Goal: Download file/media

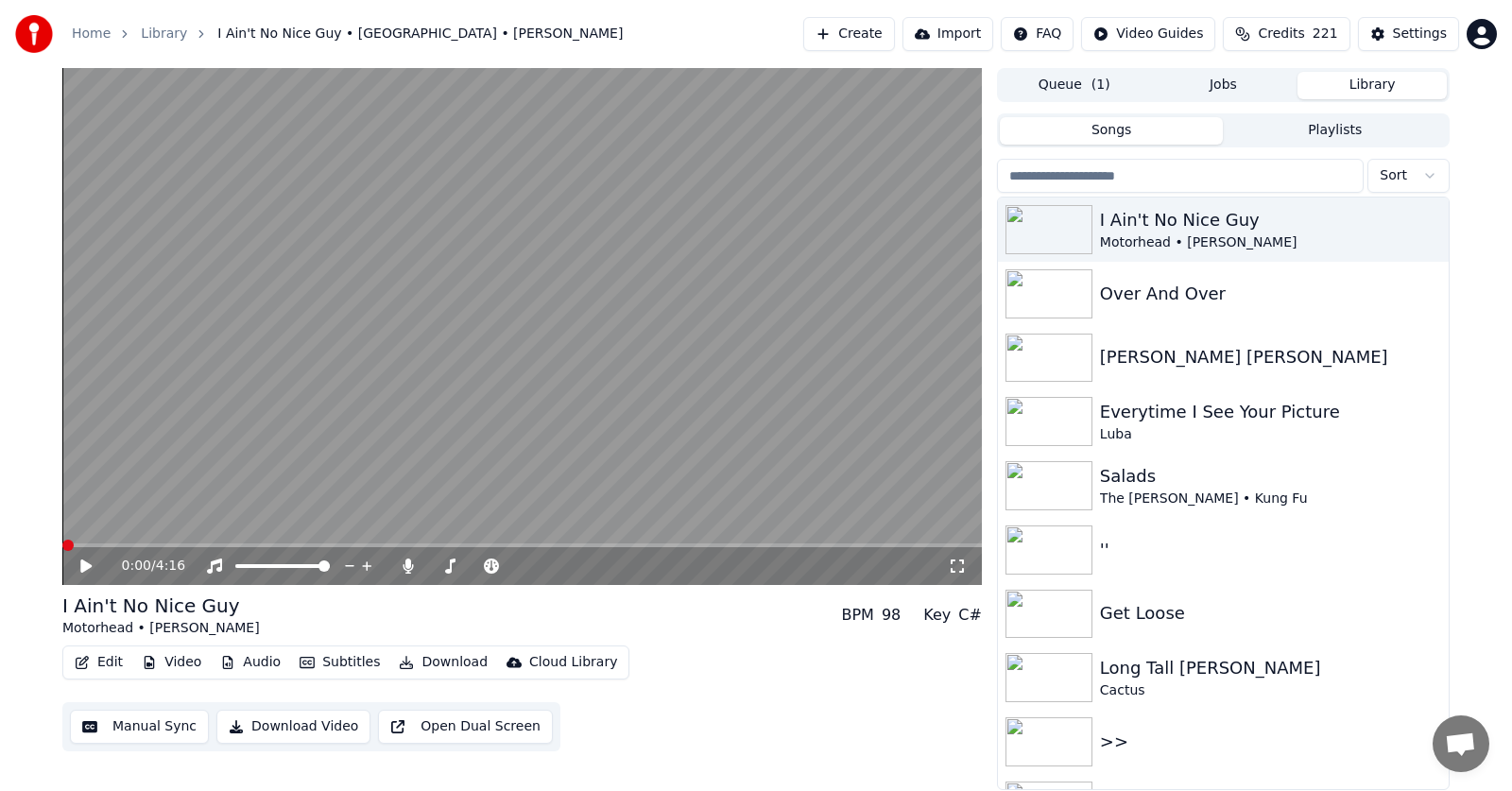
click at [82, 567] on icon at bounding box center [87, 567] width 12 height 13
click at [82, 563] on icon at bounding box center [100, 567] width 44 height 15
click at [84, 565] on icon at bounding box center [87, 567] width 12 height 13
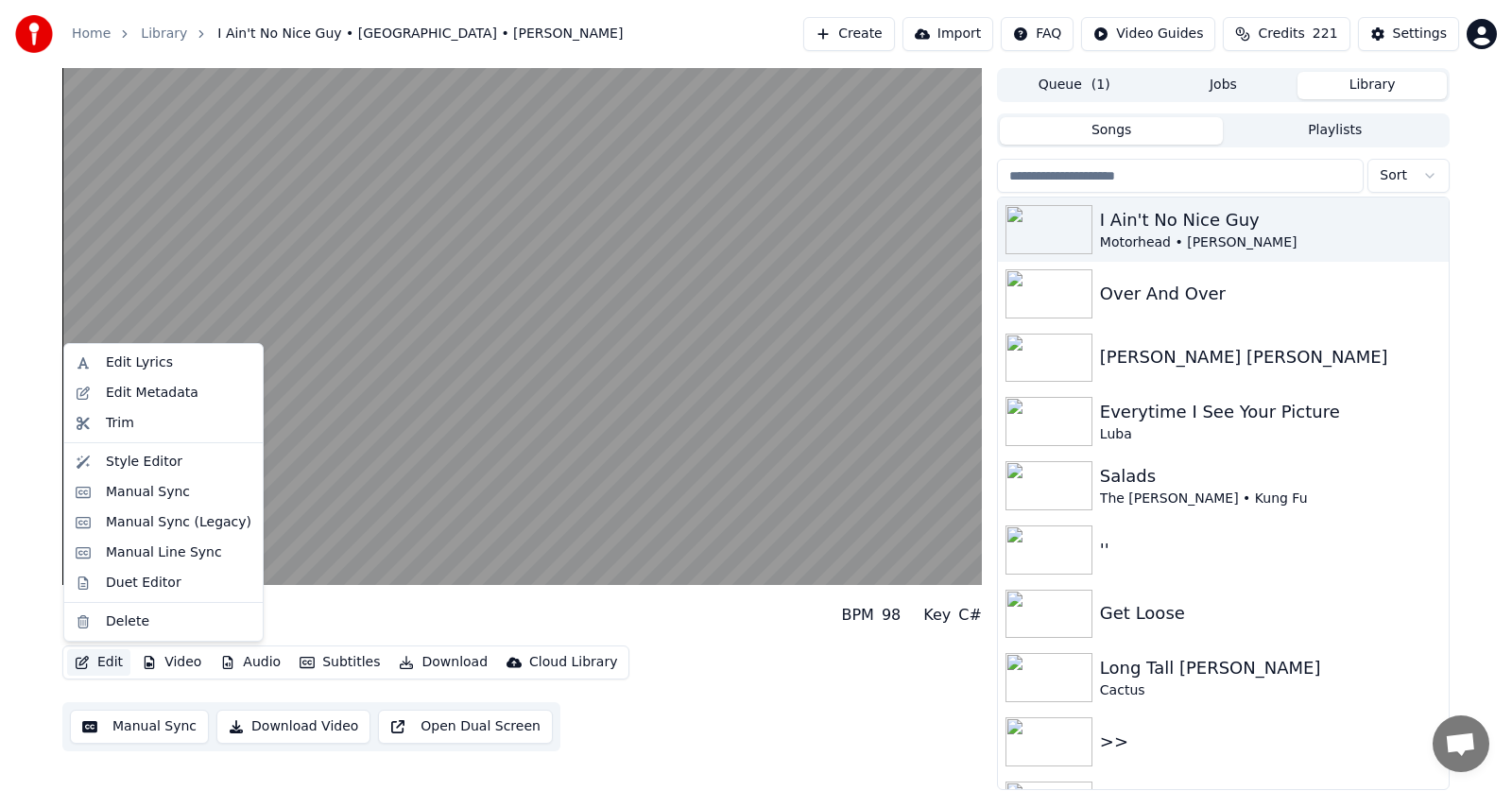
click at [99, 662] on button "Edit" at bounding box center [99, 663] width 63 height 27
click at [105, 661] on button "Edit" at bounding box center [99, 663] width 63 height 27
click at [102, 661] on button "Edit" at bounding box center [99, 663] width 63 height 27
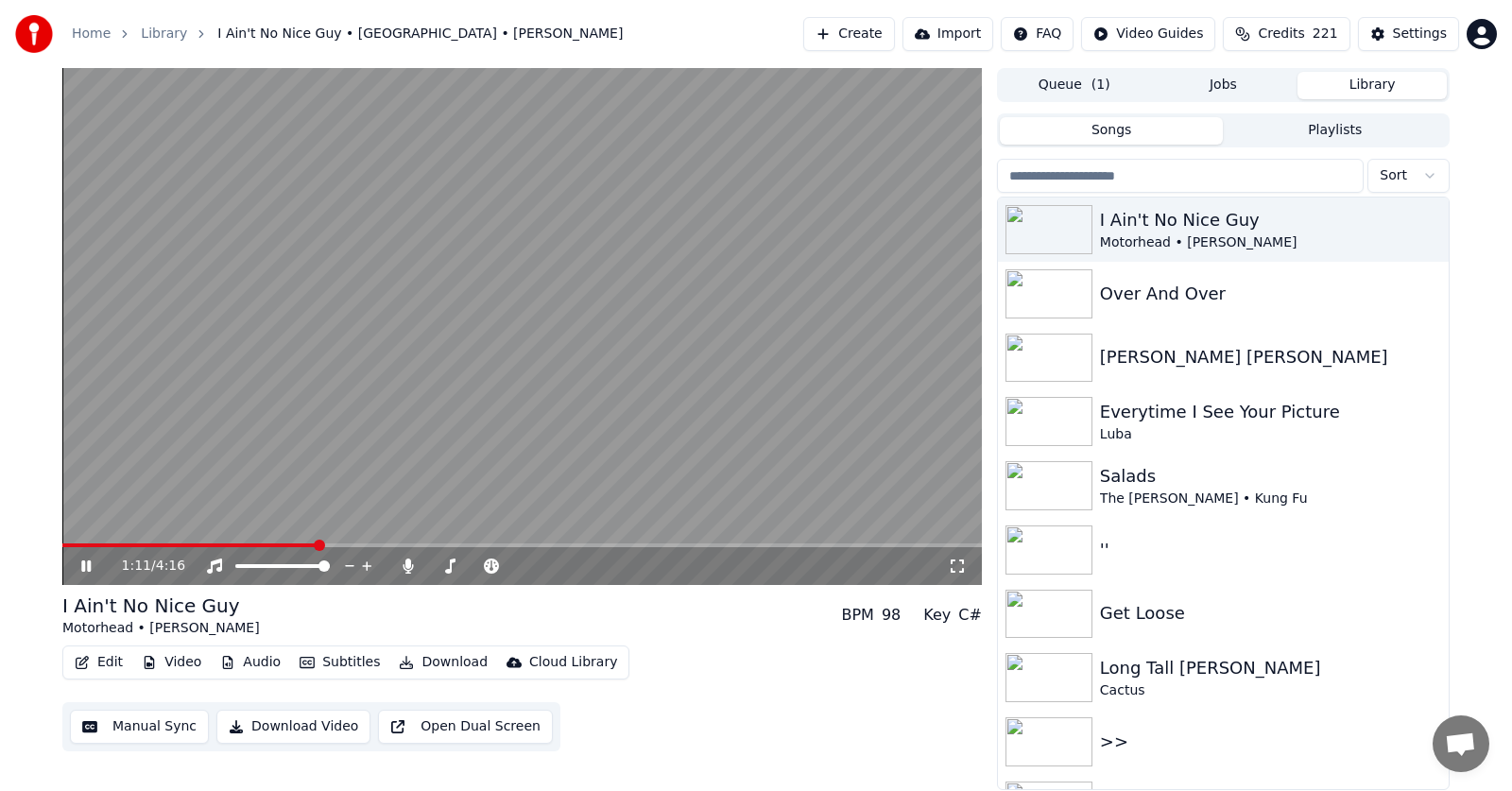
click at [82, 567] on icon at bounding box center [87, 567] width 10 height 12
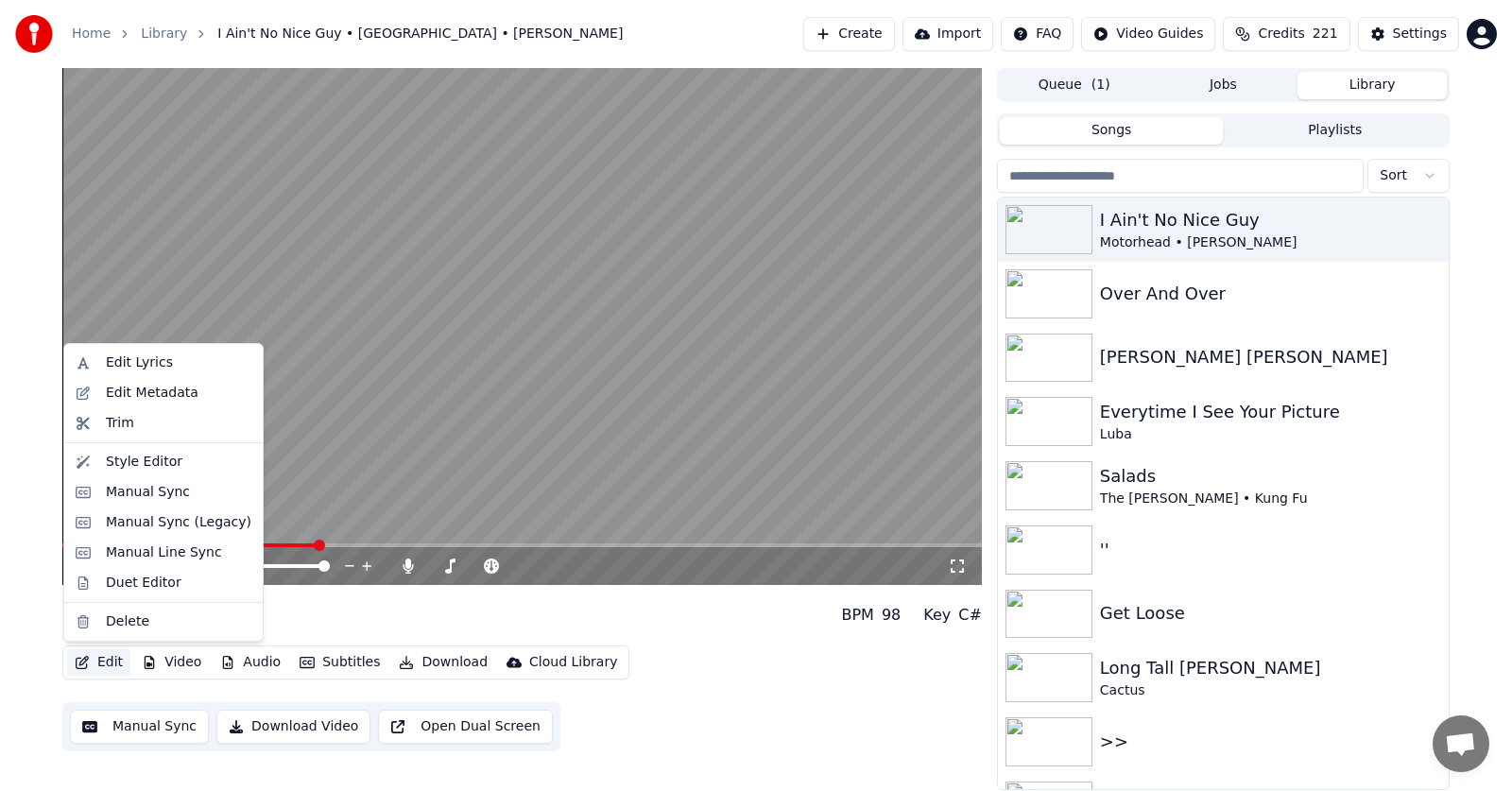
click at [103, 662] on button "Edit" at bounding box center [99, 663] width 63 height 27
click at [131, 523] on div "Manual Sync (Legacy)" at bounding box center [178, 523] width 145 height 19
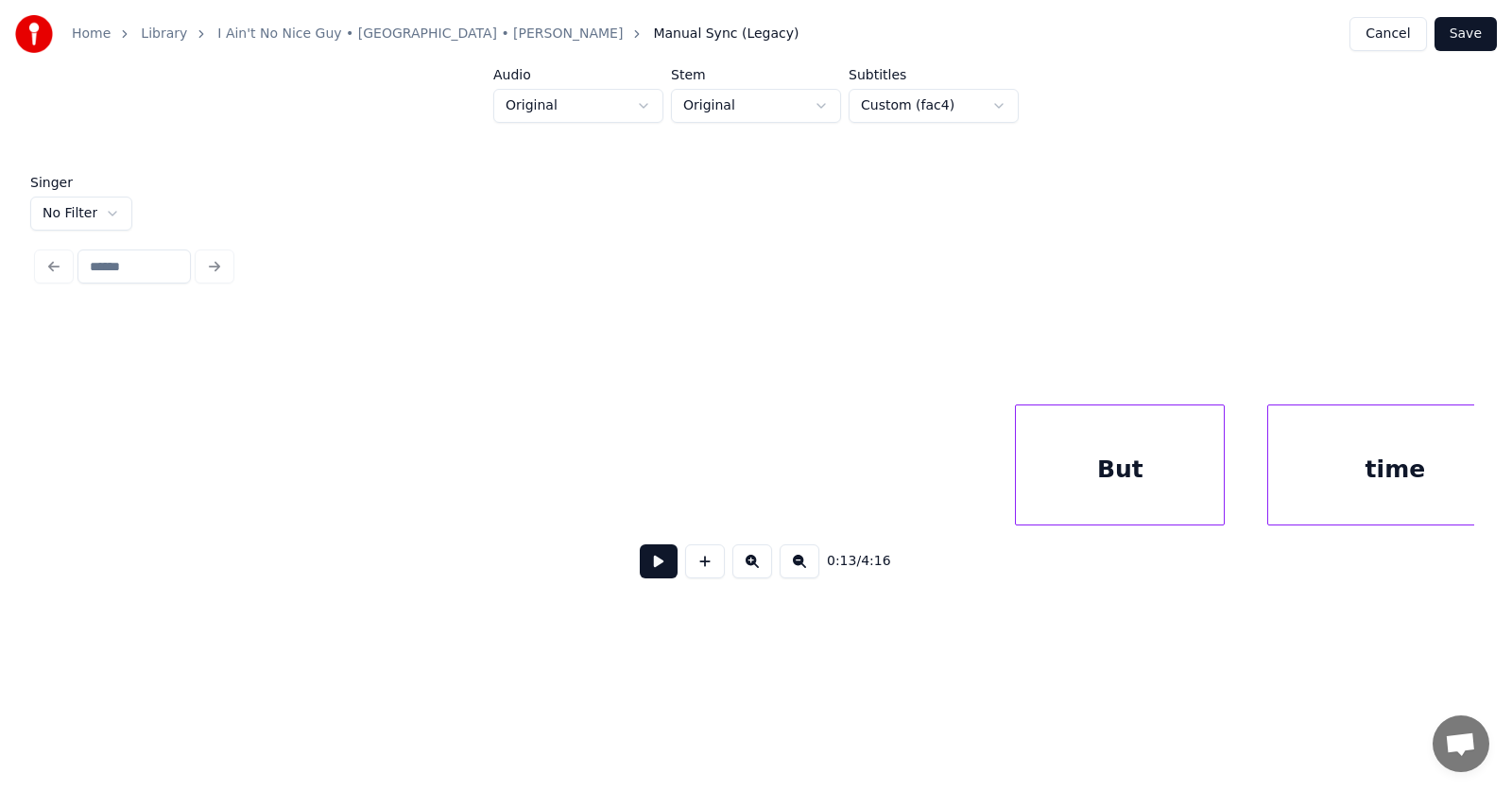
scroll to position [0, 144949]
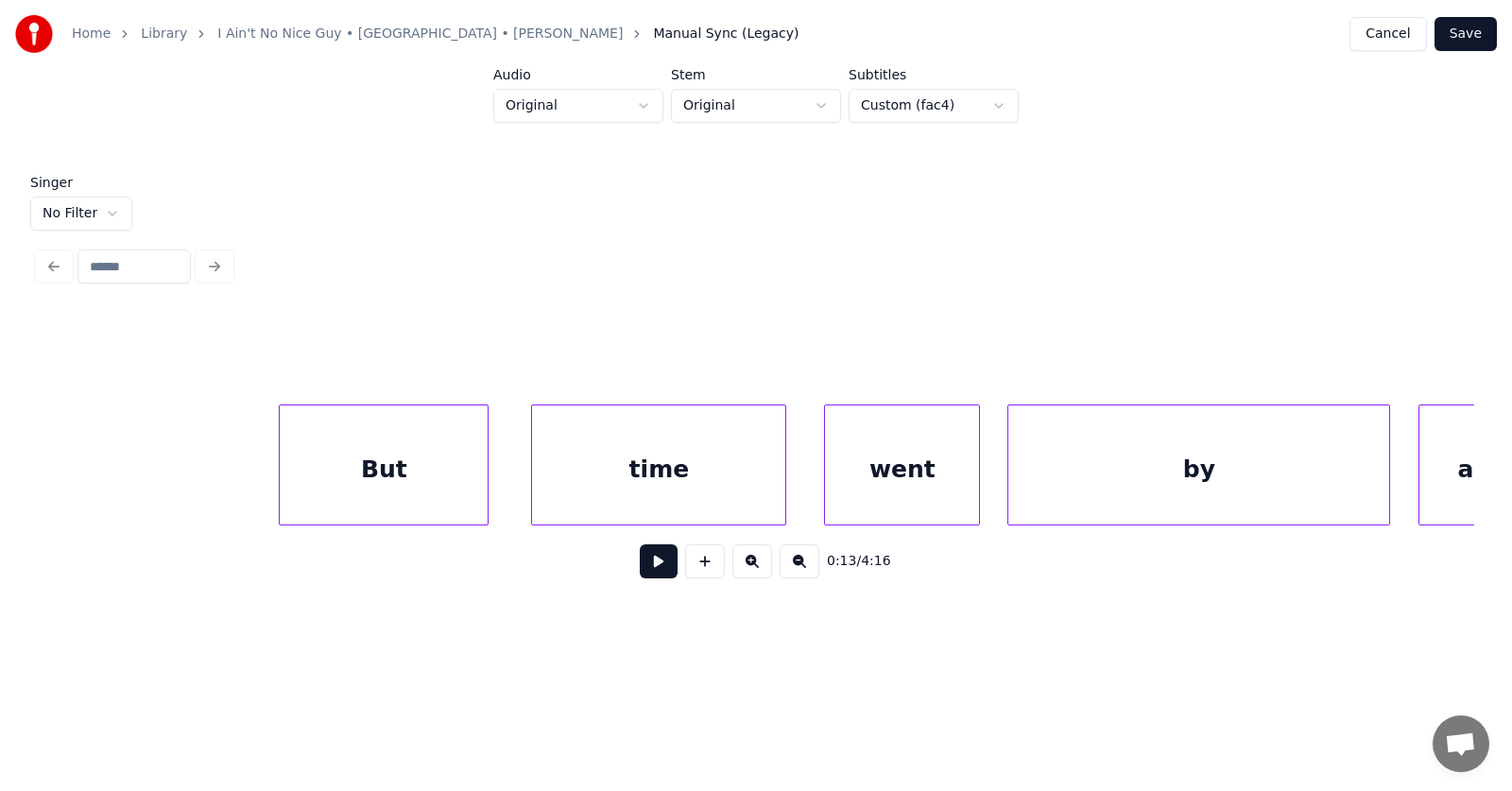
click at [1114, 468] on div "by" at bounding box center [1198, 471] width 381 height 129
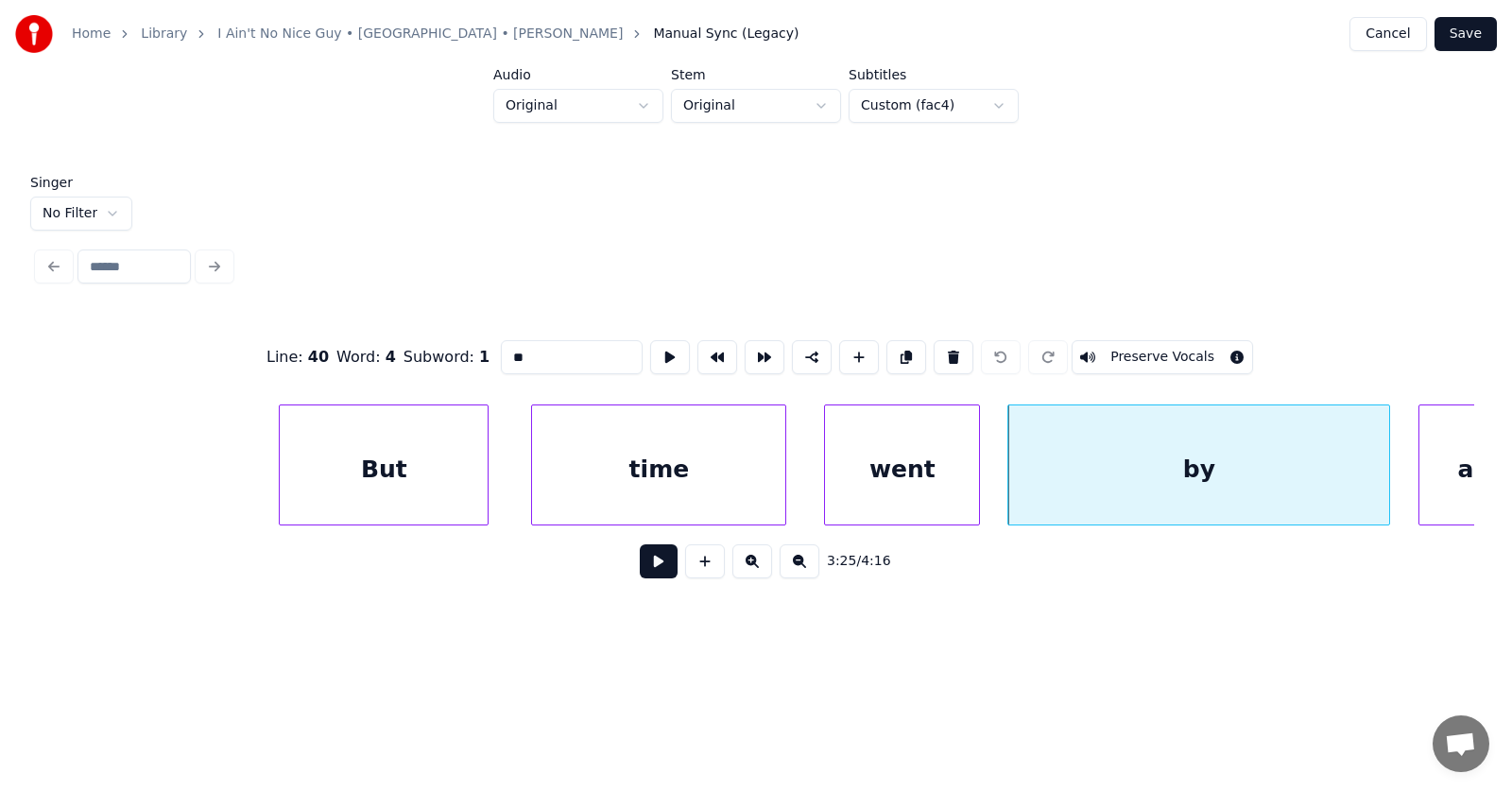
click at [664, 573] on button at bounding box center [658, 561] width 38 height 34
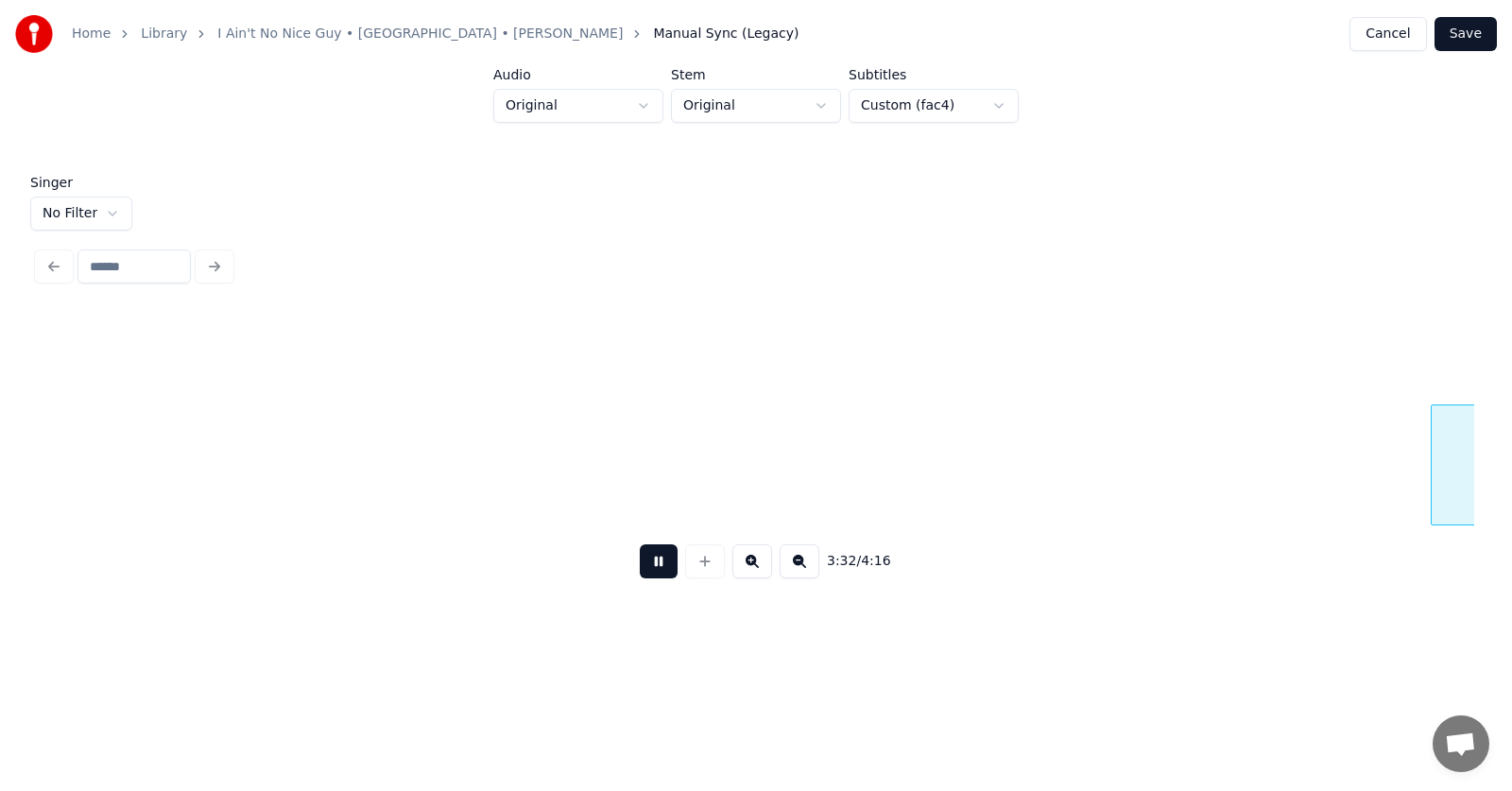
scroll to position [0, 150718]
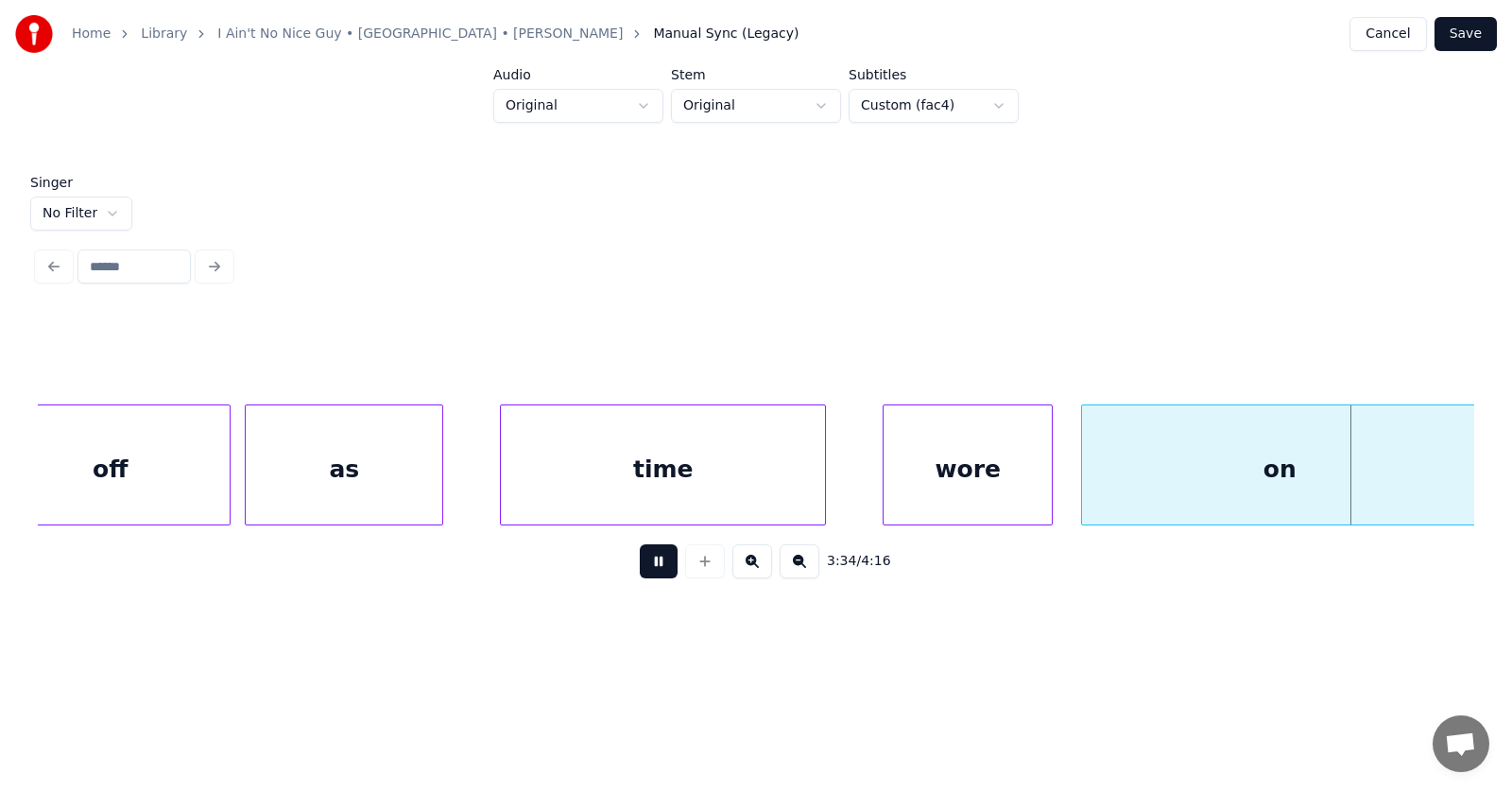
click at [664, 573] on button at bounding box center [658, 561] width 38 height 34
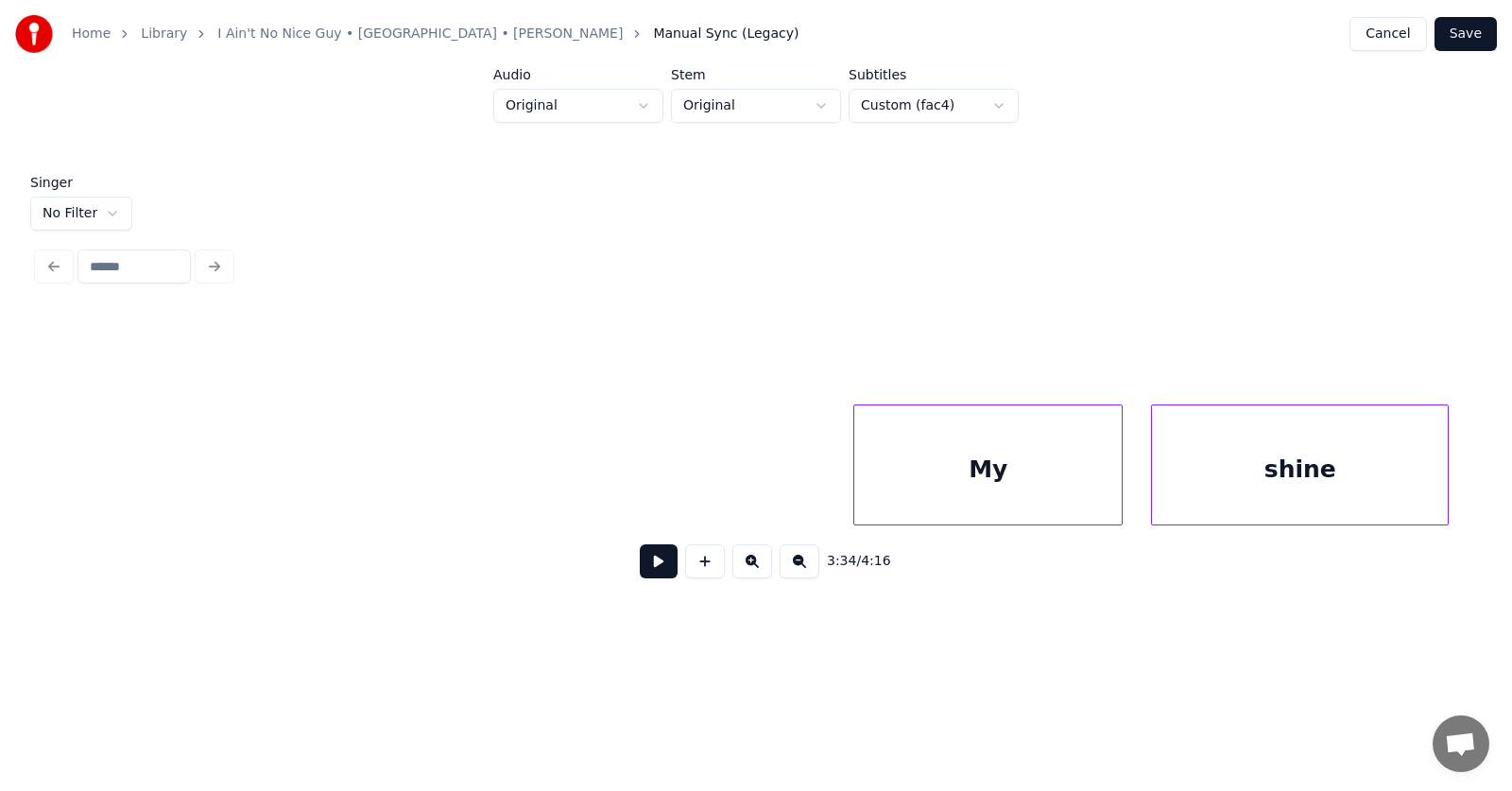
scroll to position [0, 148758]
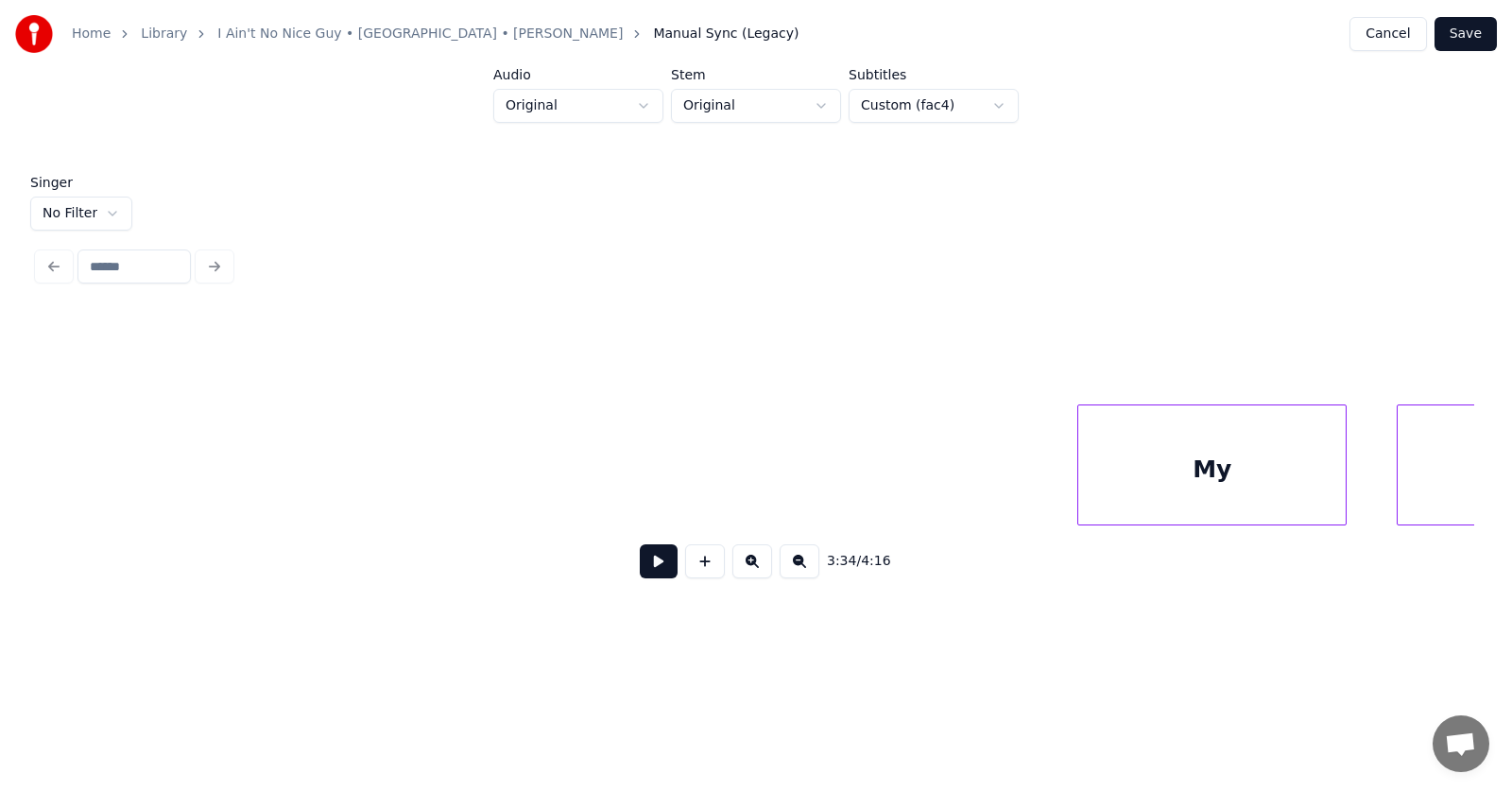
click at [1192, 476] on div "My" at bounding box center [1212, 471] width 267 height 129
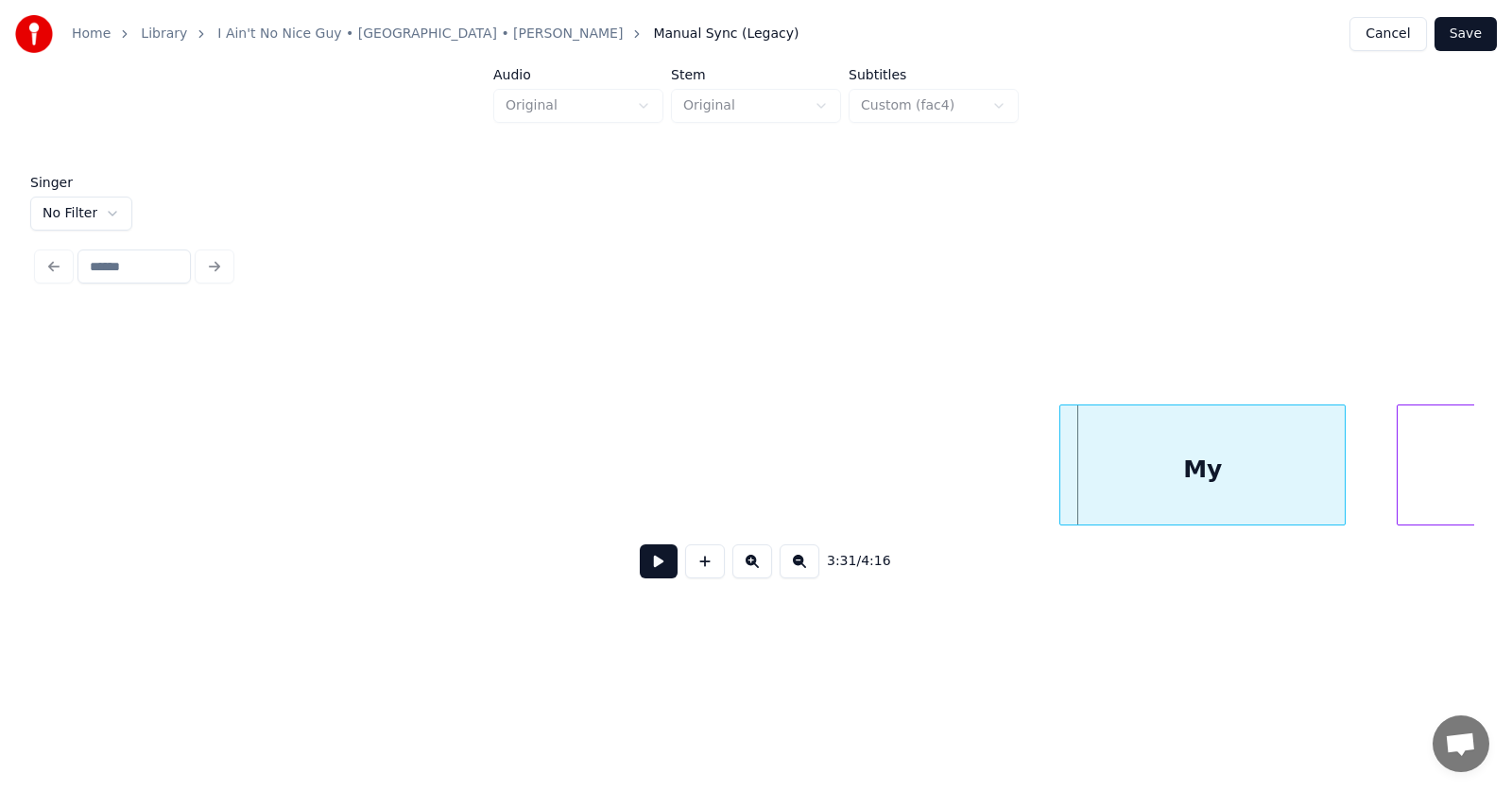
click at [1061, 477] on div at bounding box center [1064, 466] width 6 height 119
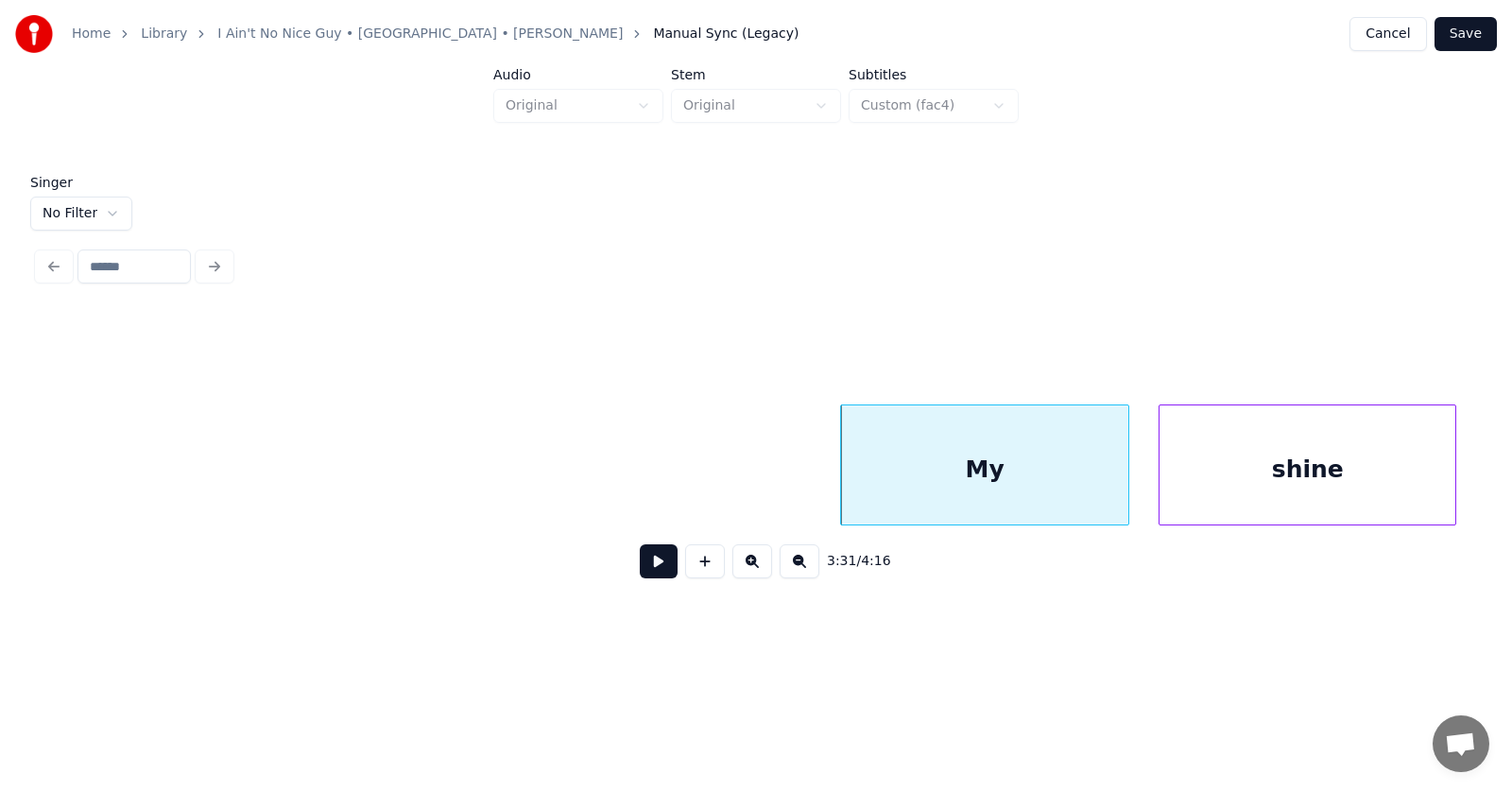
click at [1404, 471] on div "shine" at bounding box center [1308, 471] width 296 height 129
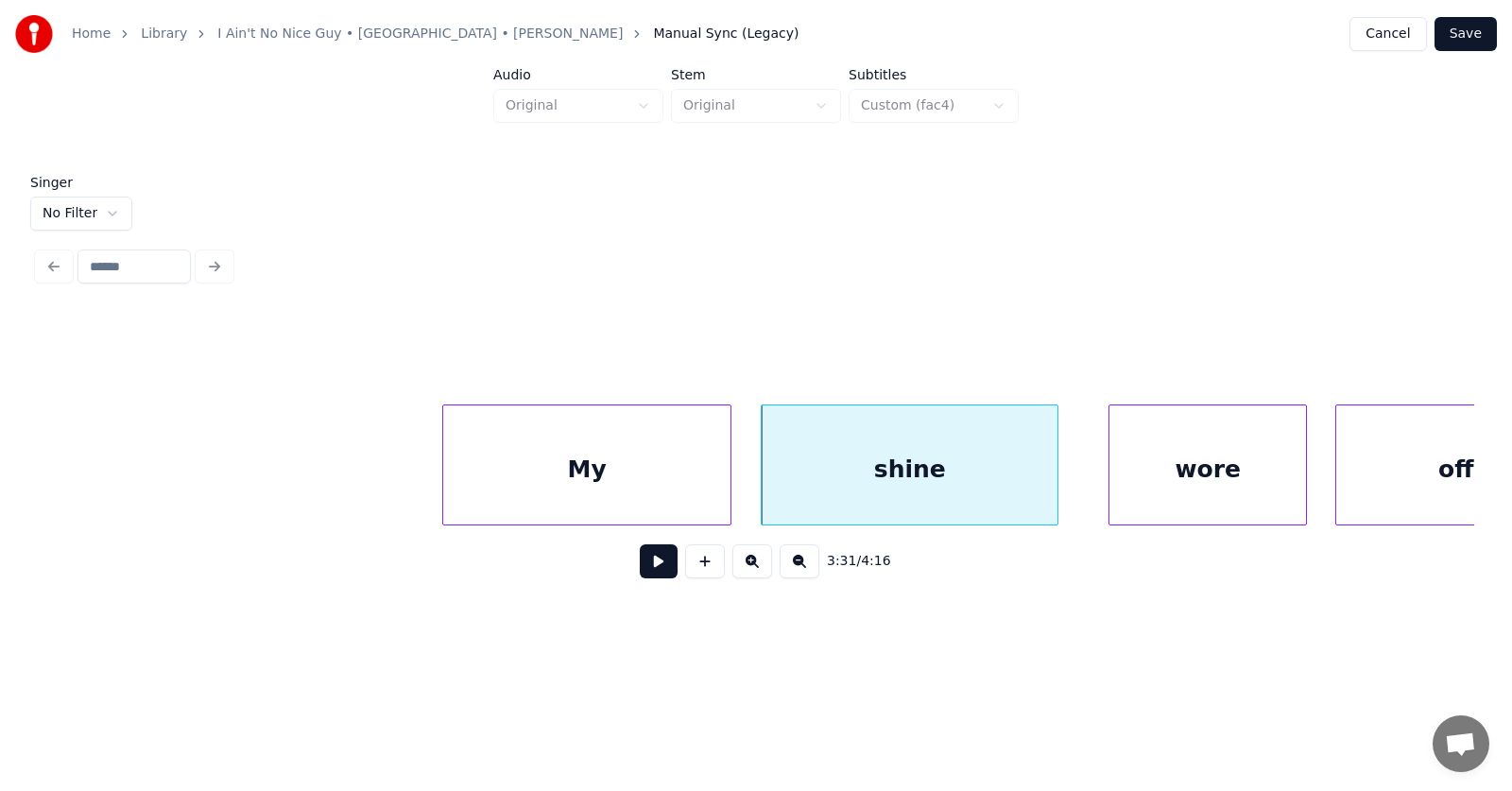
scroll to position [0, 149495]
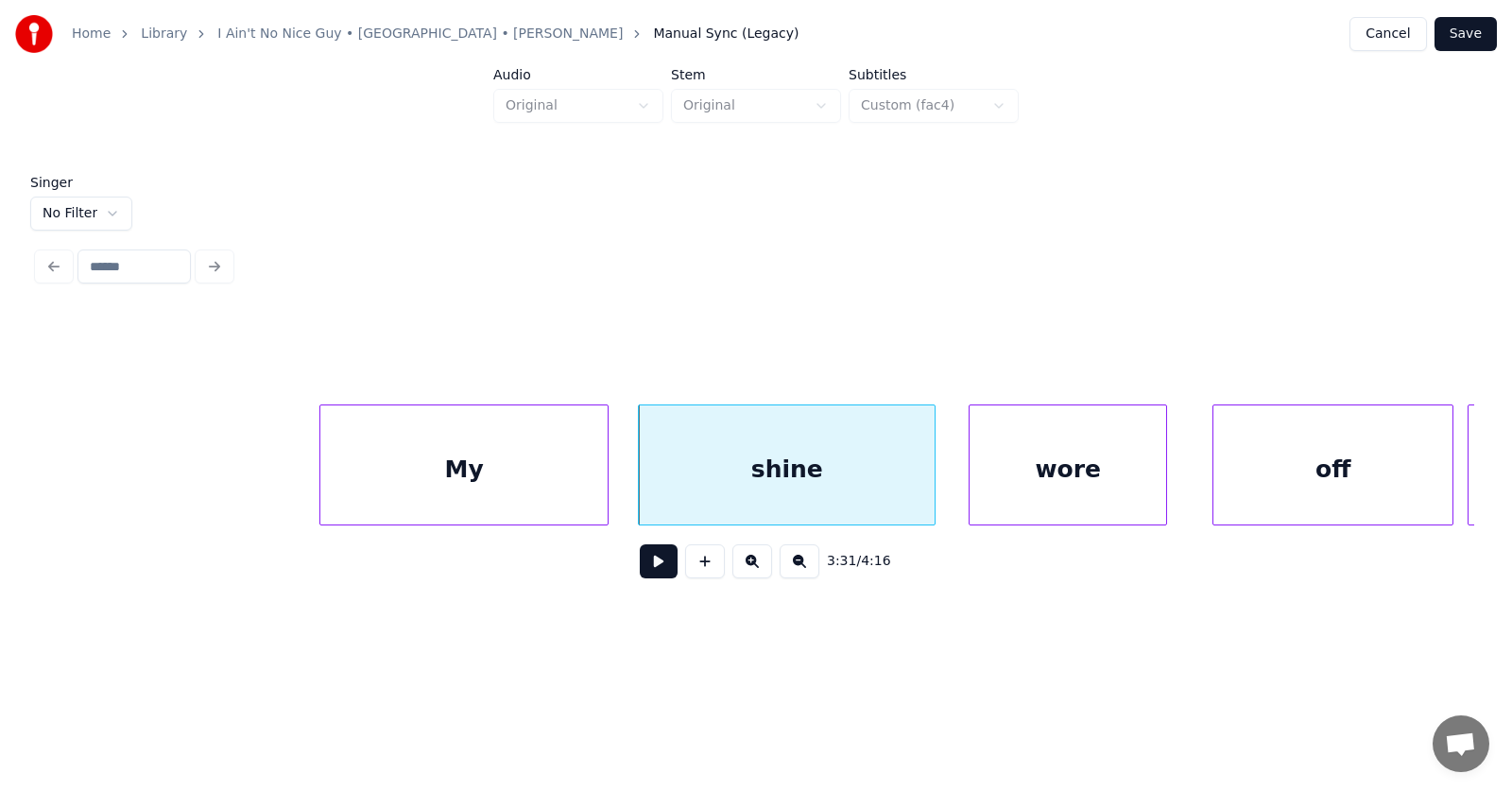
click at [1103, 478] on div "wore" at bounding box center [1068, 471] width 196 height 129
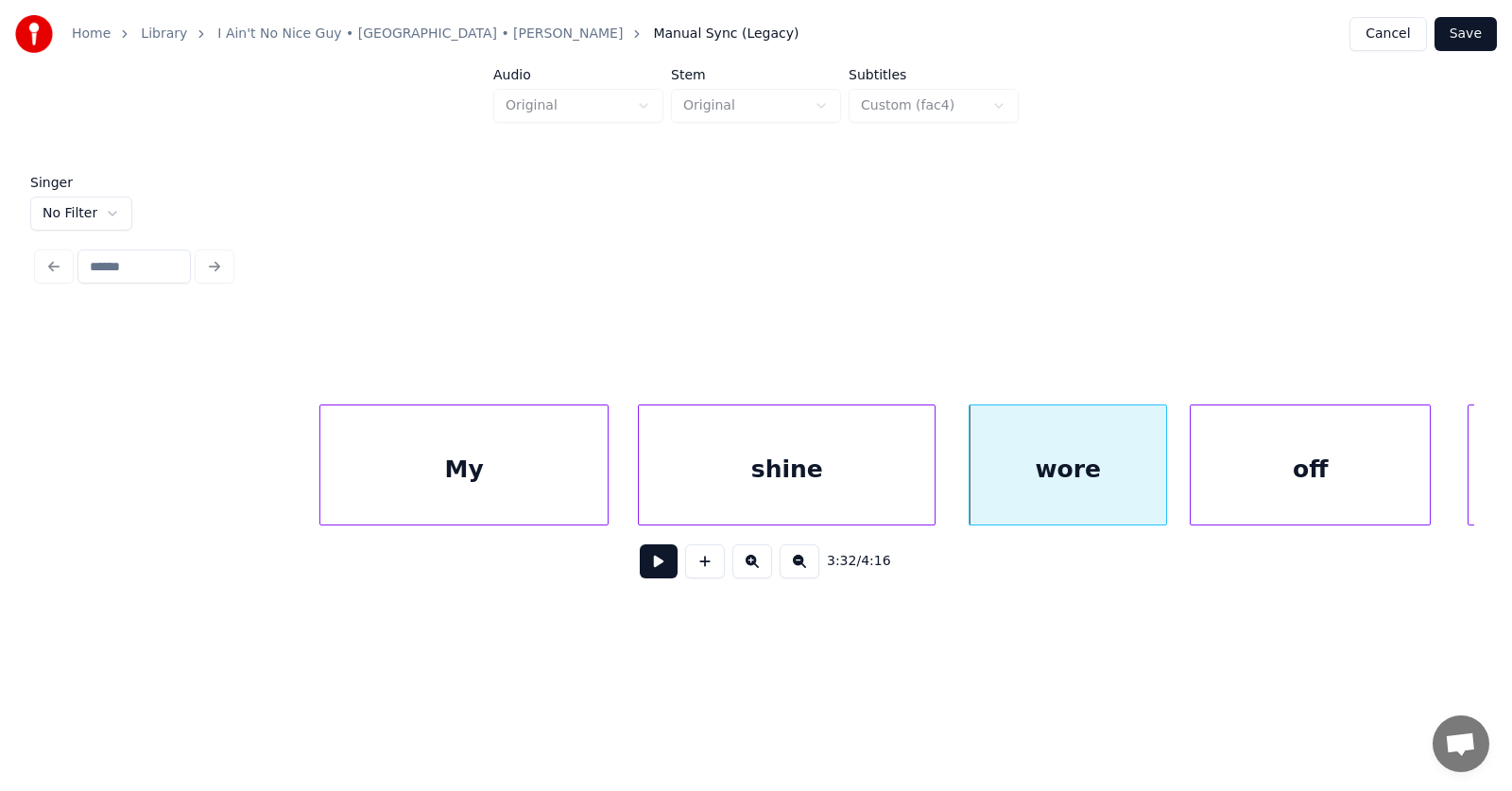
click at [1244, 478] on div "off" at bounding box center [1310, 471] width 239 height 129
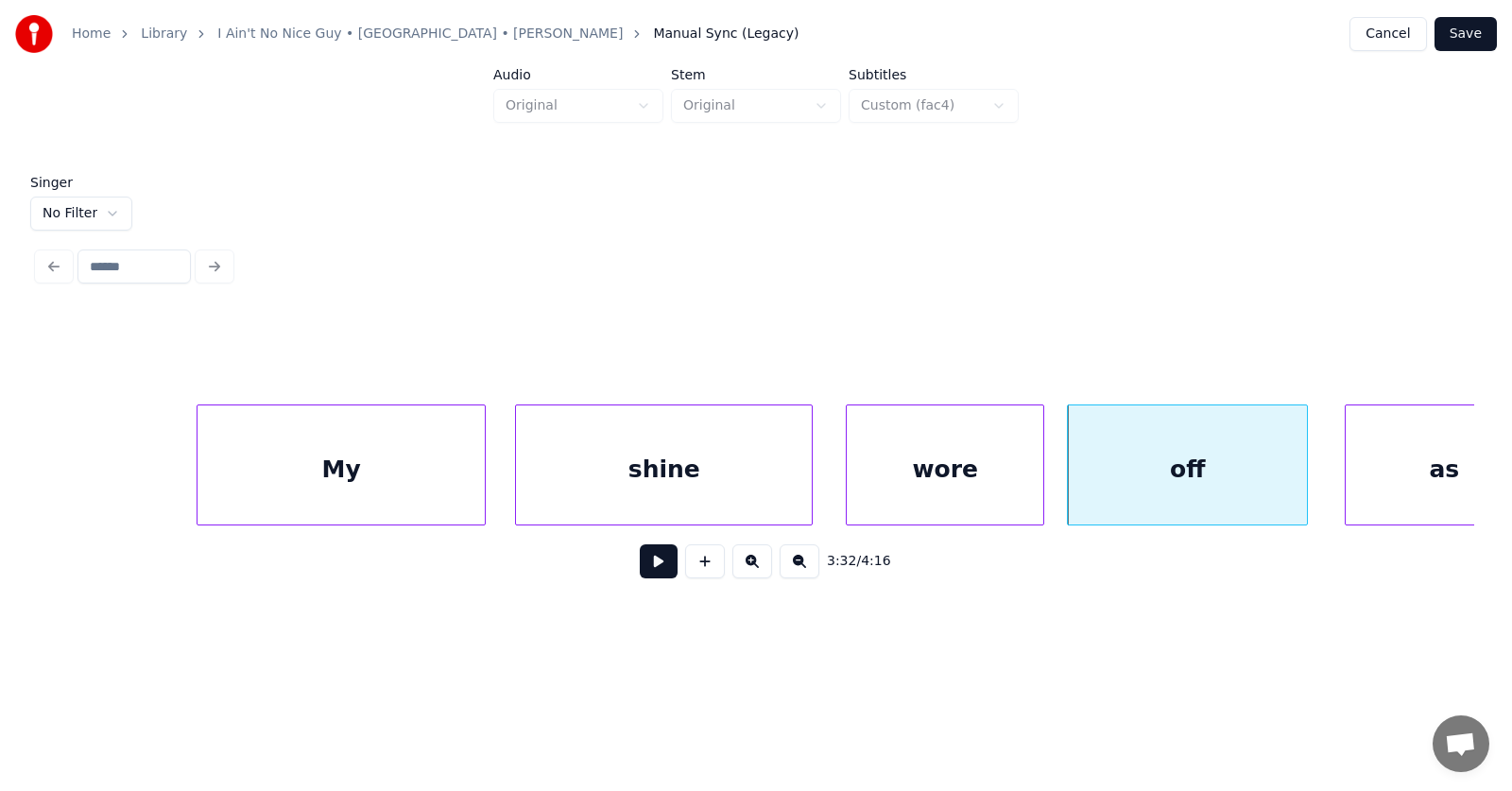
scroll to position [0, 149863]
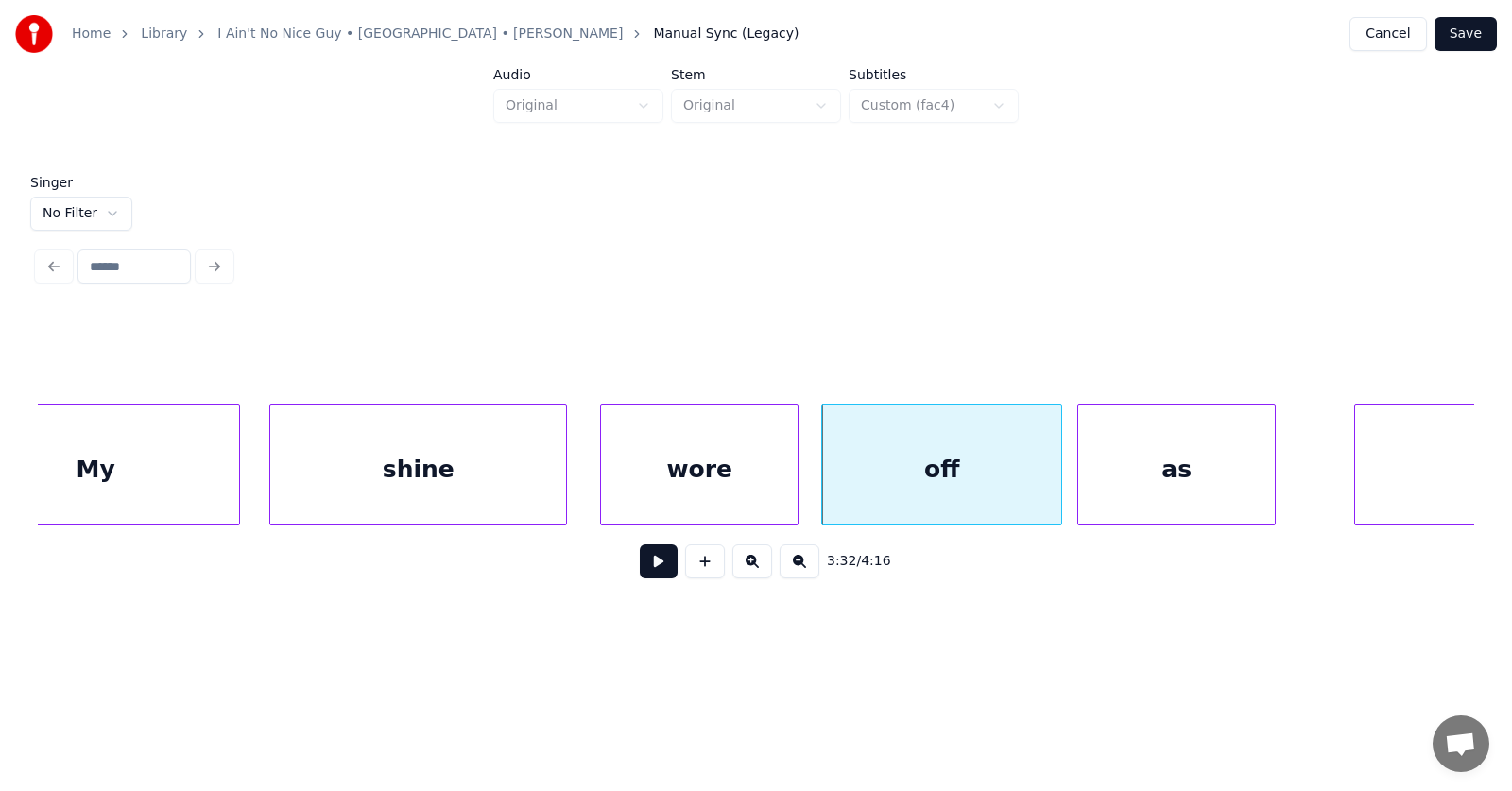
click at [1158, 491] on div "as" at bounding box center [1176, 471] width 196 height 129
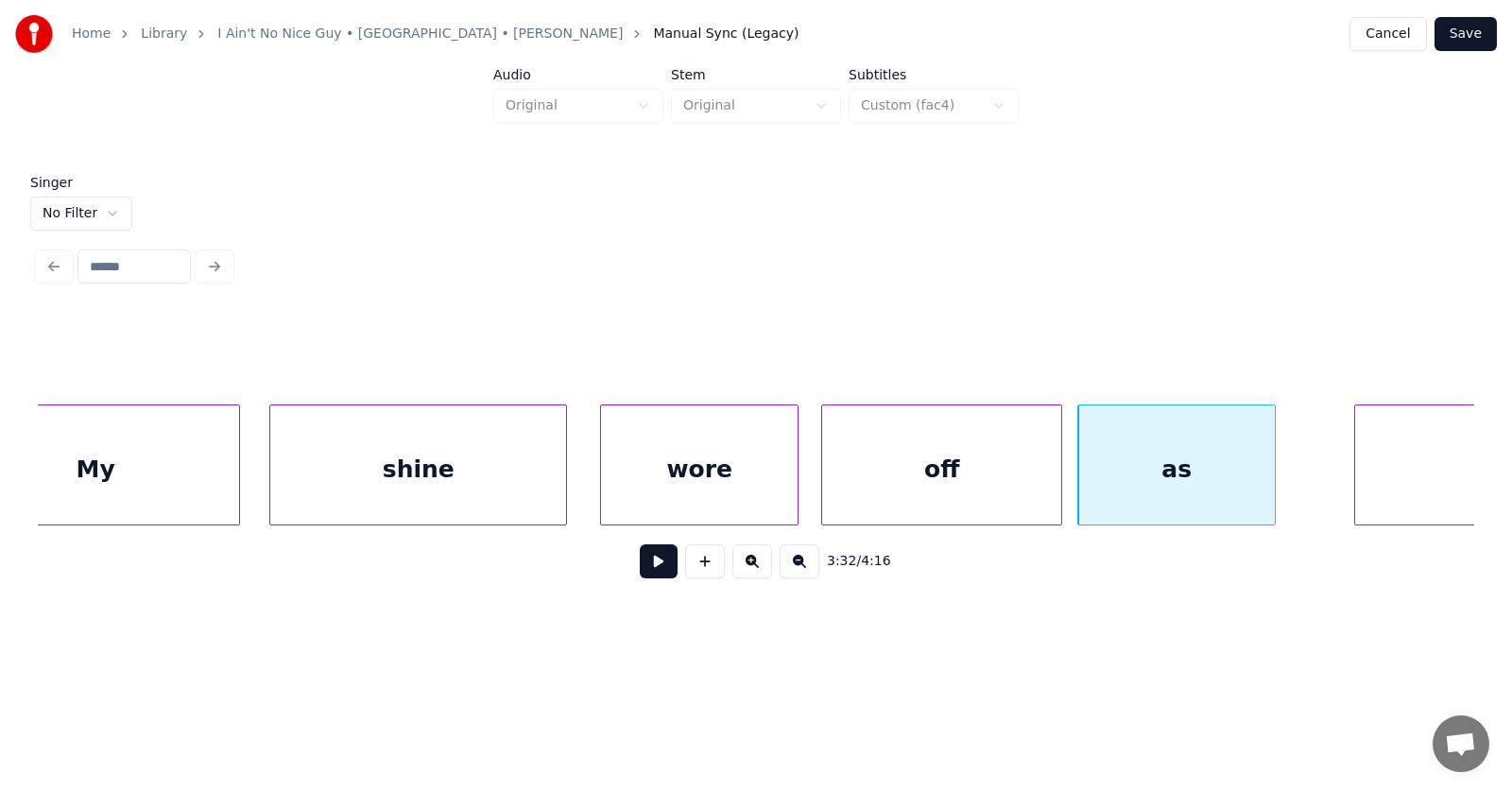
scroll to position [0, 150064]
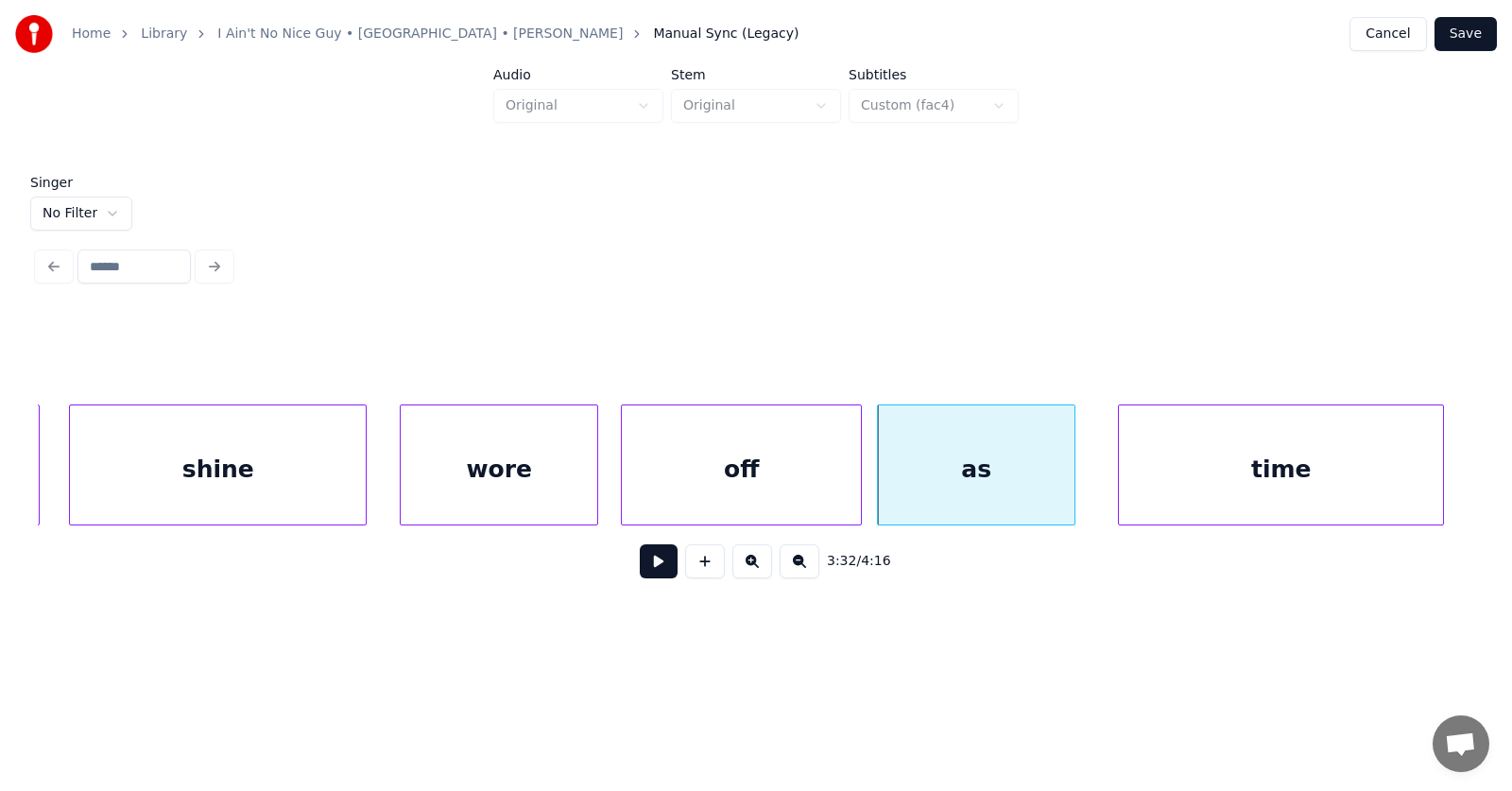
click at [1383, 495] on div "time" at bounding box center [1280, 471] width 324 height 129
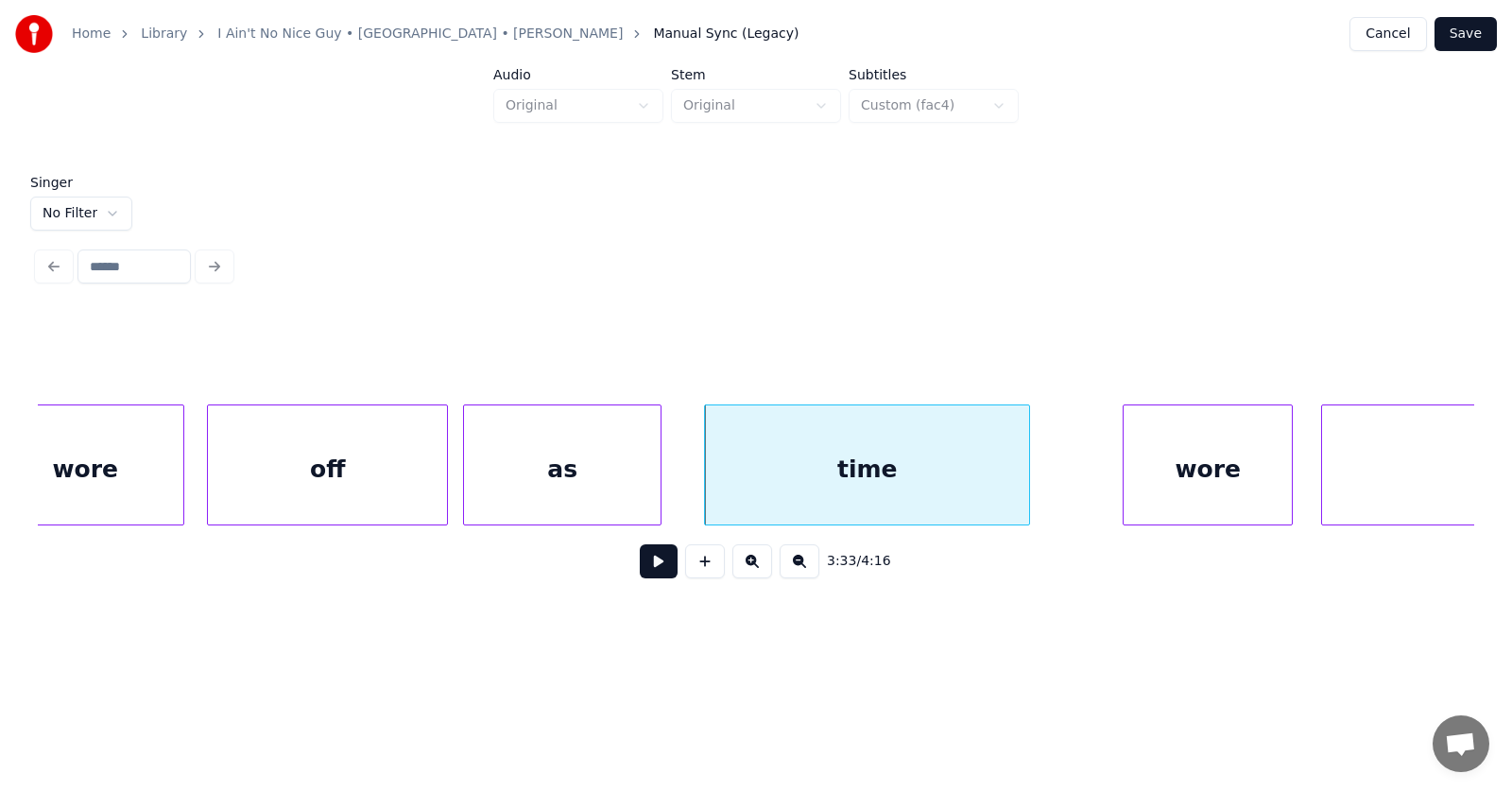
scroll to position [0, 150601]
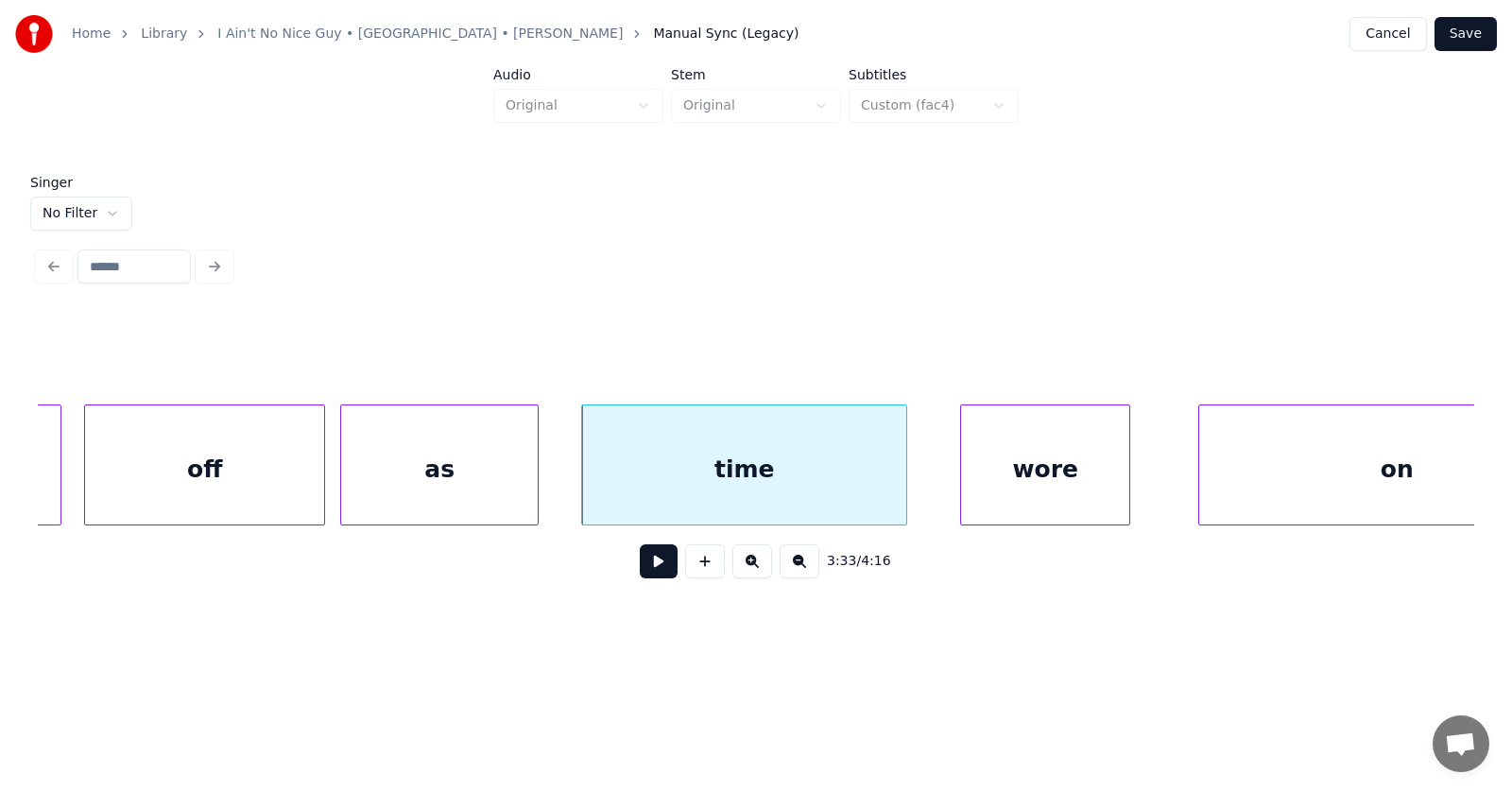
click at [1073, 484] on div "wore" at bounding box center [1045, 471] width 168 height 129
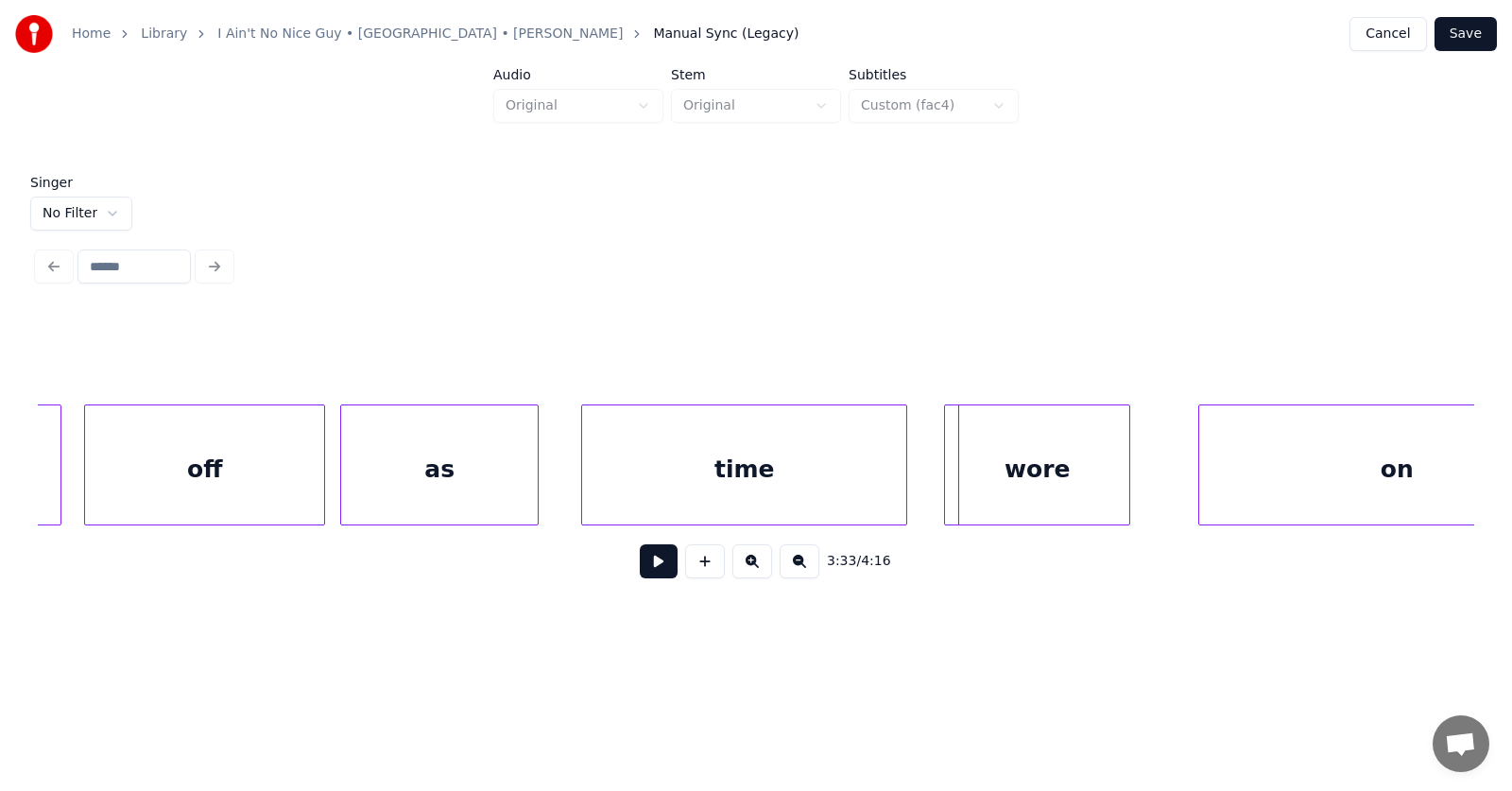
click at [950, 487] on div at bounding box center [948, 466] width 6 height 119
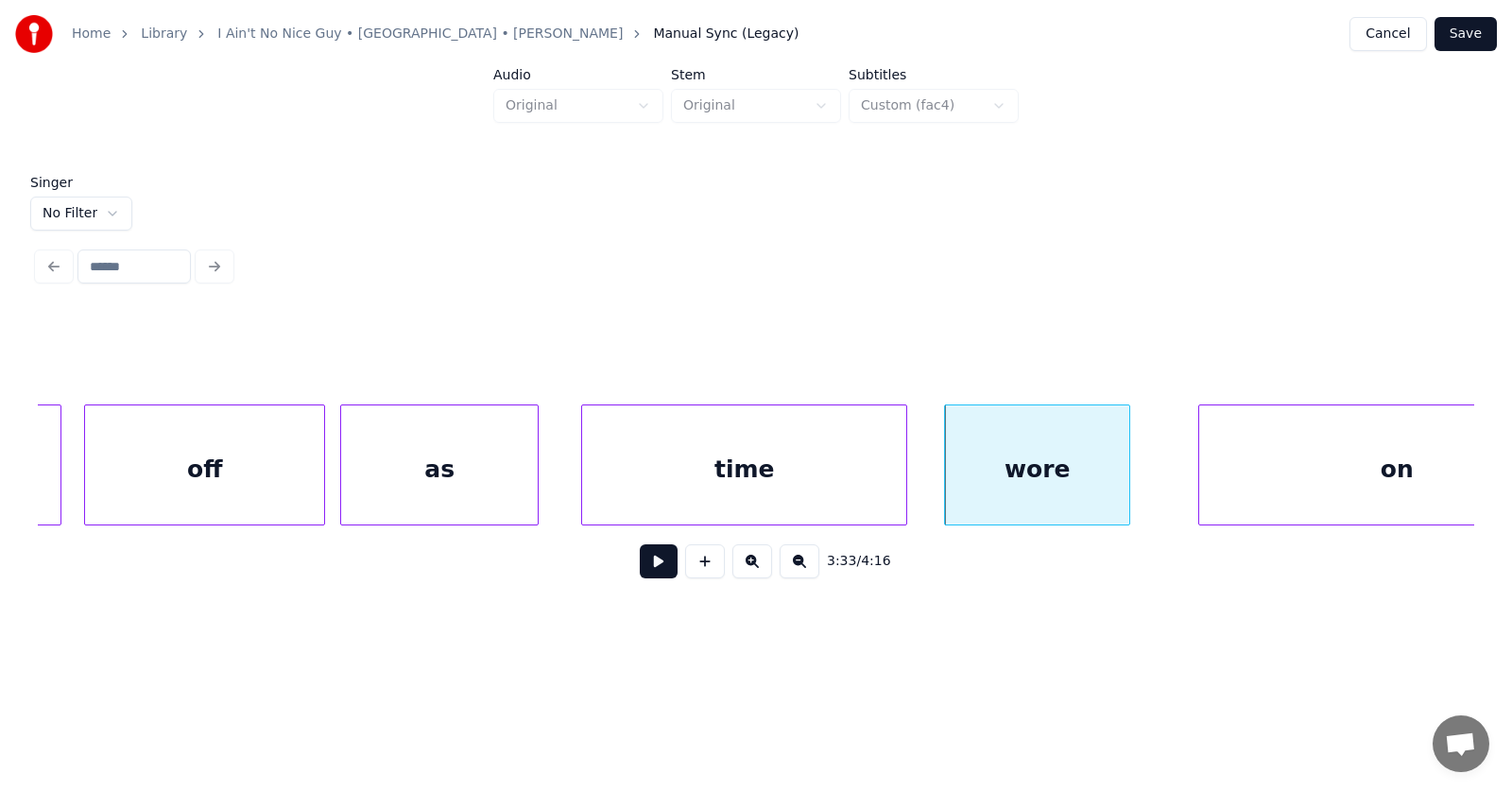
scroll to position [0, 150716]
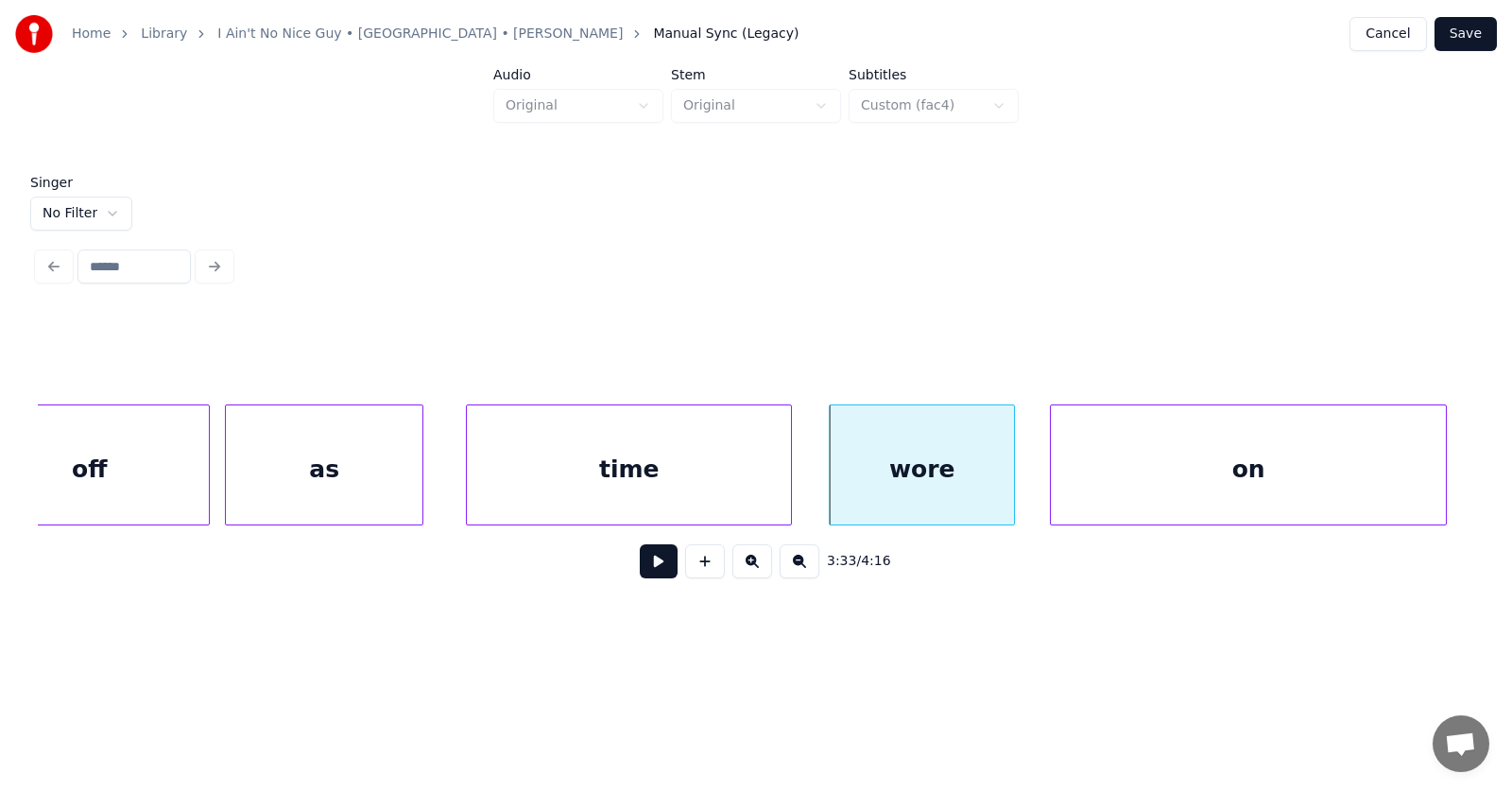
click at [1243, 486] on div "on" at bounding box center [1248, 471] width 395 height 129
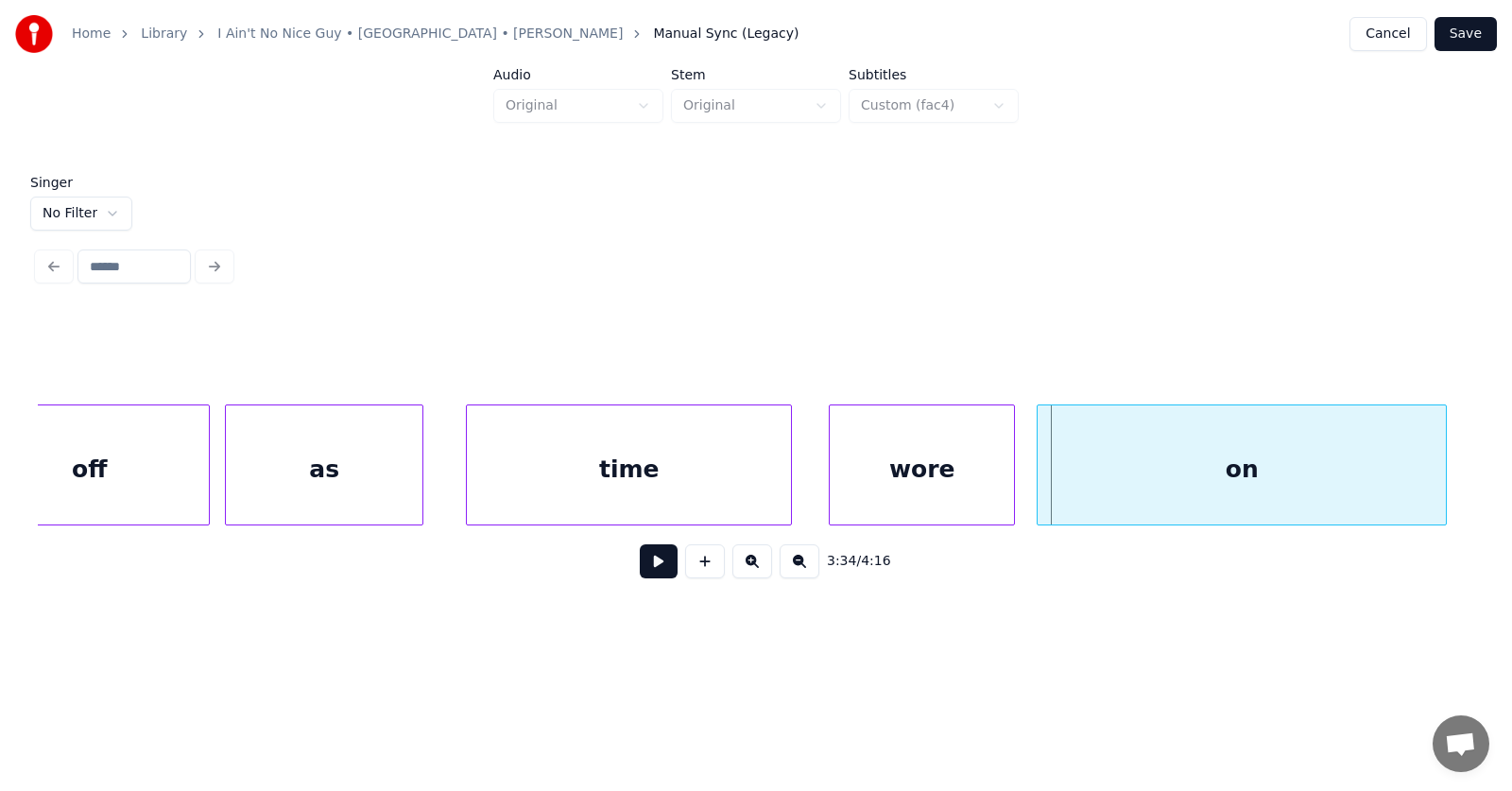
click at [1038, 495] on div at bounding box center [1041, 466] width 6 height 119
click at [924, 492] on div "wore" at bounding box center [922, 471] width 185 height 129
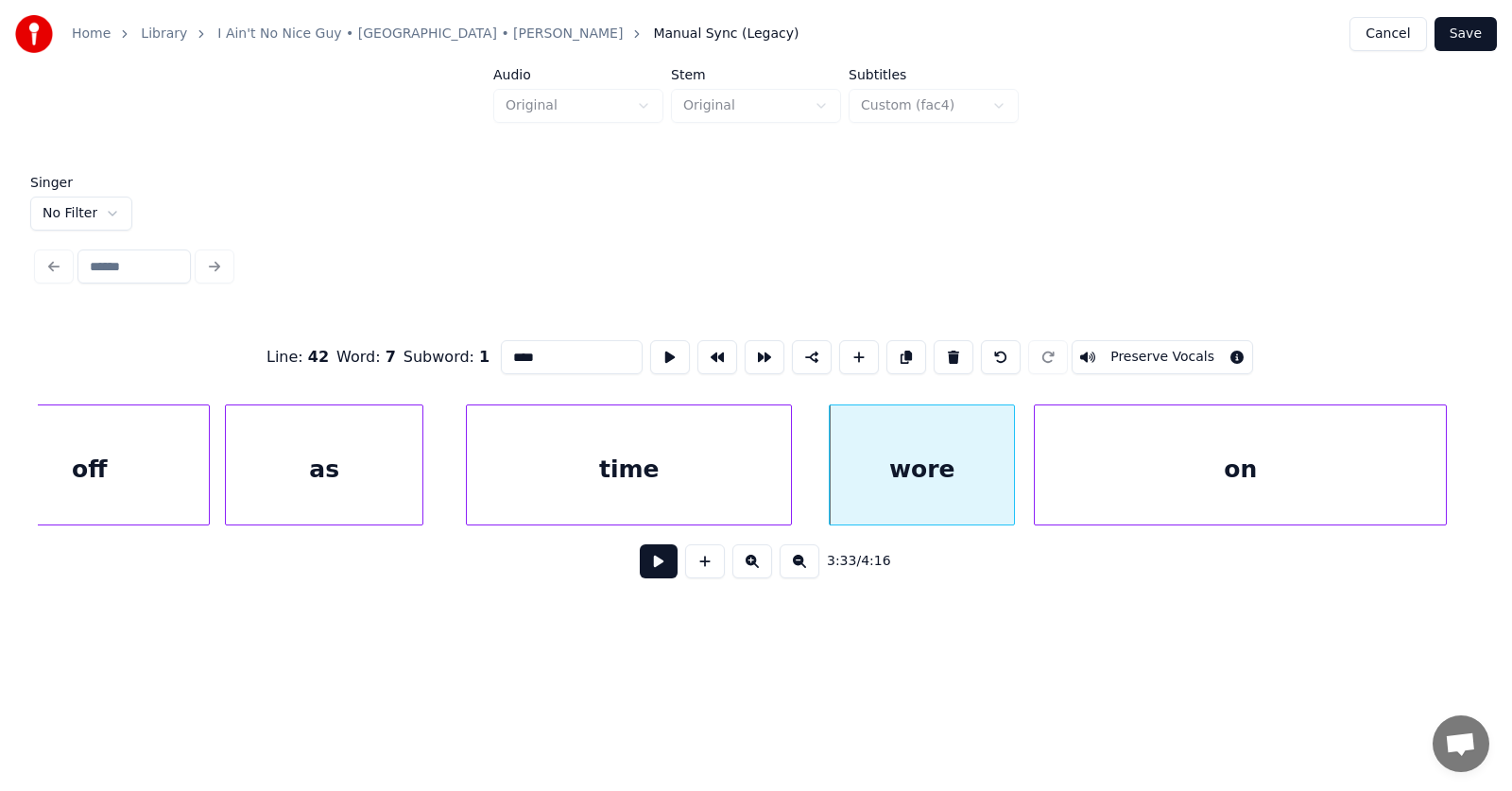
click at [655, 569] on button at bounding box center [658, 561] width 38 height 34
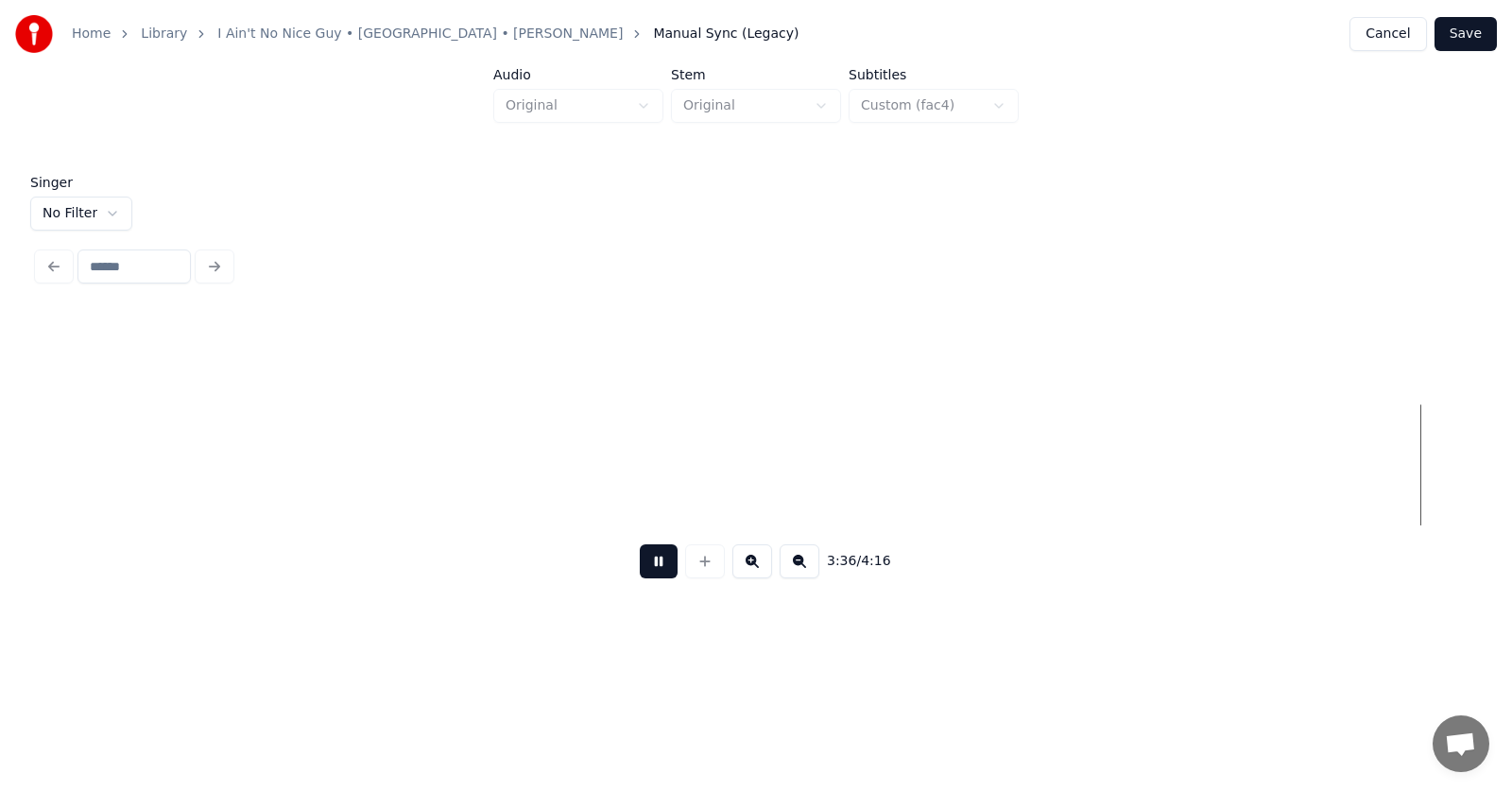
scroll to position [0, 153601]
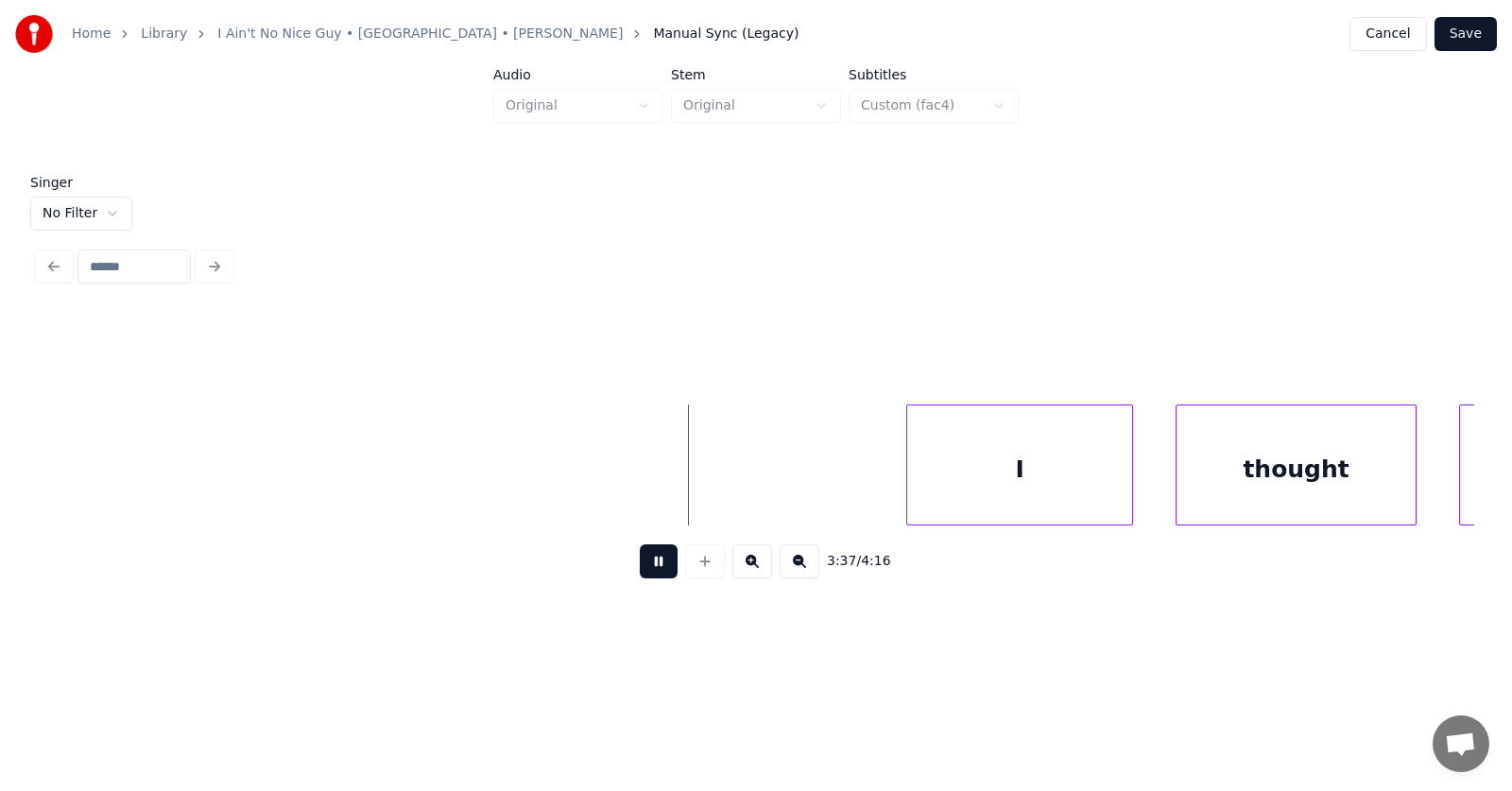
click at [655, 569] on button at bounding box center [658, 561] width 38 height 34
click at [1022, 487] on div "I" at bounding box center [1002, 471] width 225 height 129
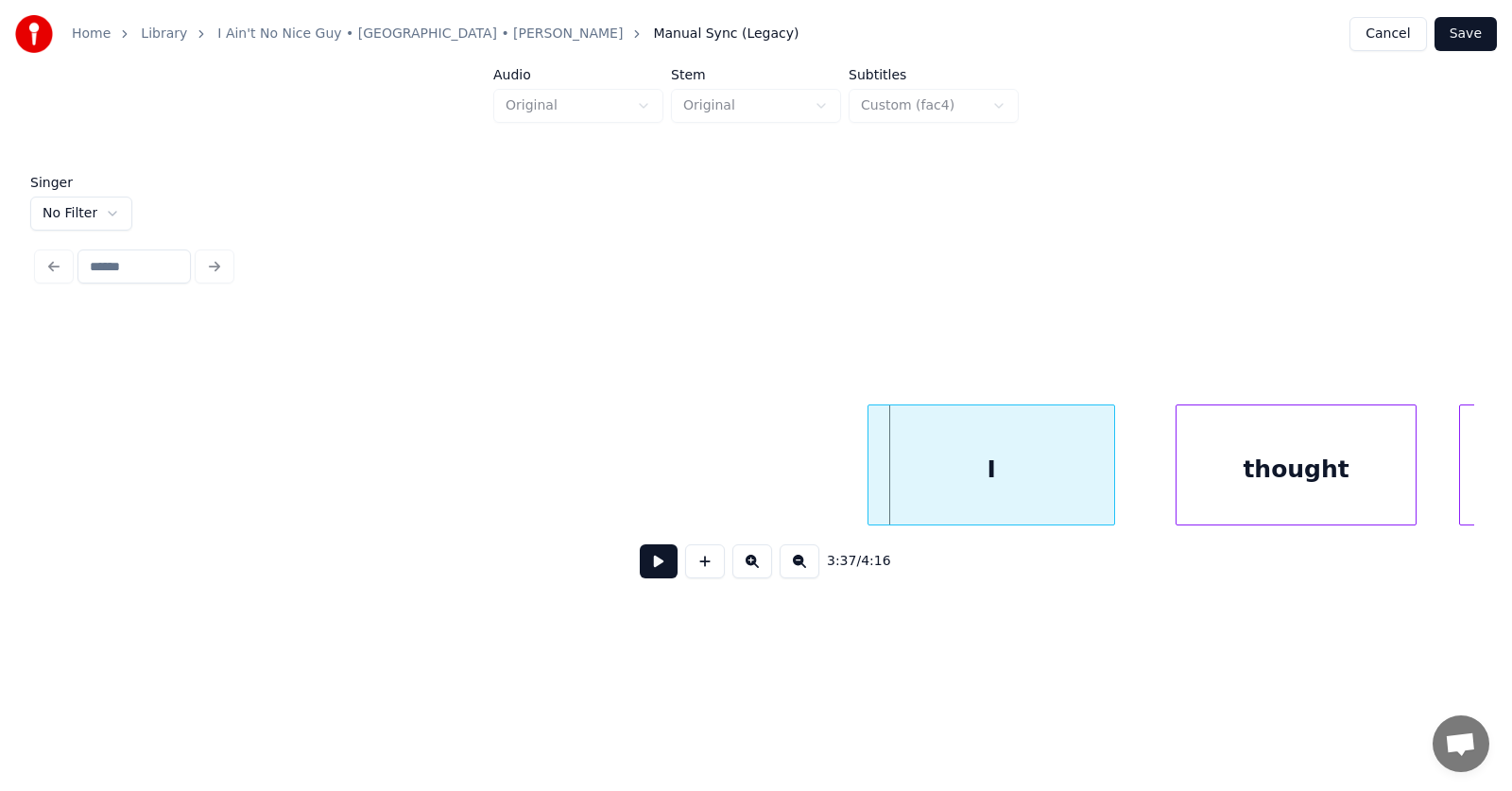
click at [873, 478] on div at bounding box center [871, 466] width 6 height 119
click at [1263, 479] on div "thought" at bounding box center [1274, 471] width 239 height 129
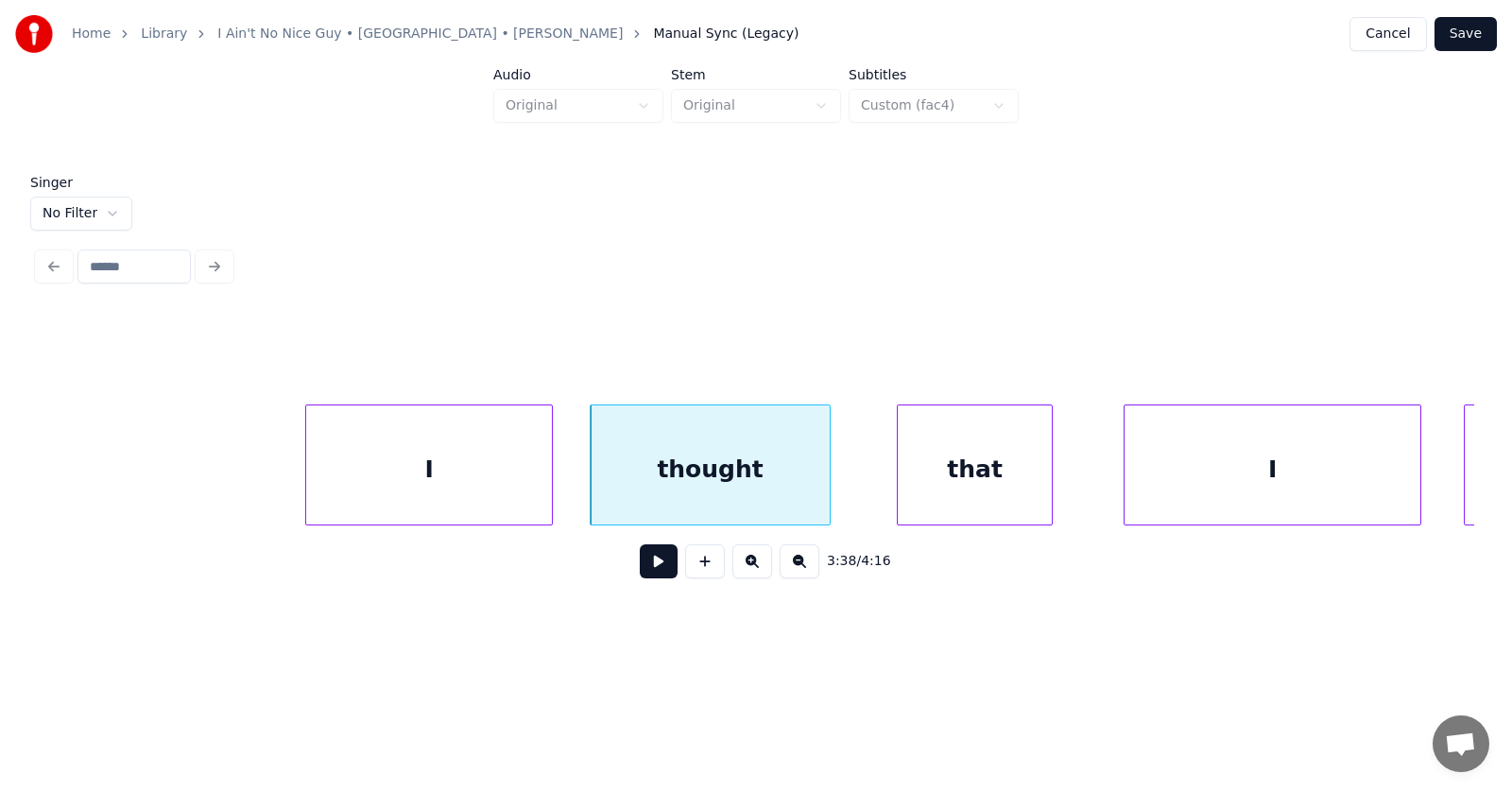
scroll to position [0, 154286]
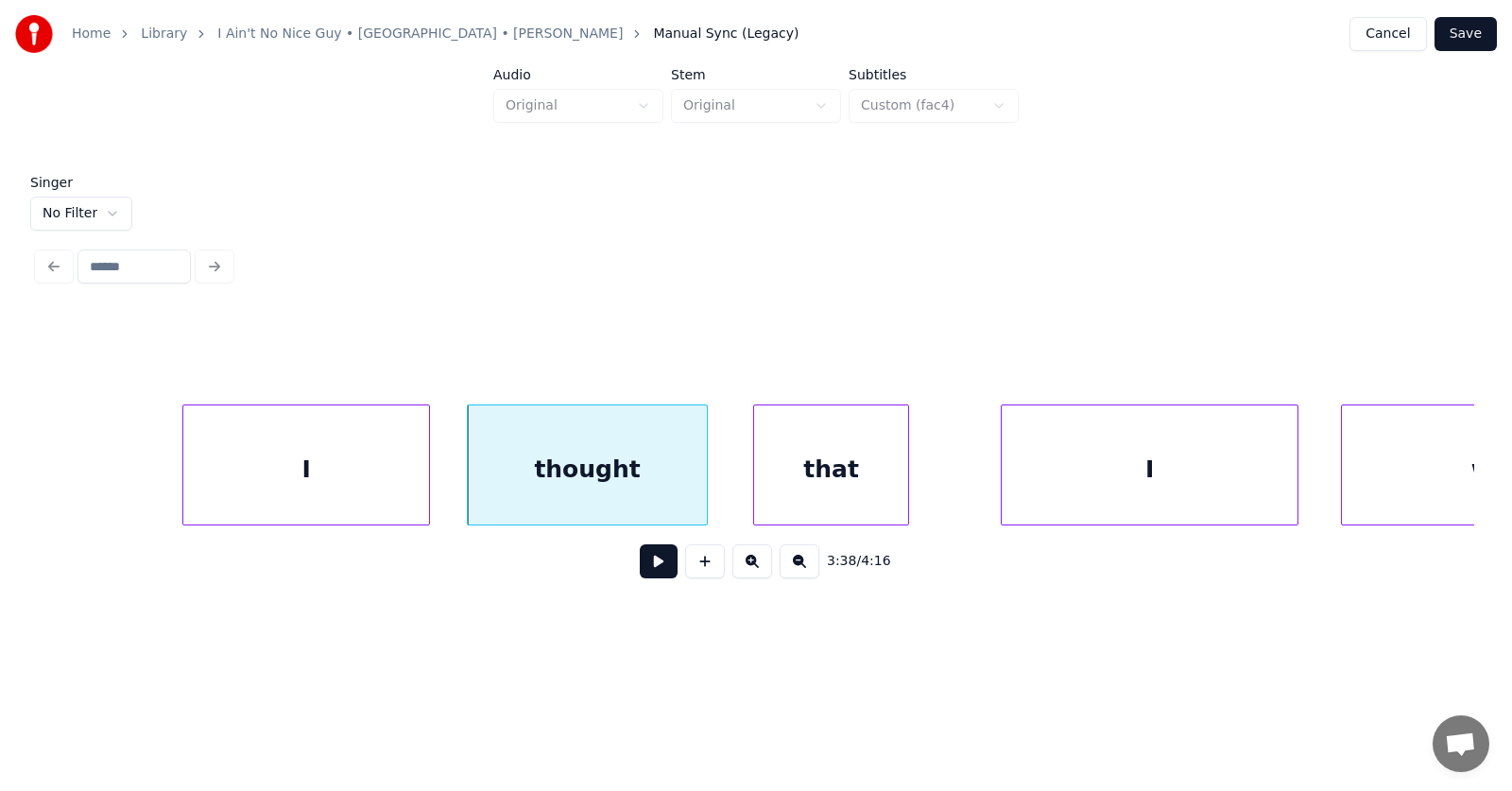
click at [848, 482] on div "that" at bounding box center [831, 471] width 154 height 129
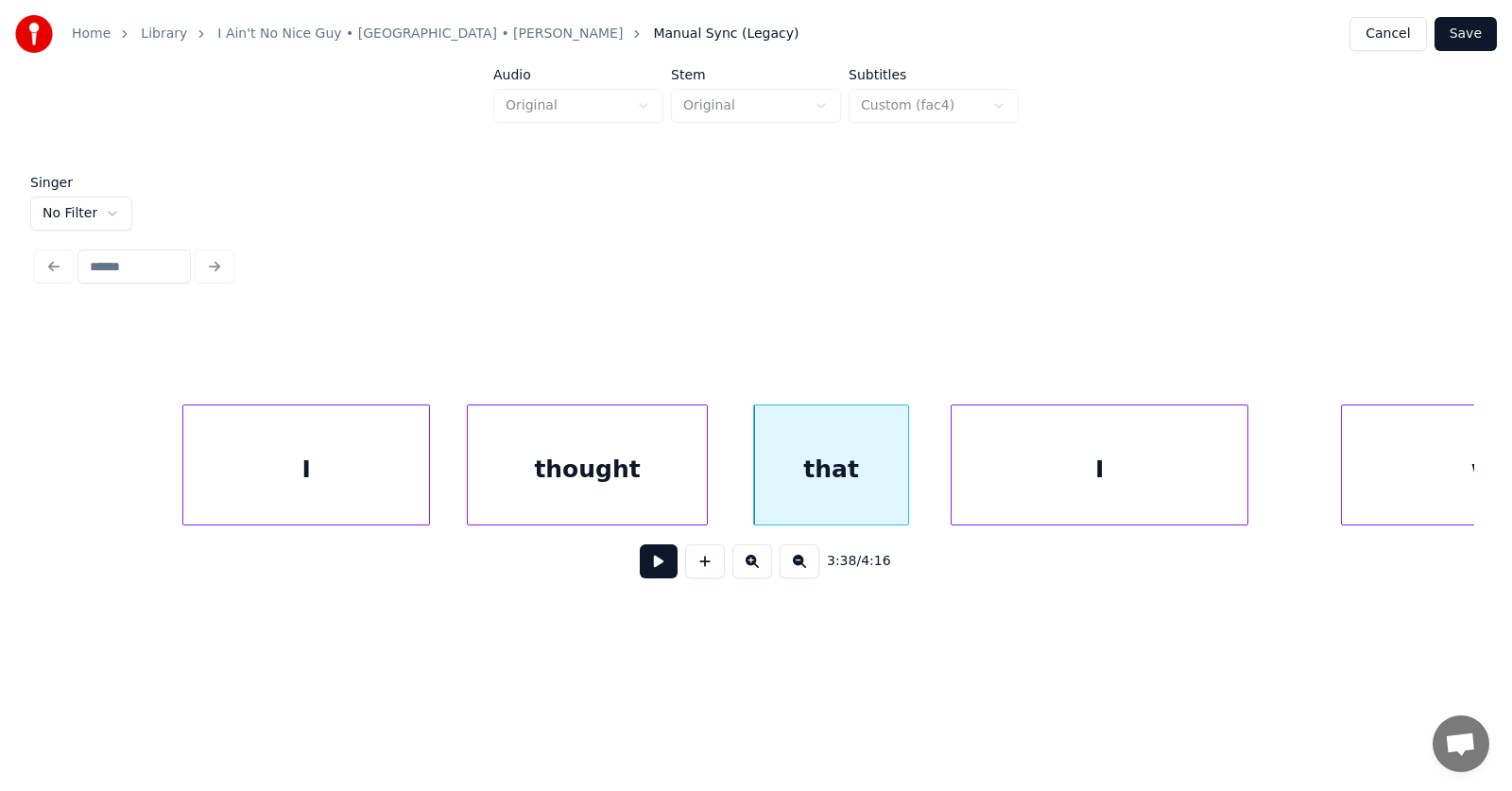
click at [1077, 478] on div "I" at bounding box center [1100, 471] width 296 height 129
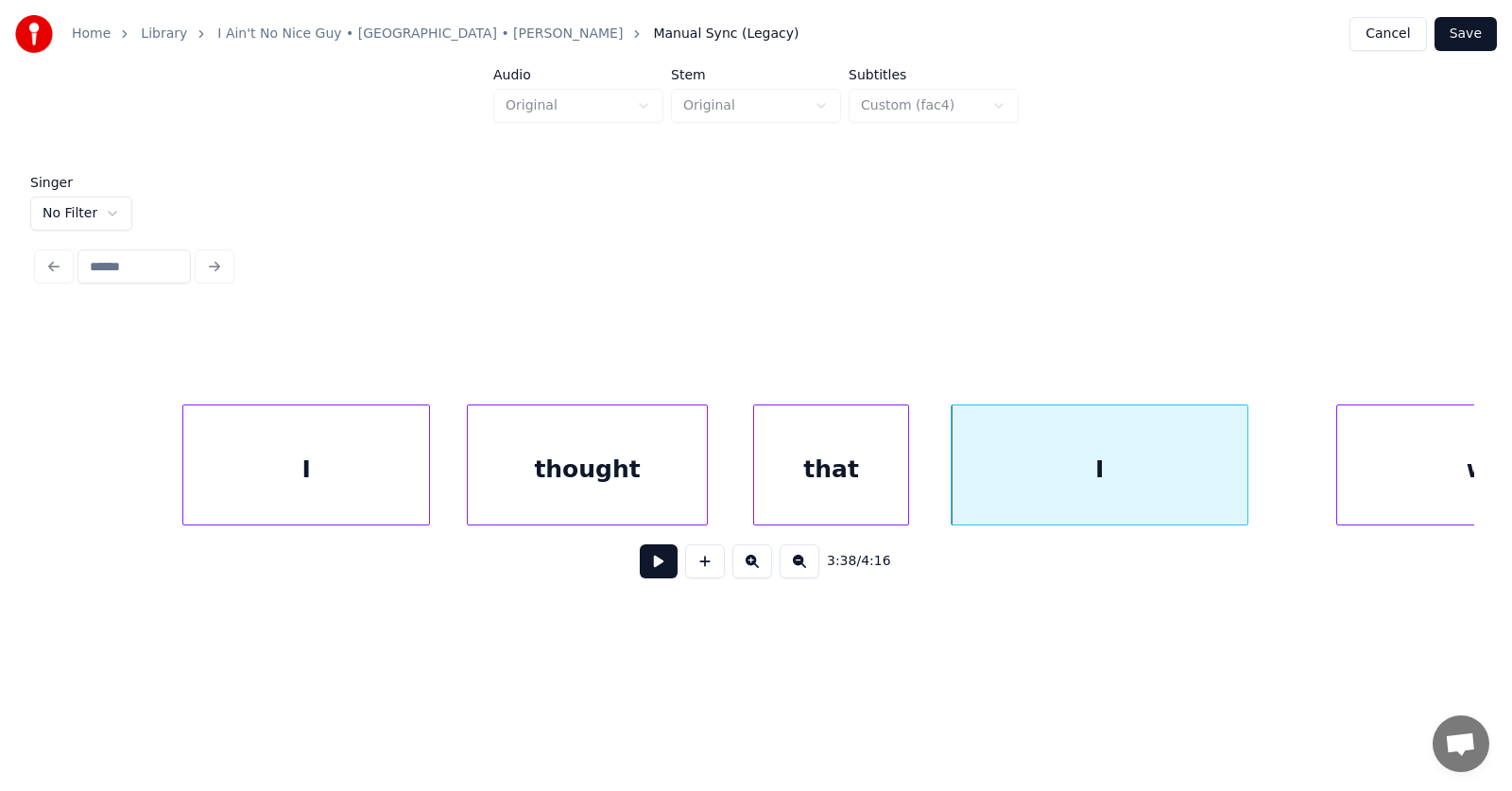
scroll to position [0, 154460]
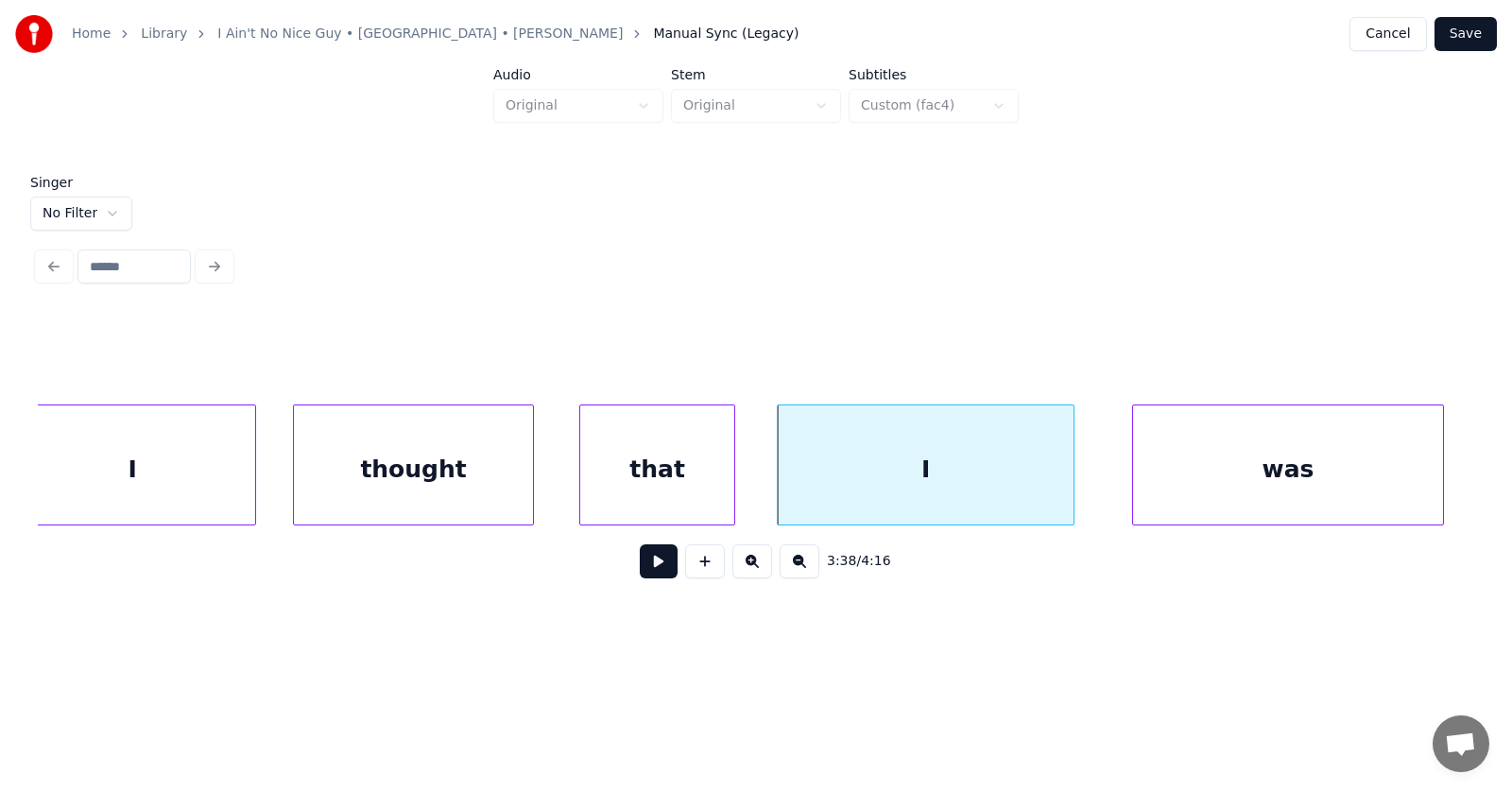
click at [1363, 473] on div "was" at bounding box center [1288, 471] width 310 height 129
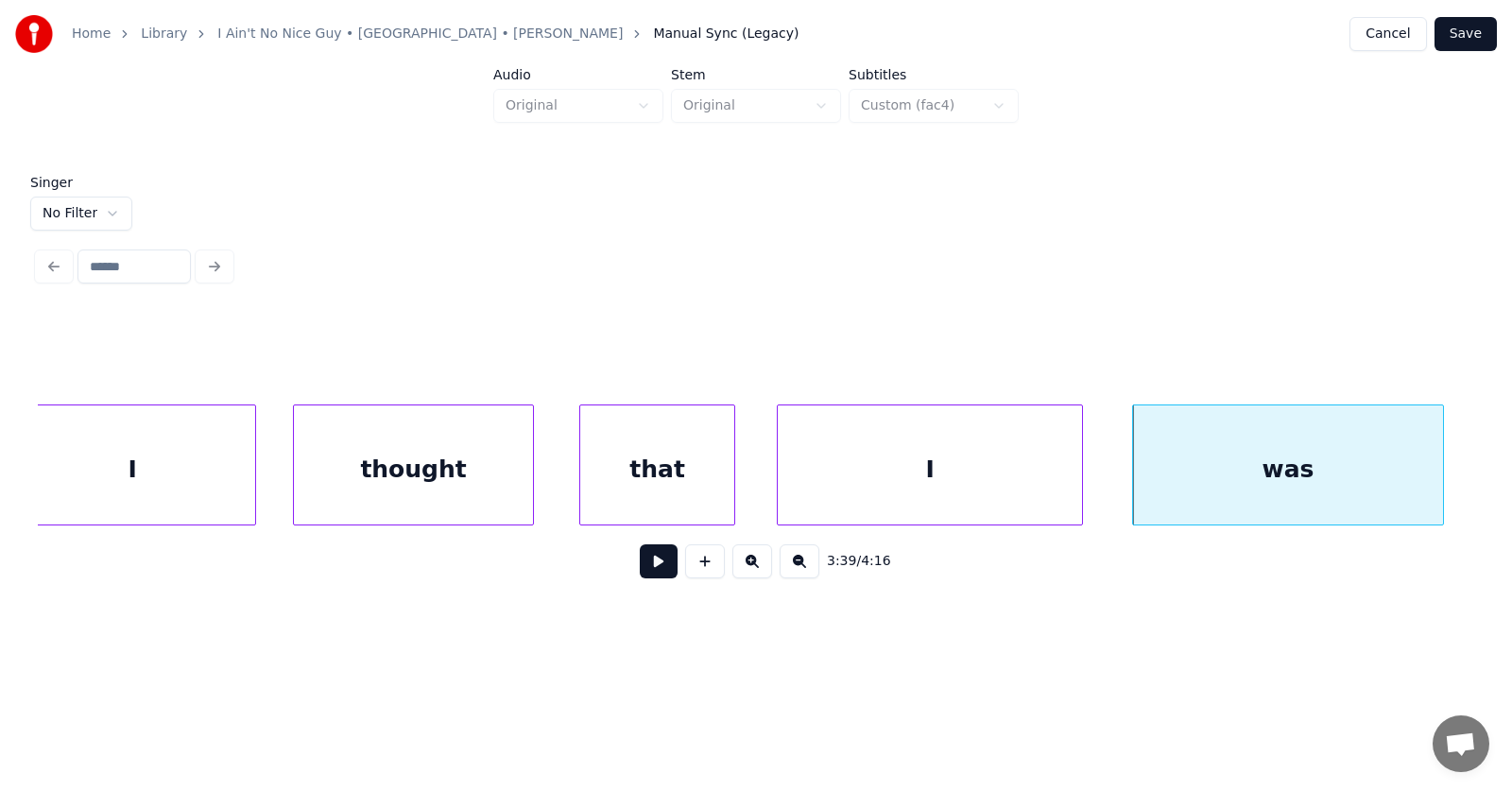
click at [1081, 485] on div at bounding box center [1079, 466] width 6 height 119
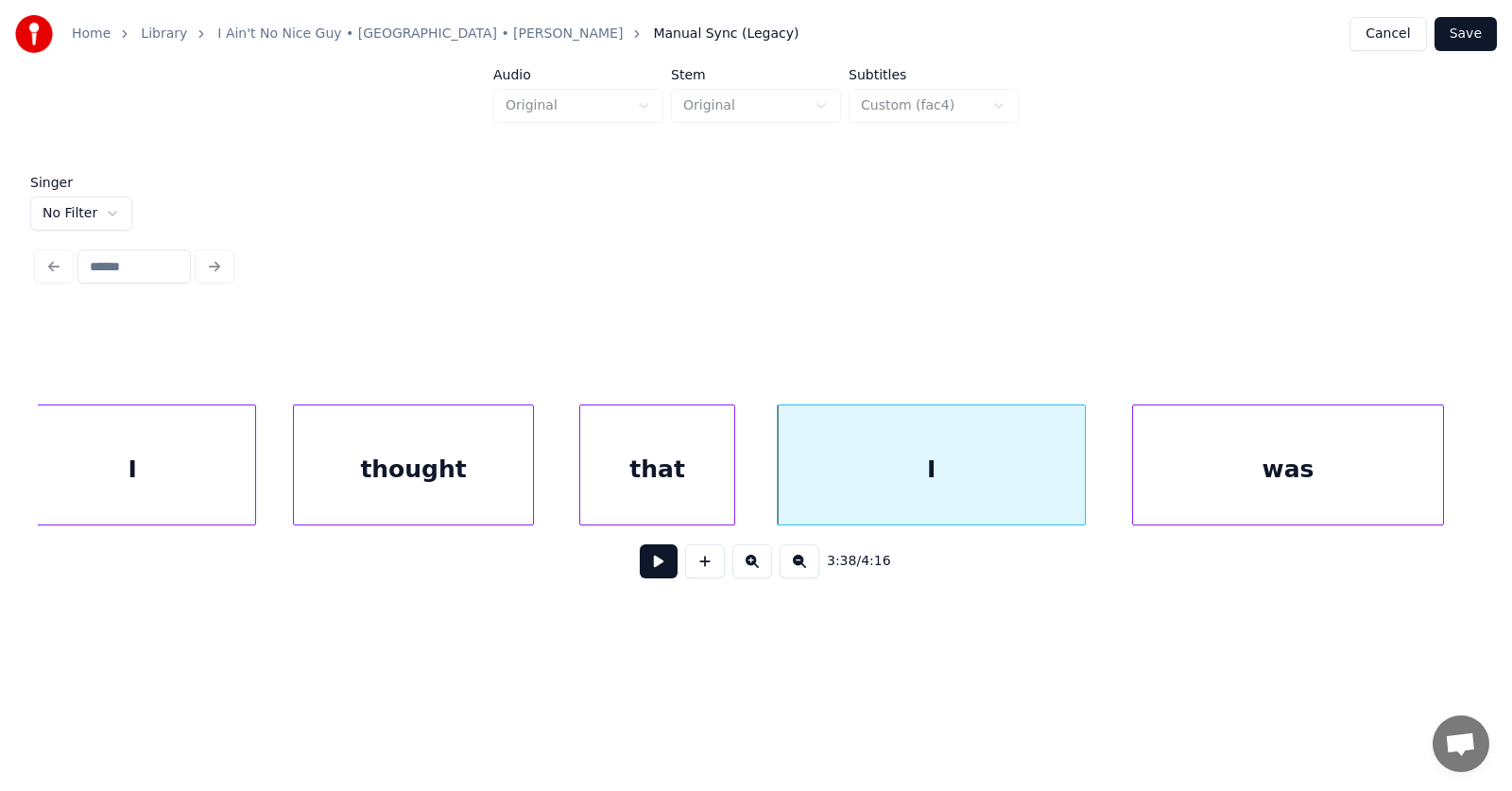
click at [640, 574] on button at bounding box center [658, 561] width 38 height 34
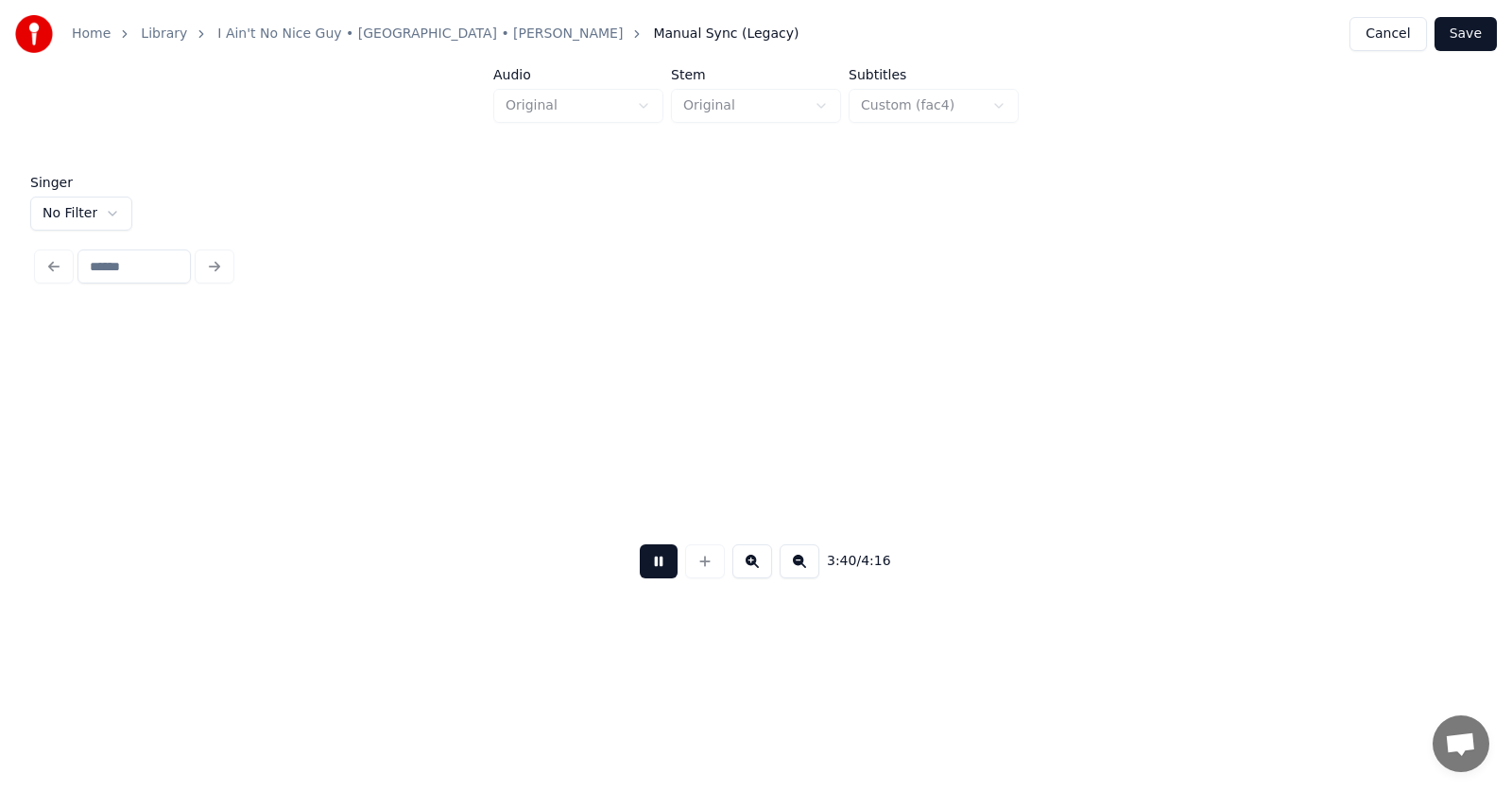
scroll to position [0, 155900]
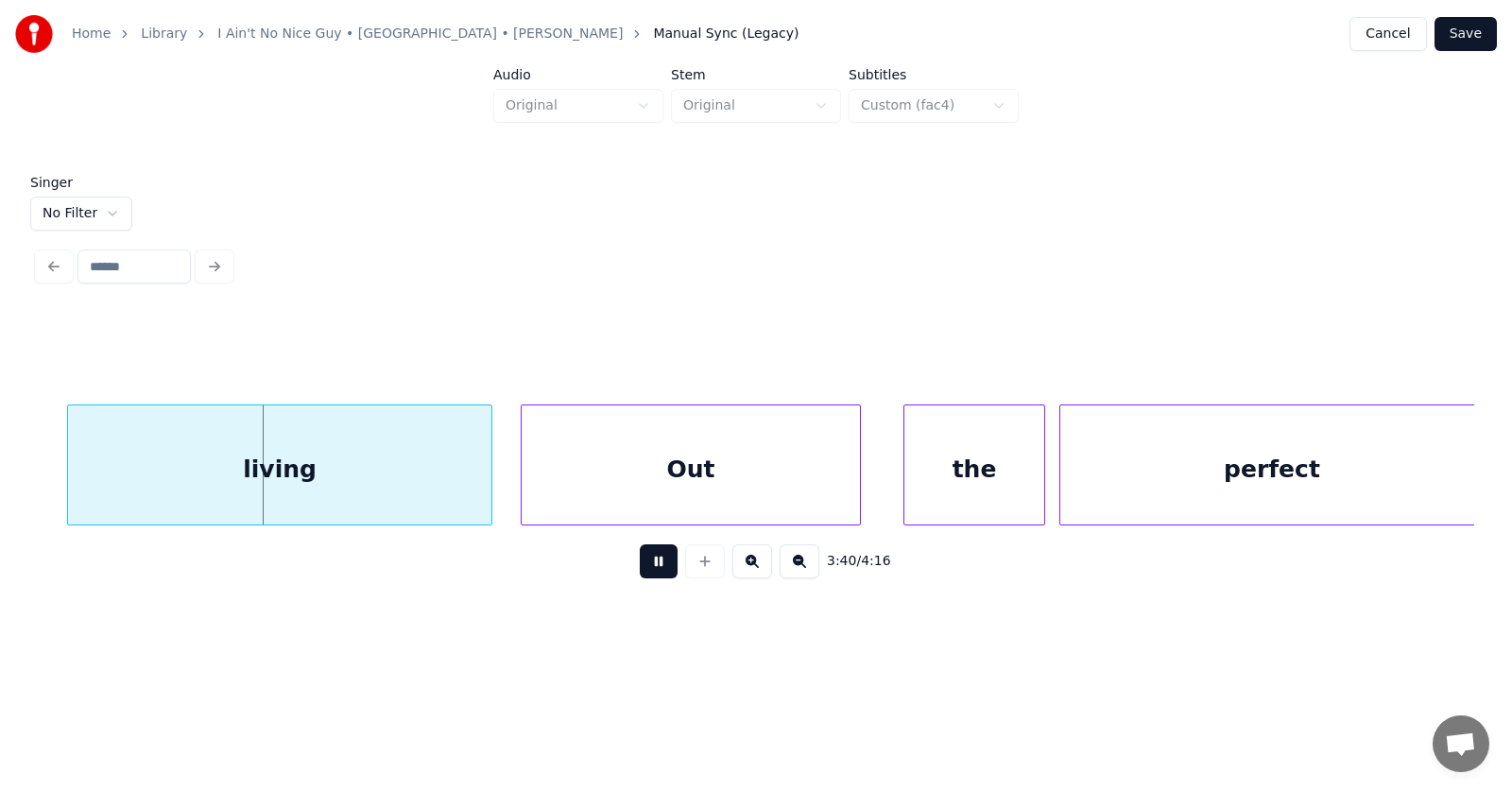
click at [640, 574] on button at bounding box center [658, 561] width 38 height 34
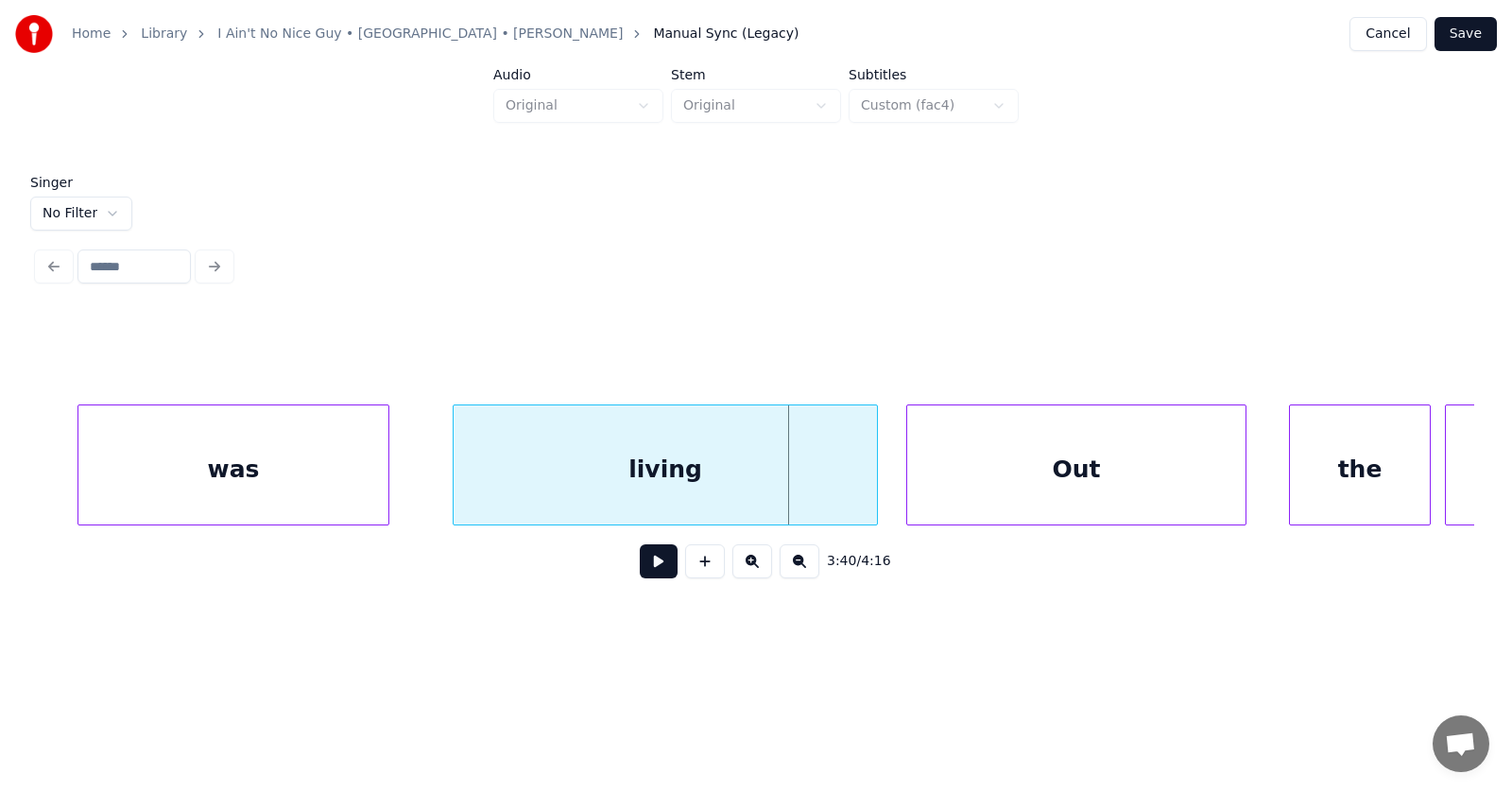
scroll to position [0, 155269]
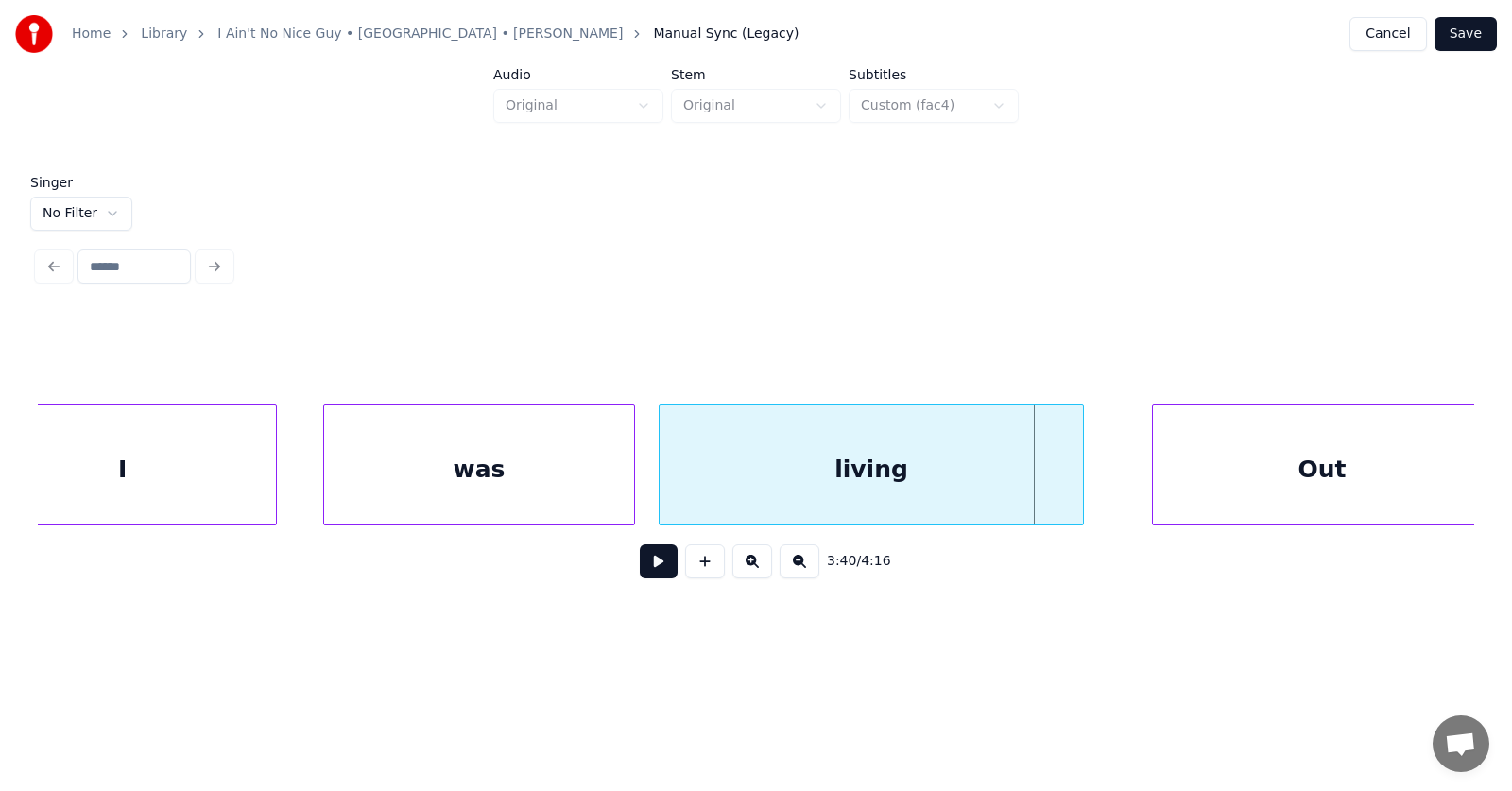
click at [934, 494] on div "living" at bounding box center [871, 471] width 423 height 129
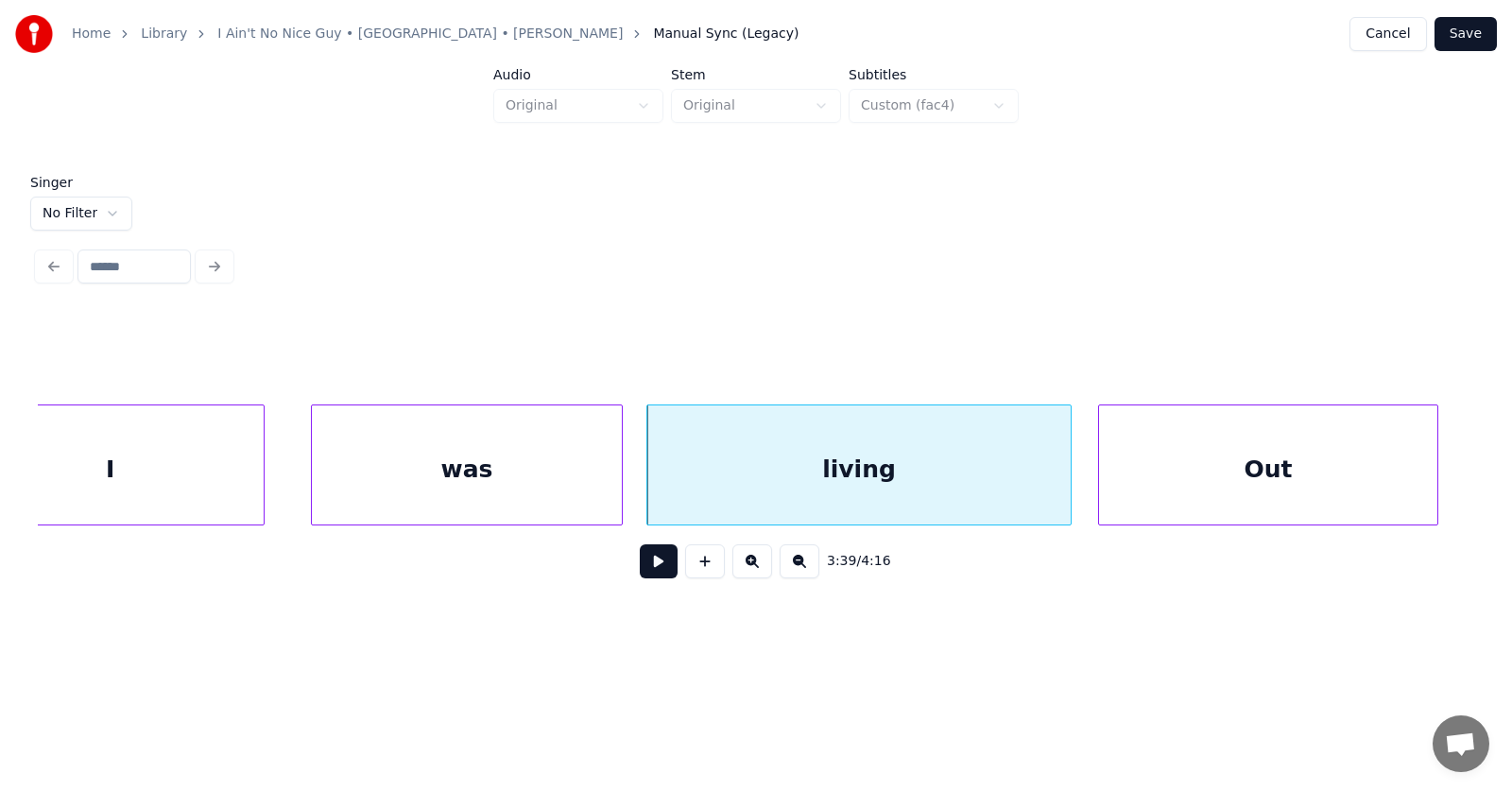
click at [1155, 488] on div "Out" at bounding box center [1269, 471] width 339 height 129
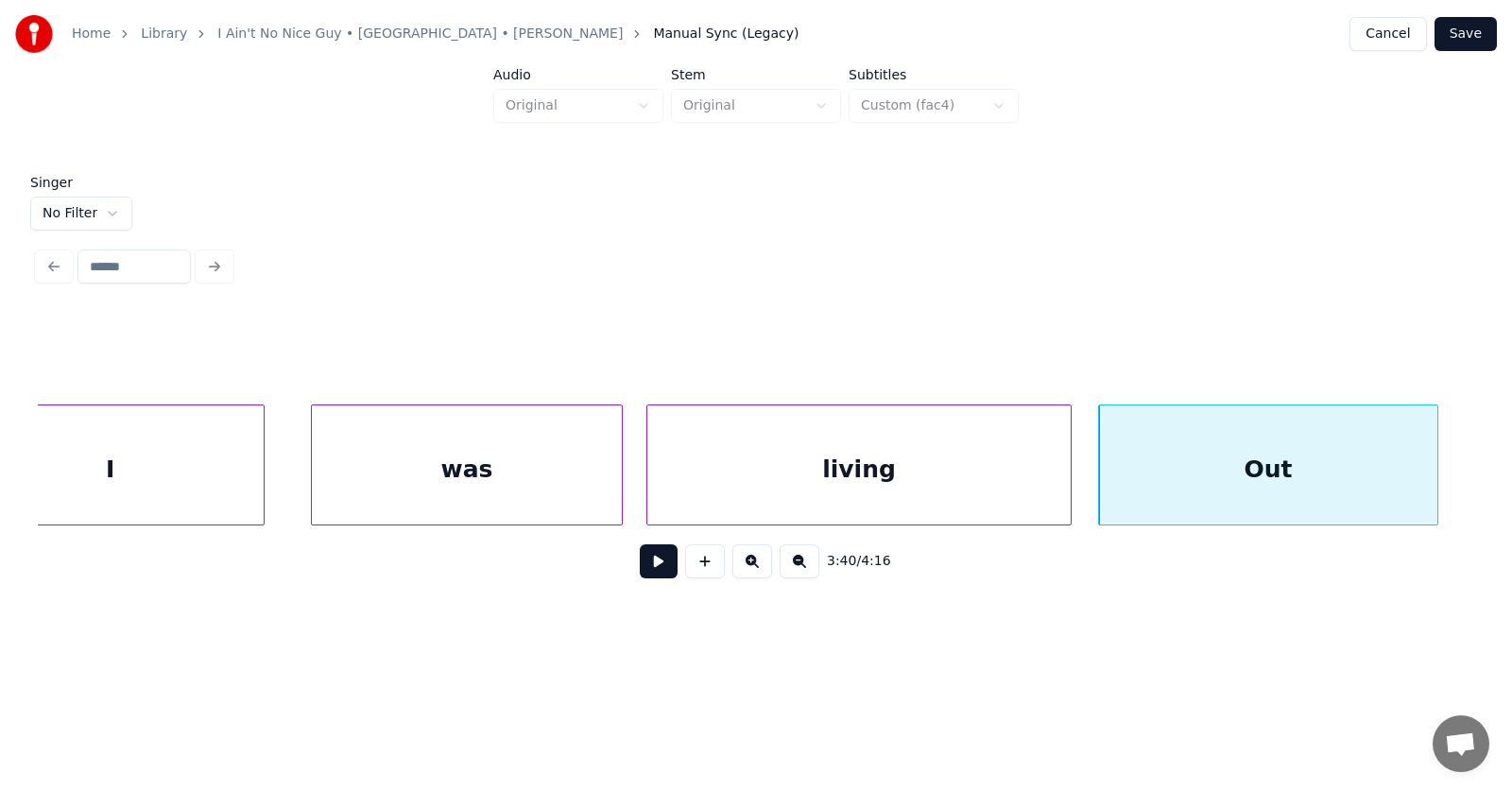
scroll to position [0, 155760]
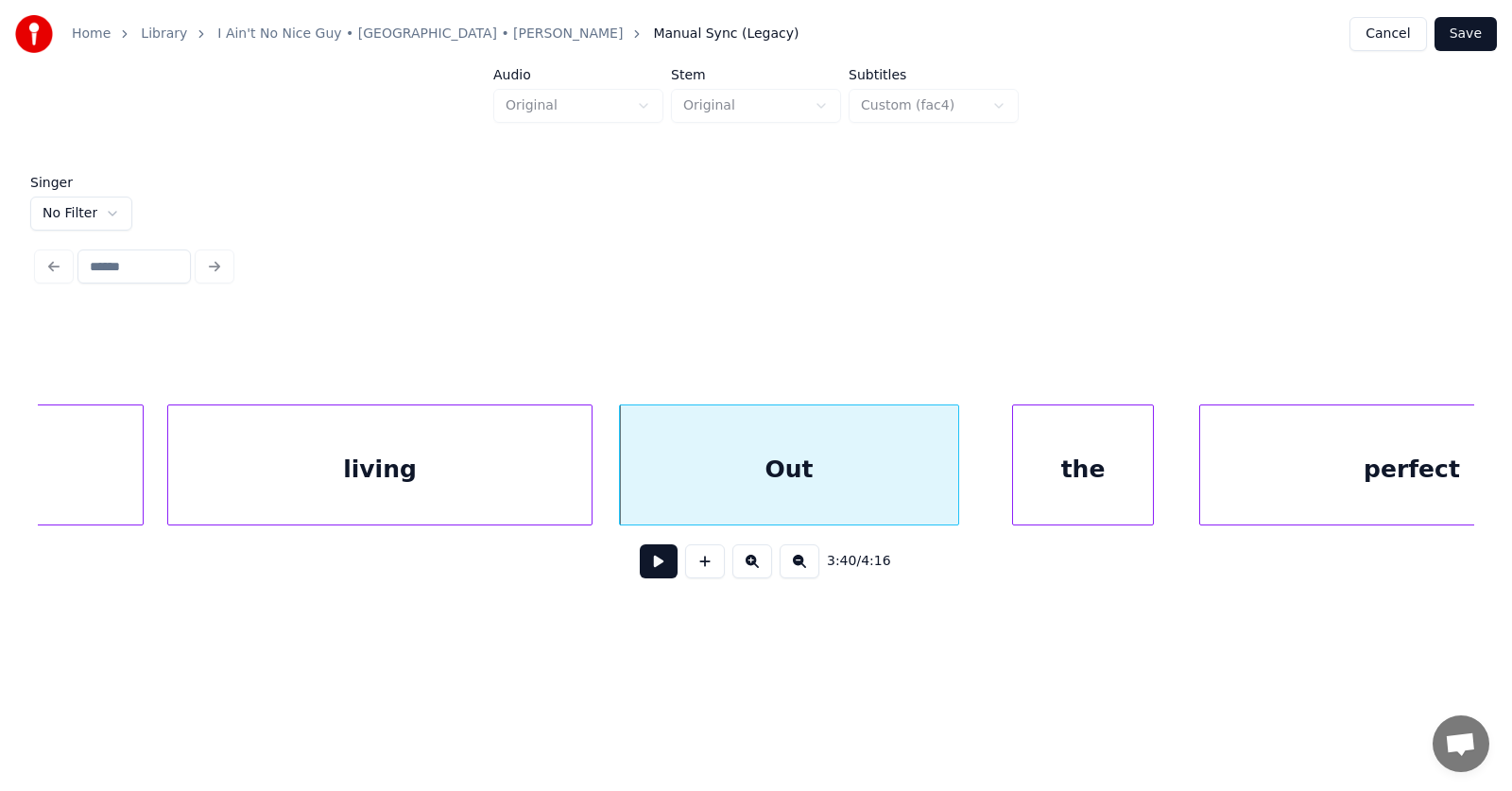
click at [1064, 497] on div "the" at bounding box center [1082, 471] width 139 height 129
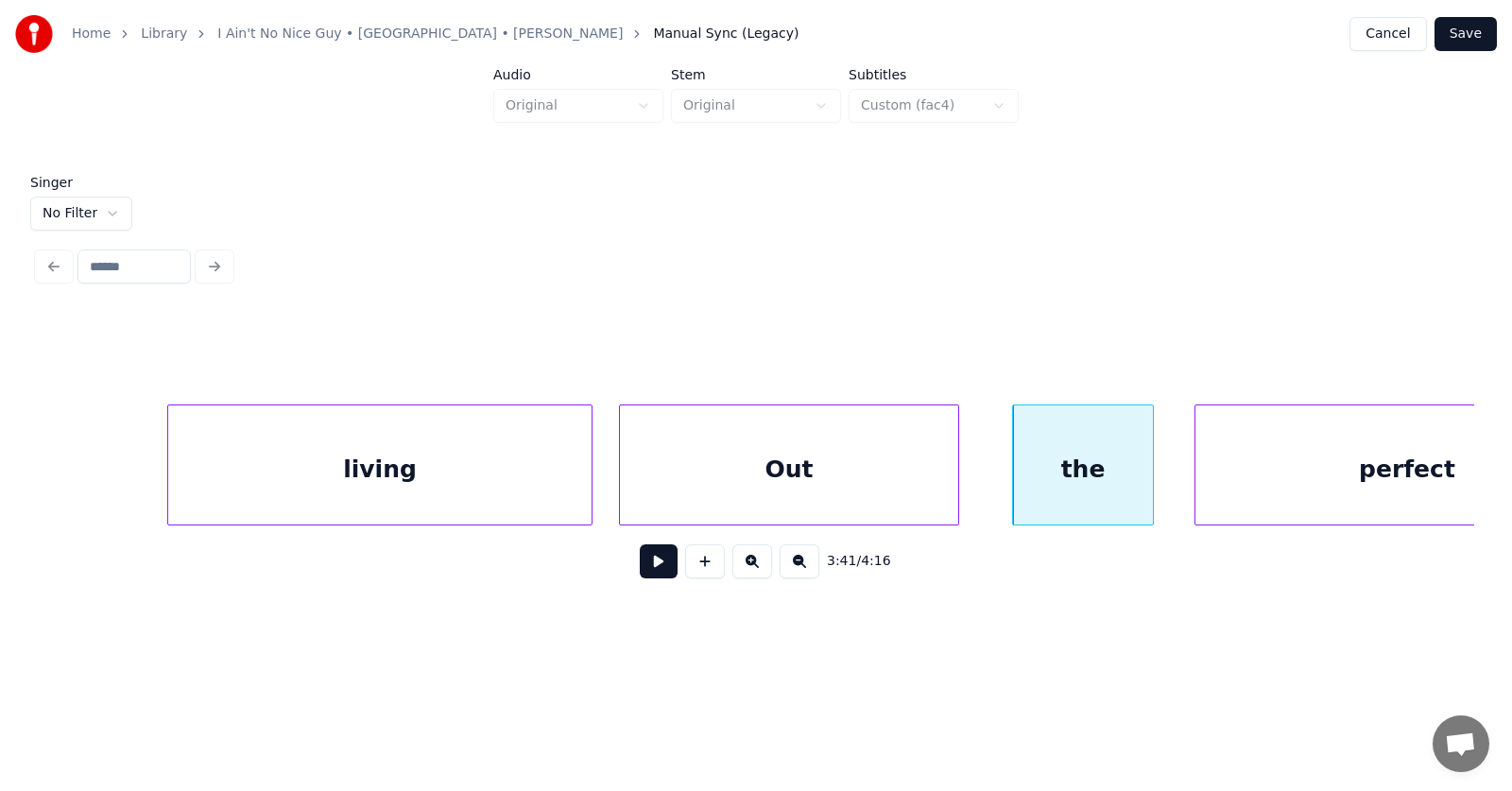
scroll to position [0, 155905]
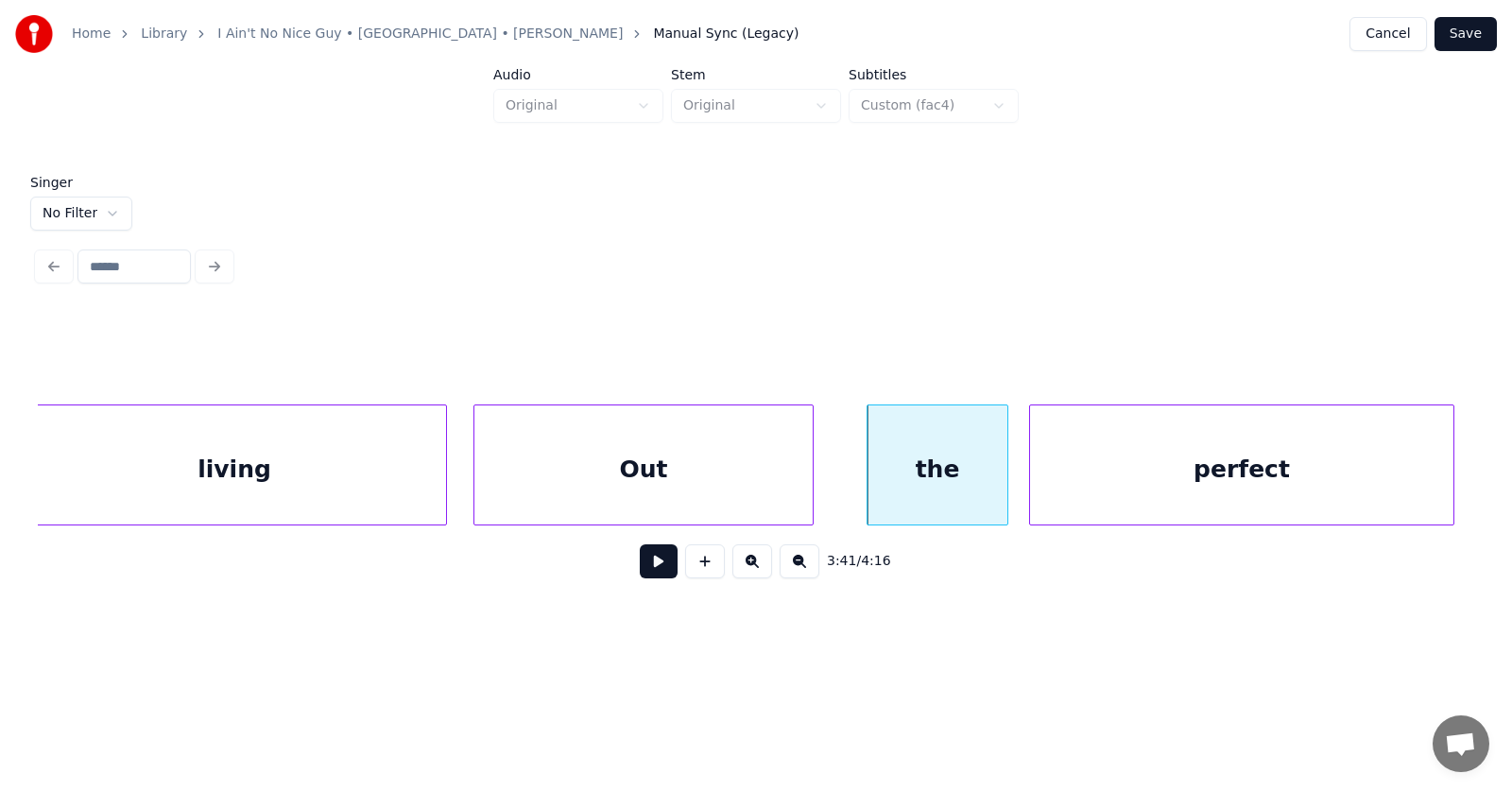
click at [1205, 485] on div "perfect" at bounding box center [1242, 471] width 423 height 129
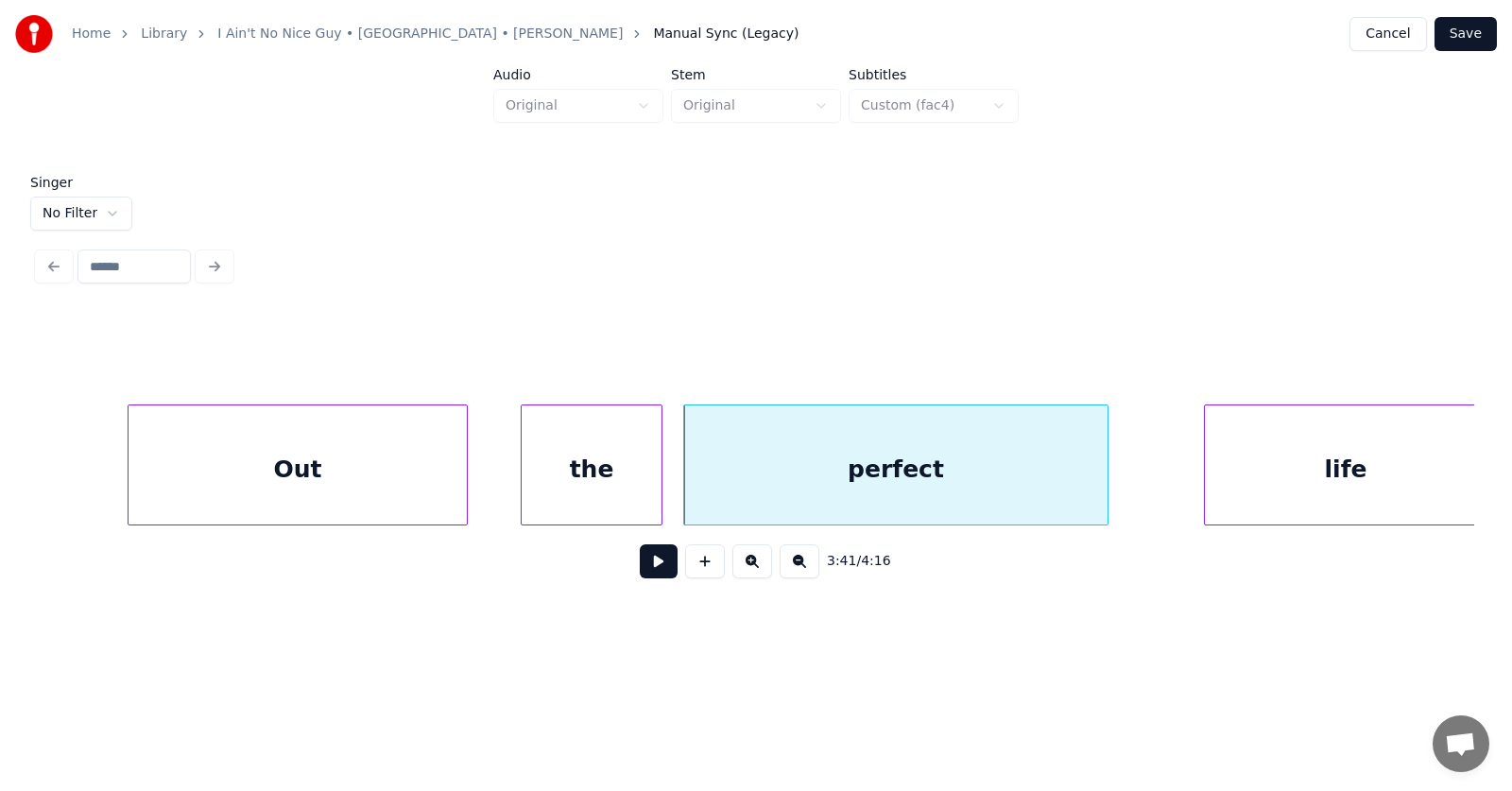
scroll to position [0, 156375]
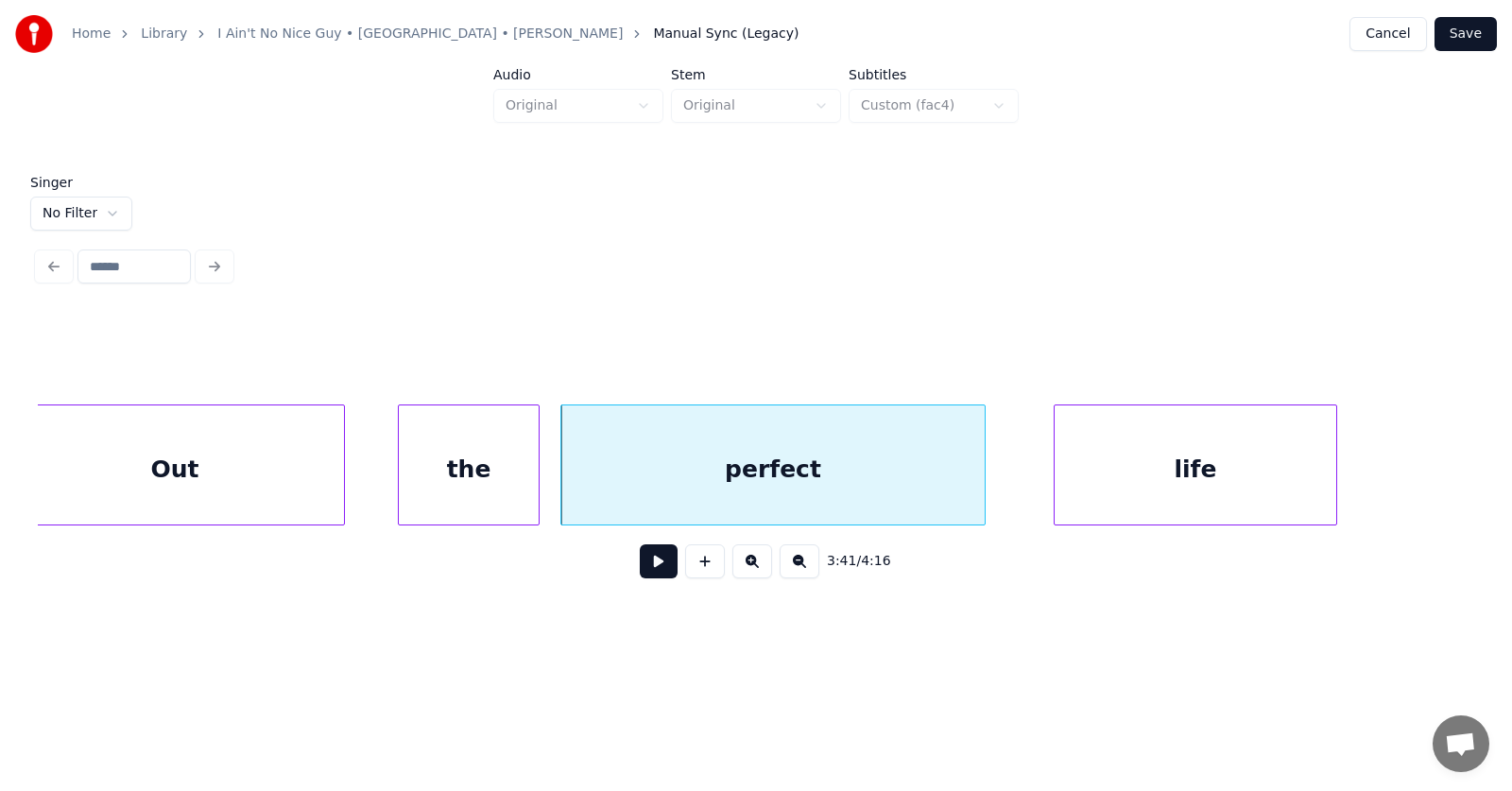
click at [1161, 477] on div "life" at bounding box center [1196, 471] width 282 height 129
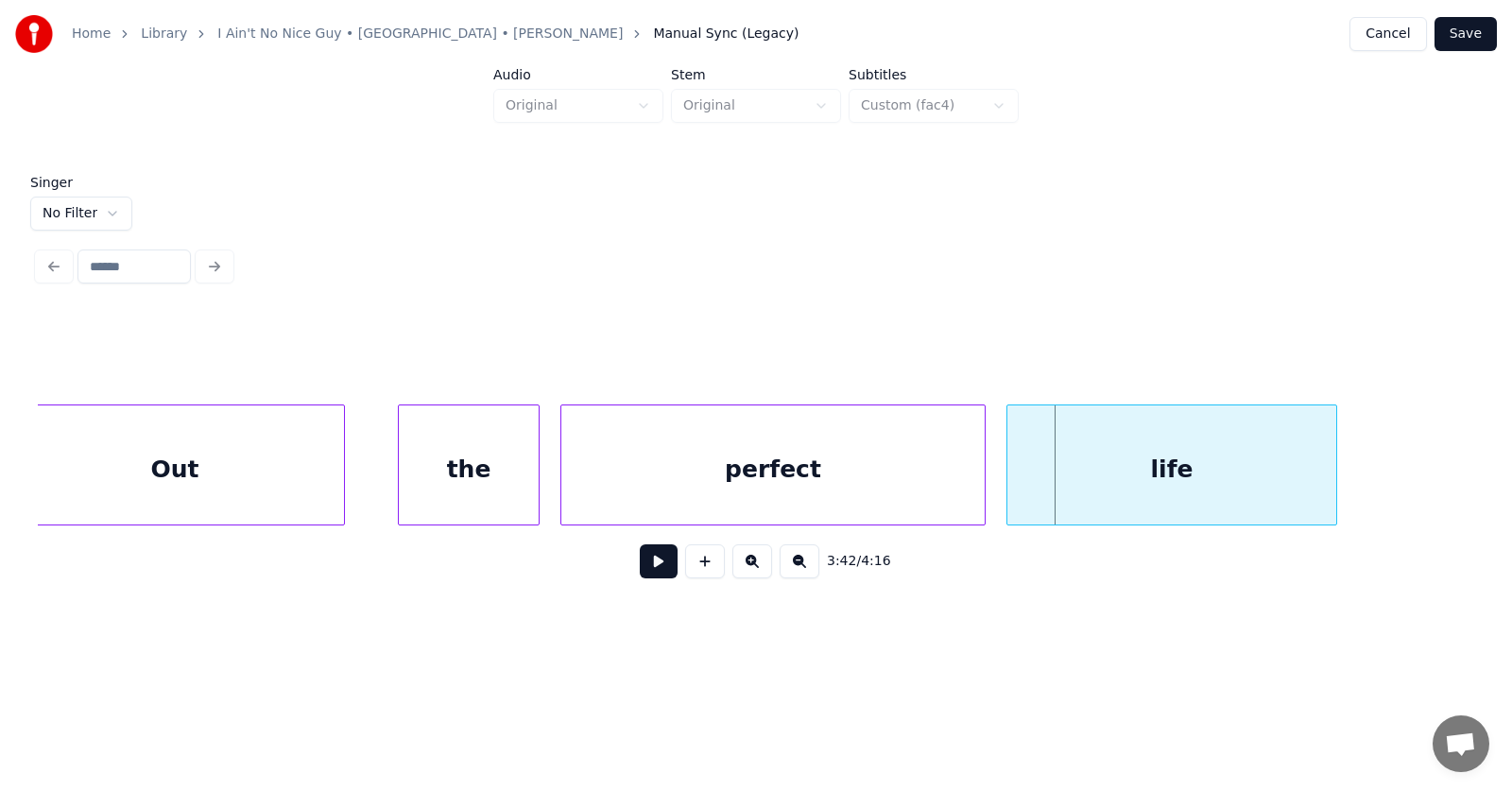
click at [1007, 470] on div at bounding box center [1010, 466] width 6 height 119
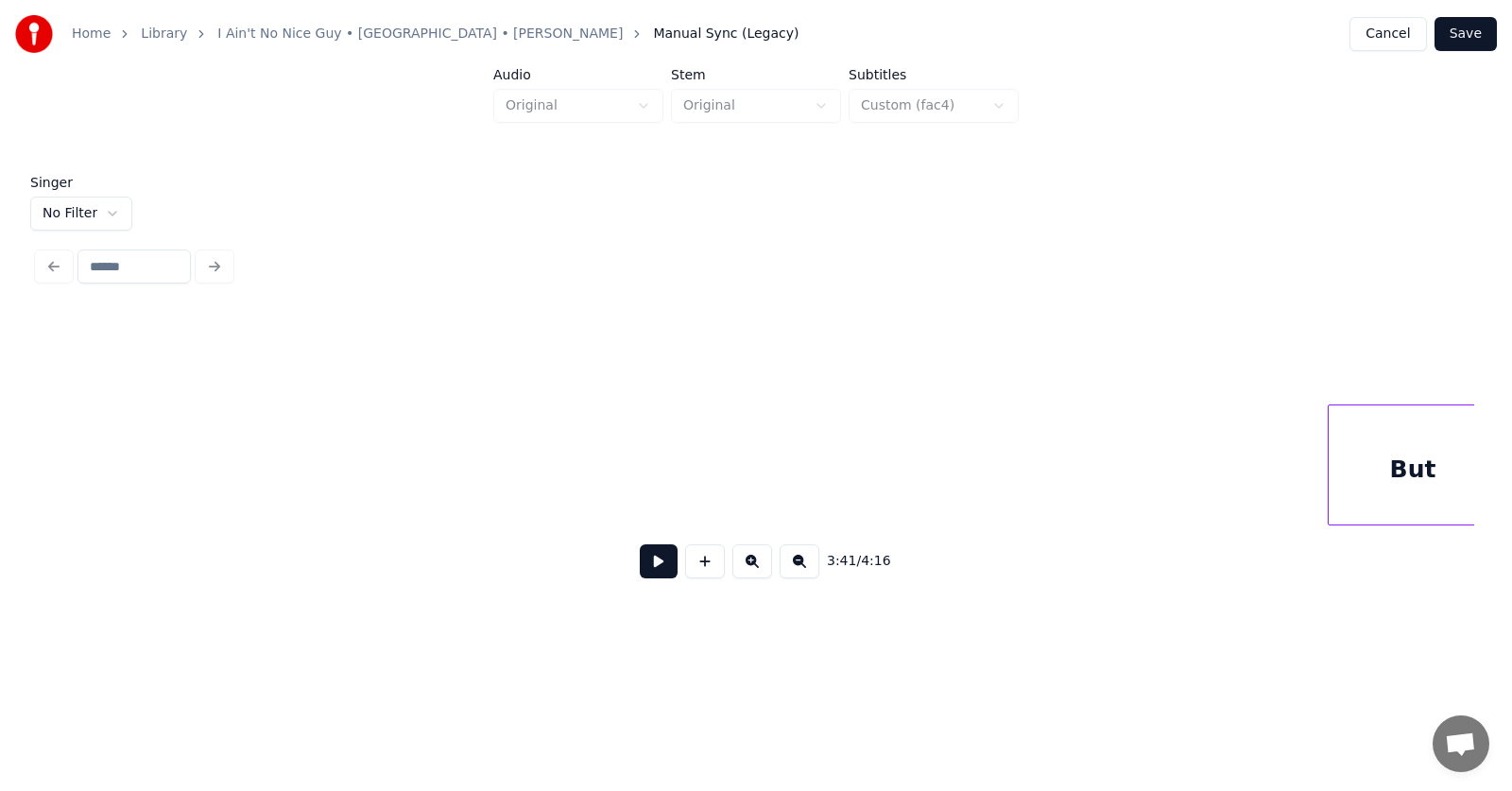
scroll to position [0, 158093]
click at [1256, 493] on div "But" at bounding box center [1279, 471] width 168 height 129
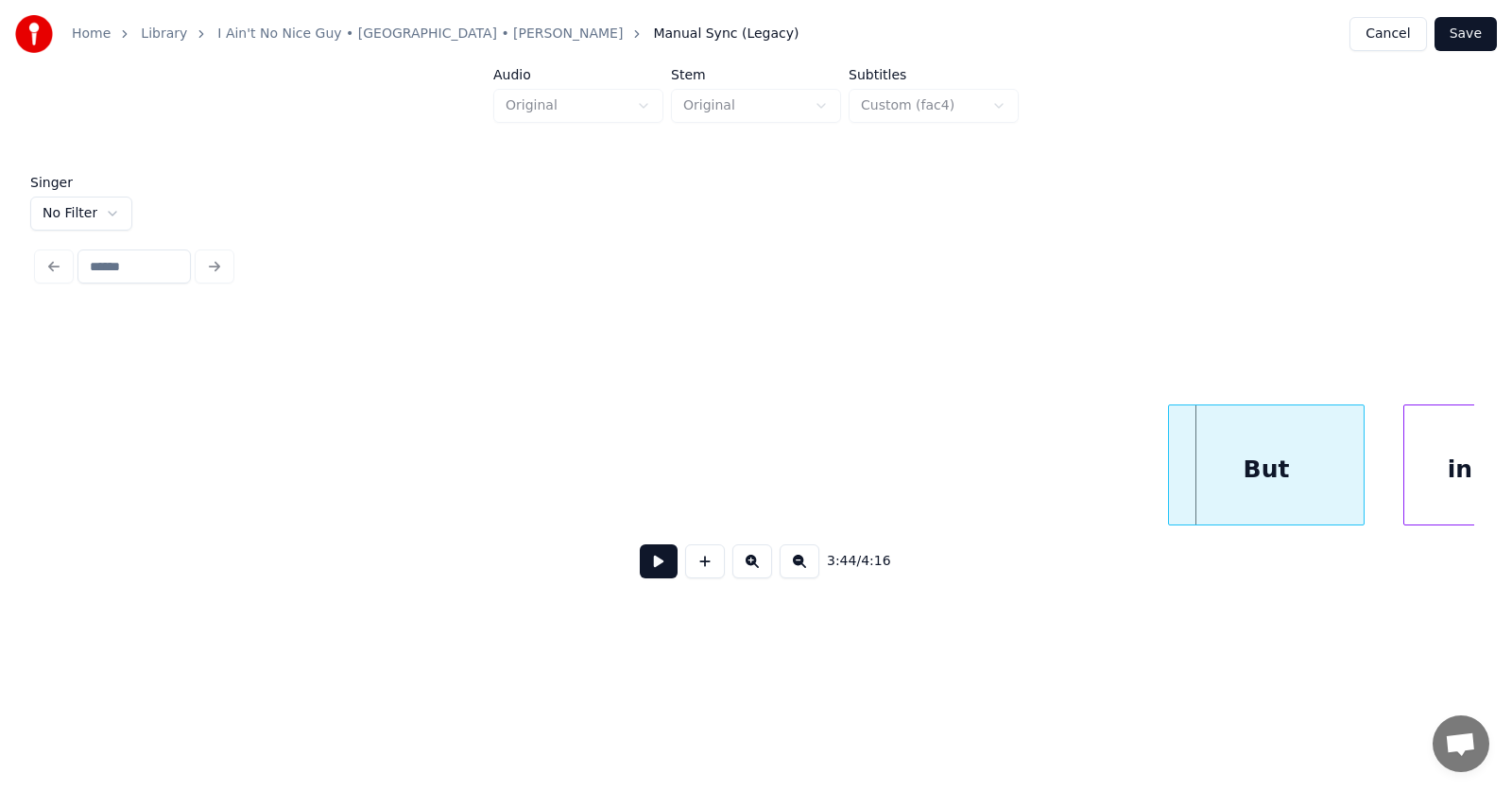
click at [1170, 490] on div at bounding box center [1172, 466] width 6 height 119
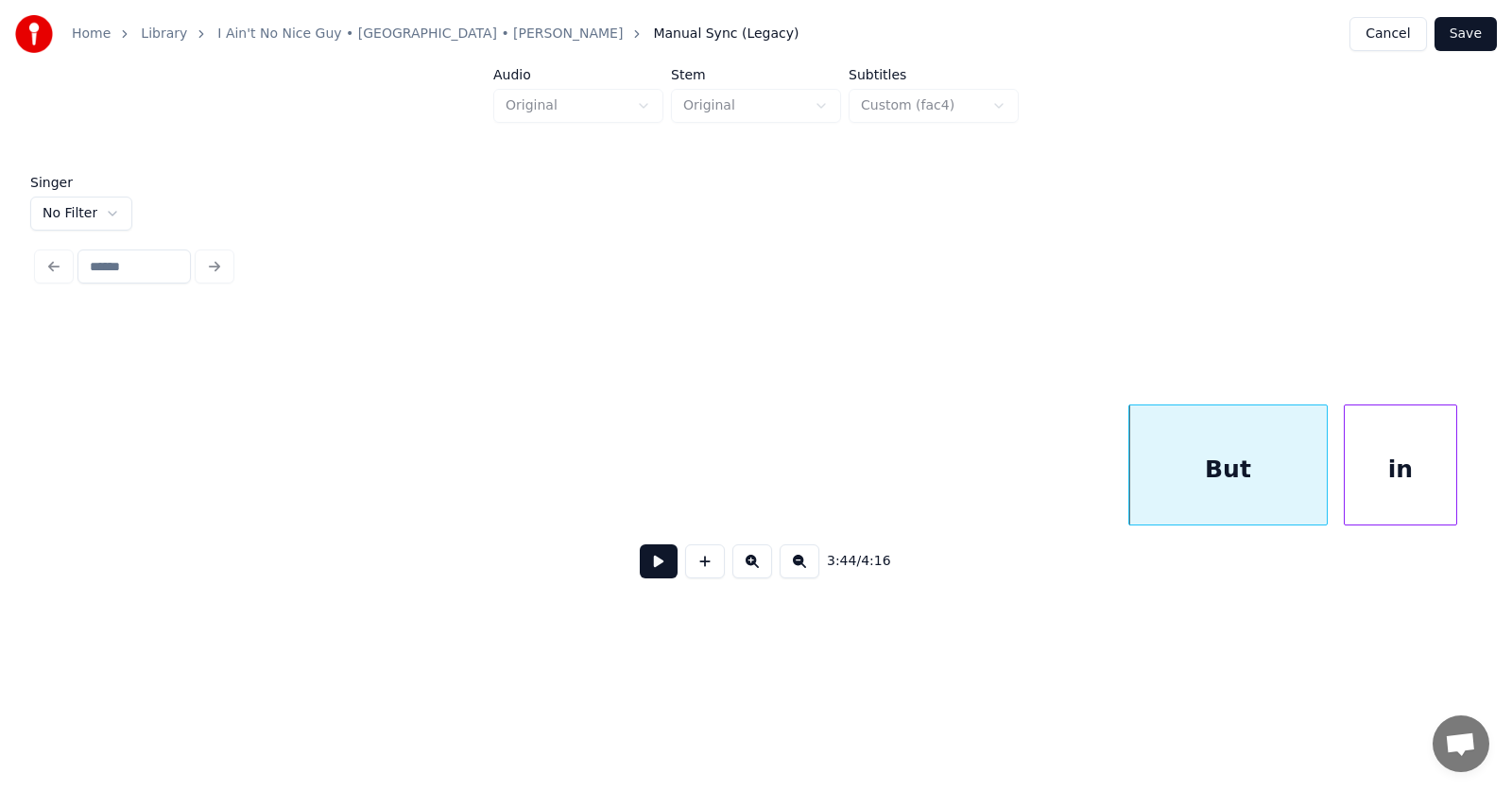
click at [1402, 475] on div "in" at bounding box center [1400, 471] width 112 height 129
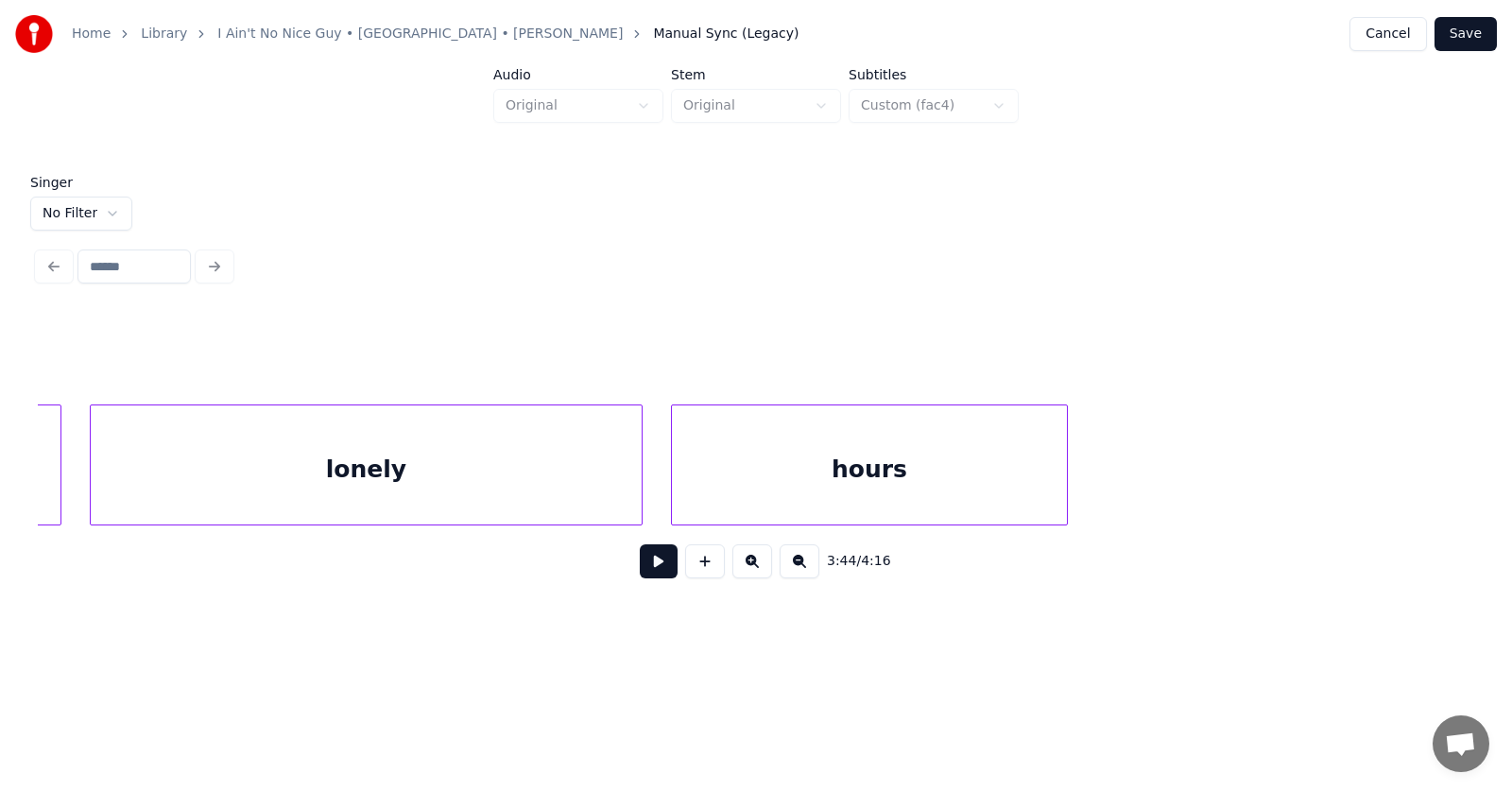
scroll to position [0, 158953]
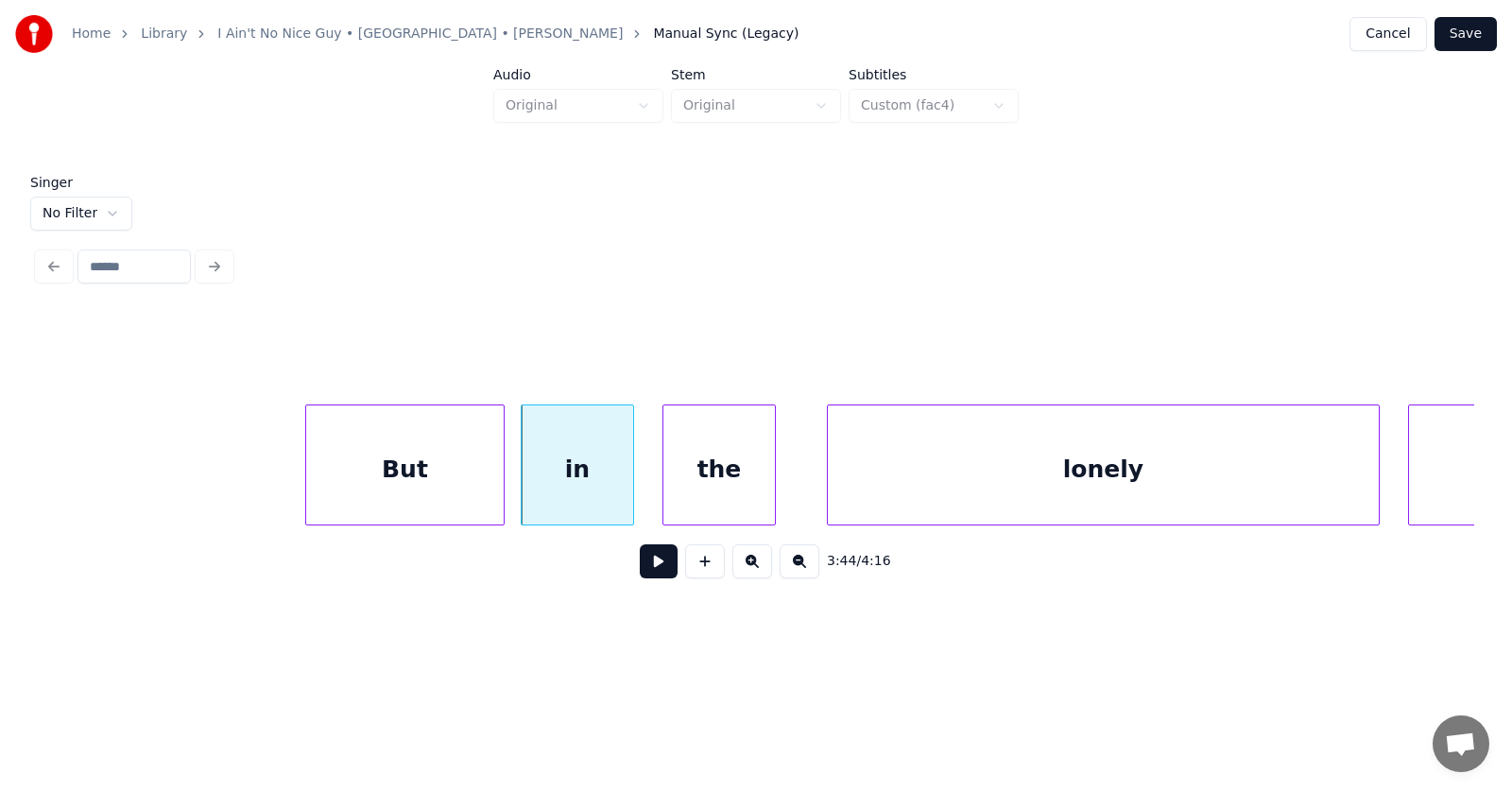
click at [728, 485] on div "the" at bounding box center [719, 471] width 112 height 129
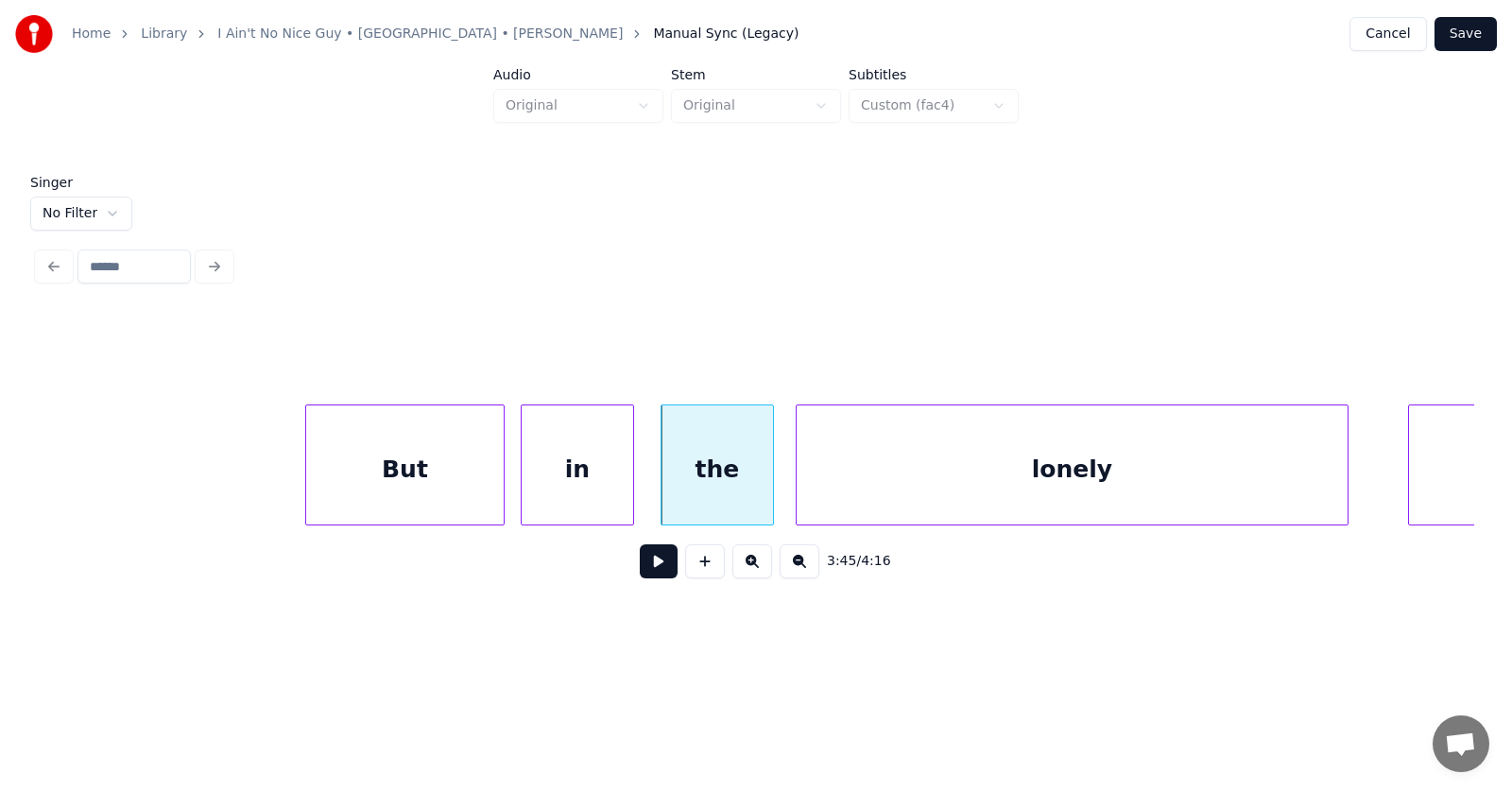
click at [841, 485] on div "lonely" at bounding box center [1071, 471] width 551 height 129
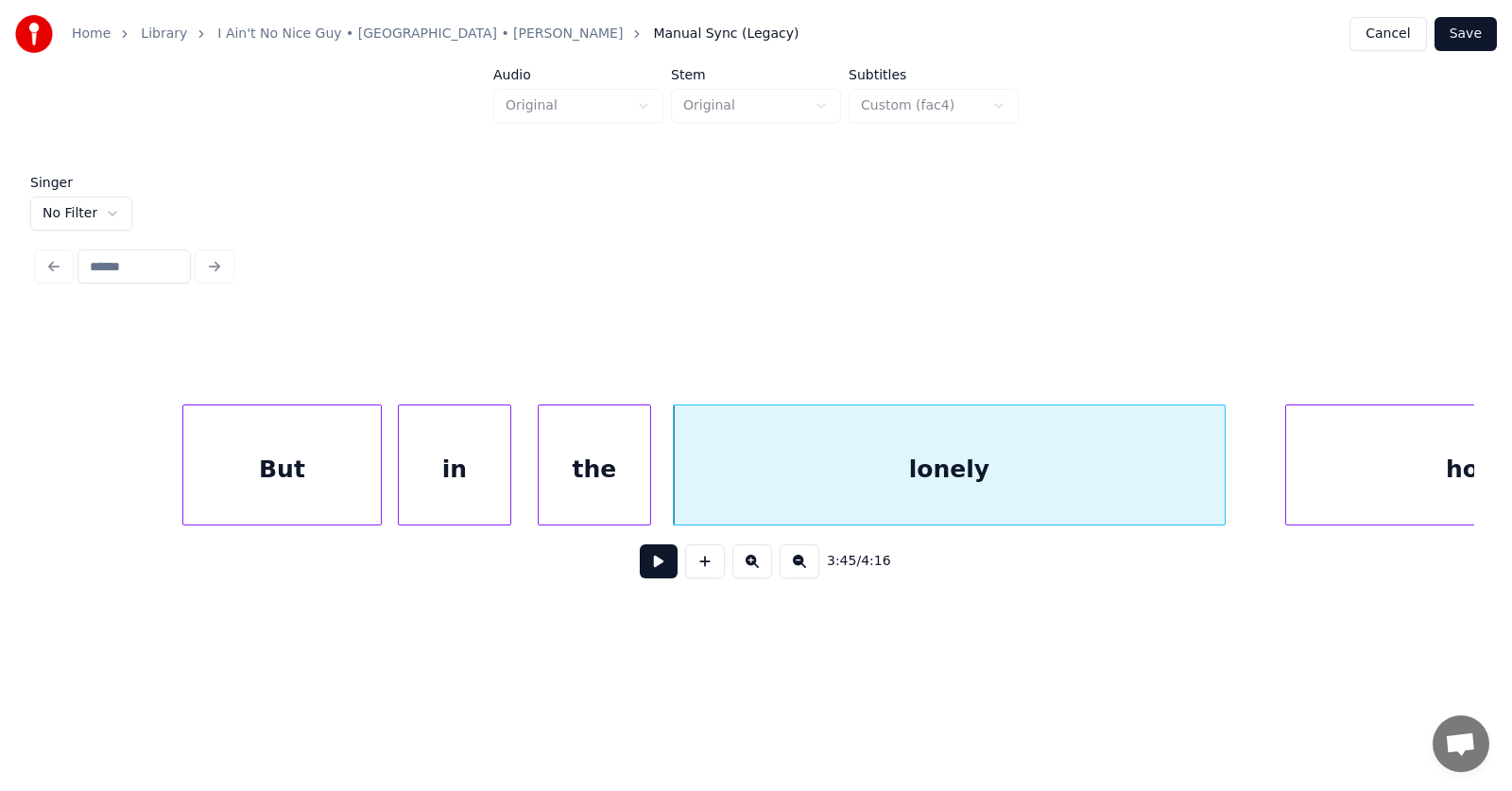
scroll to position [0, 159445]
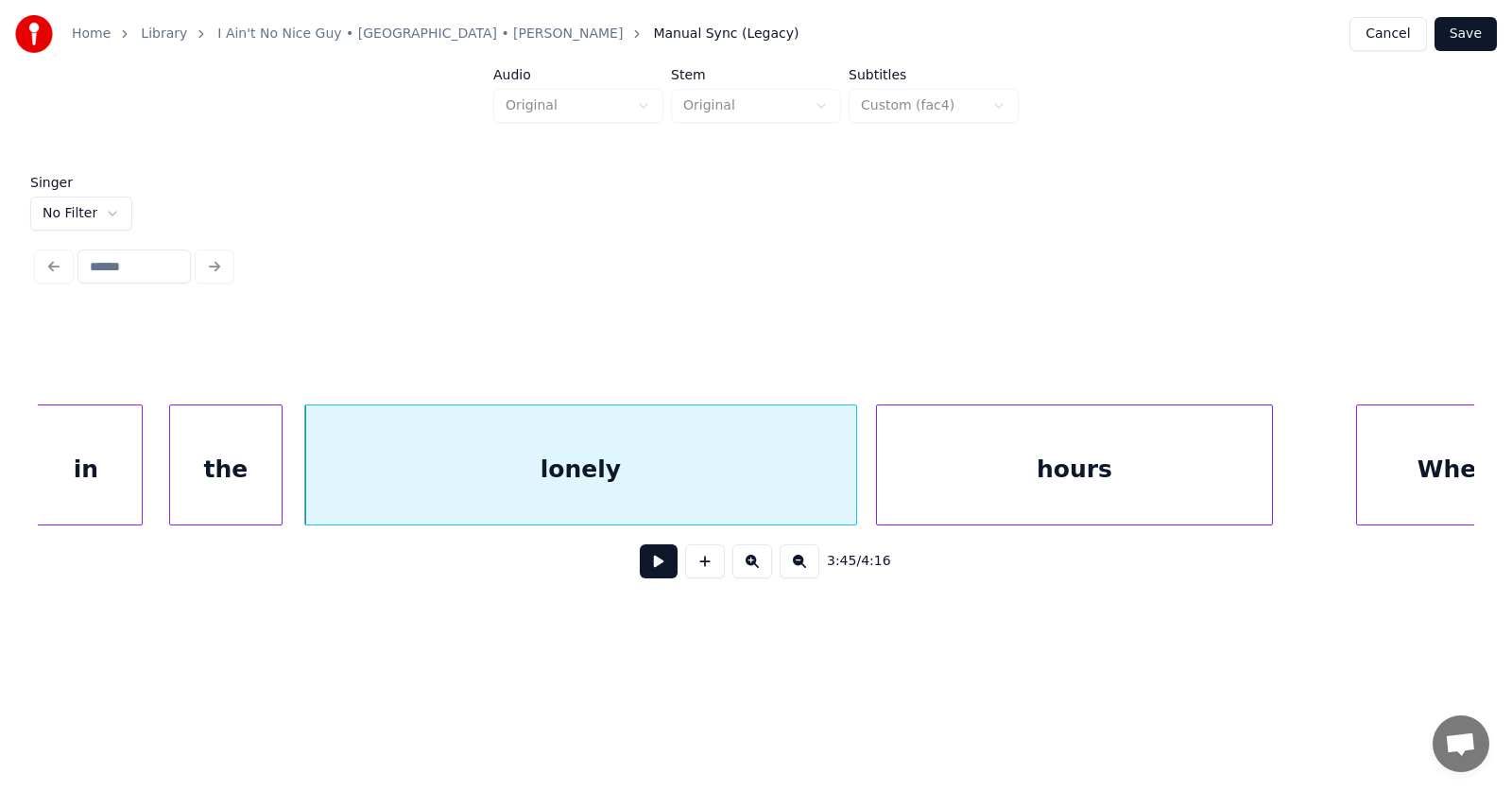
click at [1128, 482] on div "hours" at bounding box center [1074, 471] width 395 height 129
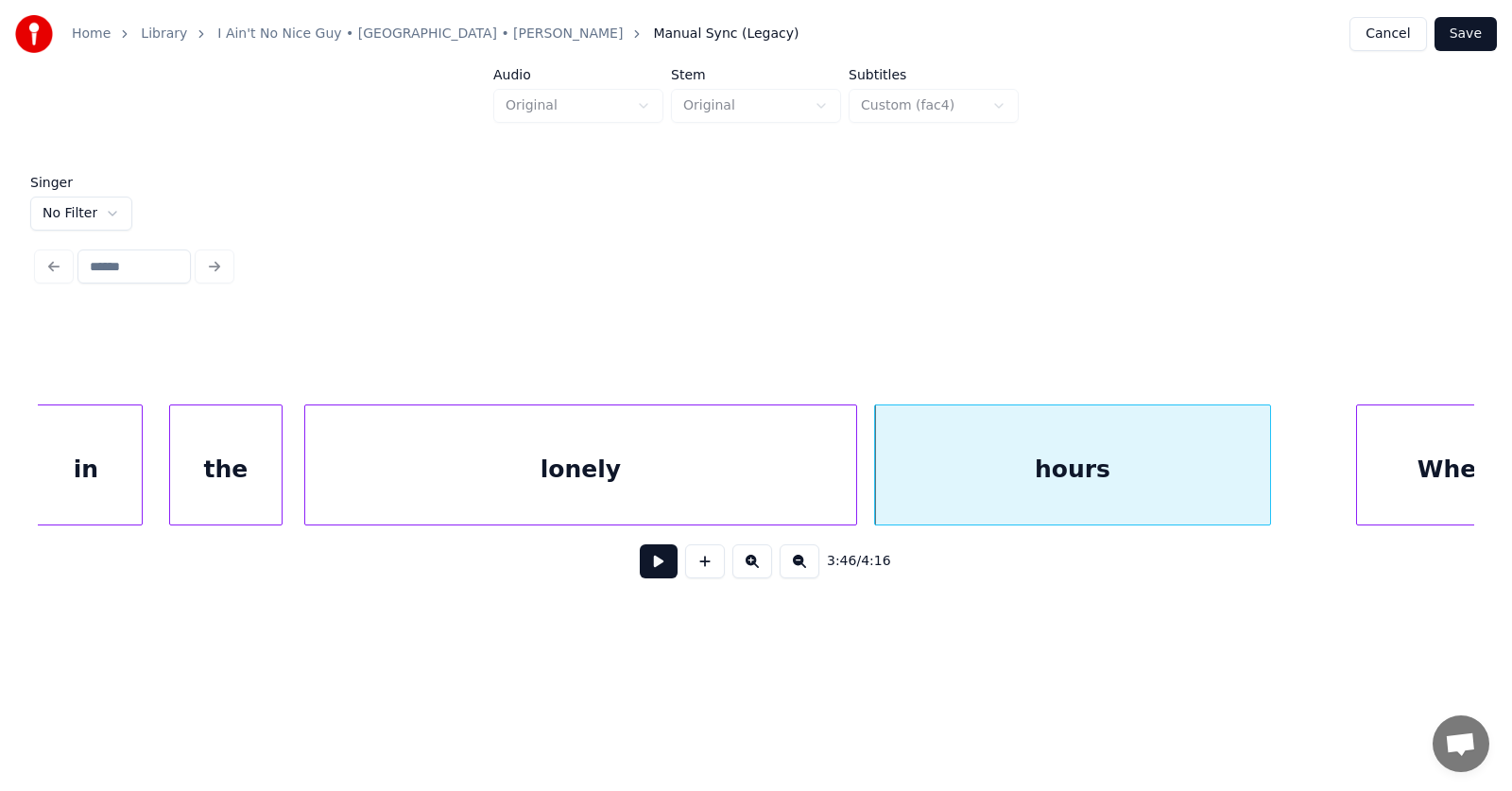
scroll to position [0, 159521]
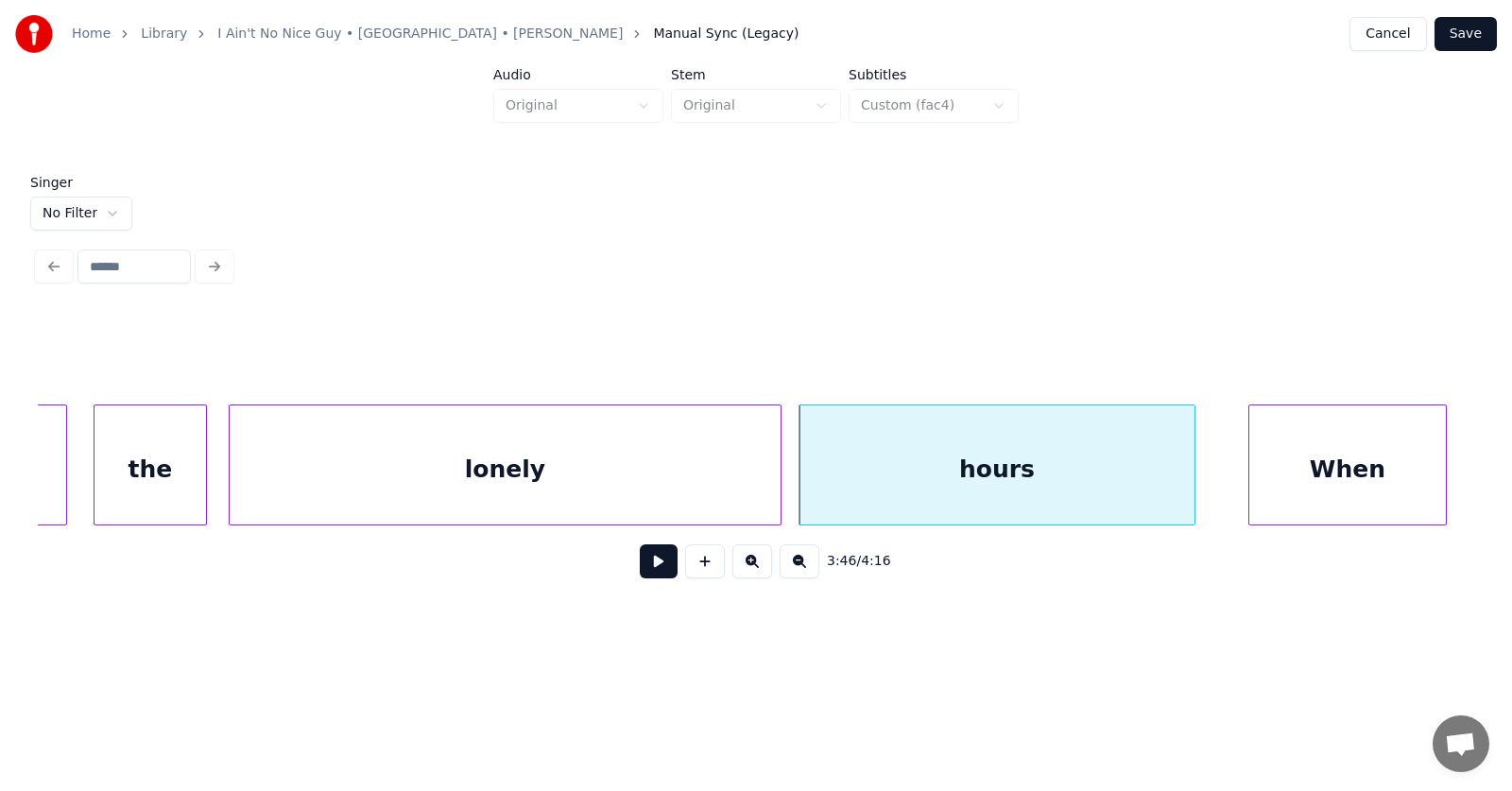
click at [1391, 480] on div "When" at bounding box center [1348, 471] width 196 height 129
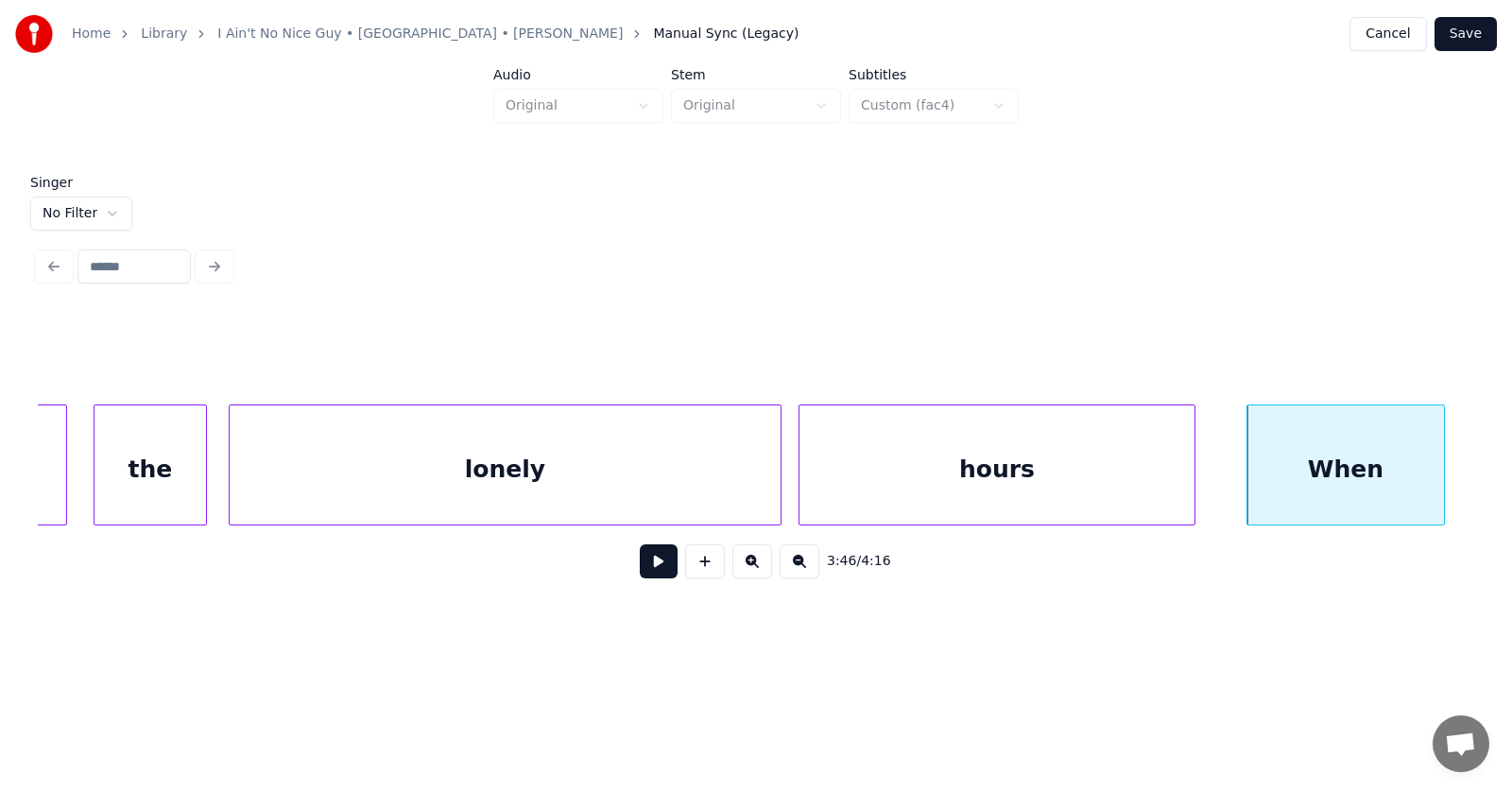
scroll to position [0, 160183]
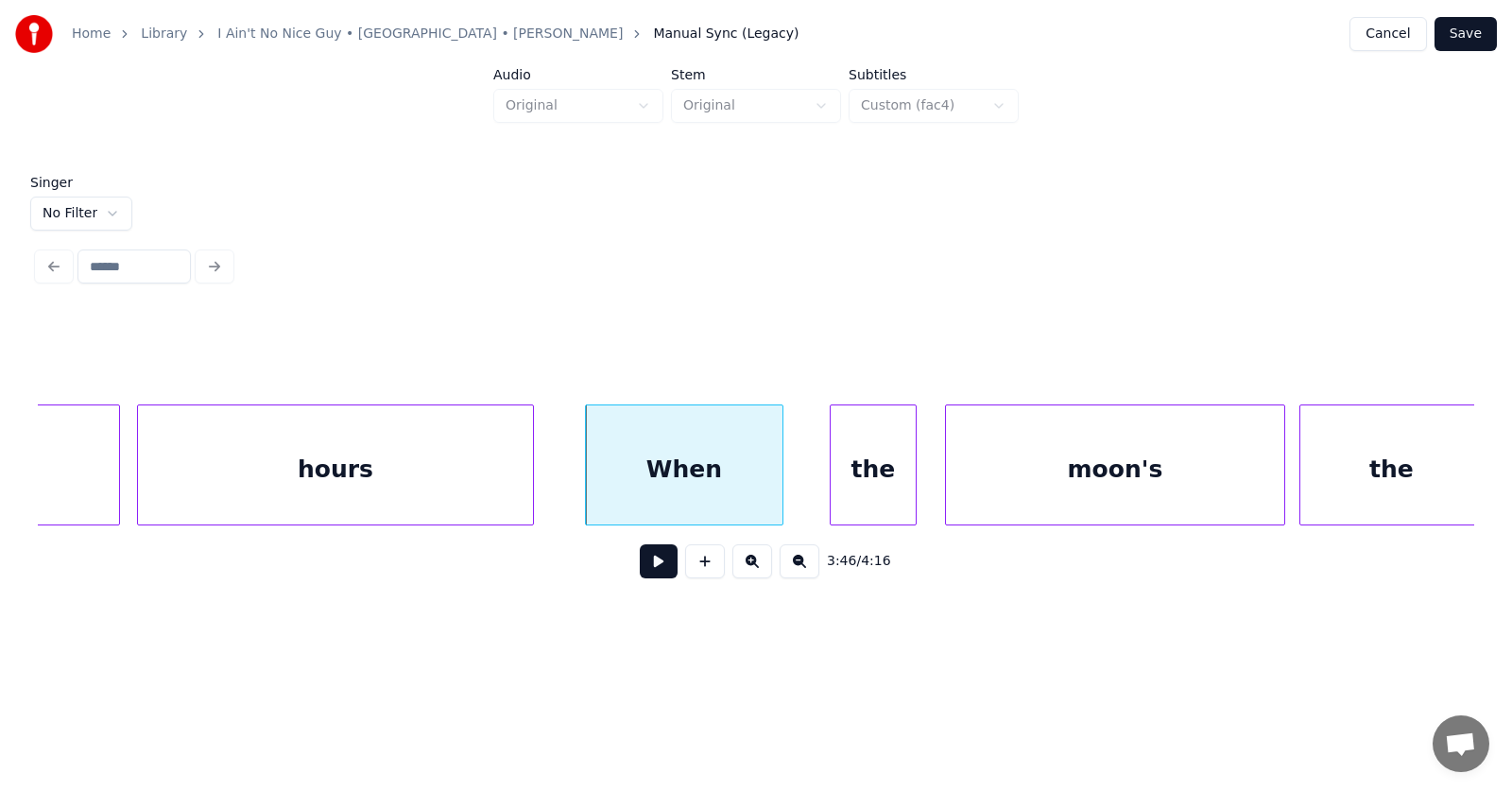
click at [834, 486] on div at bounding box center [834, 466] width 6 height 119
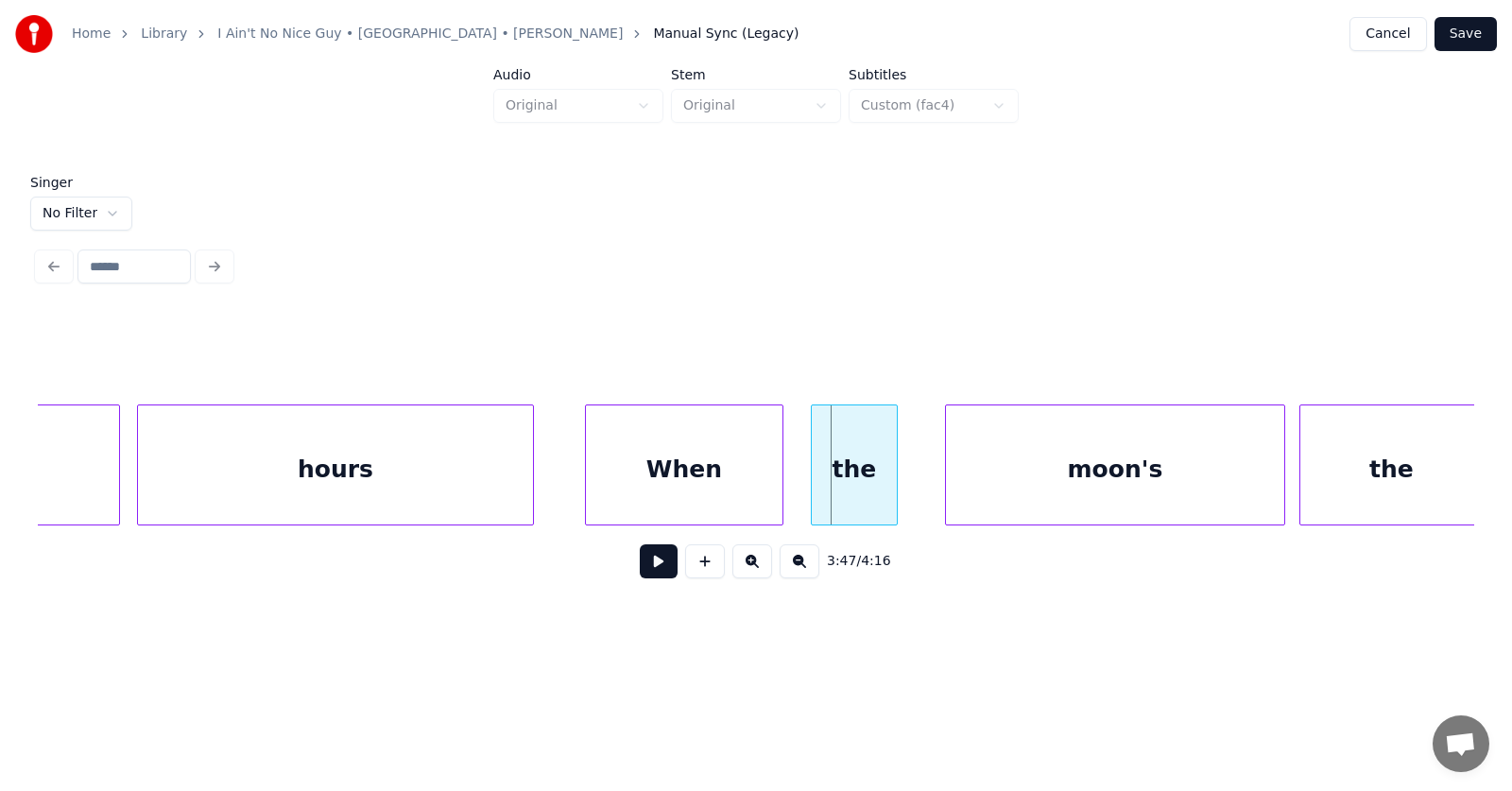
click at [856, 482] on div "the" at bounding box center [854, 471] width 85 height 129
click at [981, 480] on div "moon's" at bounding box center [1092, 471] width 339 height 129
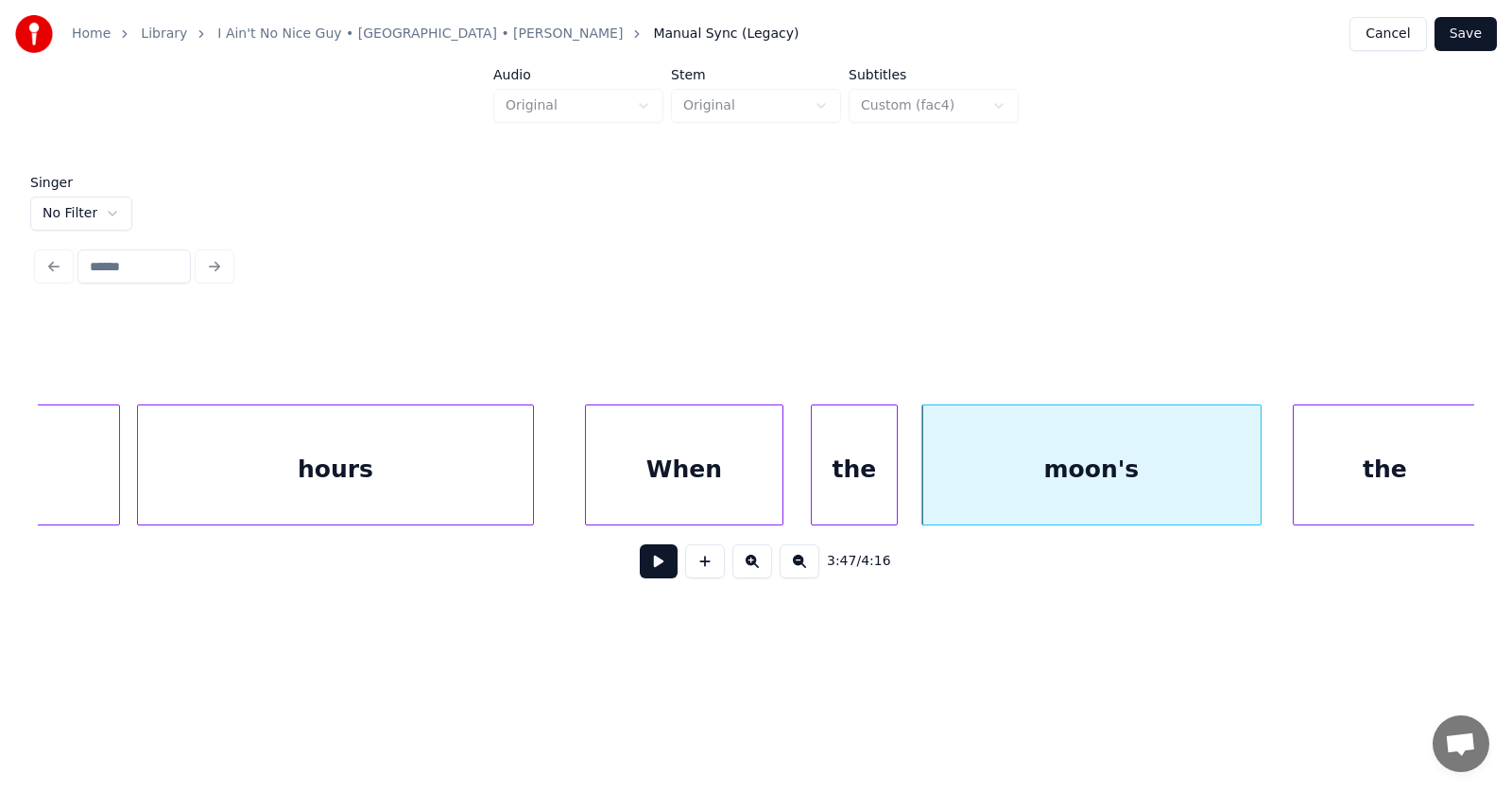
scroll to position [0, 160185]
click at [1387, 475] on div "the" at bounding box center [1370, 471] width 183 height 129
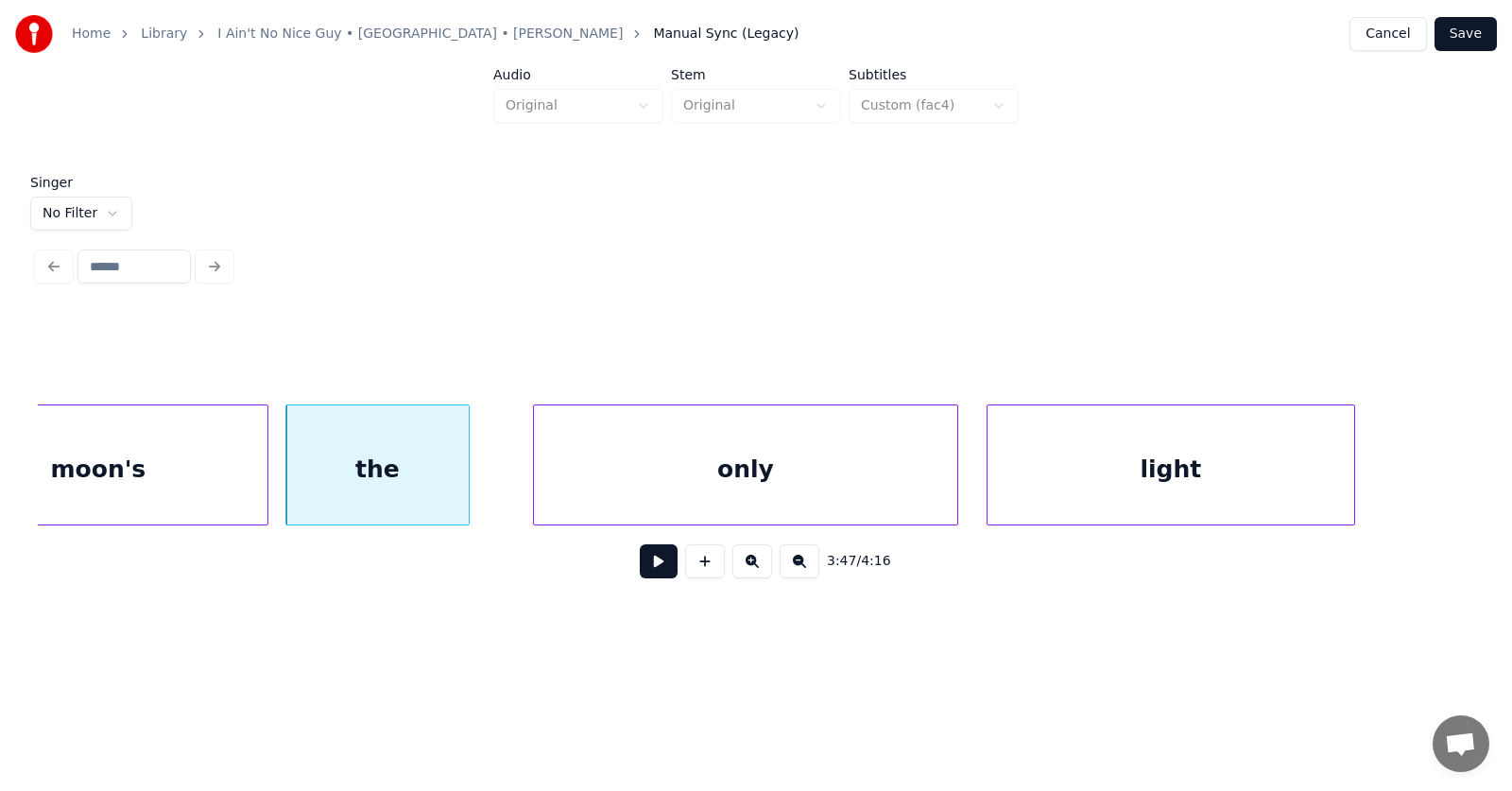
scroll to position [0, 161443]
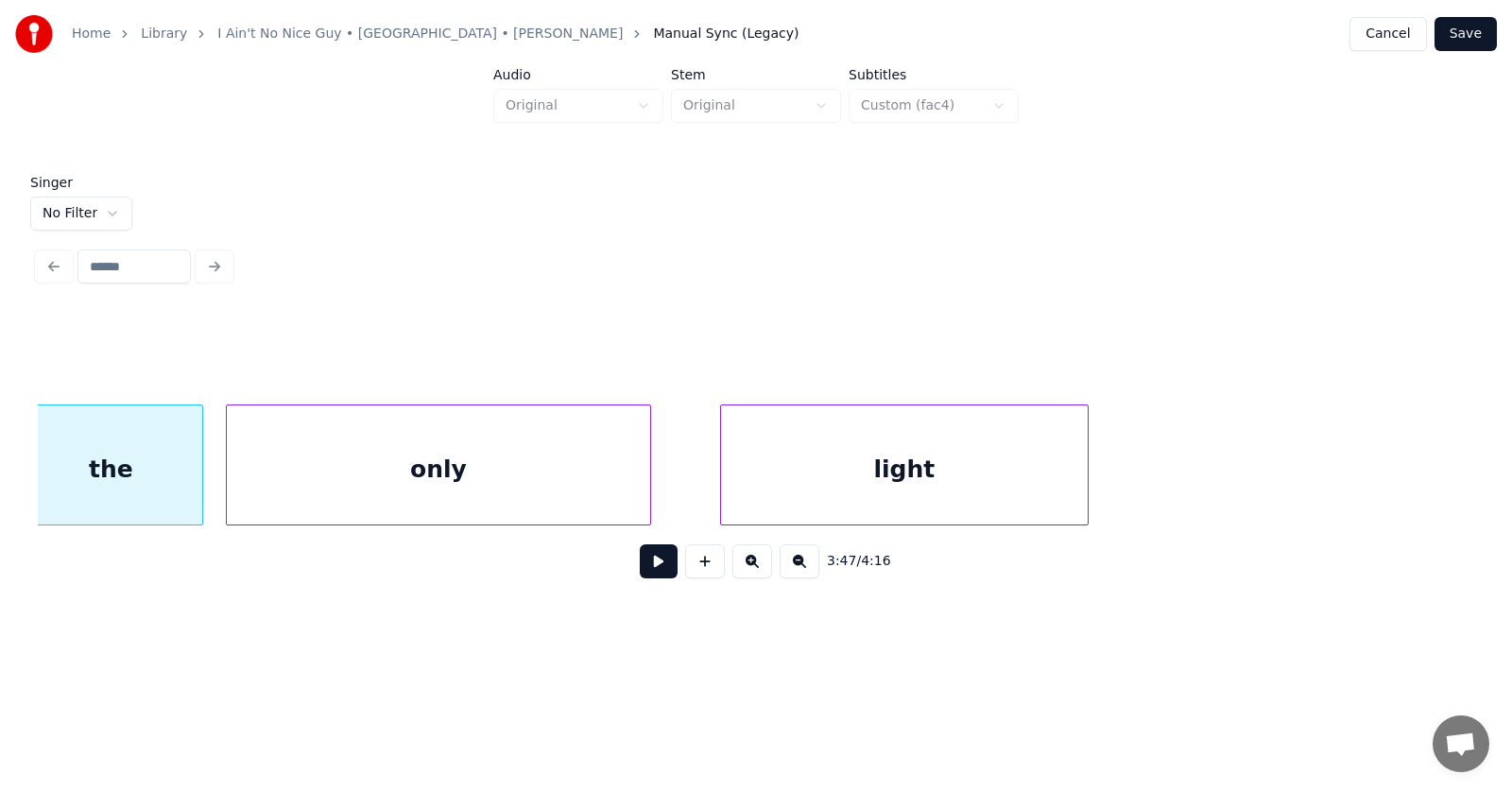
click at [501, 489] on div "only" at bounding box center [439, 471] width 423 height 129
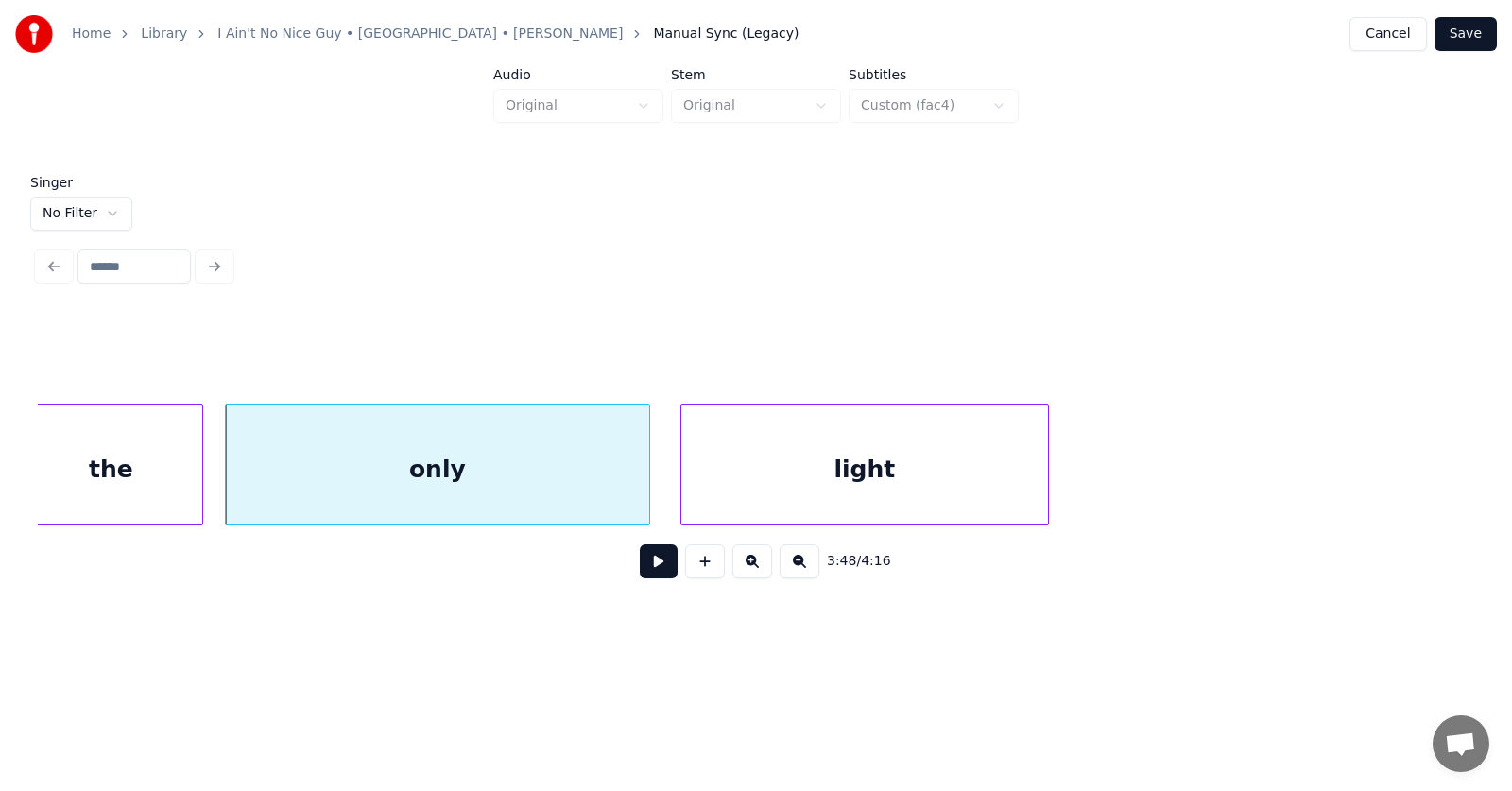
click at [786, 469] on div "light" at bounding box center [864, 471] width 366 height 129
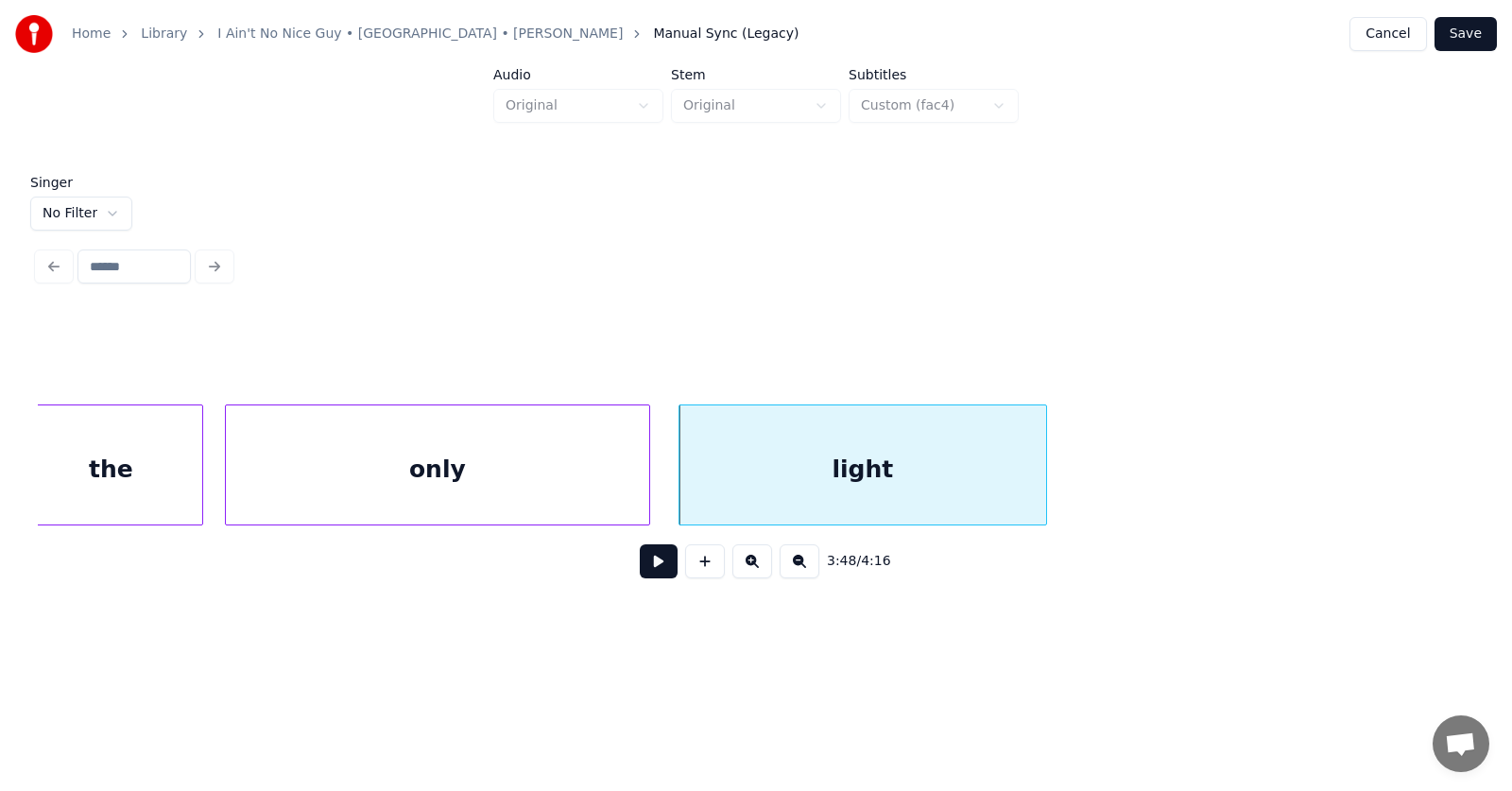
click at [643, 556] on button at bounding box center [658, 561] width 38 height 34
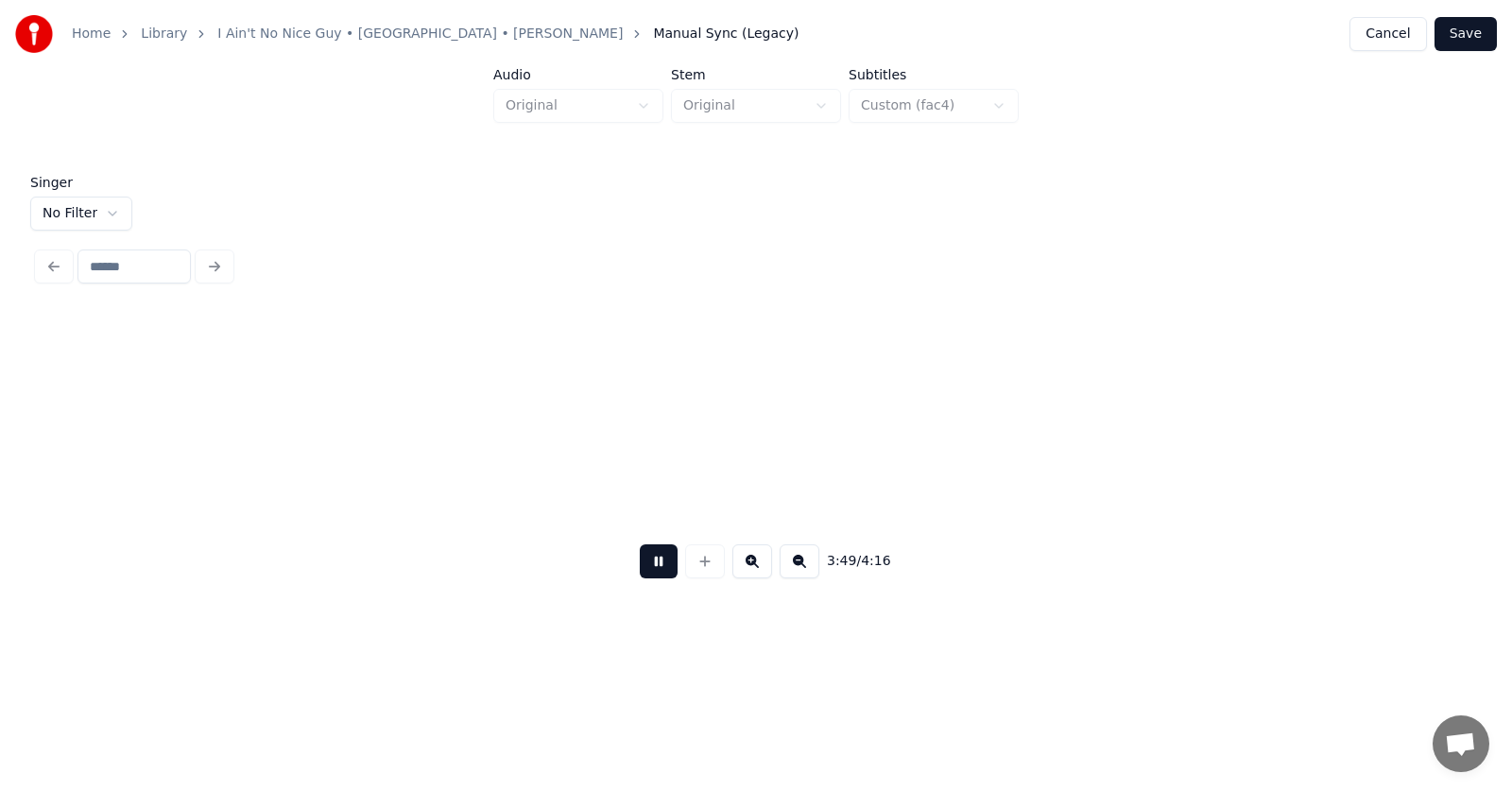
scroll to position [0, 162879]
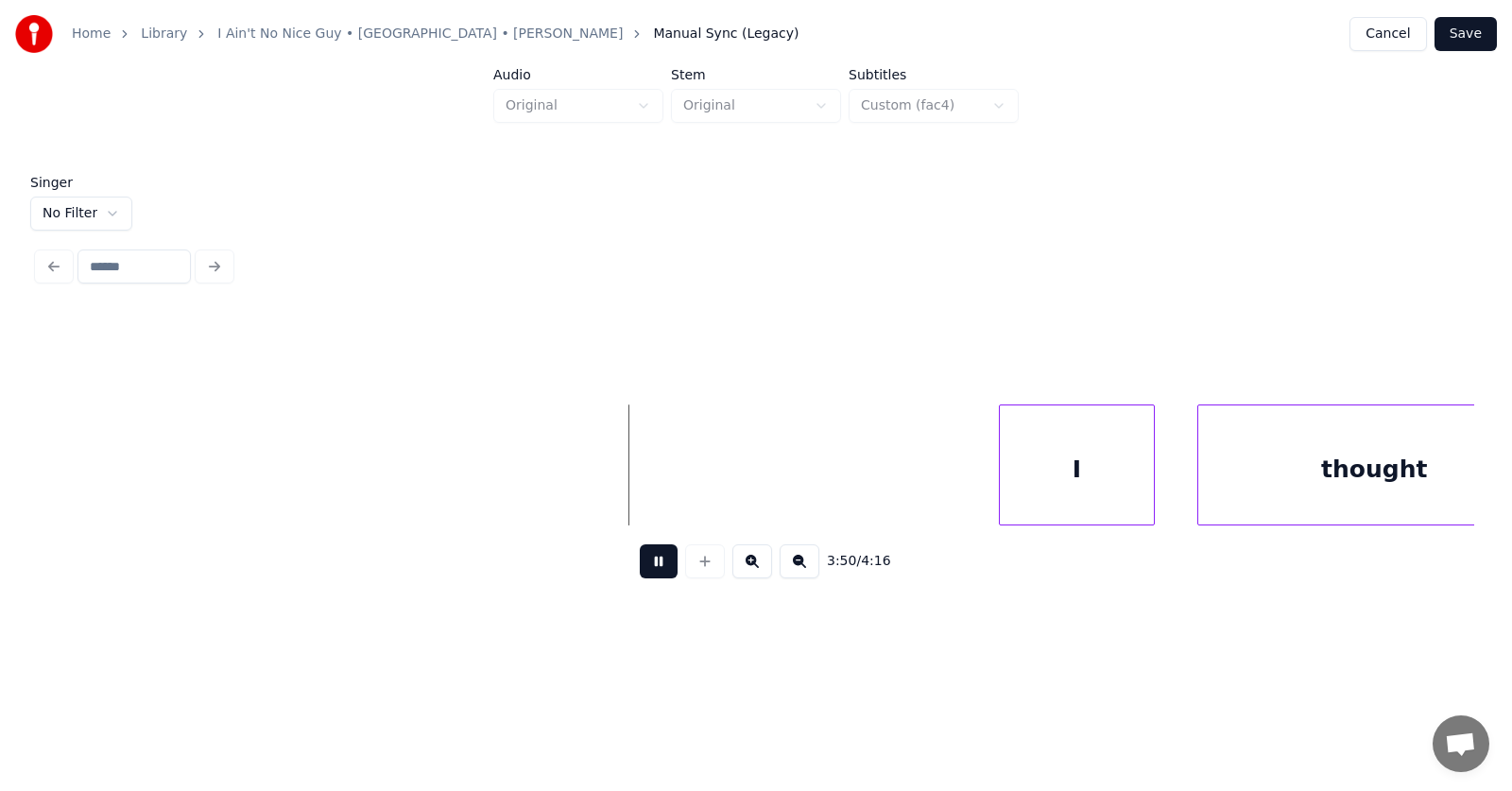
click at [647, 563] on button at bounding box center [658, 561] width 38 height 34
click at [1044, 482] on div "I" at bounding box center [1059, 471] width 154 height 129
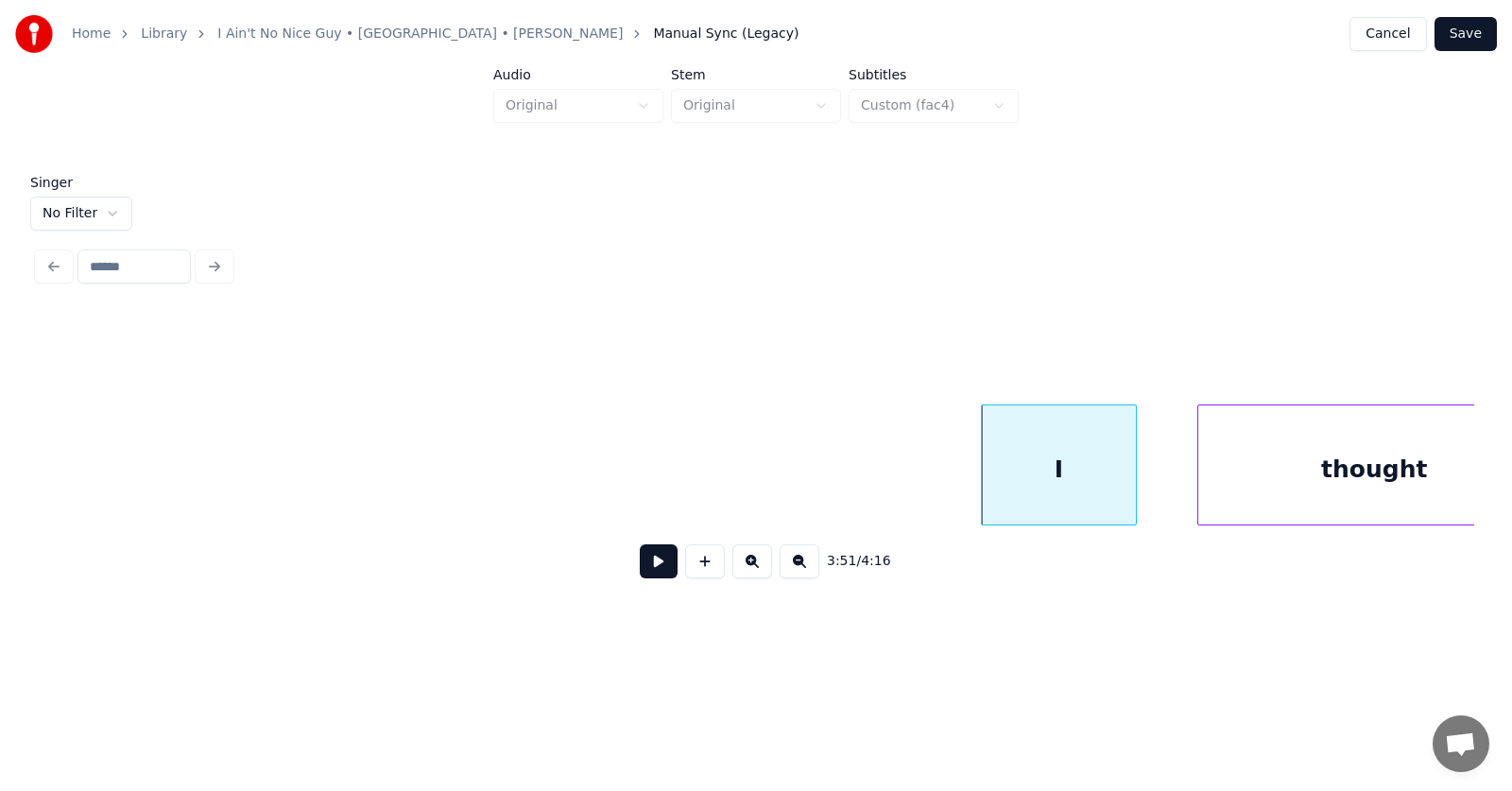
click at [982, 475] on div at bounding box center [985, 466] width 6 height 119
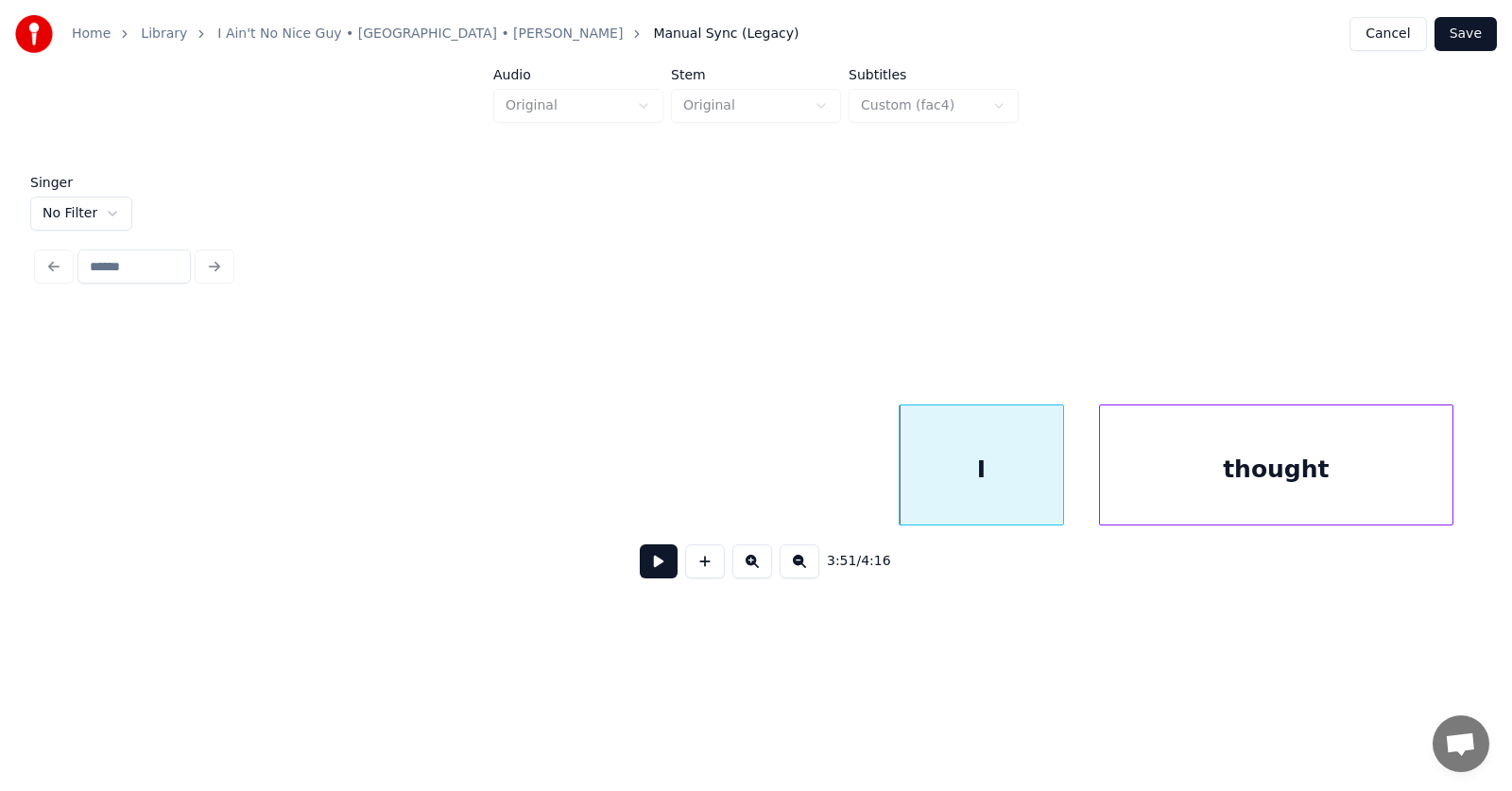
click at [1209, 484] on div "thought" at bounding box center [1276, 471] width 353 height 129
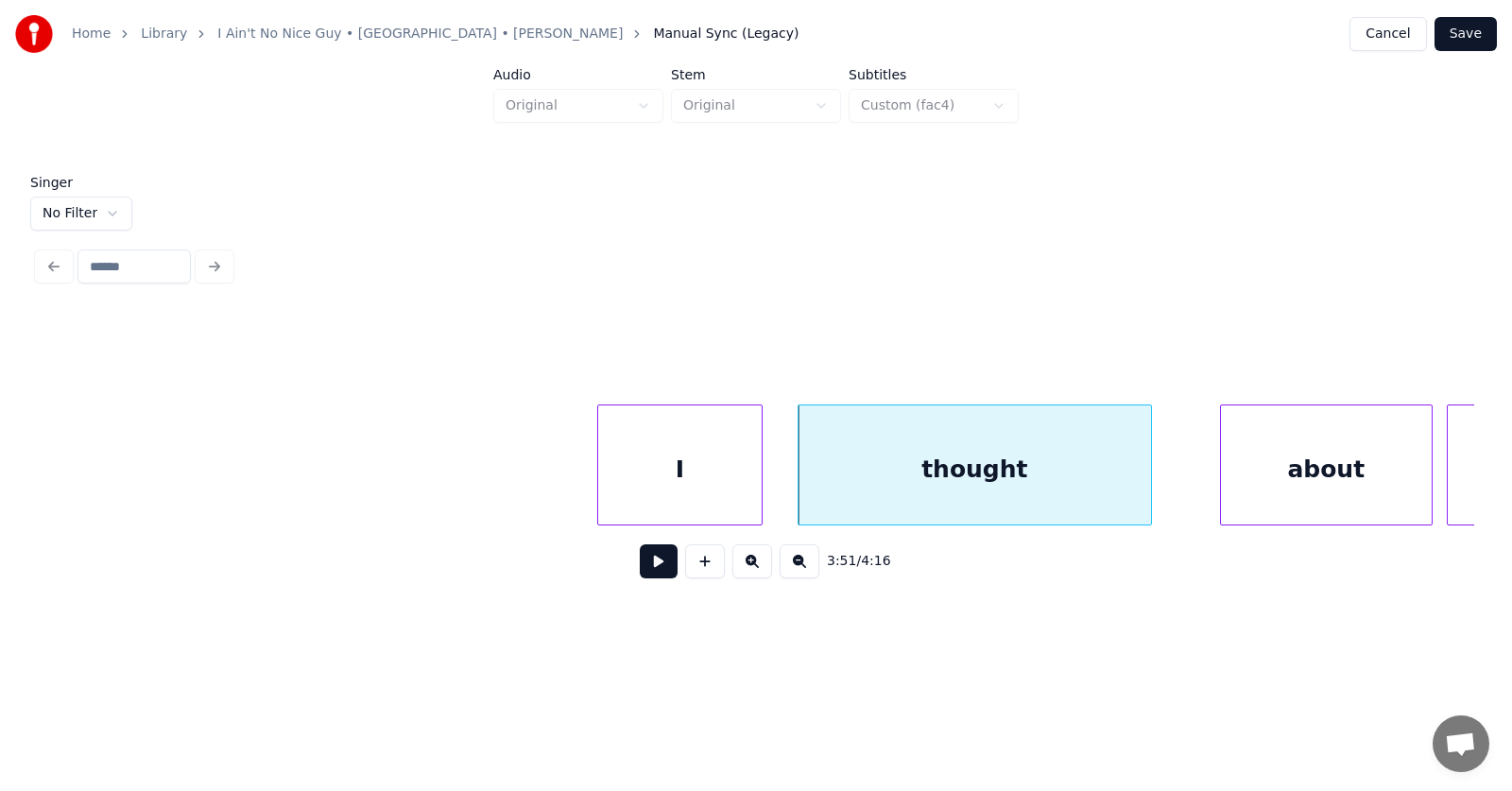
scroll to position [0, 163376]
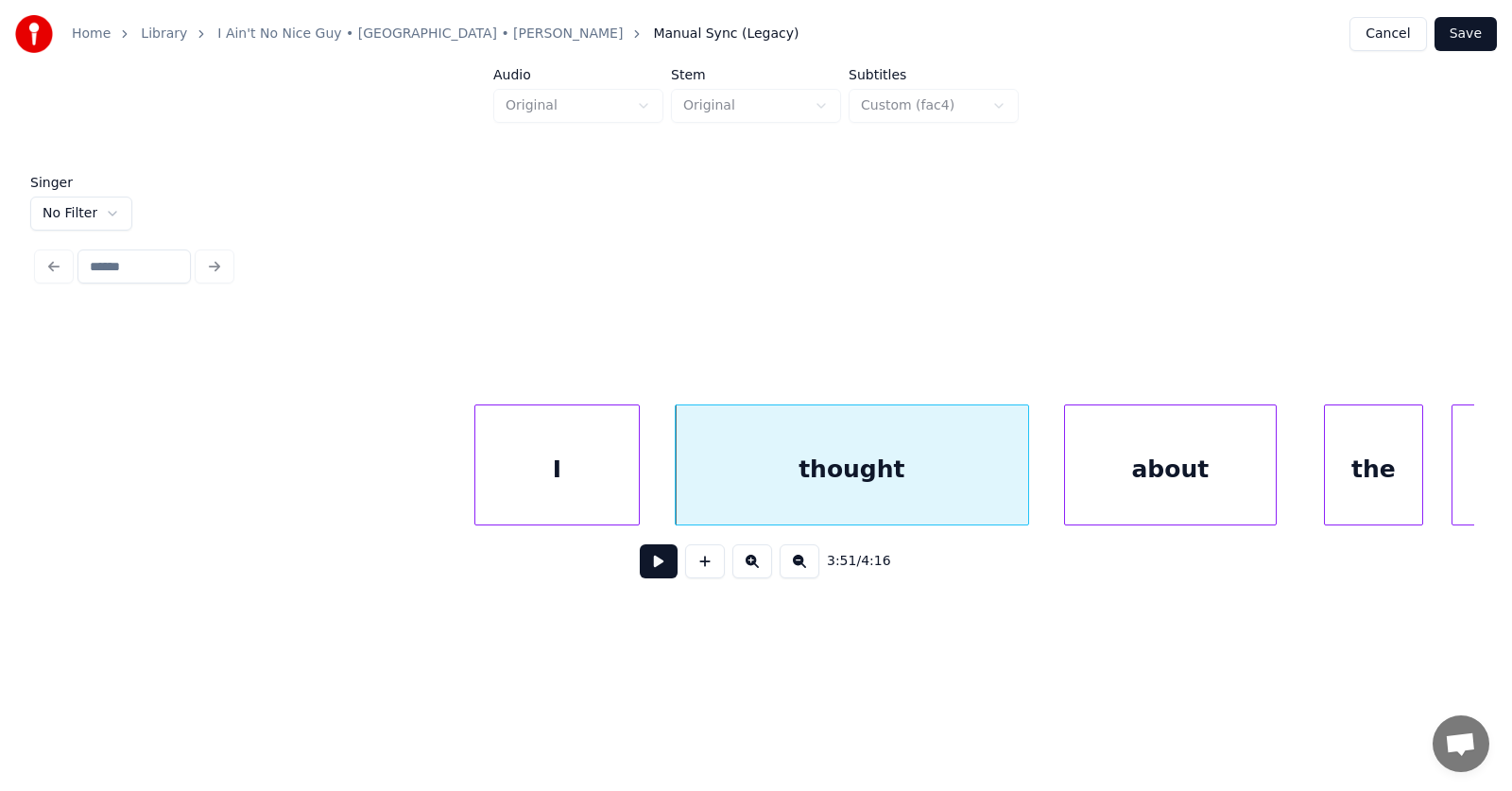
click at [1234, 480] on div "about" at bounding box center [1170, 471] width 211 height 129
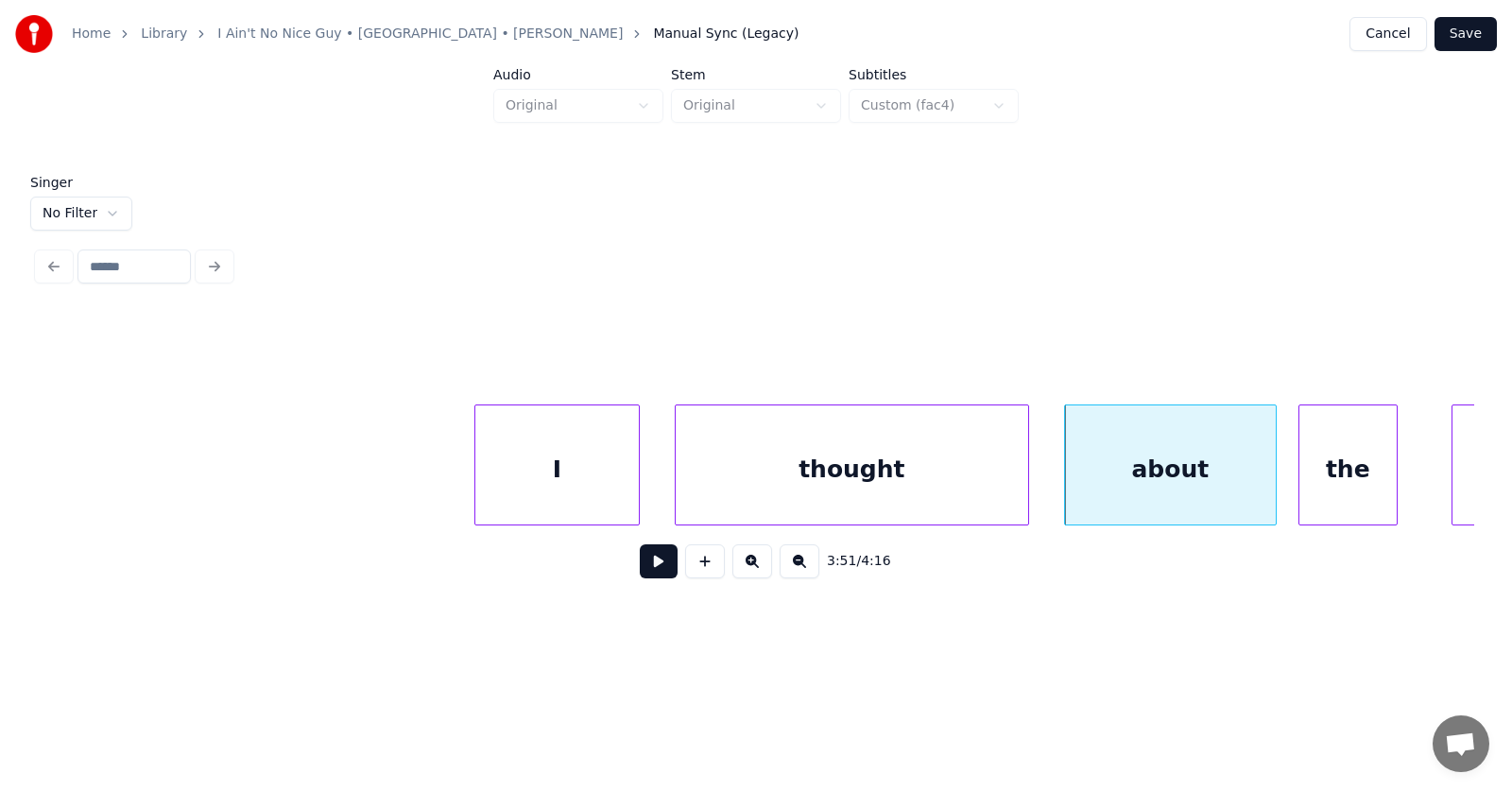
click at [1366, 488] on div "the" at bounding box center [1348, 471] width 97 height 129
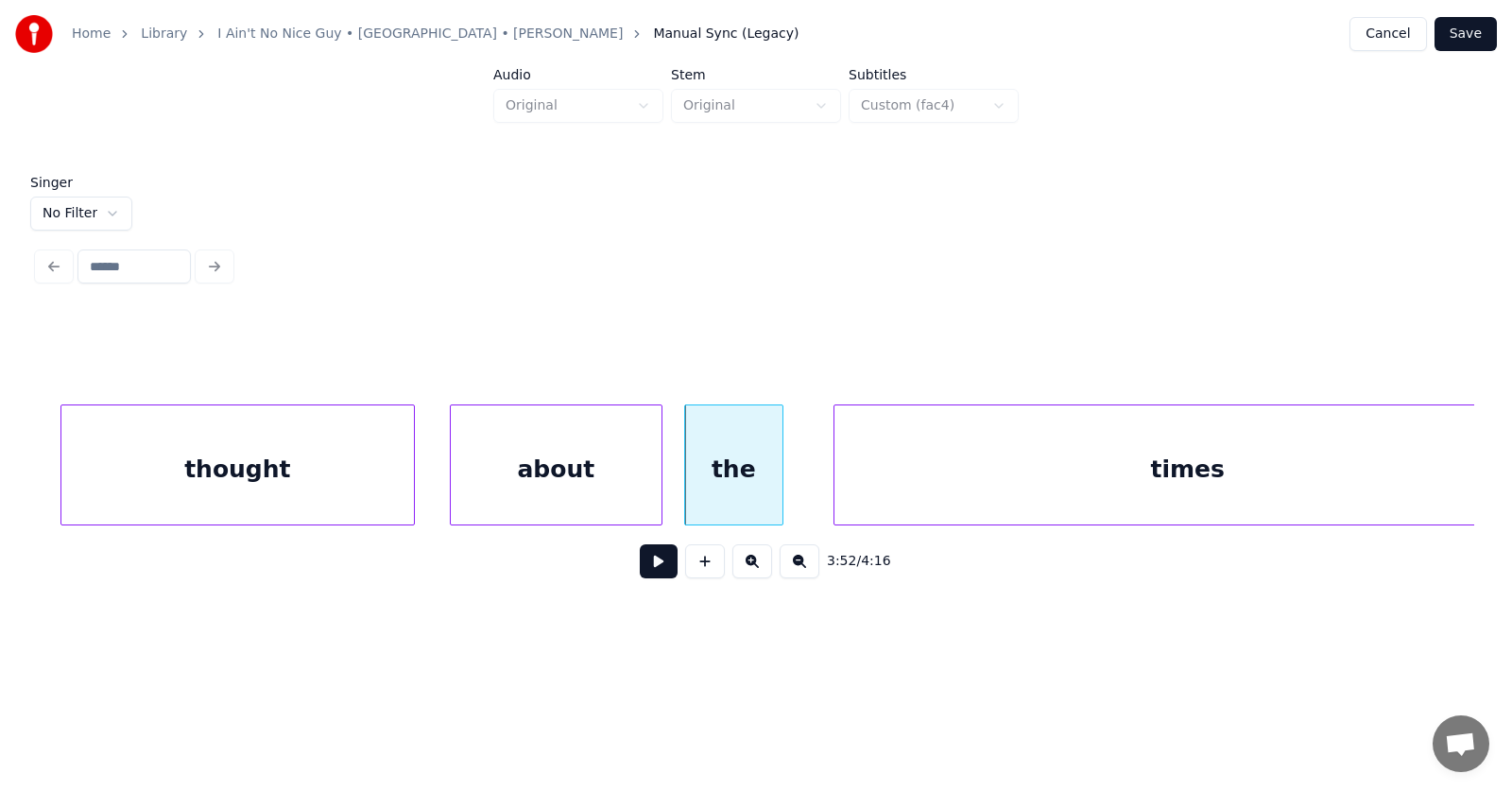
scroll to position [0, 164058]
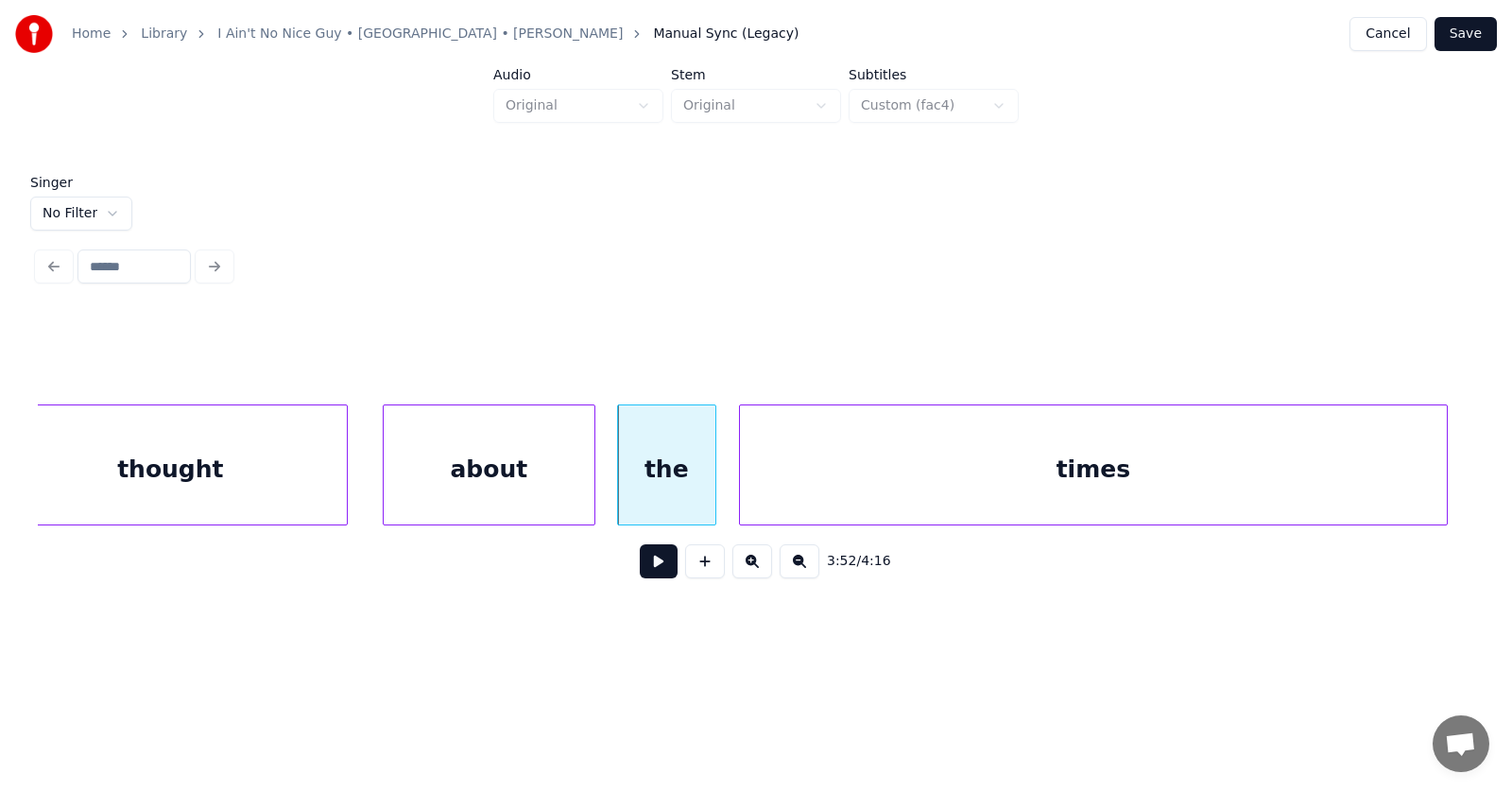
click at [1088, 472] on div "times" at bounding box center [1093, 471] width 707 height 129
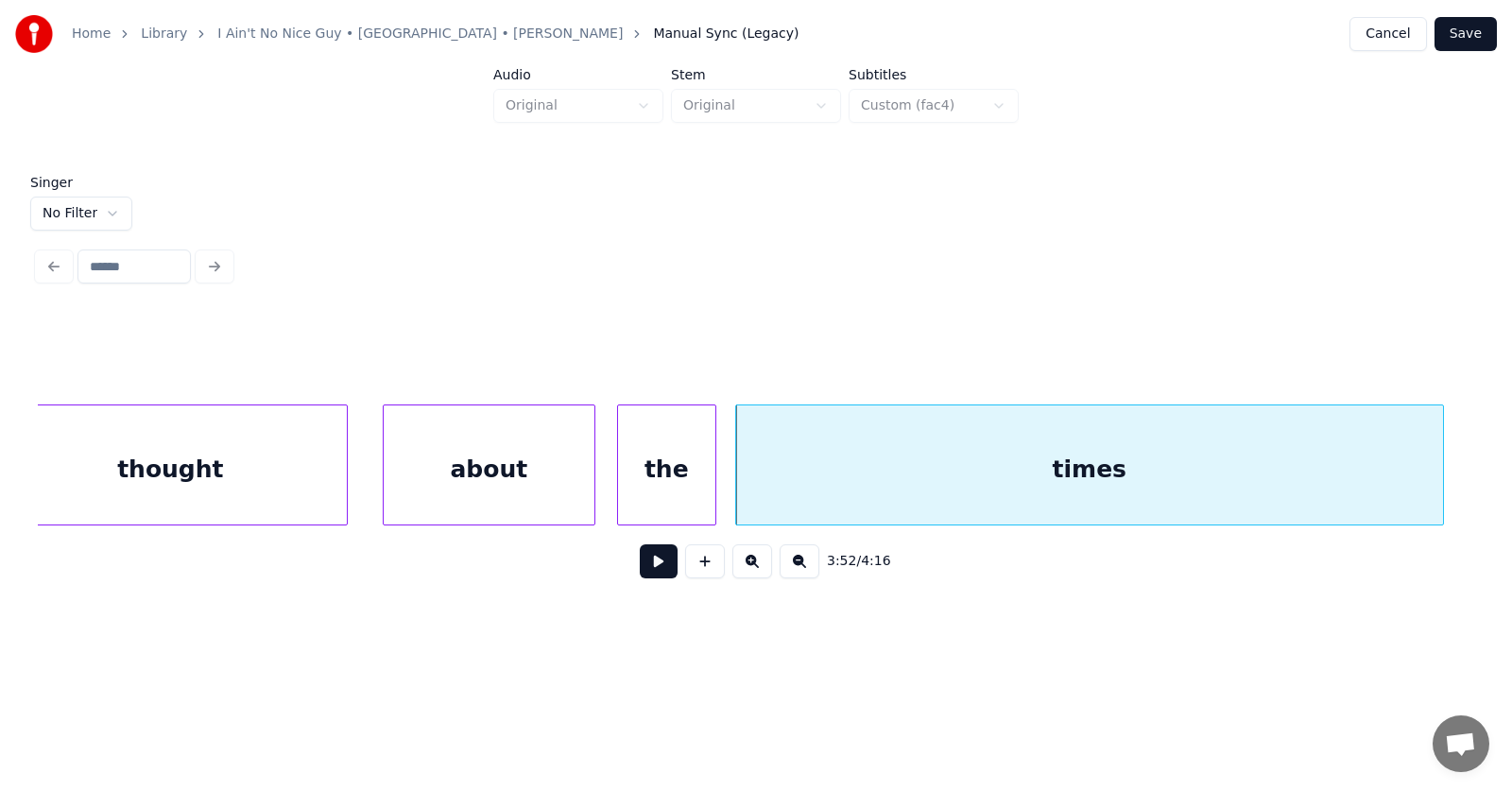
click at [959, 472] on div "times" at bounding box center [1089, 471] width 707 height 129
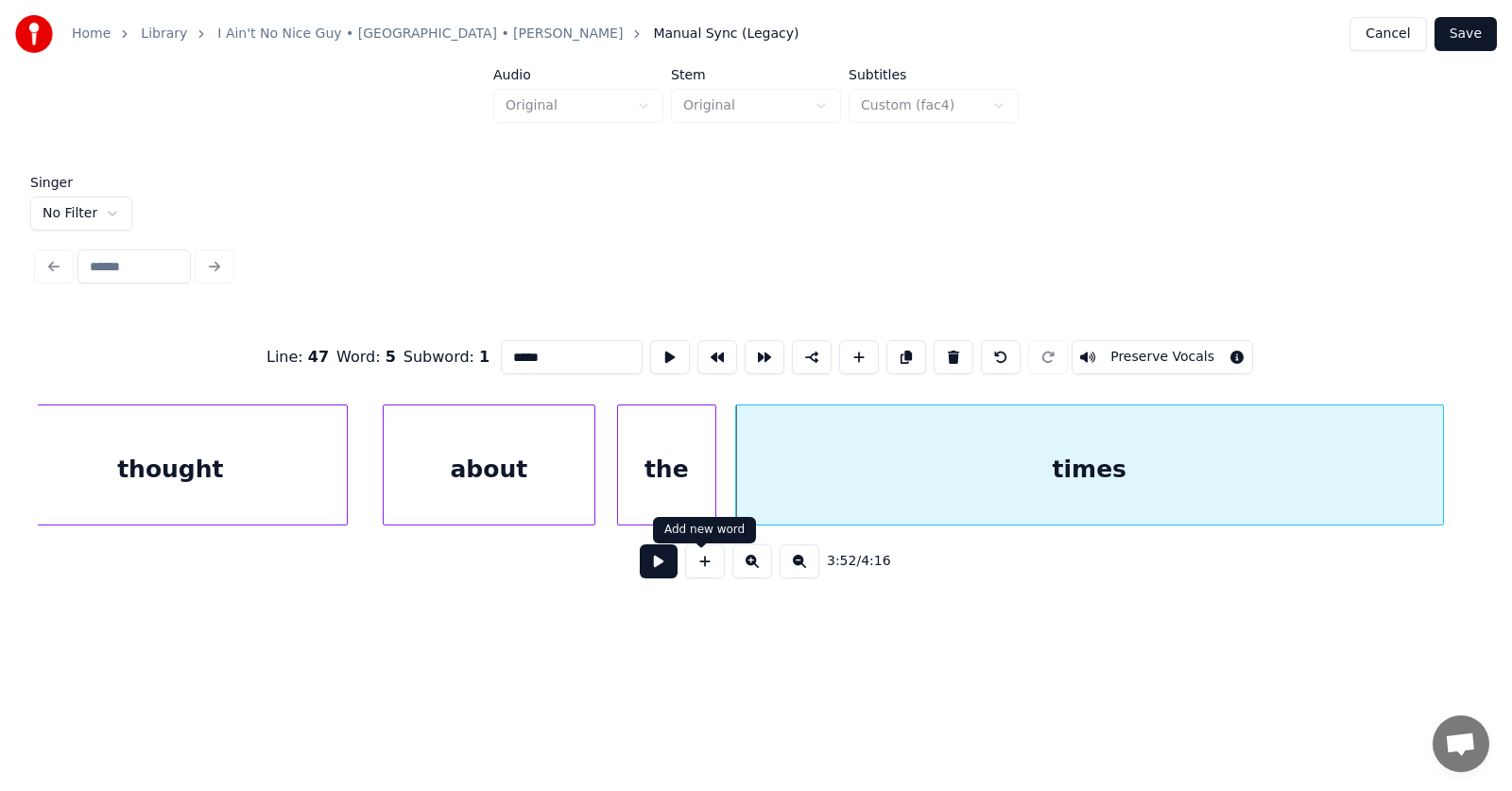
click at [654, 569] on button at bounding box center [658, 561] width 38 height 34
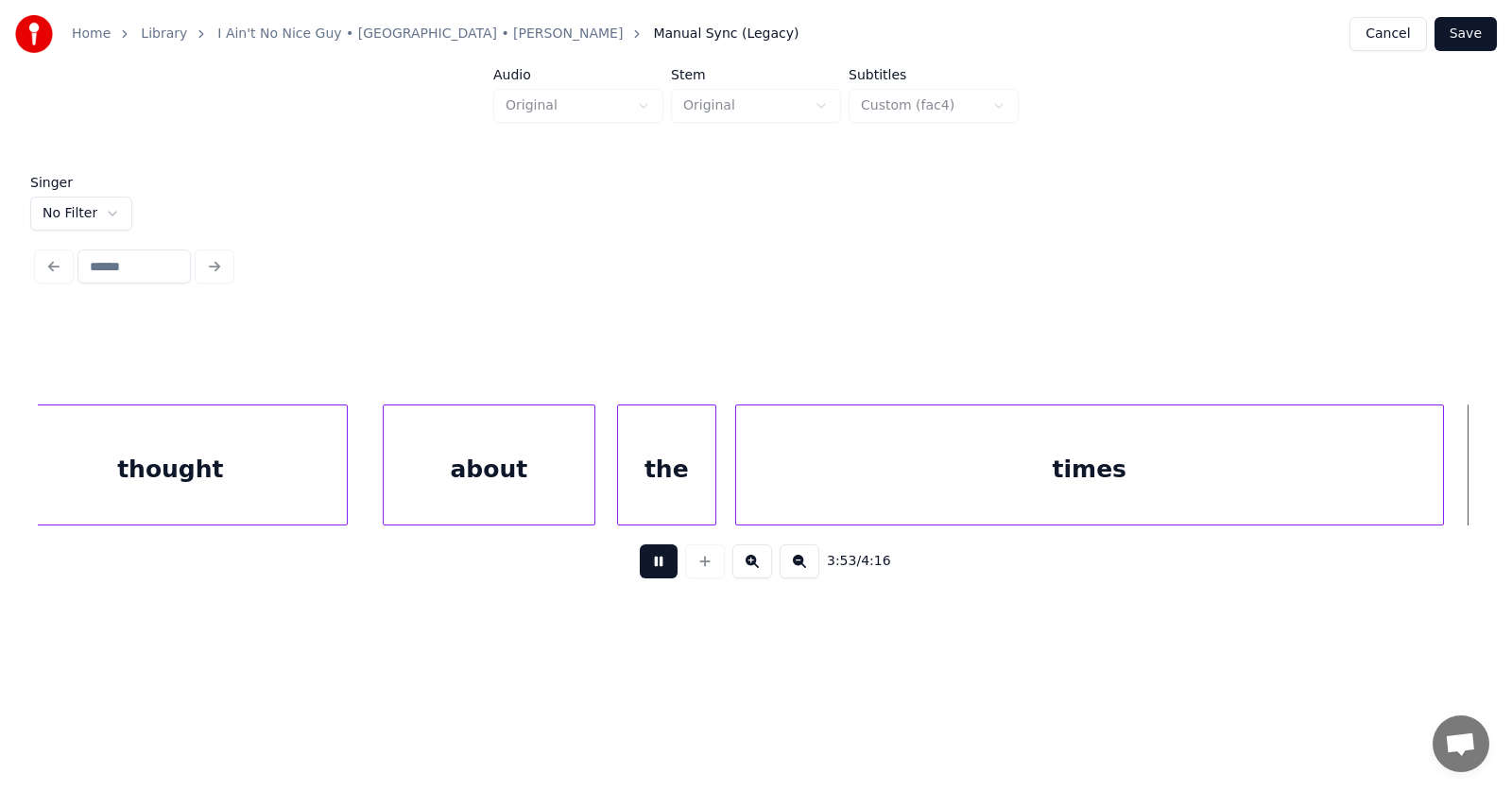
scroll to position [0, 165499]
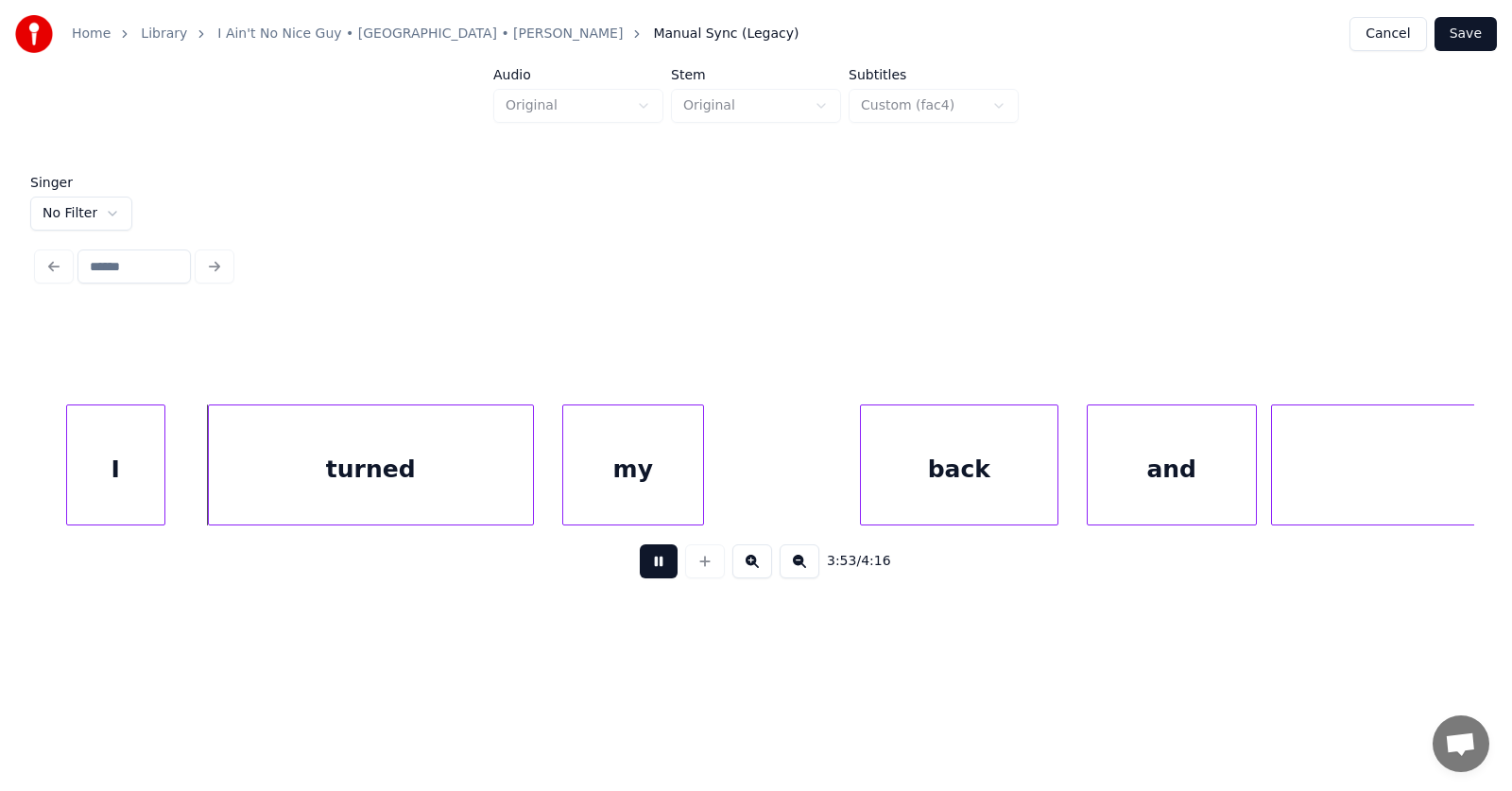
click at [652, 565] on button at bounding box center [658, 561] width 38 height 34
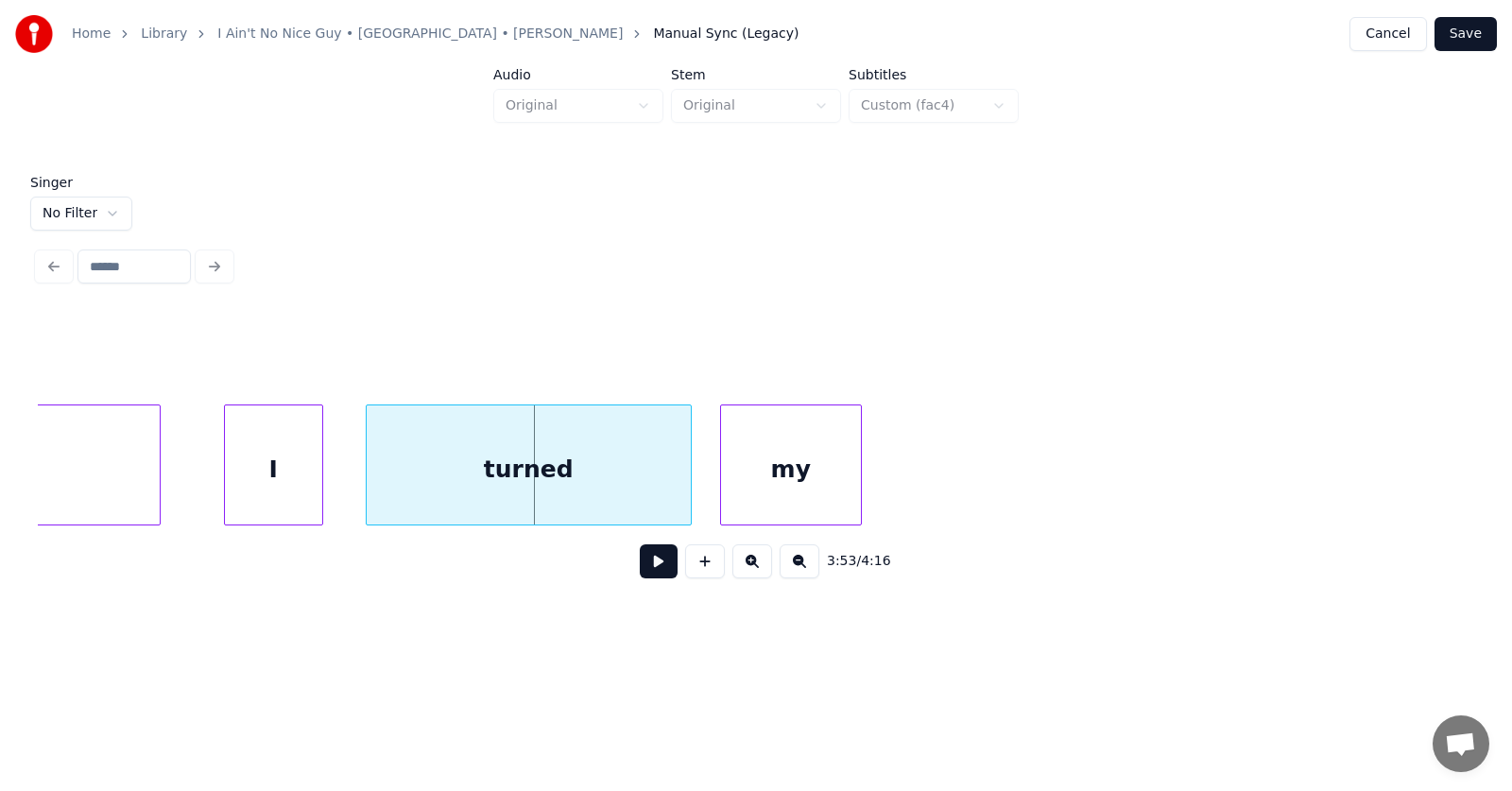
scroll to position [0, 164849]
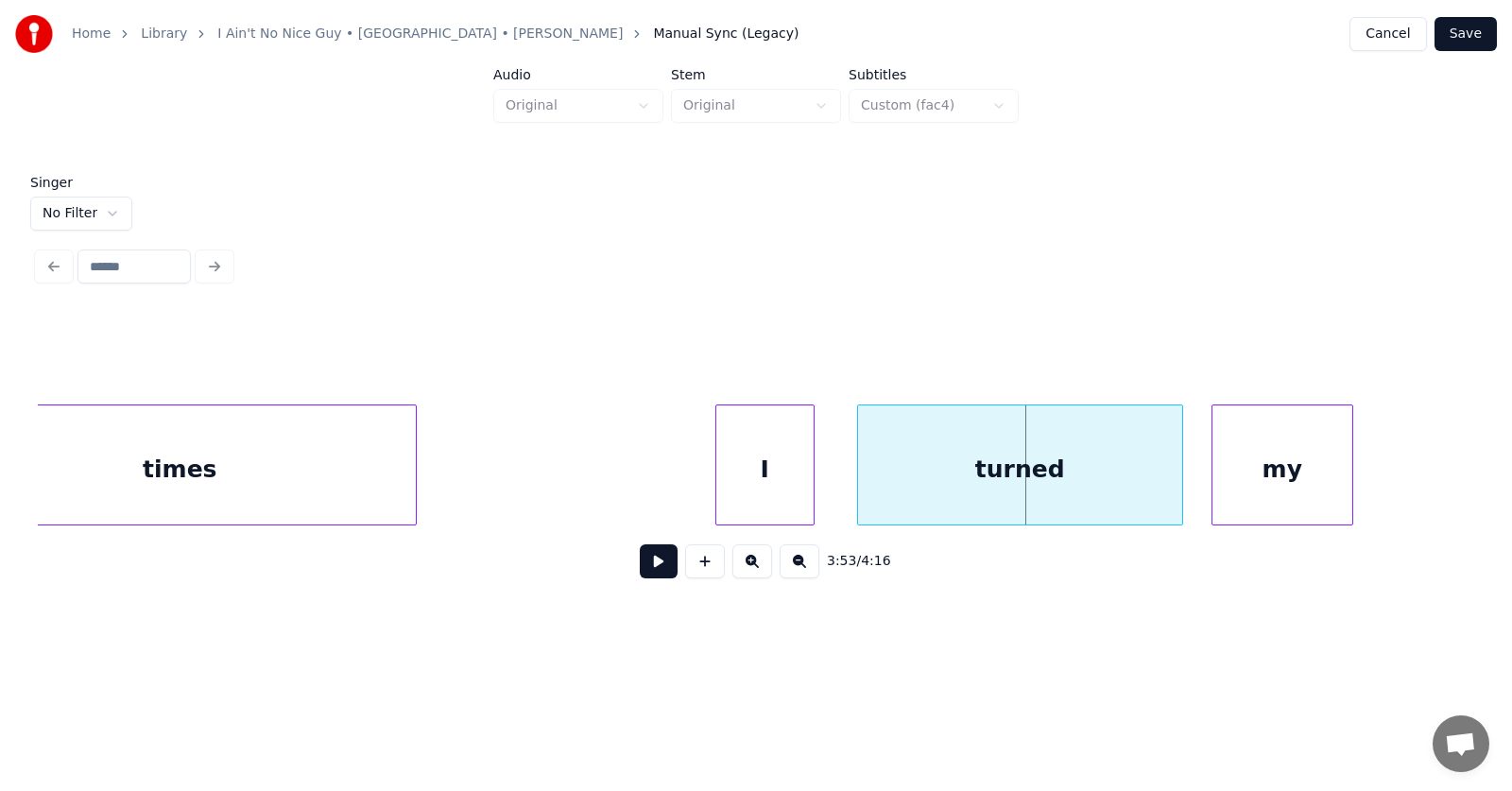
click at [415, 477] on div at bounding box center [413, 466] width 6 height 119
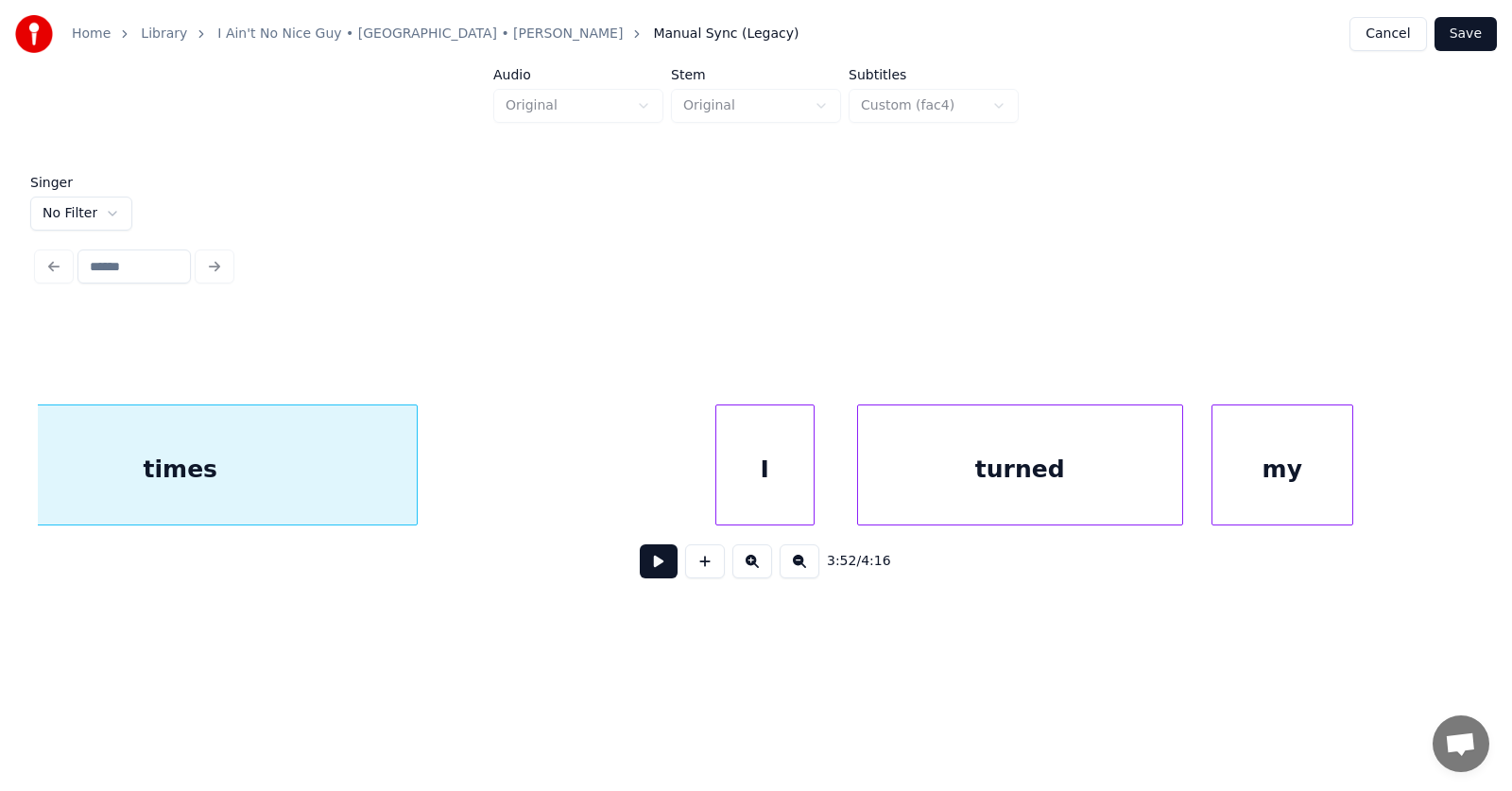
scroll to position [0, 164755]
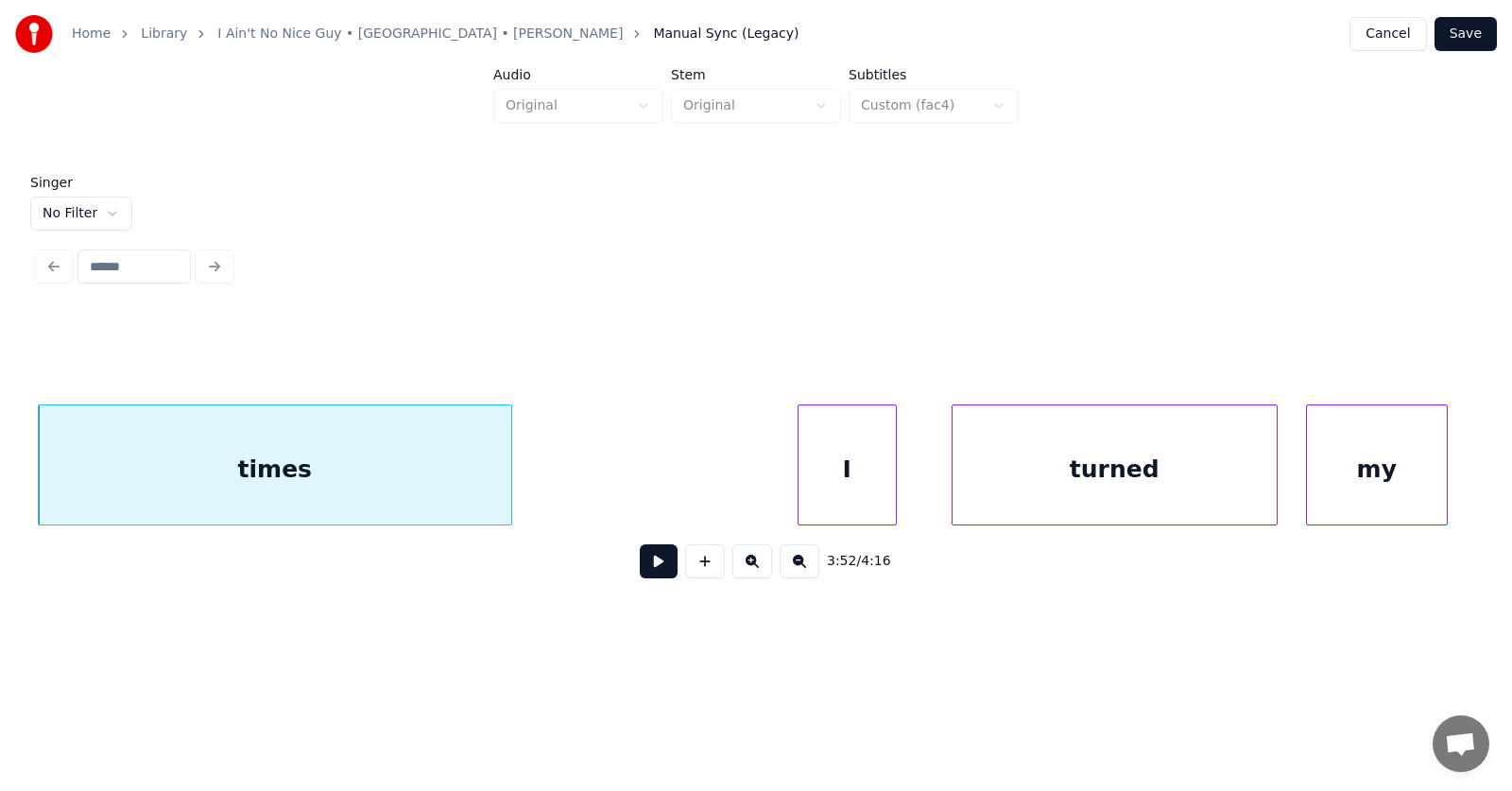
click at [831, 485] on div "I" at bounding box center [846, 471] width 97 height 129
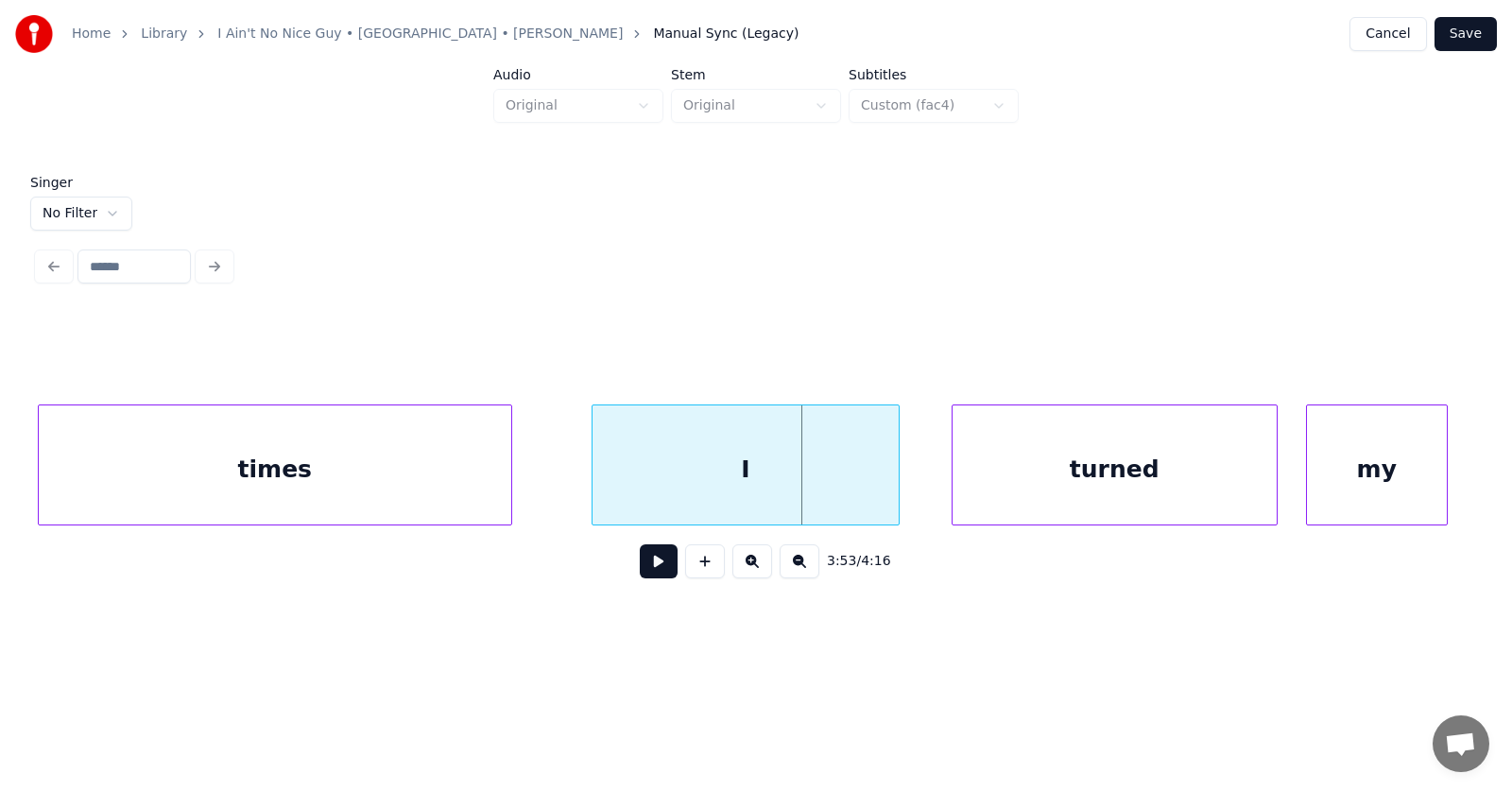
click at [597, 489] on div at bounding box center [595, 466] width 6 height 119
click at [678, 480] on div "I" at bounding box center [745, 471] width 306 height 129
click at [650, 347] on button at bounding box center [669, 357] width 39 height 34
click at [501, 354] on input "*" at bounding box center [571, 357] width 141 height 34
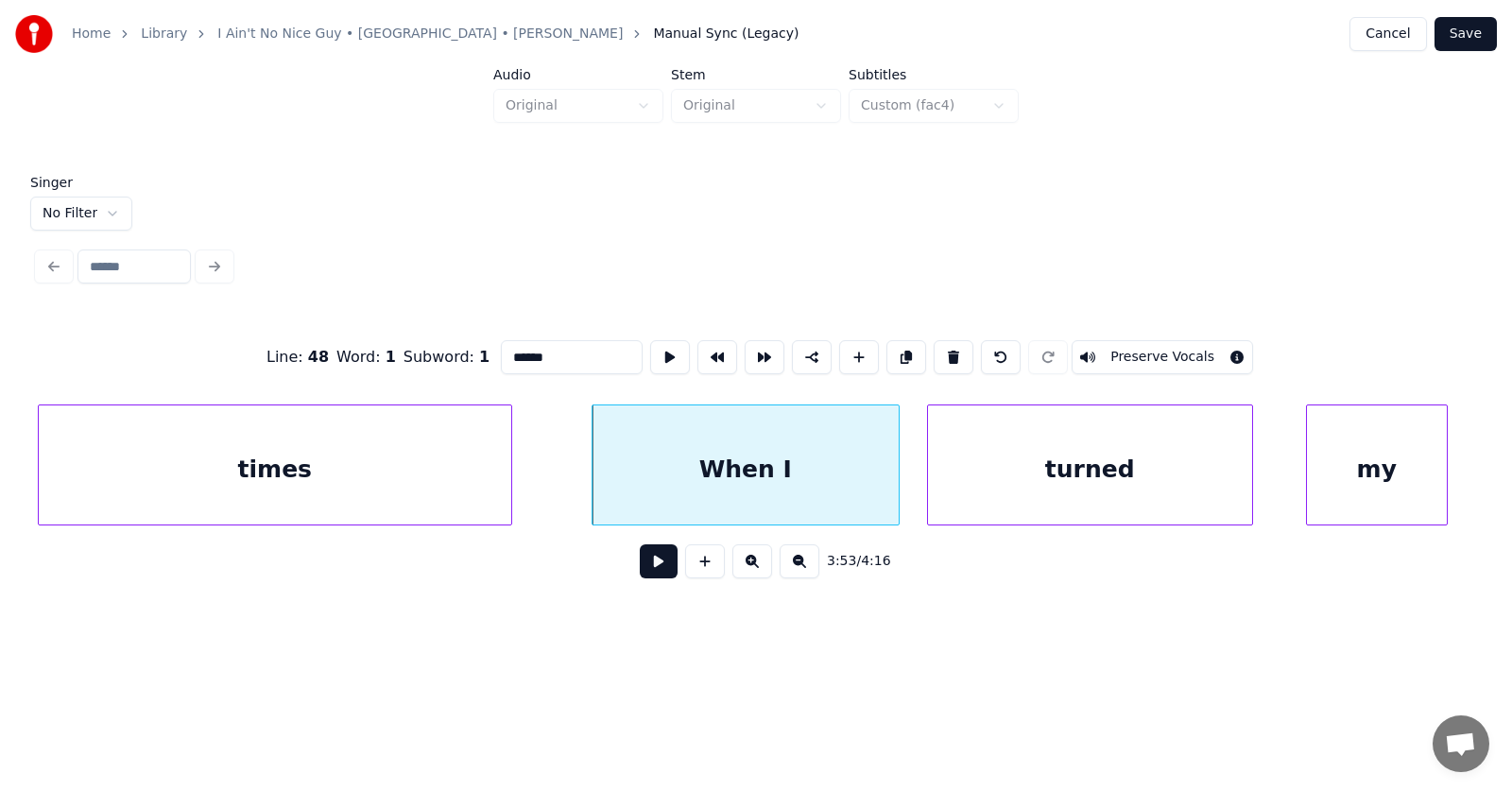
click at [1065, 462] on div "turned" at bounding box center [1090, 471] width 324 height 129
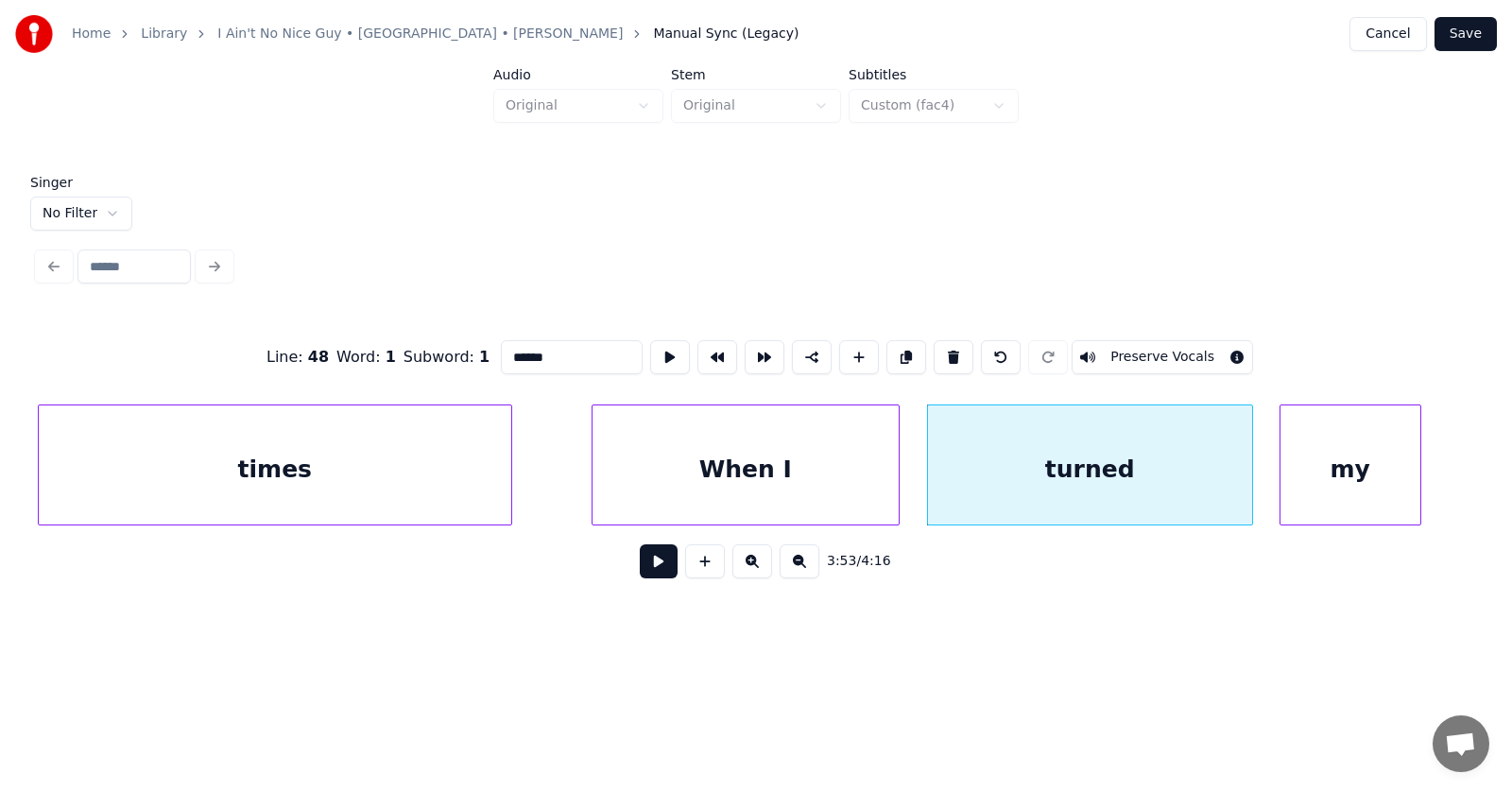
click at [1375, 474] on div "my" at bounding box center [1349, 471] width 139 height 129
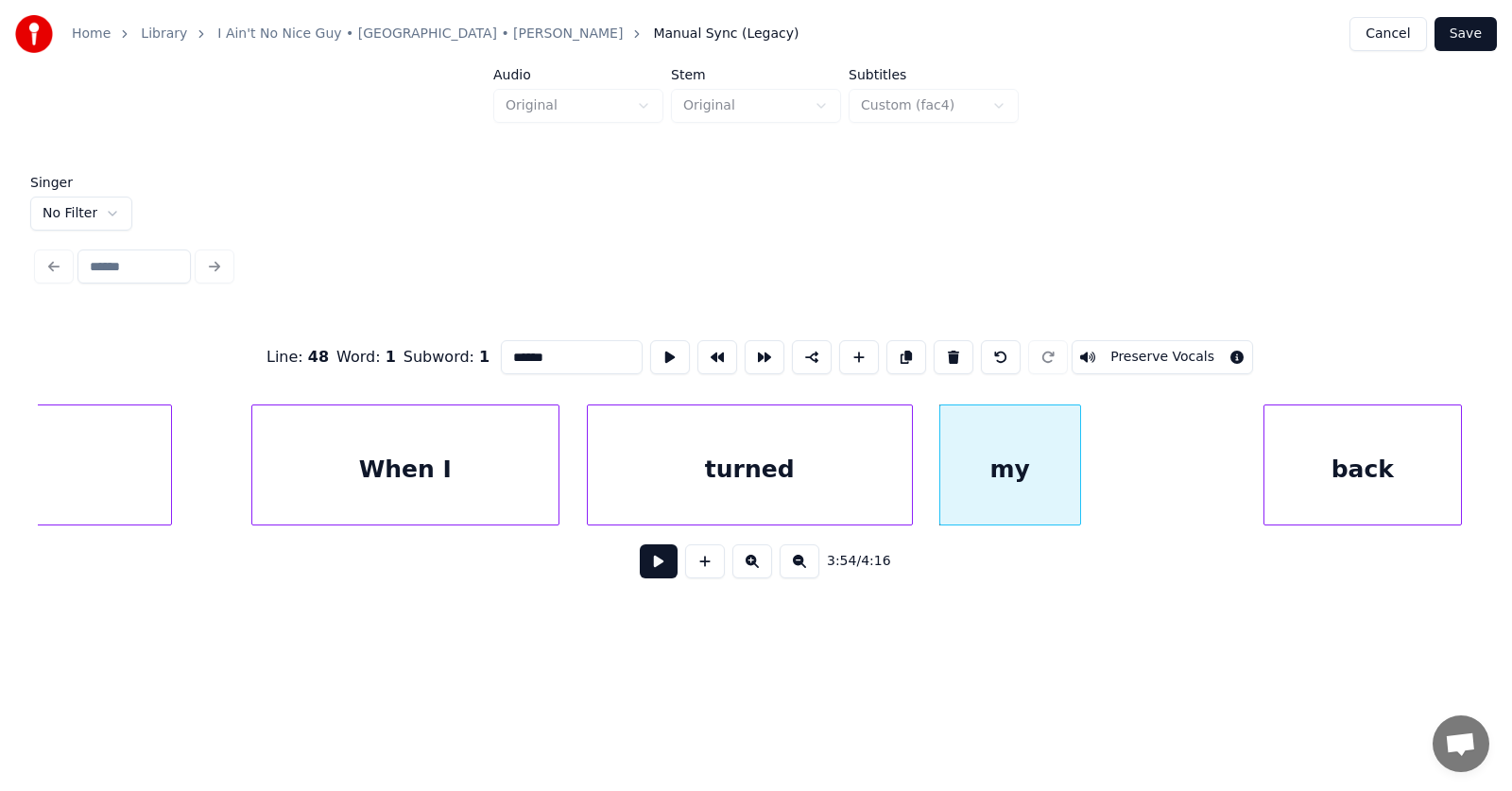
scroll to position [0, 165218]
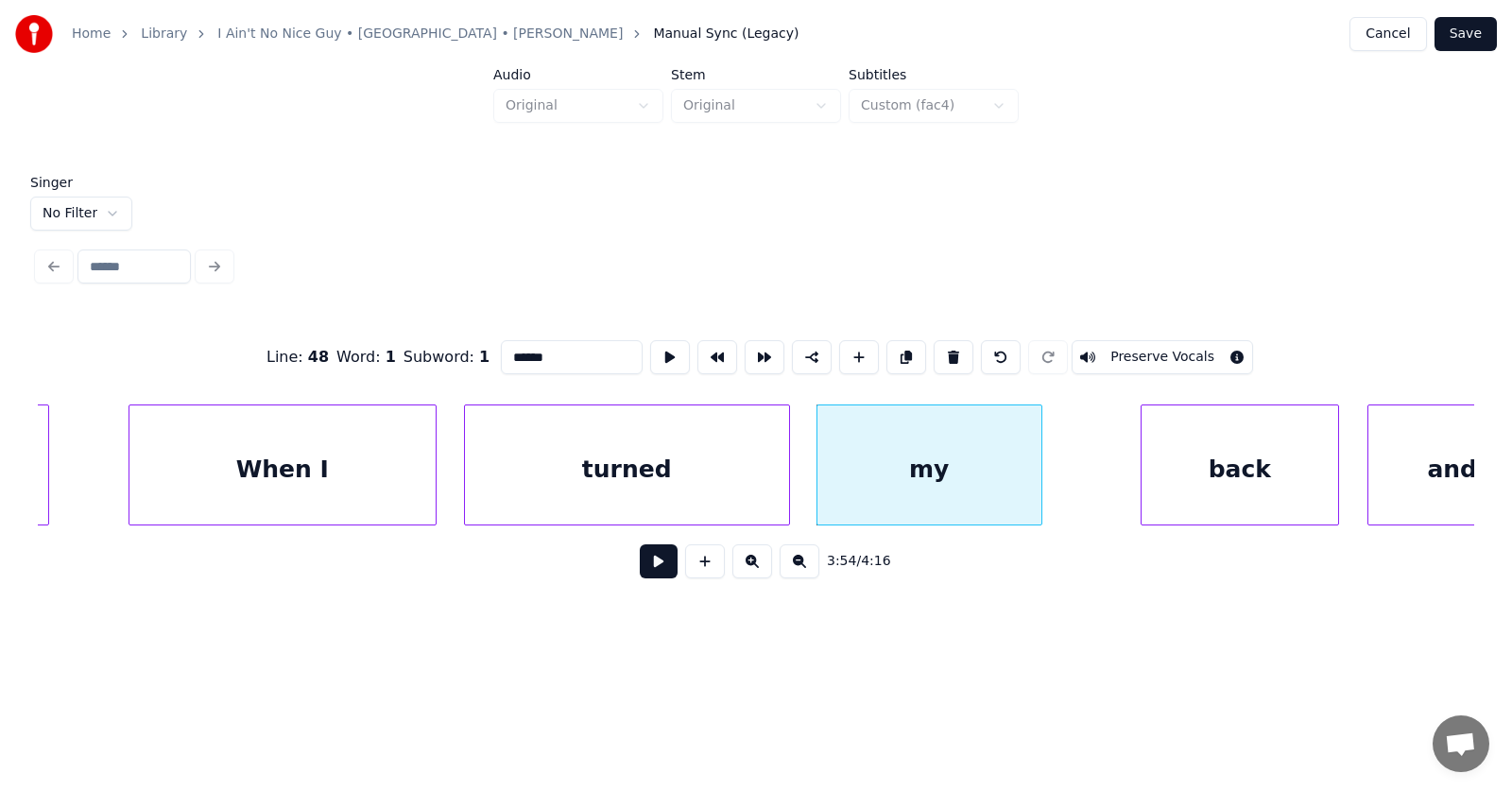
click at [1038, 478] on div at bounding box center [1039, 466] width 6 height 119
click at [1169, 481] on div "back" at bounding box center [1207, 471] width 196 height 129
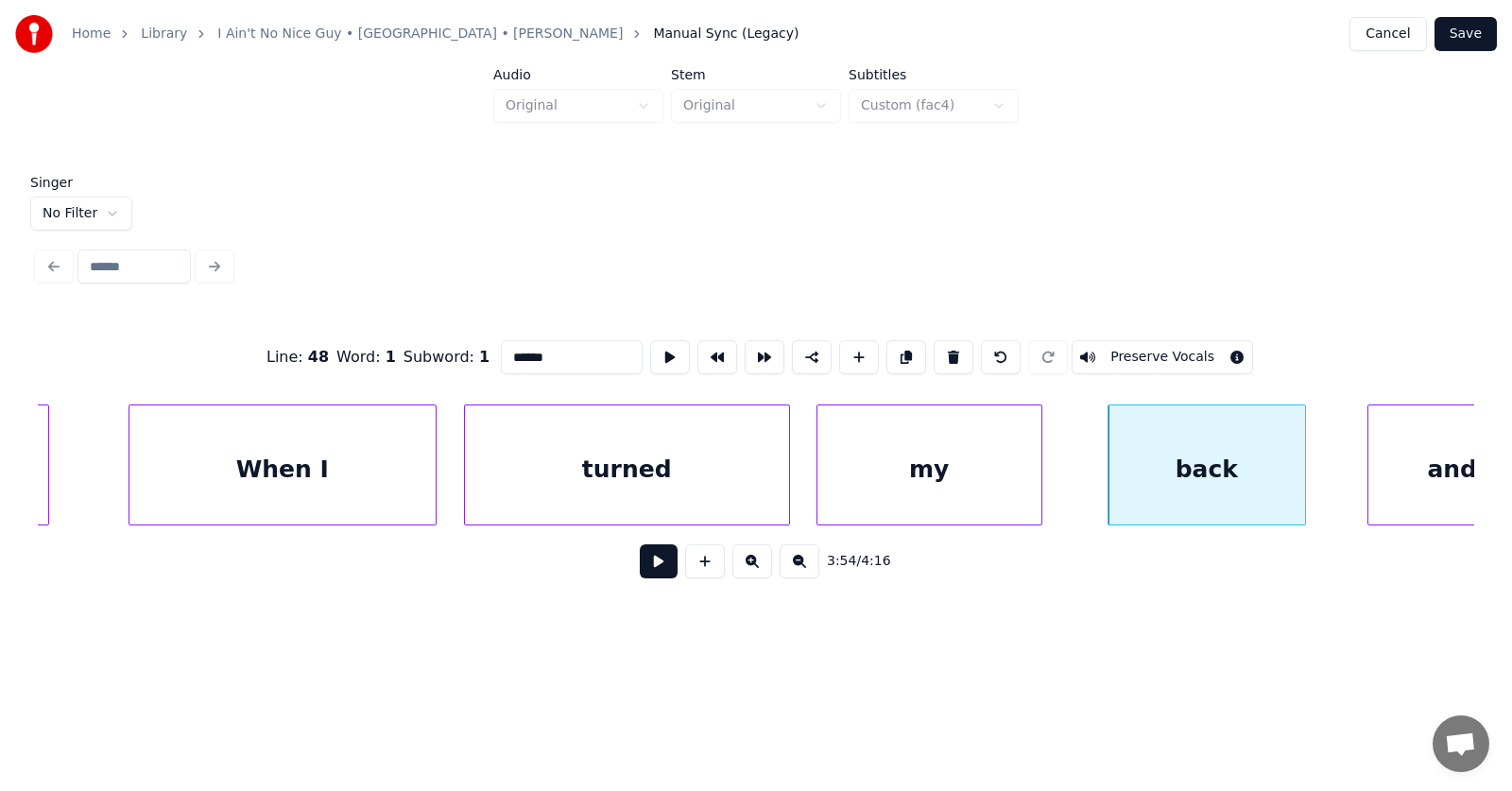
click at [906, 468] on div "my" at bounding box center [929, 471] width 224 height 129
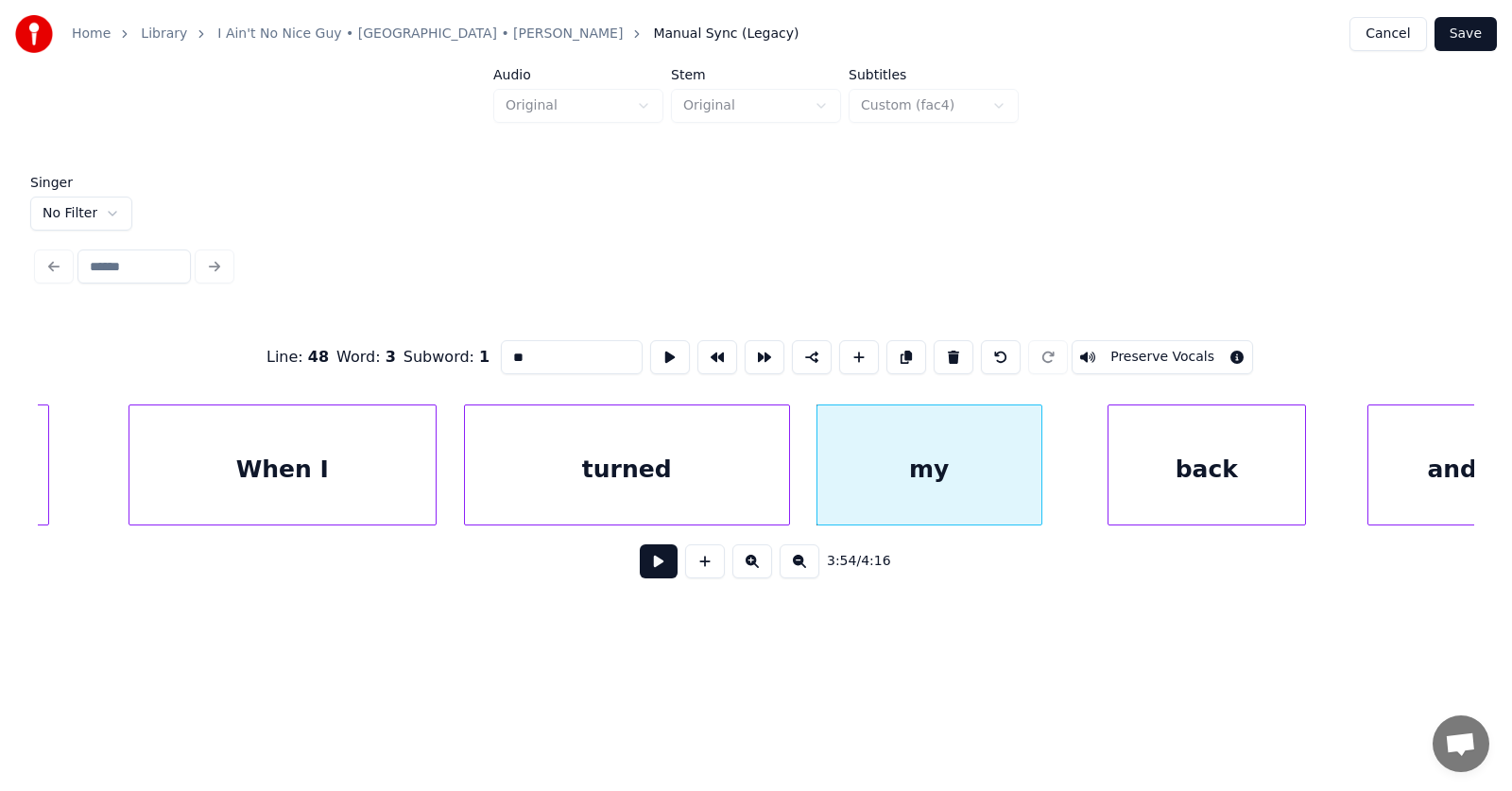
type input "**"
click at [640, 571] on button at bounding box center [658, 561] width 38 height 34
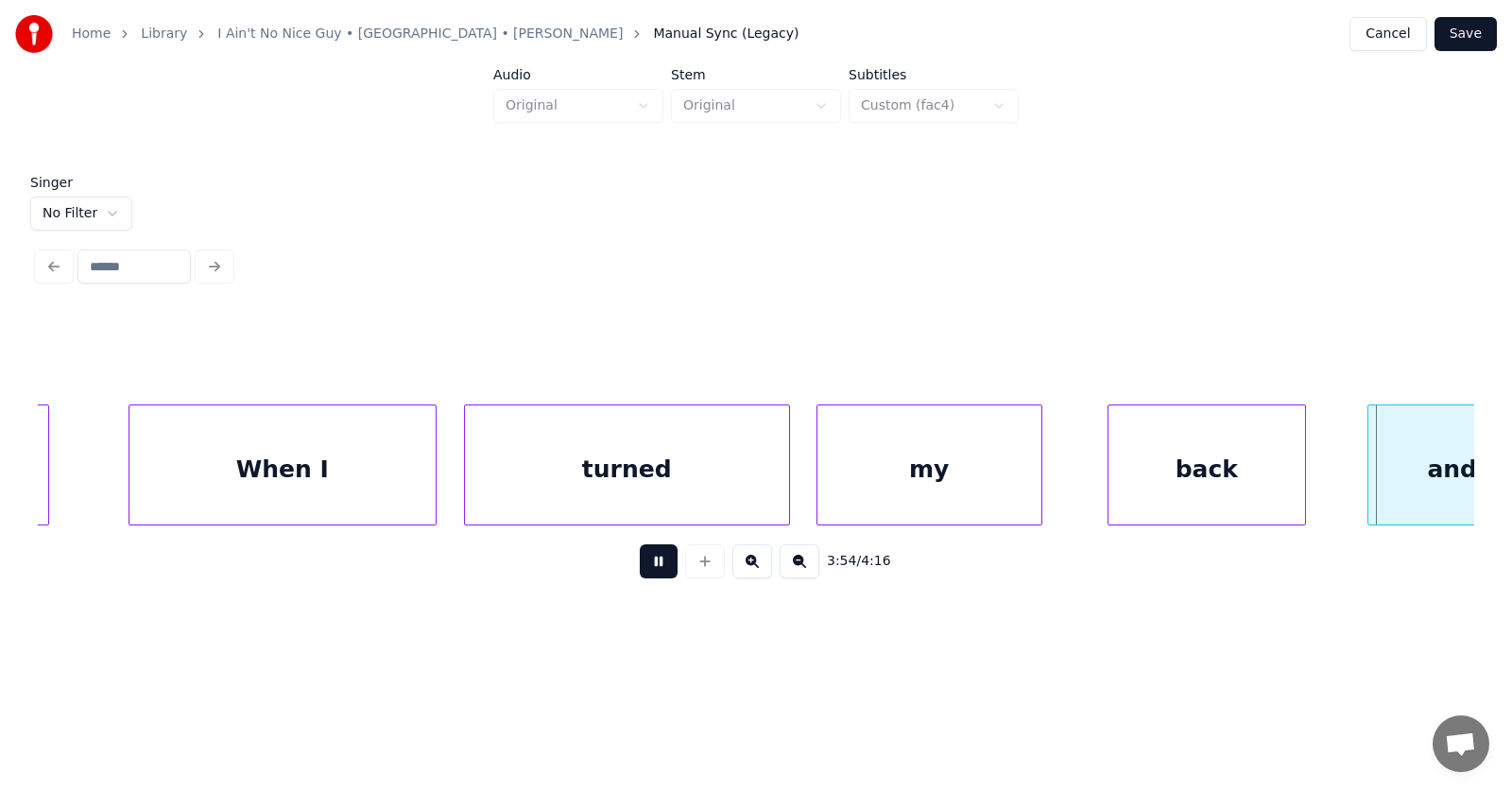
click at [640, 571] on button at bounding box center [658, 561] width 38 height 34
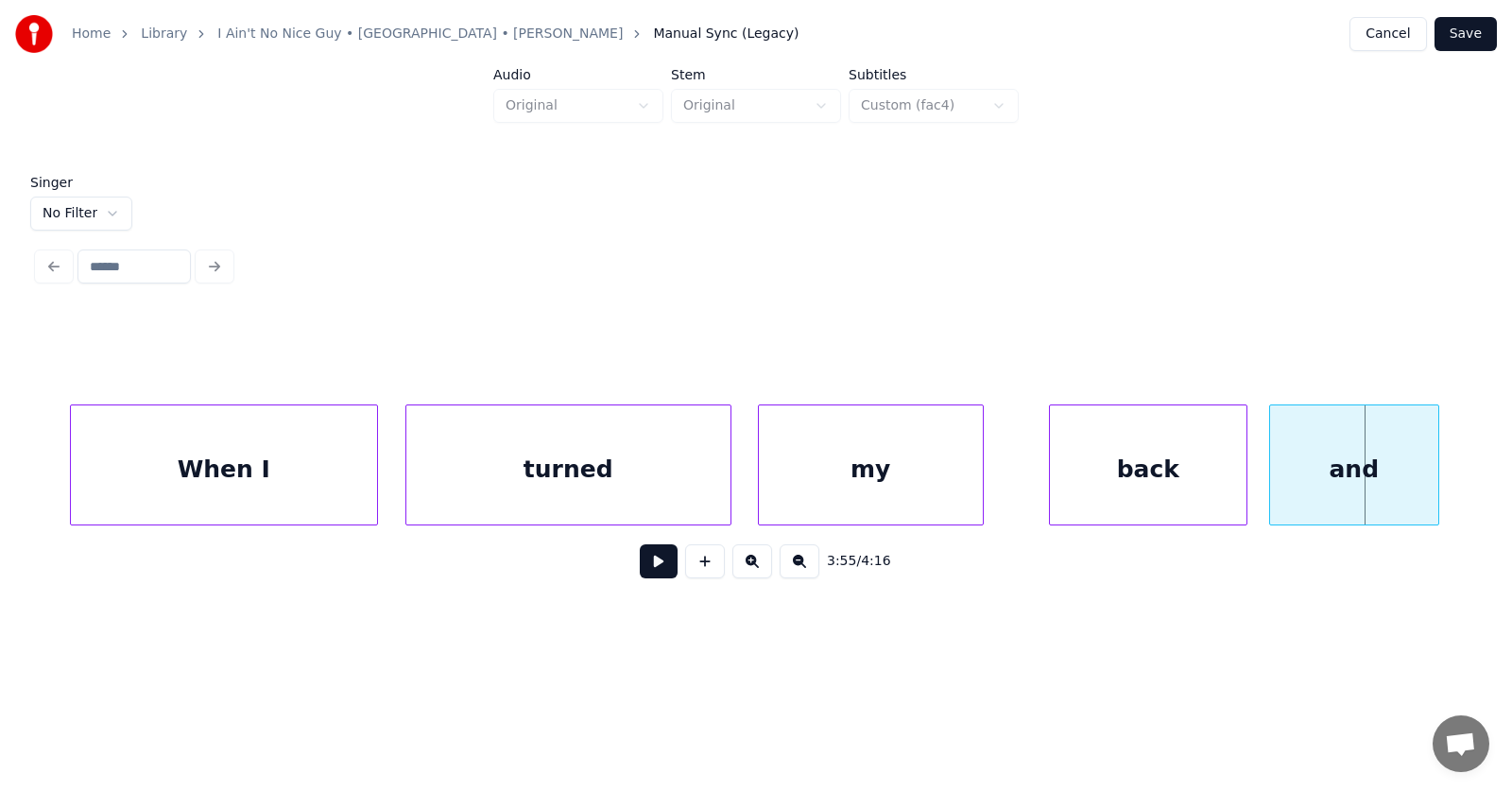
click at [1358, 478] on div "and" at bounding box center [1354, 471] width 168 height 129
click at [1200, 481] on div "back" at bounding box center [1143, 471] width 196 height 129
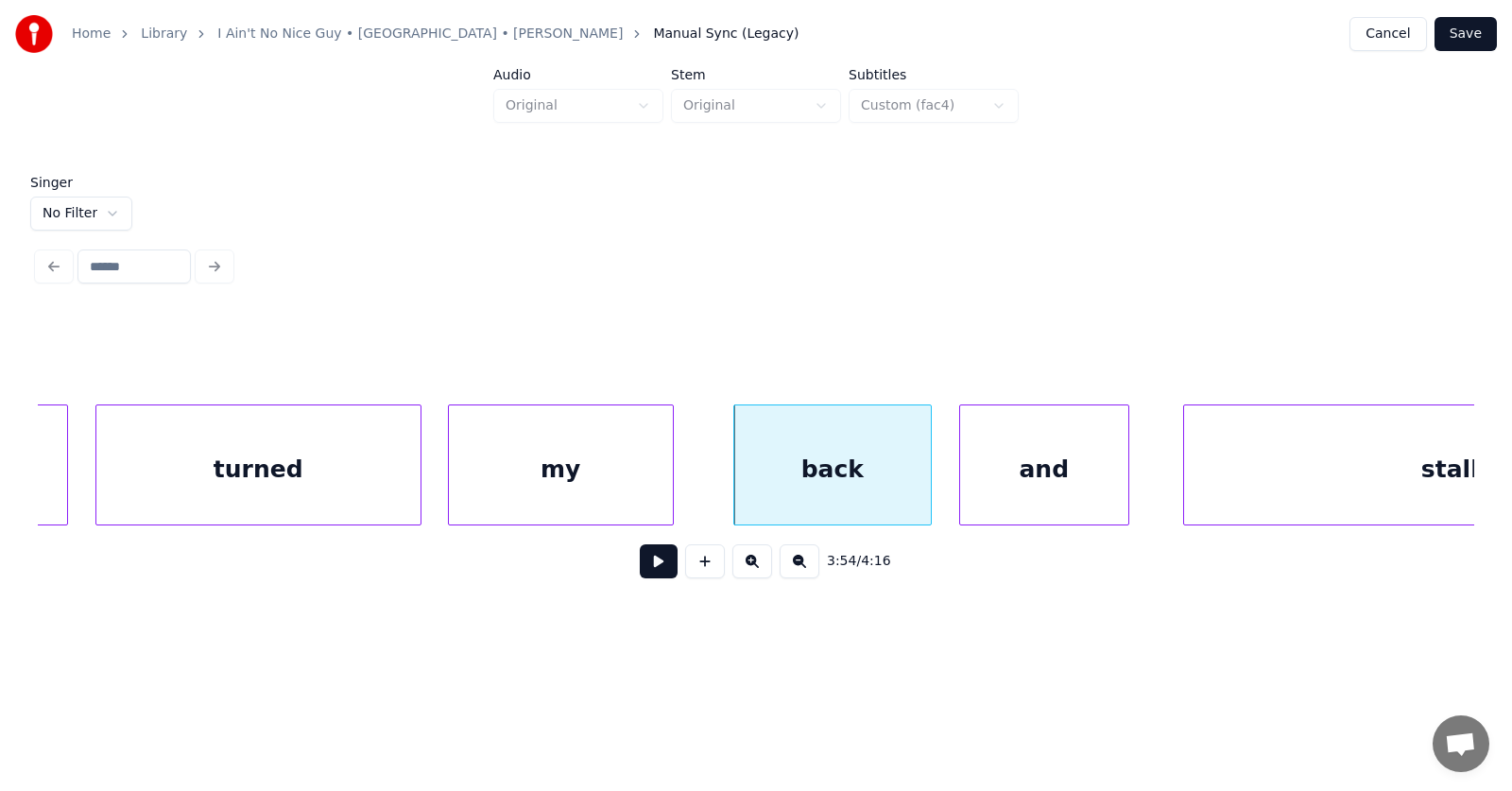
scroll to position [0, 165858]
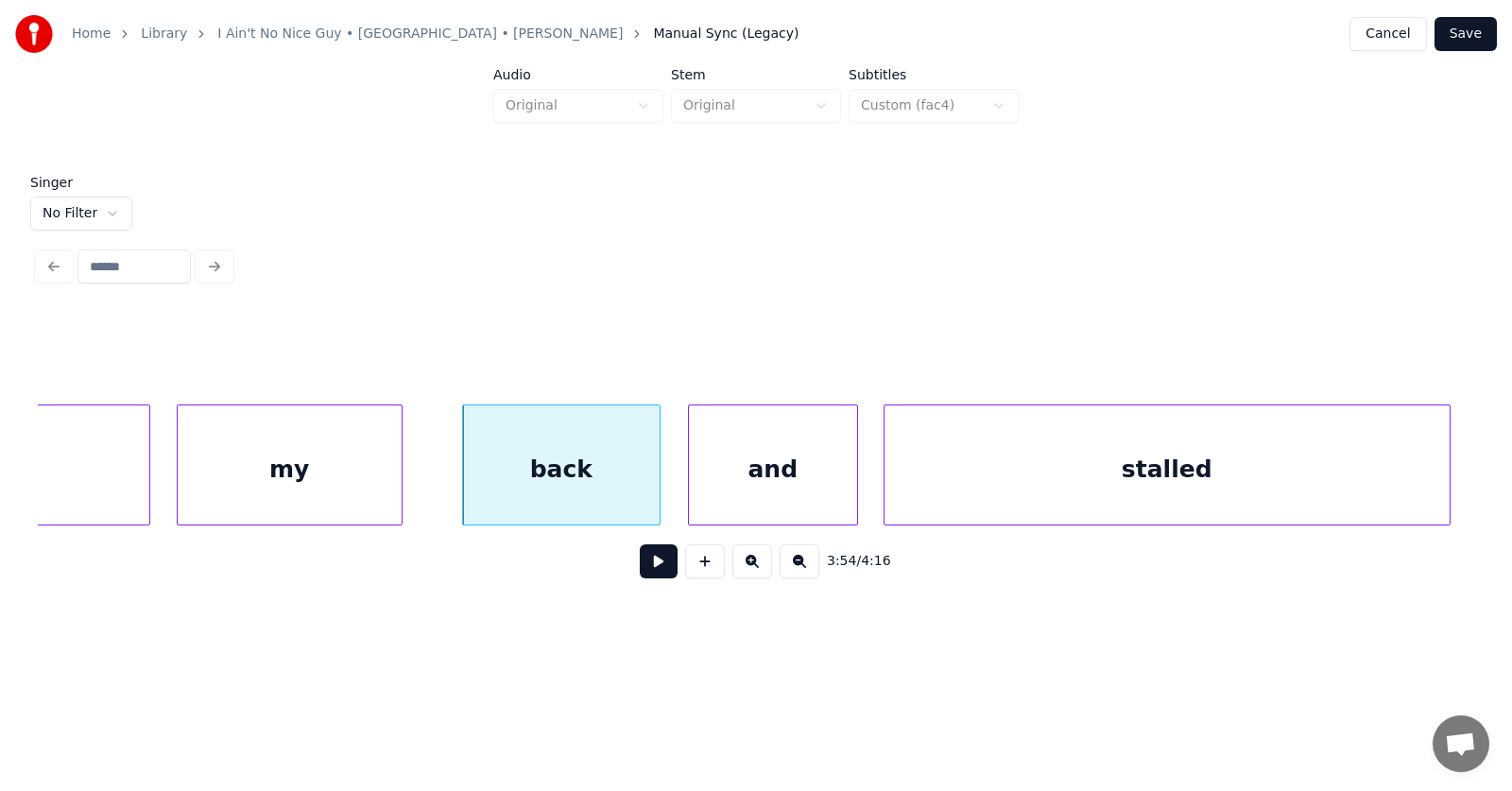
click at [1298, 487] on div "stalled" at bounding box center [1168, 471] width 566 height 129
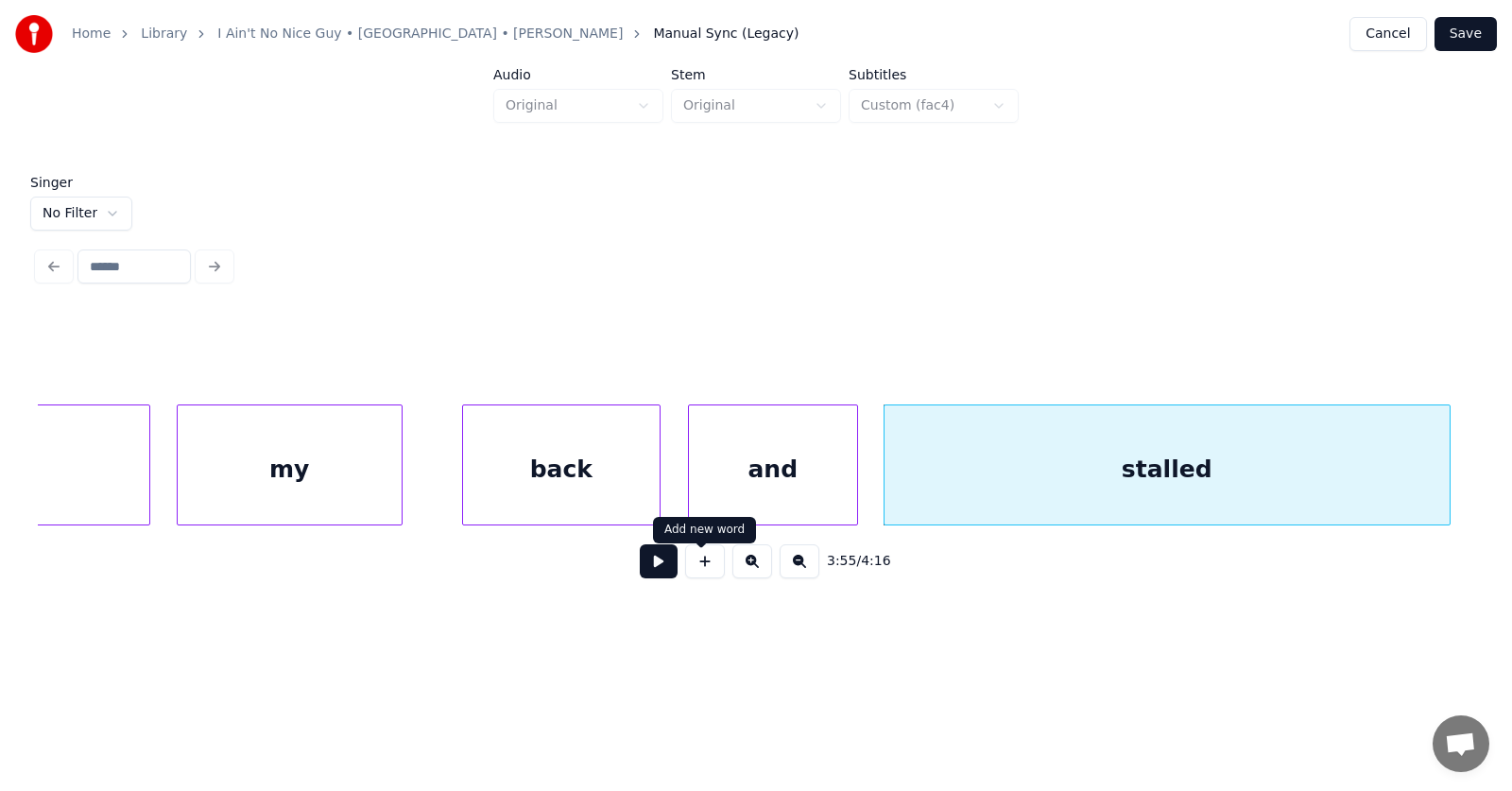
click at [640, 576] on button at bounding box center [658, 561] width 38 height 34
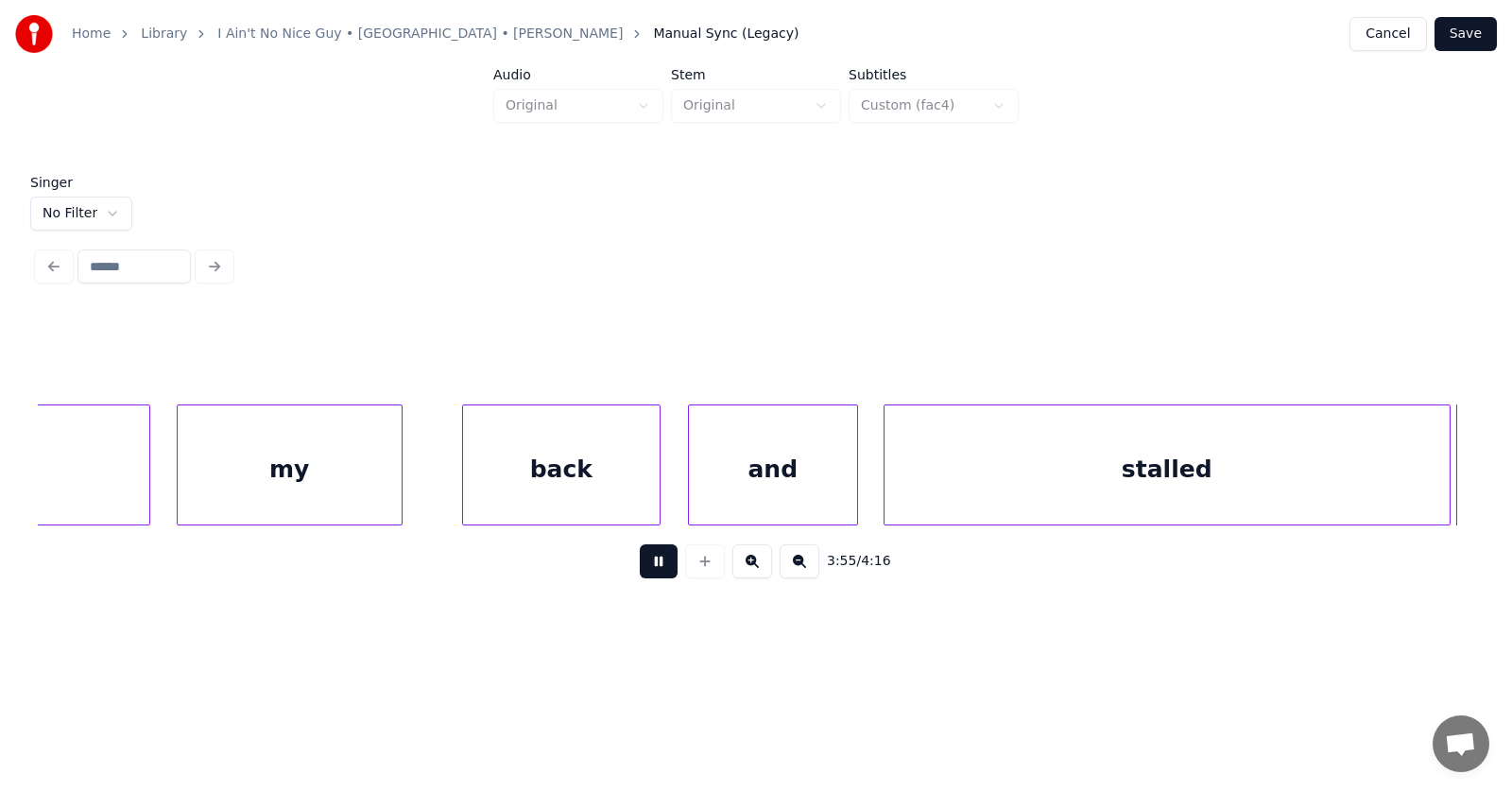
scroll to position [0, 167300]
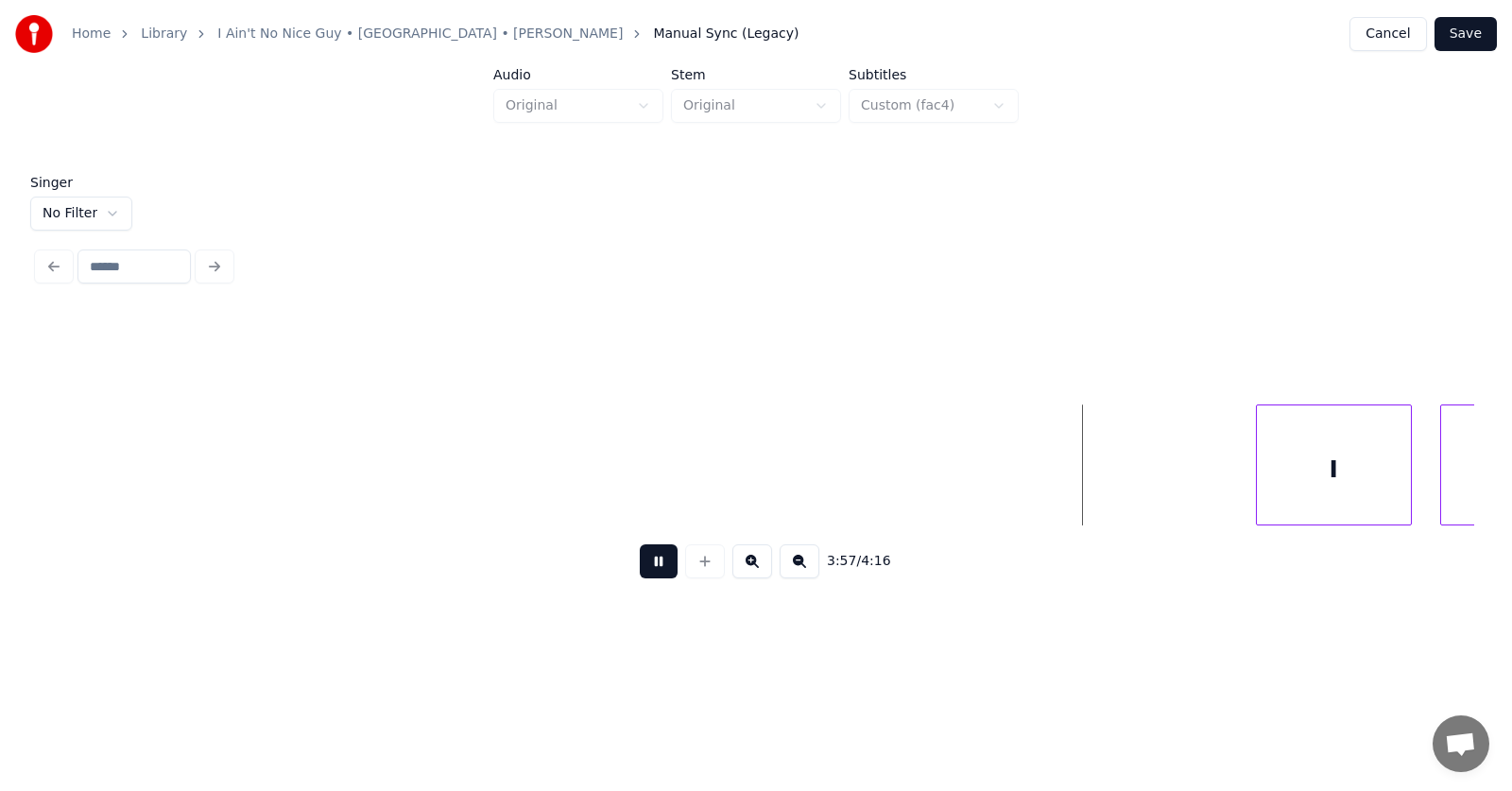
click at [640, 576] on button at bounding box center [658, 561] width 38 height 34
click at [1302, 497] on div "I" at bounding box center [1323, 471] width 154 height 129
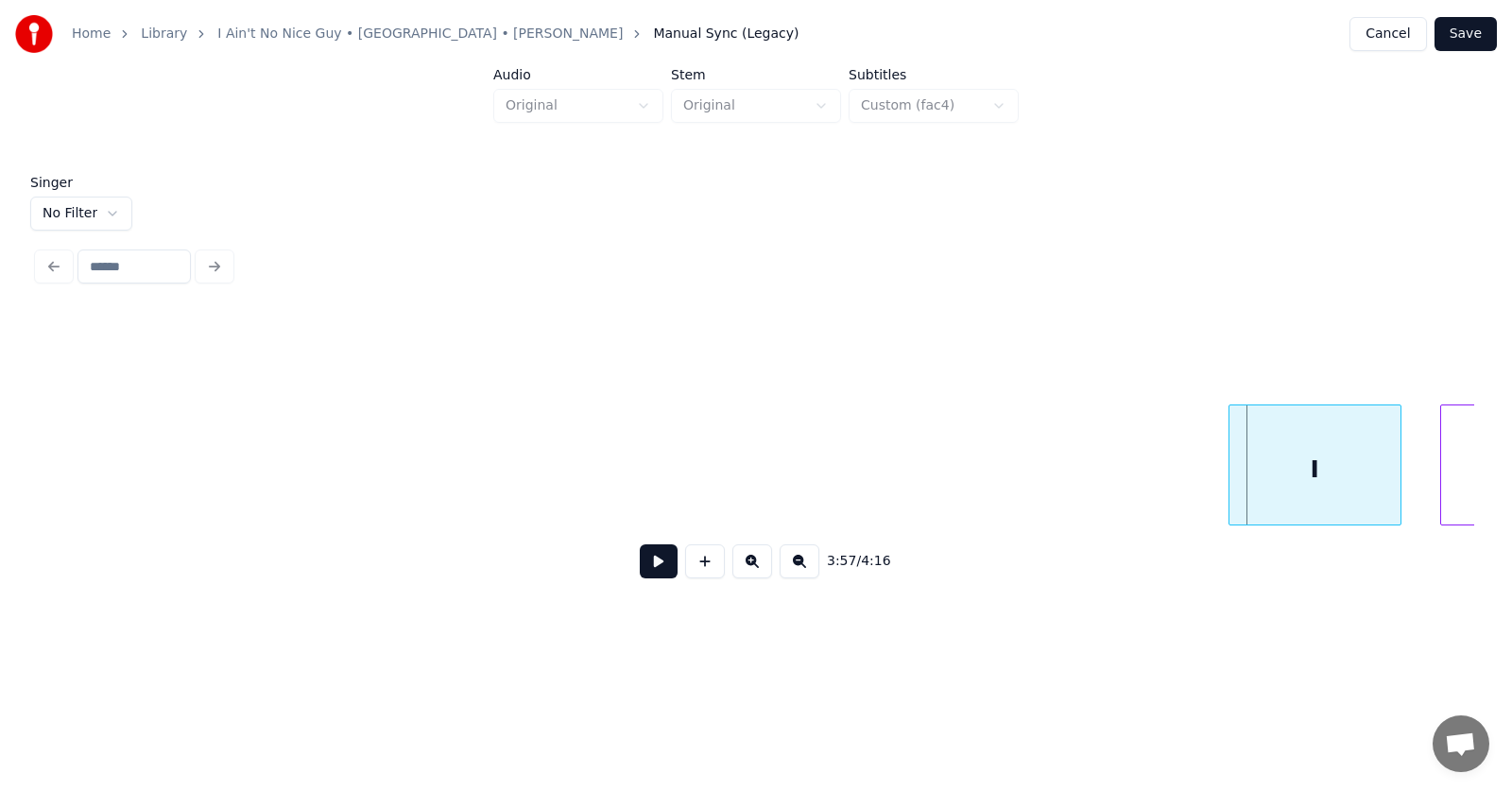
click at [1229, 480] on div at bounding box center [1232, 466] width 6 height 119
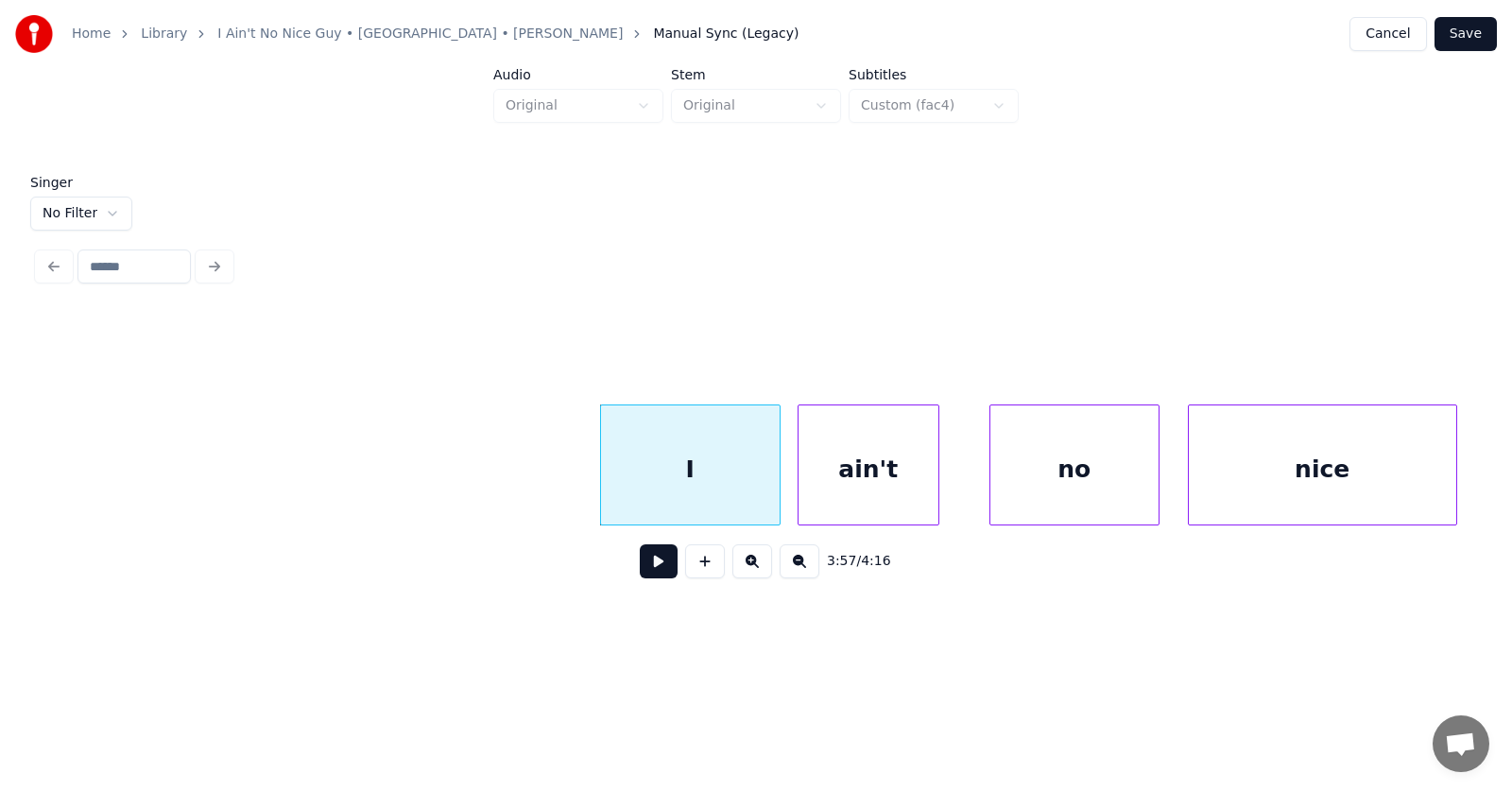
click at [855, 495] on div "ain't" at bounding box center [868, 471] width 139 height 129
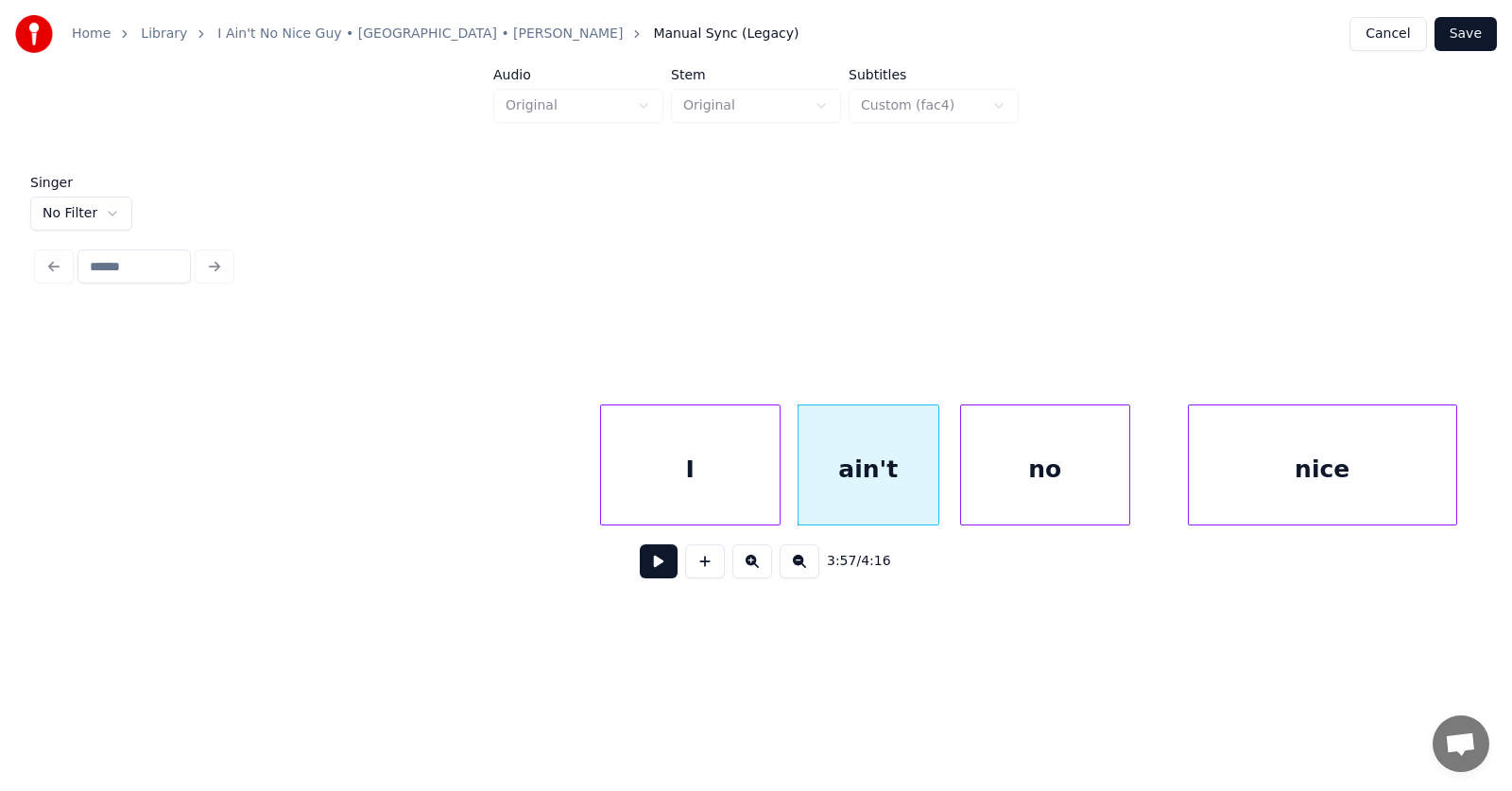
click at [981, 497] on div "no" at bounding box center [1045, 471] width 168 height 129
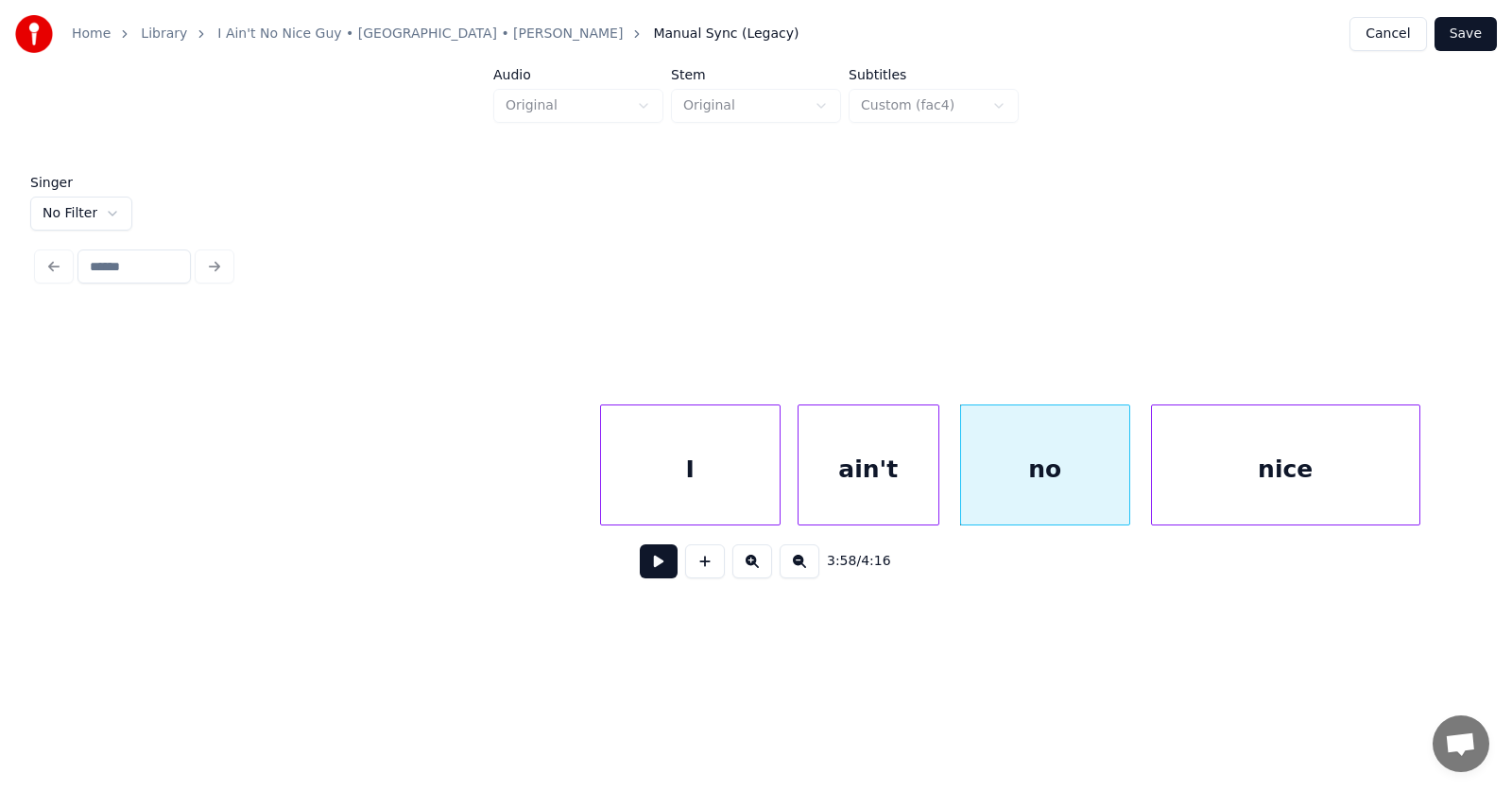
click at [1237, 490] on div "nice" at bounding box center [1286, 471] width 267 height 129
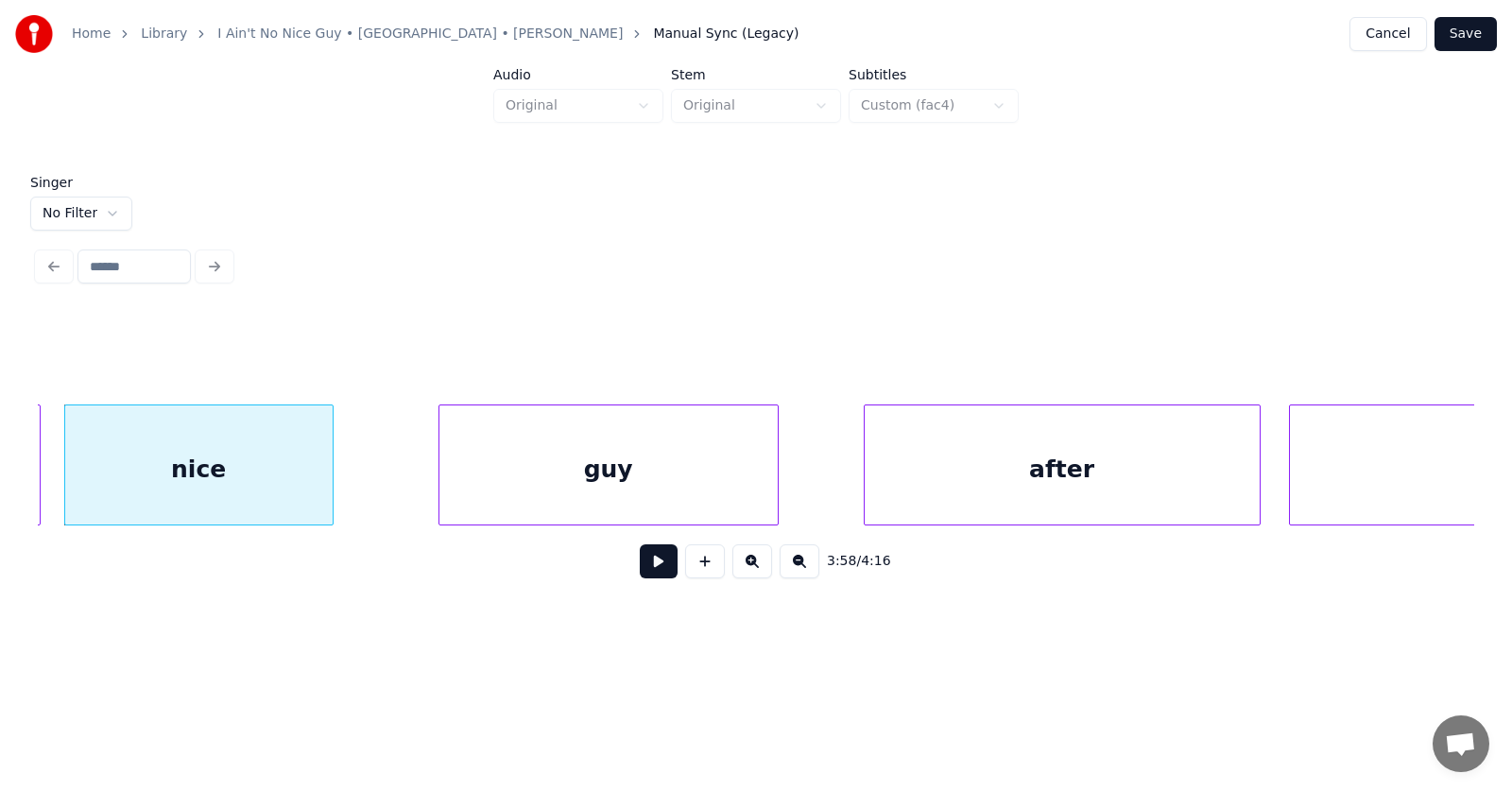
scroll to position [0, 169179]
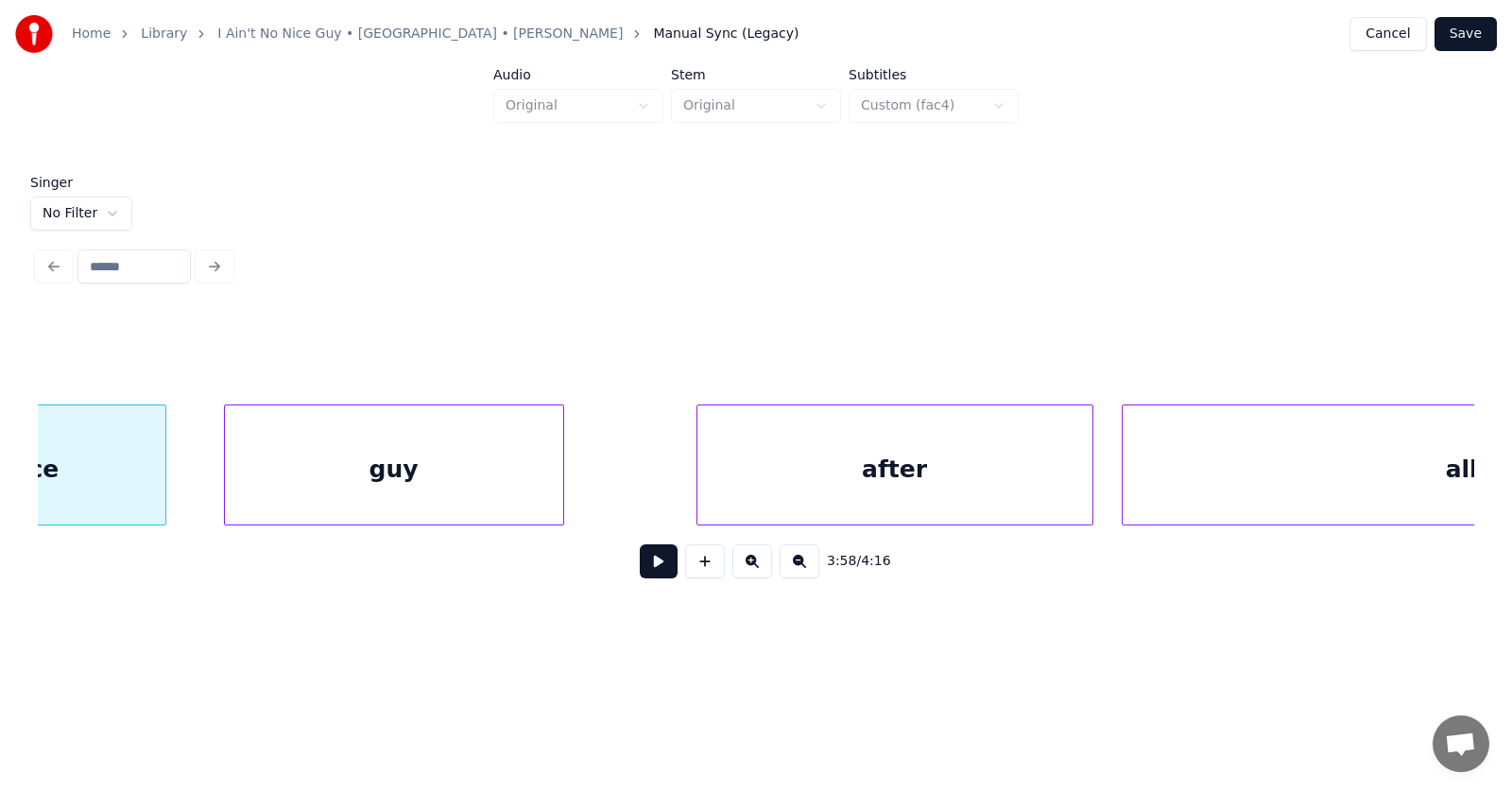
click at [459, 473] on div "guy" at bounding box center [394, 471] width 339 height 129
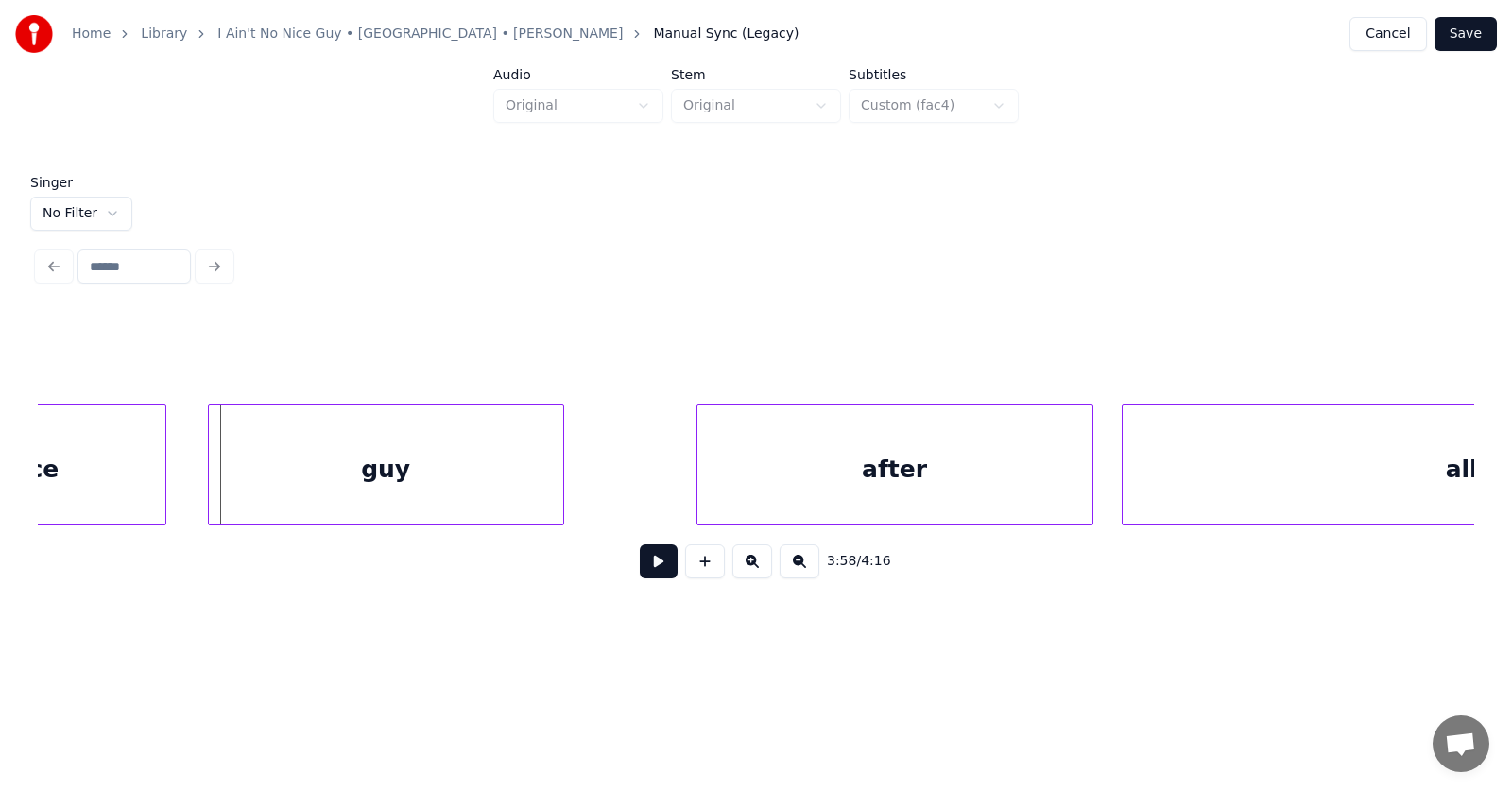
click at [209, 472] on div at bounding box center [212, 466] width 6 height 119
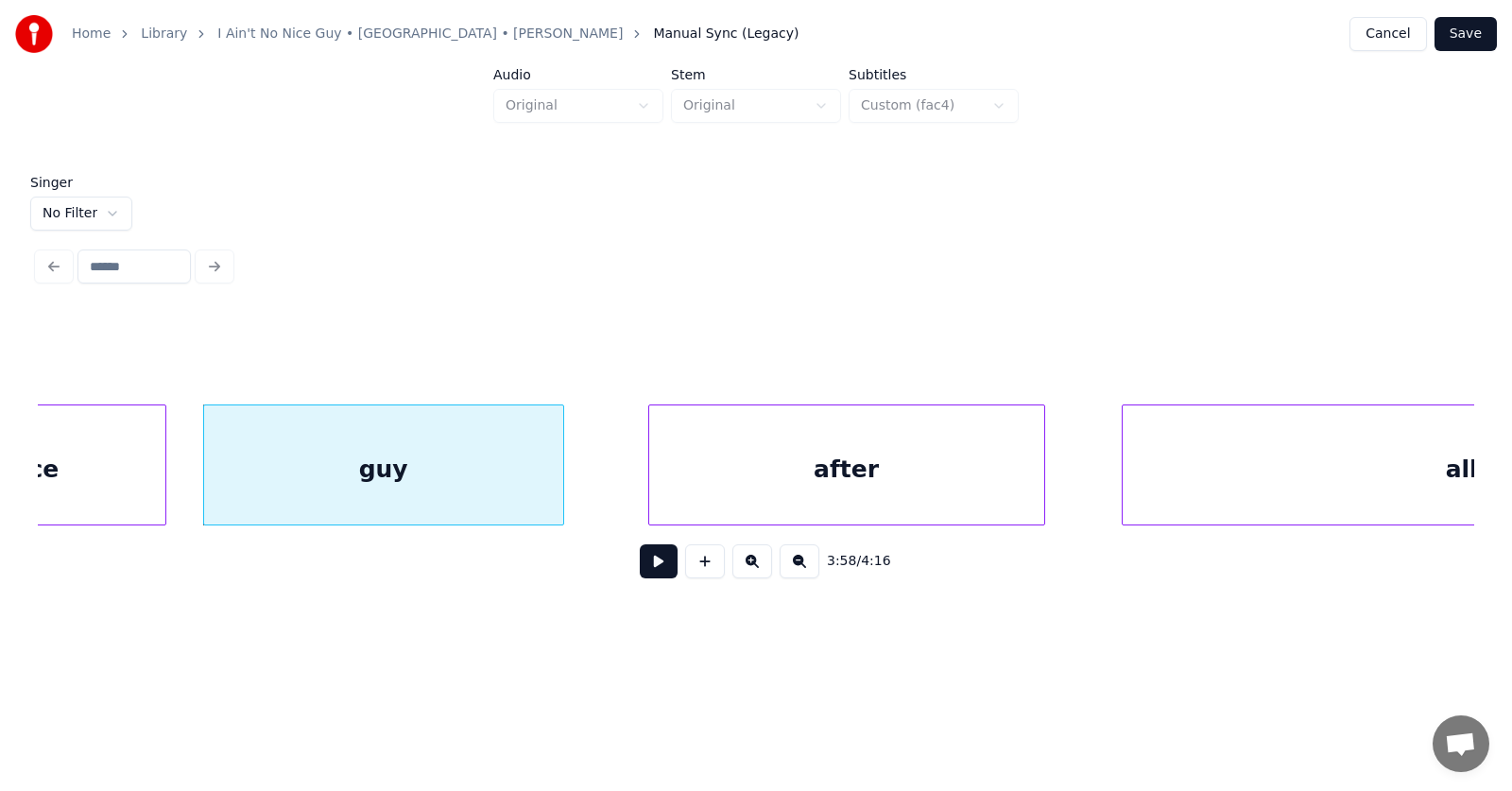
click at [766, 469] on div "after" at bounding box center [846, 471] width 395 height 129
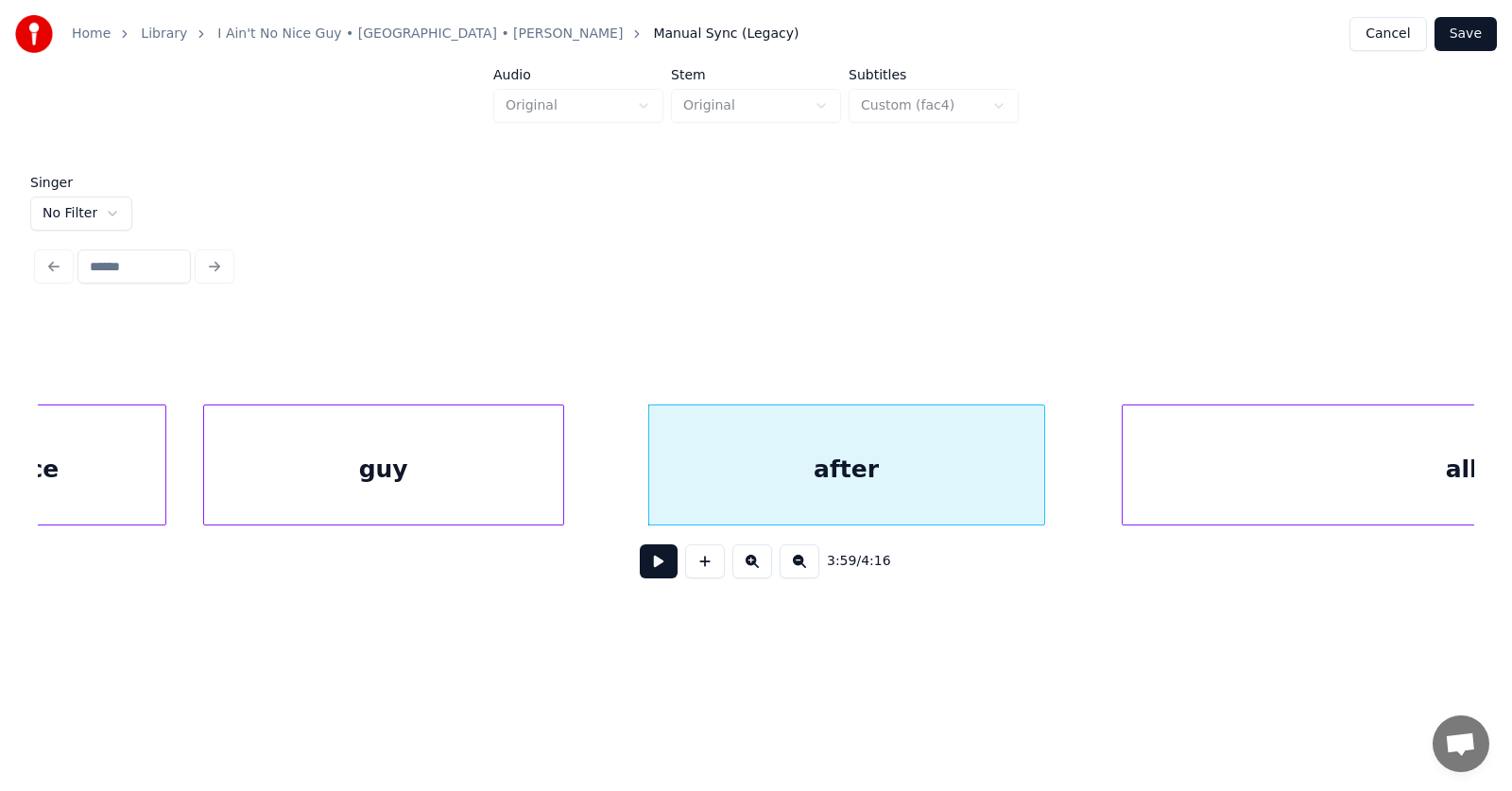
click at [441, 447] on div "guy" at bounding box center [383, 471] width 359 height 129
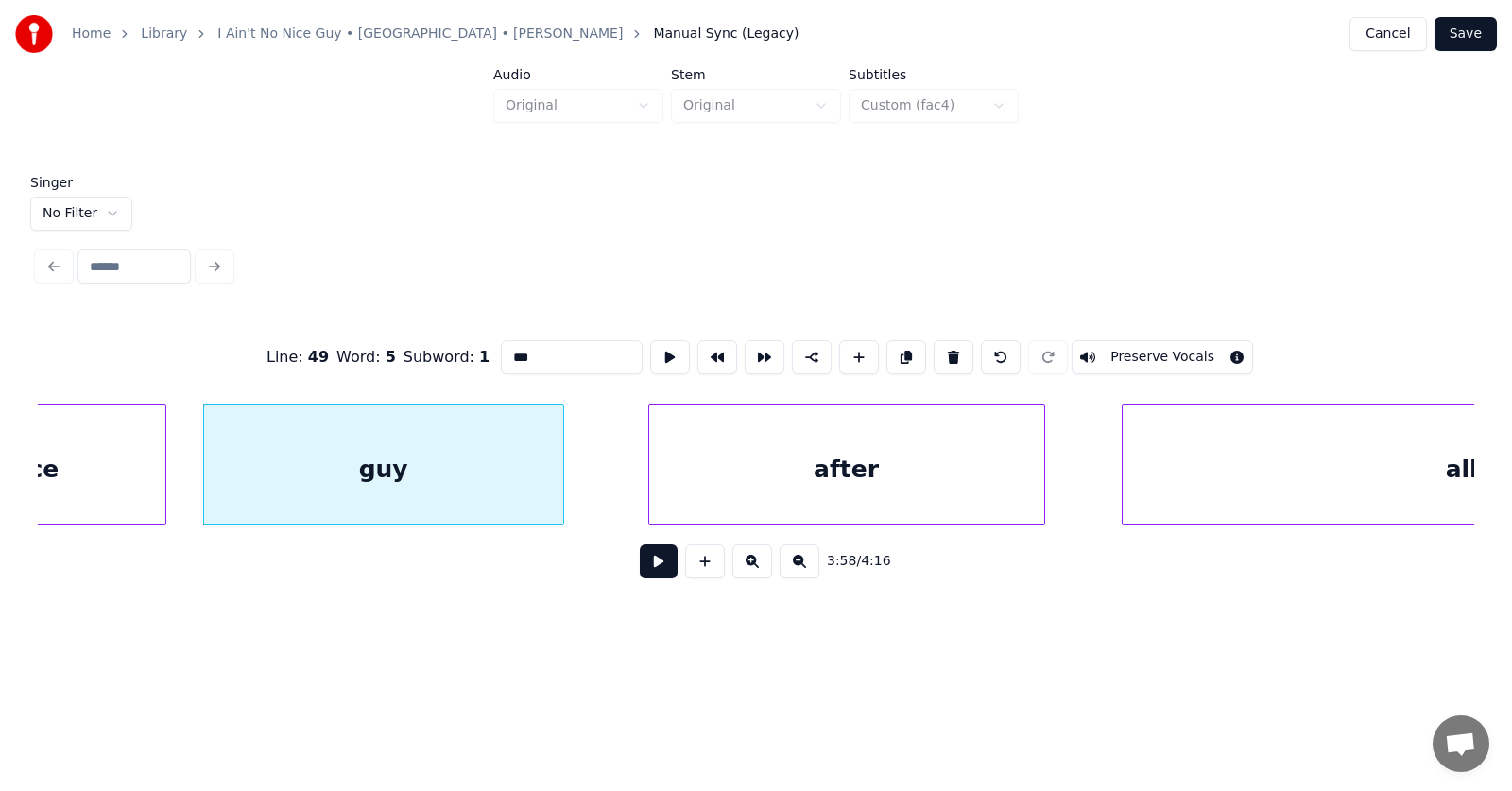
click at [640, 561] on button at bounding box center [658, 561] width 38 height 34
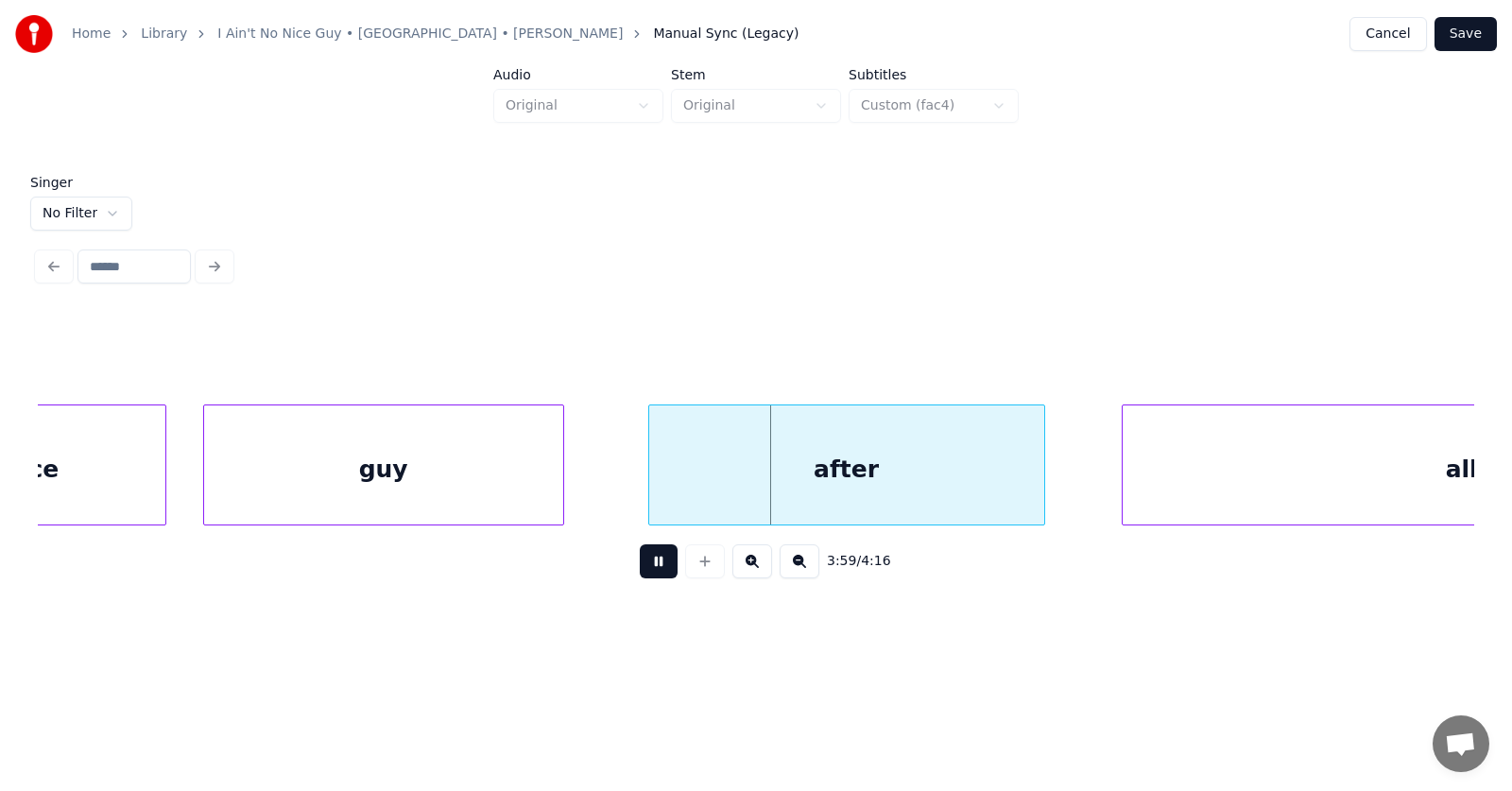
click at [640, 561] on button at bounding box center [658, 561] width 38 height 34
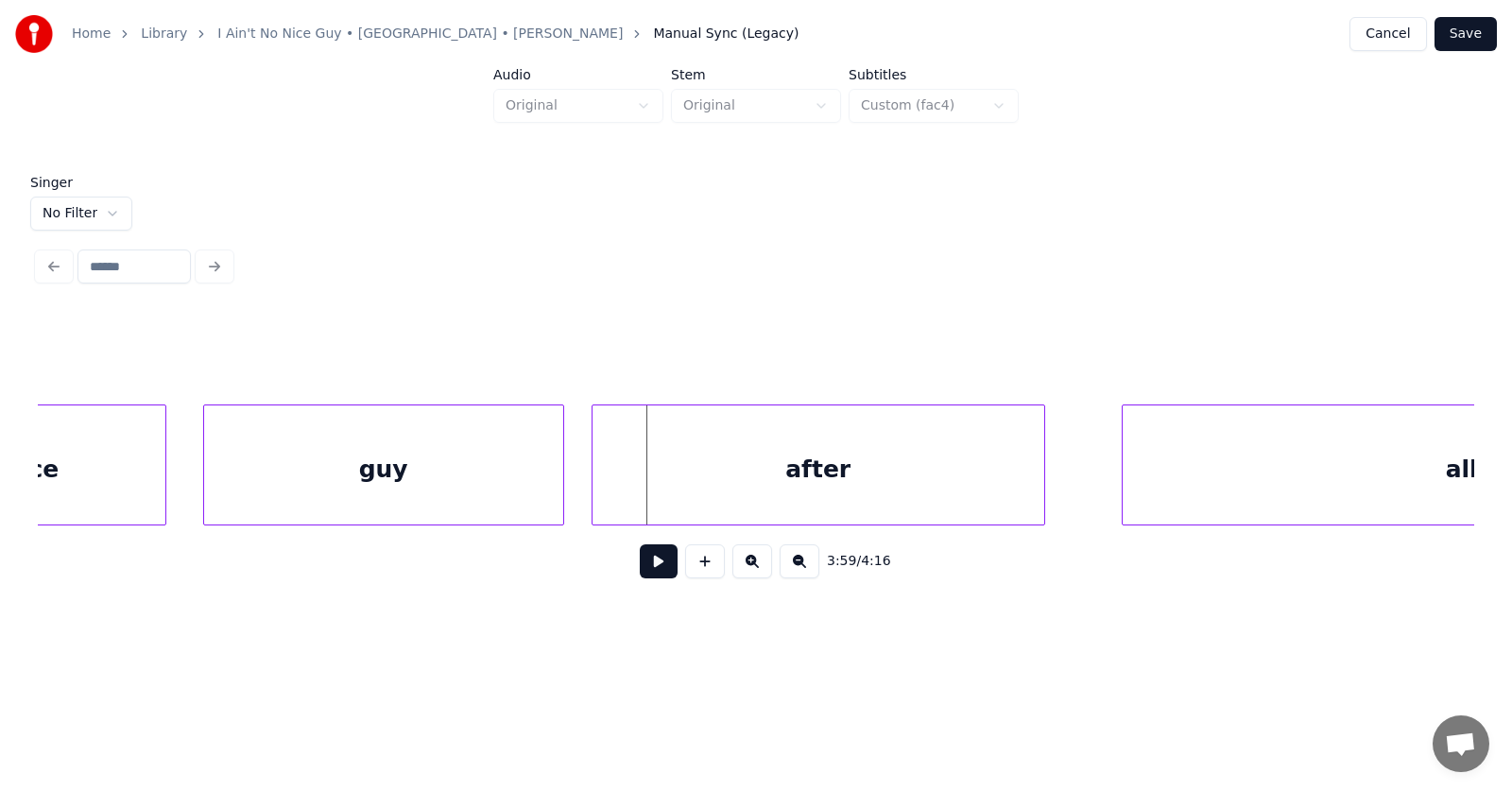
click at [593, 487] on div at bounding box center [595, 466] width 6 height 119
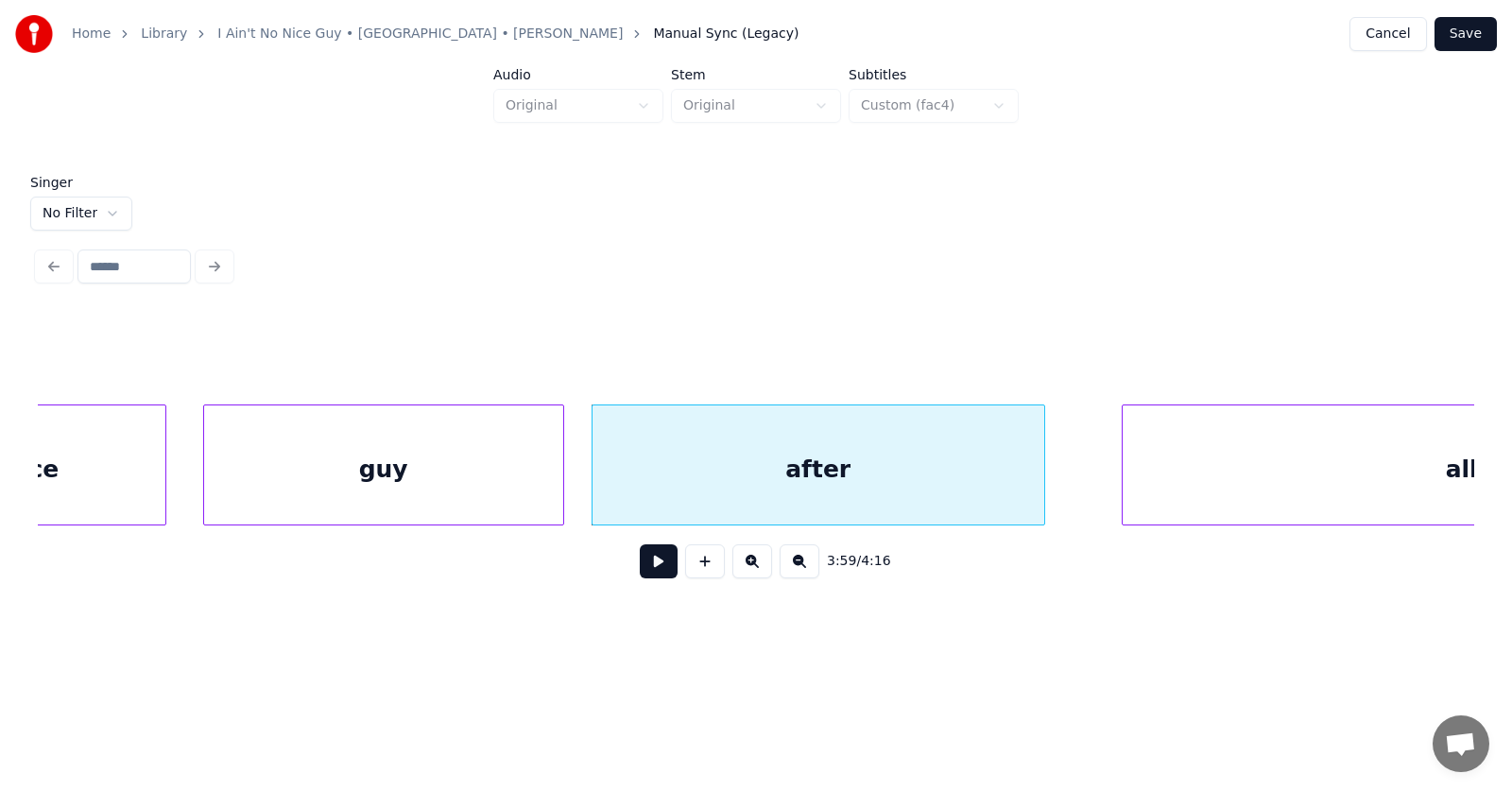
scroll to position [0, 169502]
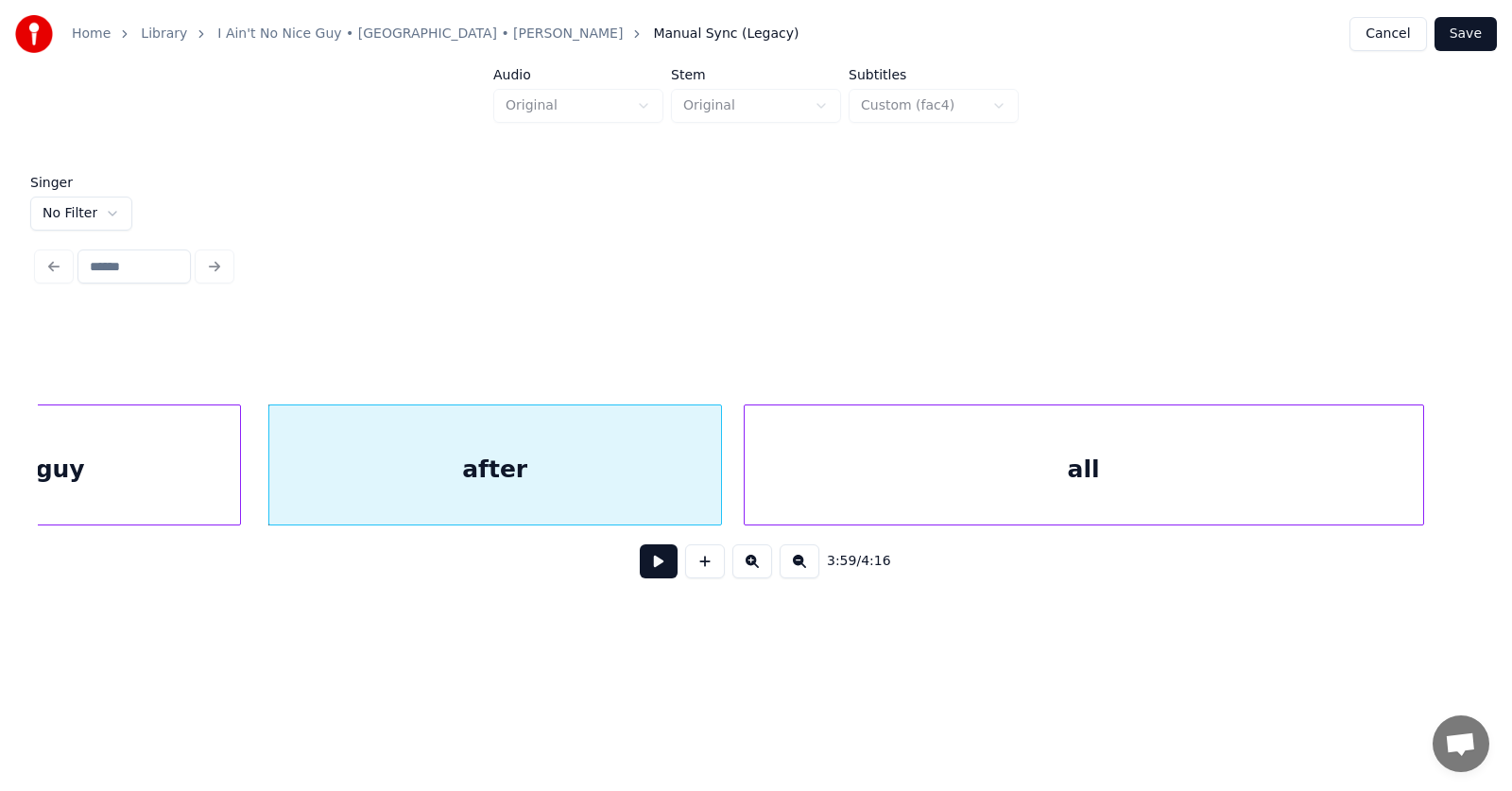
click at [1280, 487] on div "all" at bounding box center [1084, 471] width 679 height 129
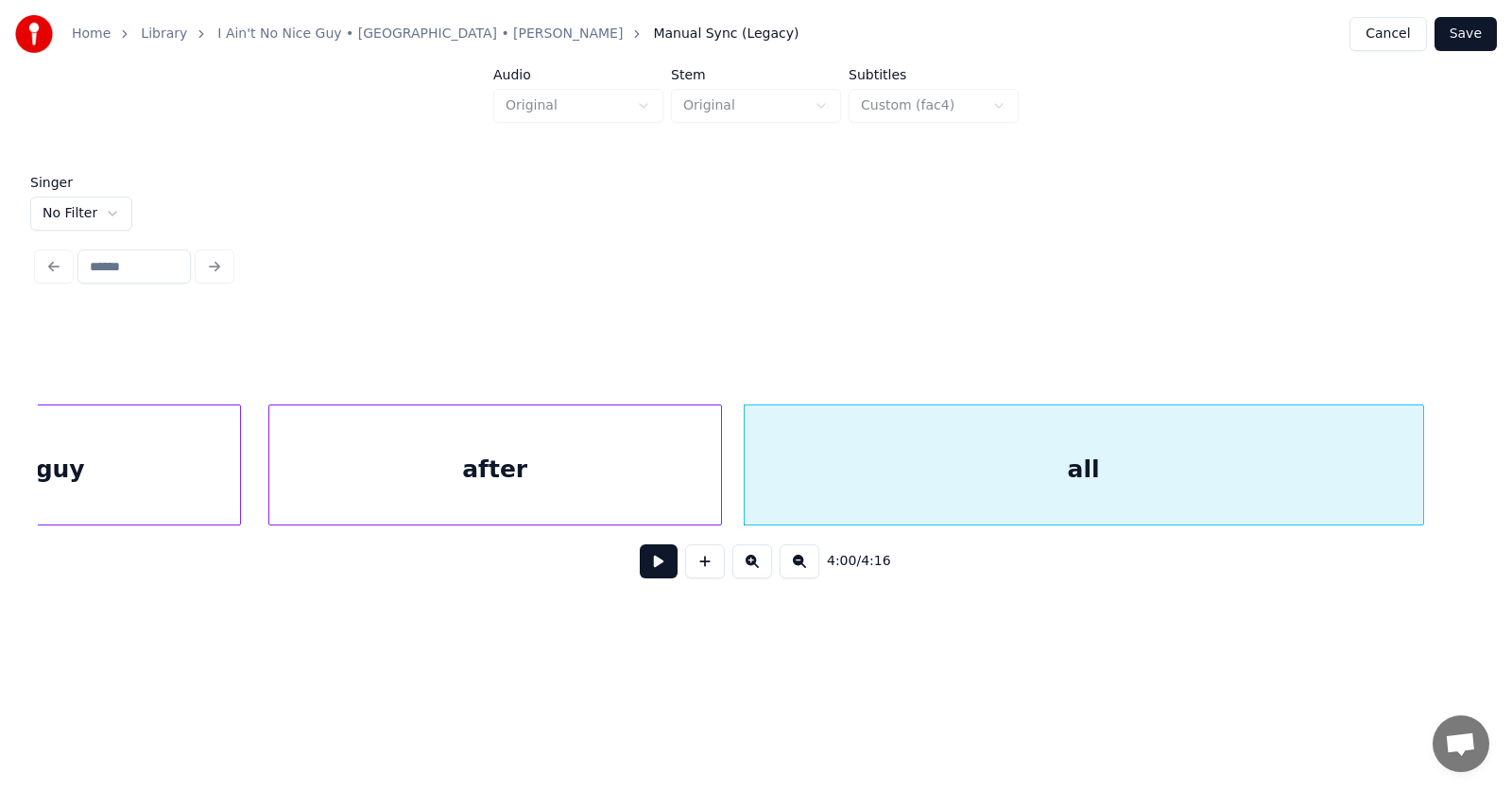
click at [658, 566] on button at bounding box center [658, 561] width 38 height 34
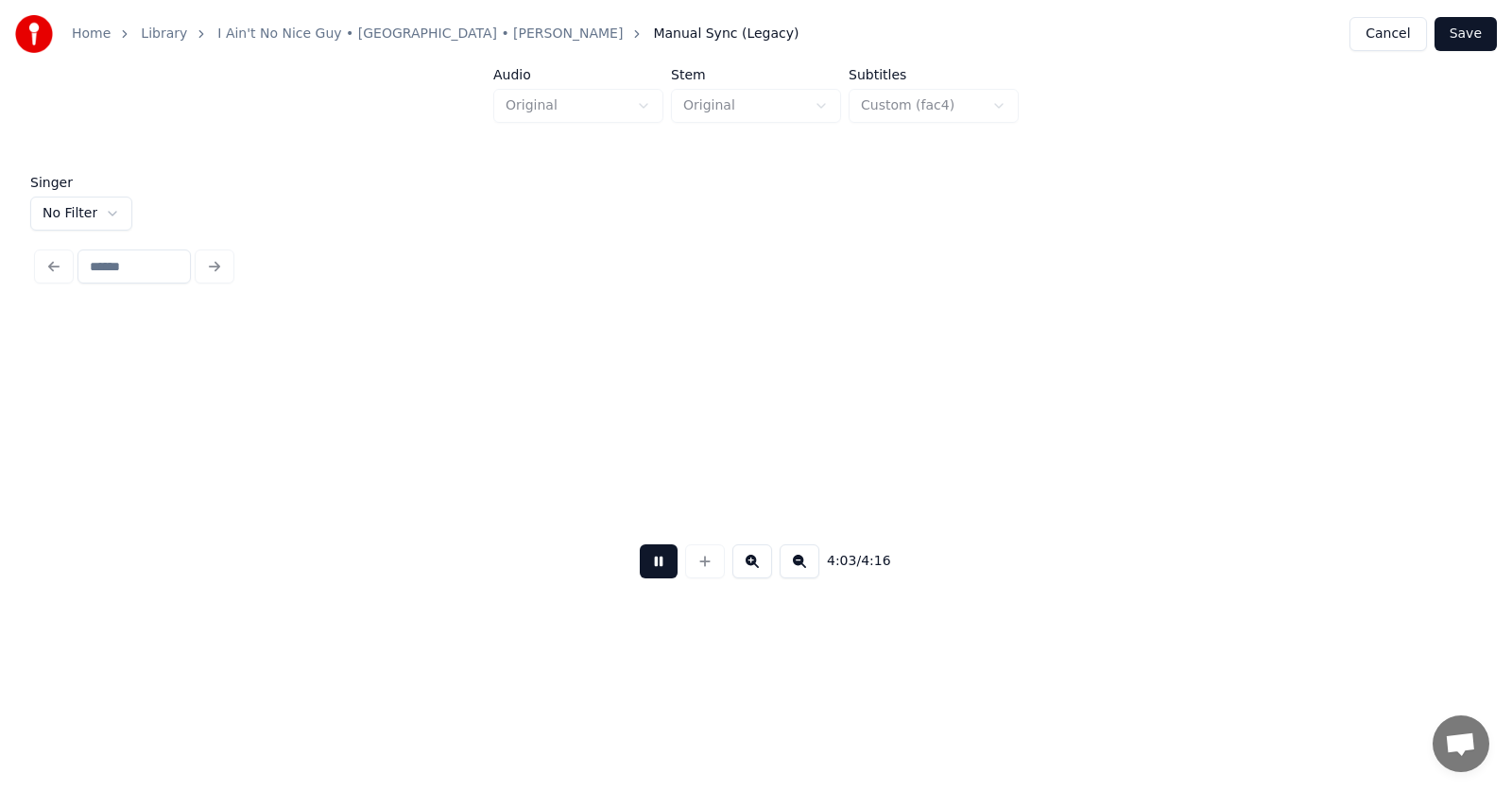
scroll to position [0, 172381]
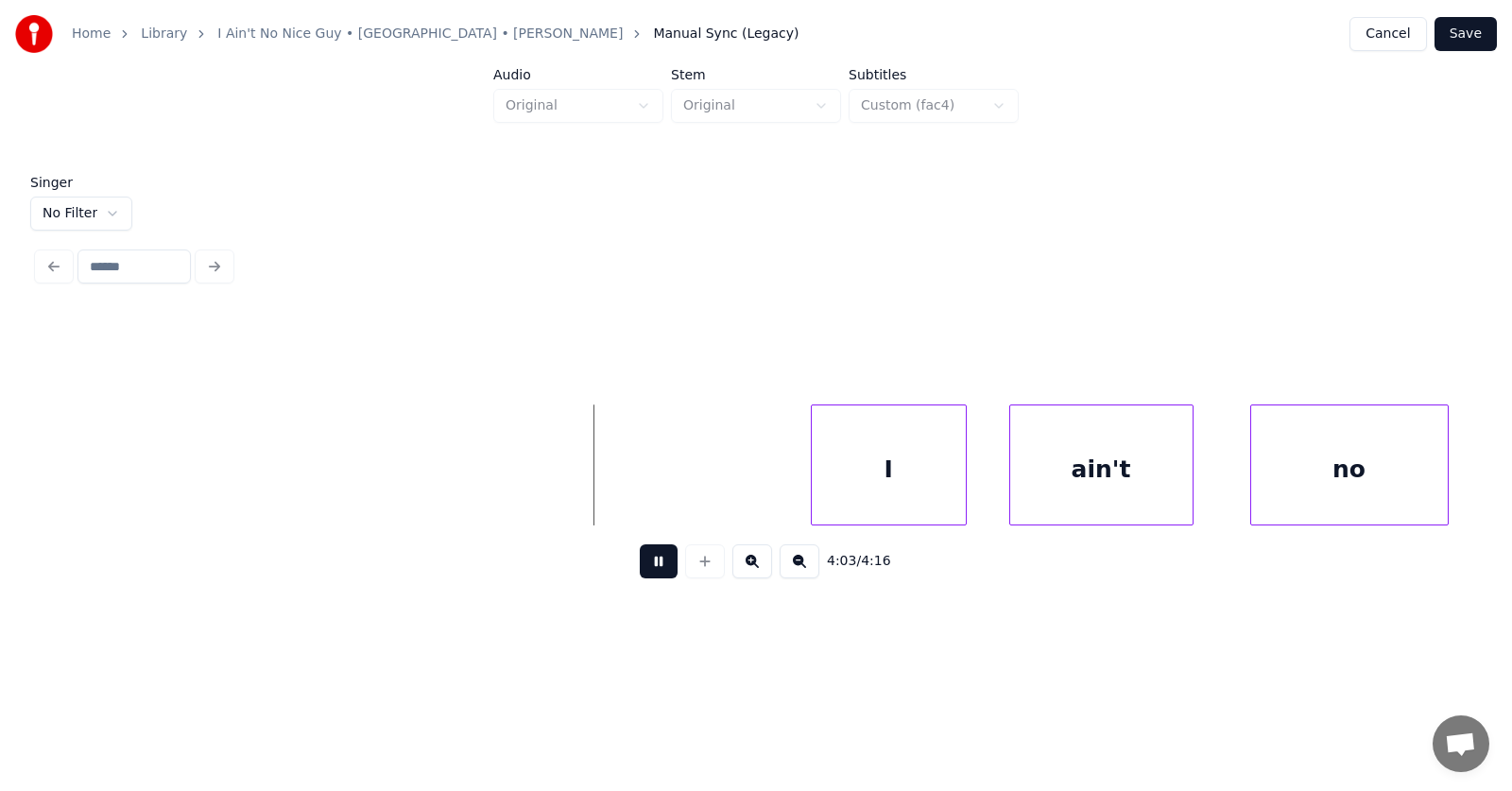
click at [643, 572] on button at bounding box center [658, 561] width 38 height 34
click at [835, 472] on div "I" at bounding box center [878, 471] width 154 height 129
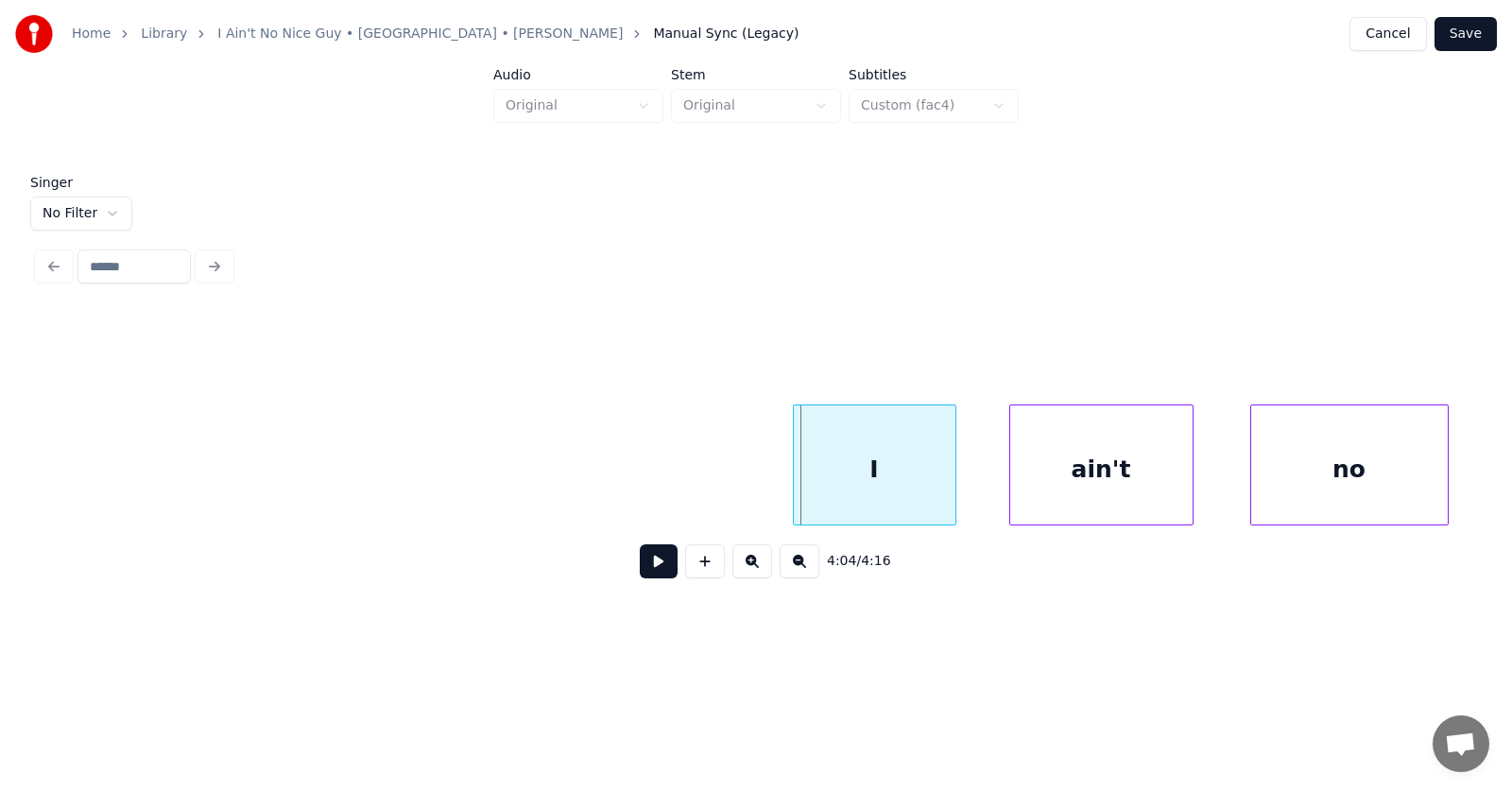
click at [794, 473] on div at bounding box center [796, 466] width 6 height 119
click at [1001, 485] on div "ain't" at bounding box center [1067, 471] width 183 height 129
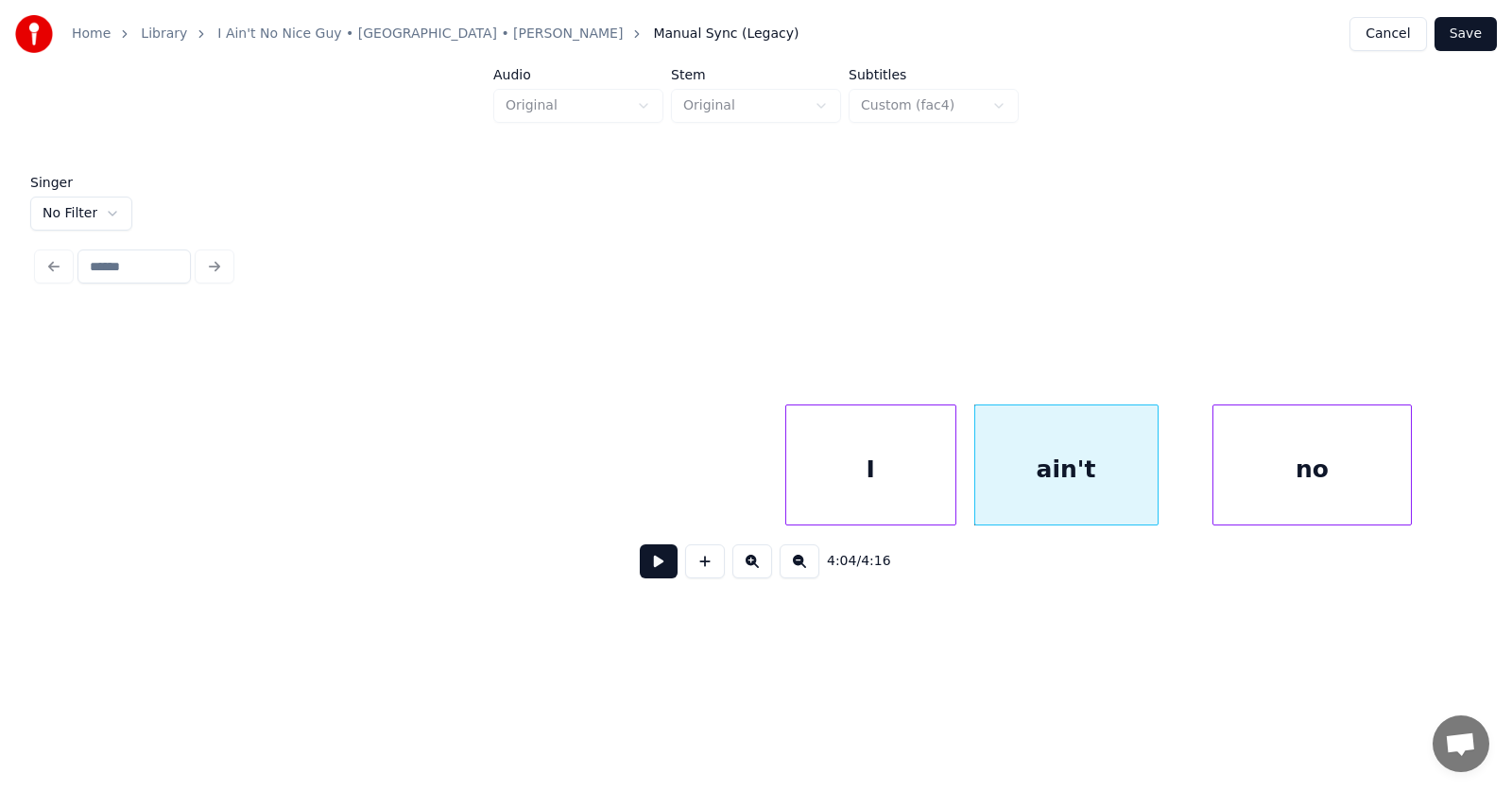
click at [1283, 486] on div "no" at bounding box center [1312, 471] width 196 height 129
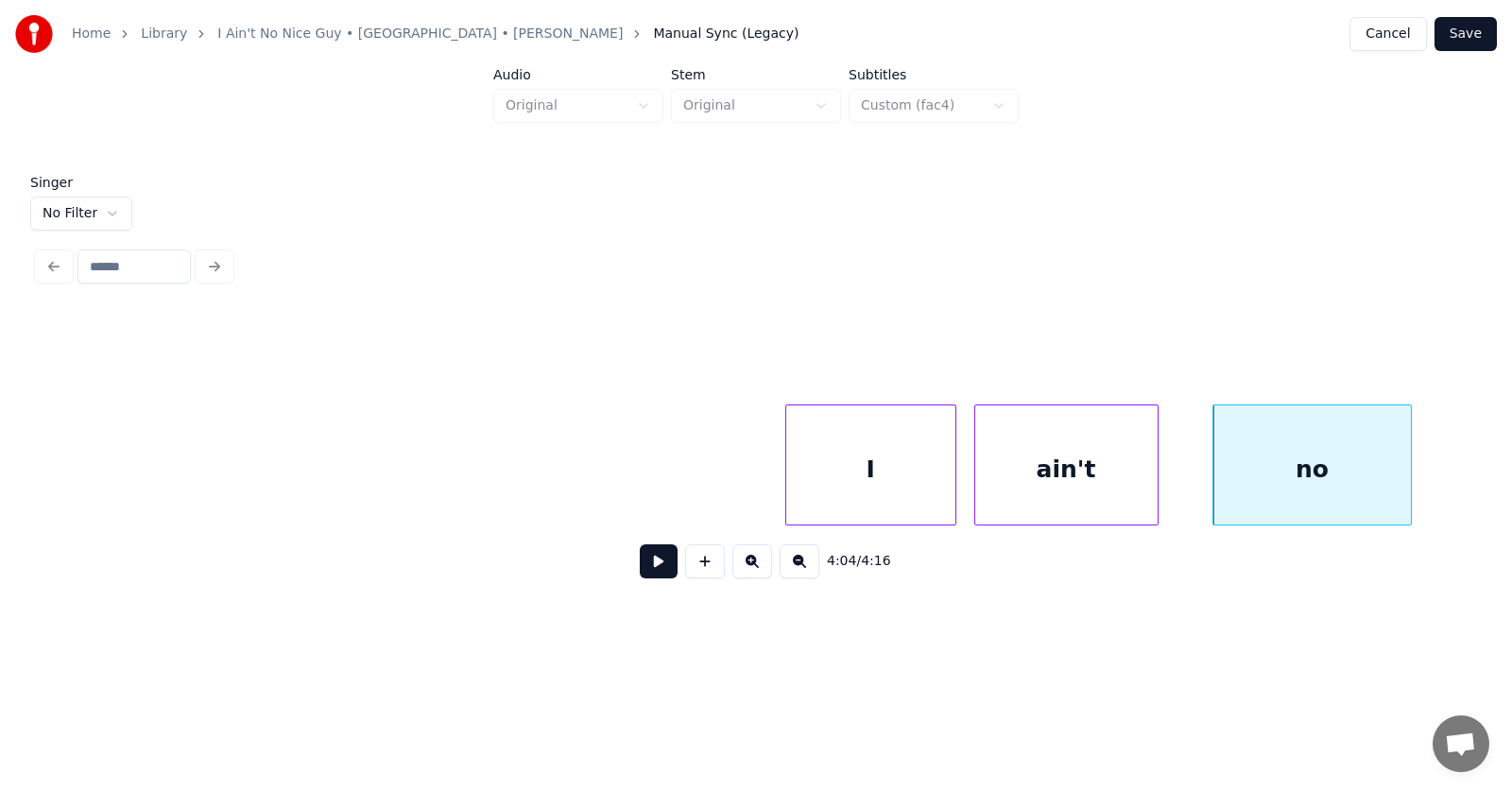
scroll to position [0, 172957]
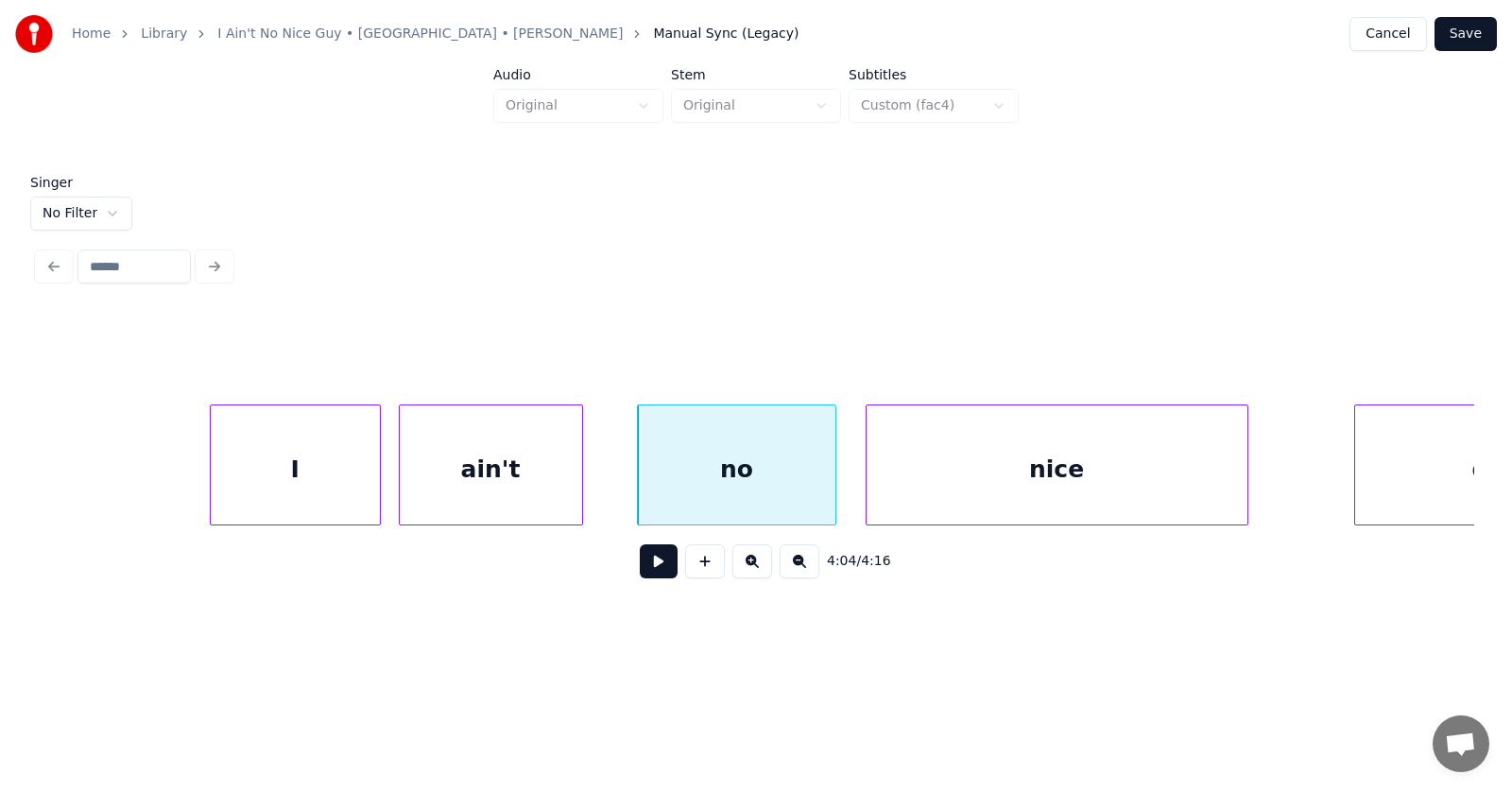
click at [1007, 481] on div "nice" at bounding box center [1057, 471] width 381 height 129
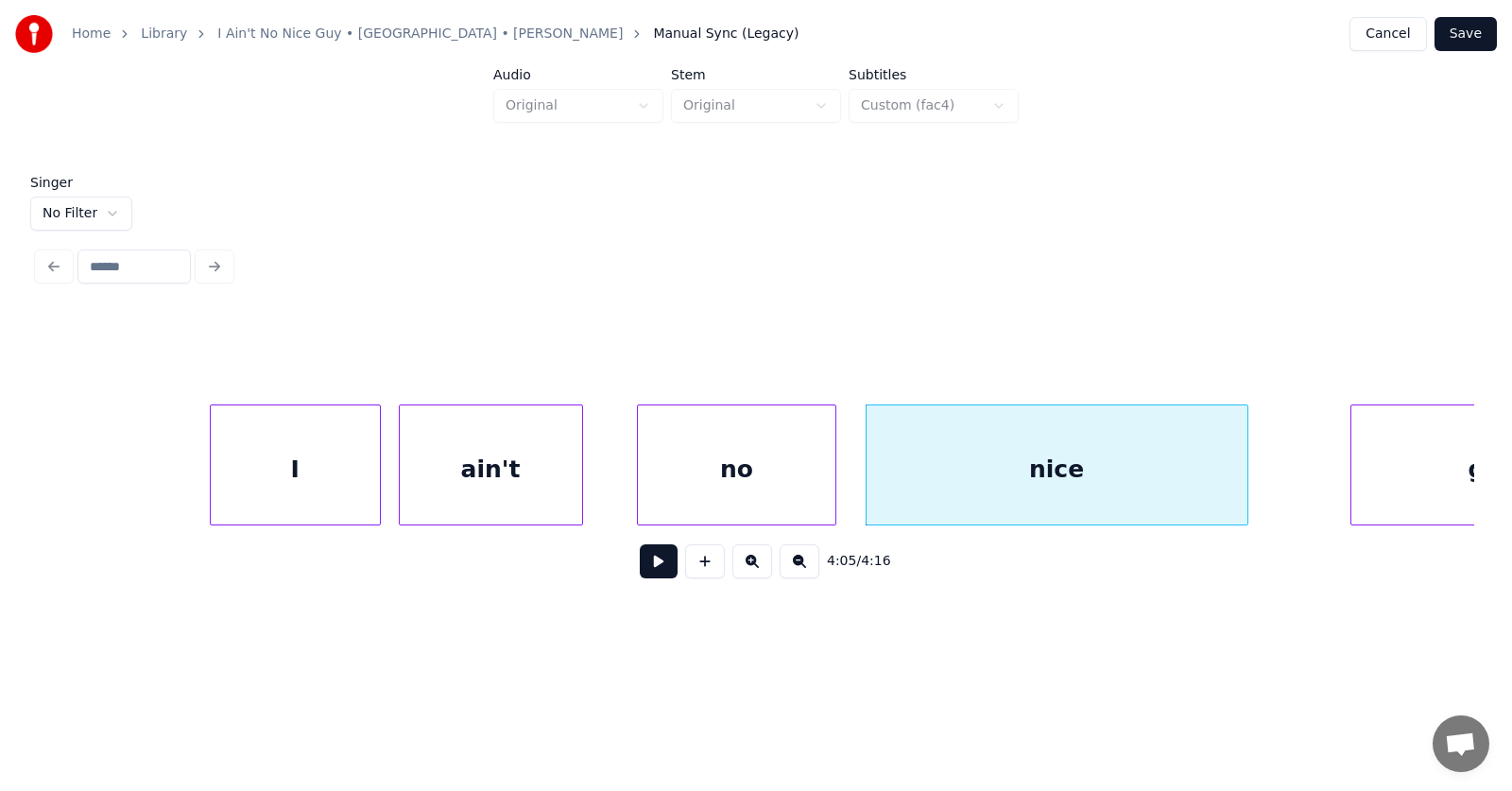
scroll to position [0, 173116]
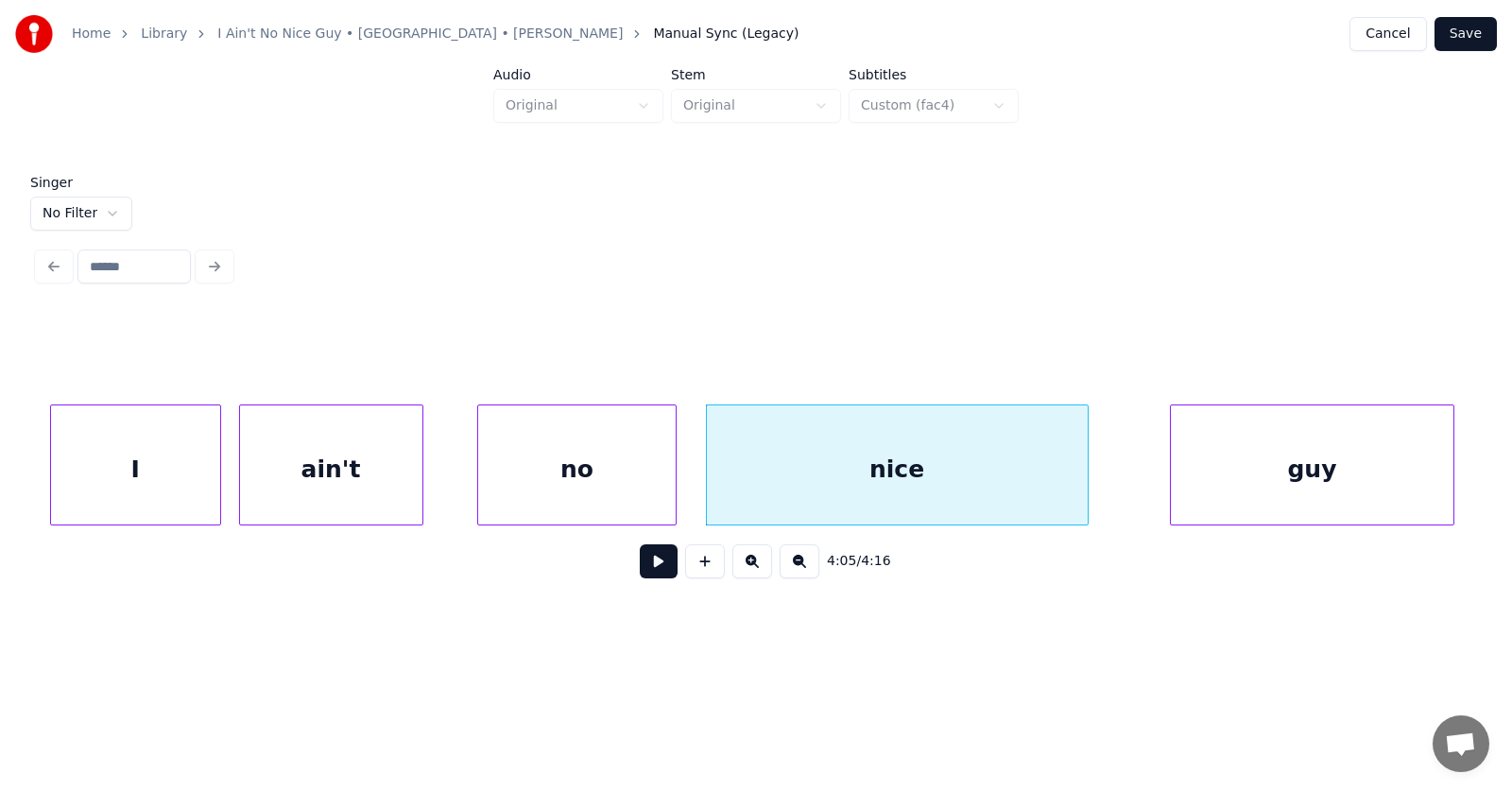
click at [1373, 481] on div "guy" at bounding box center [1311, 471] width 282 height 129
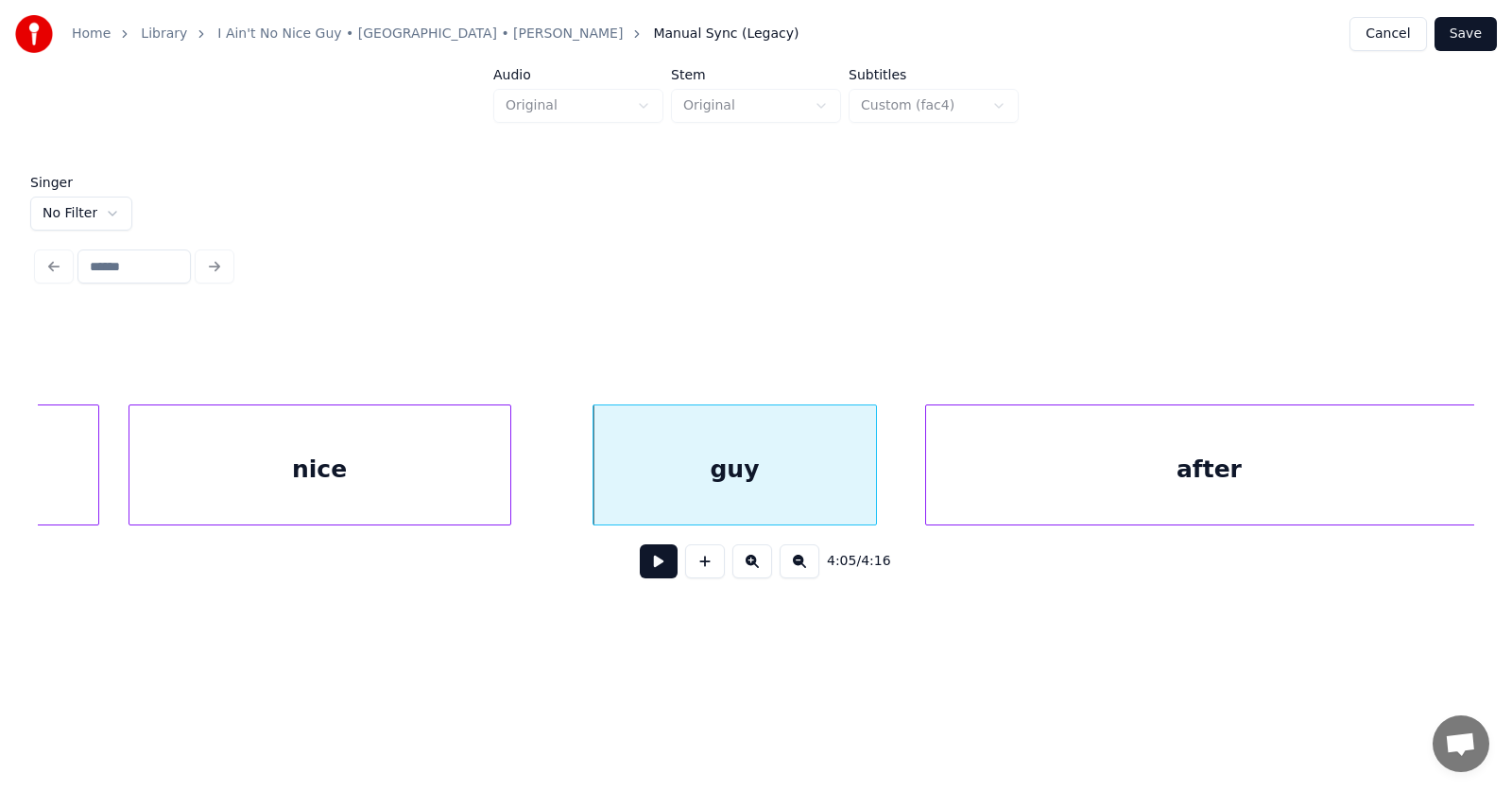
scroll to position [0, 173712]
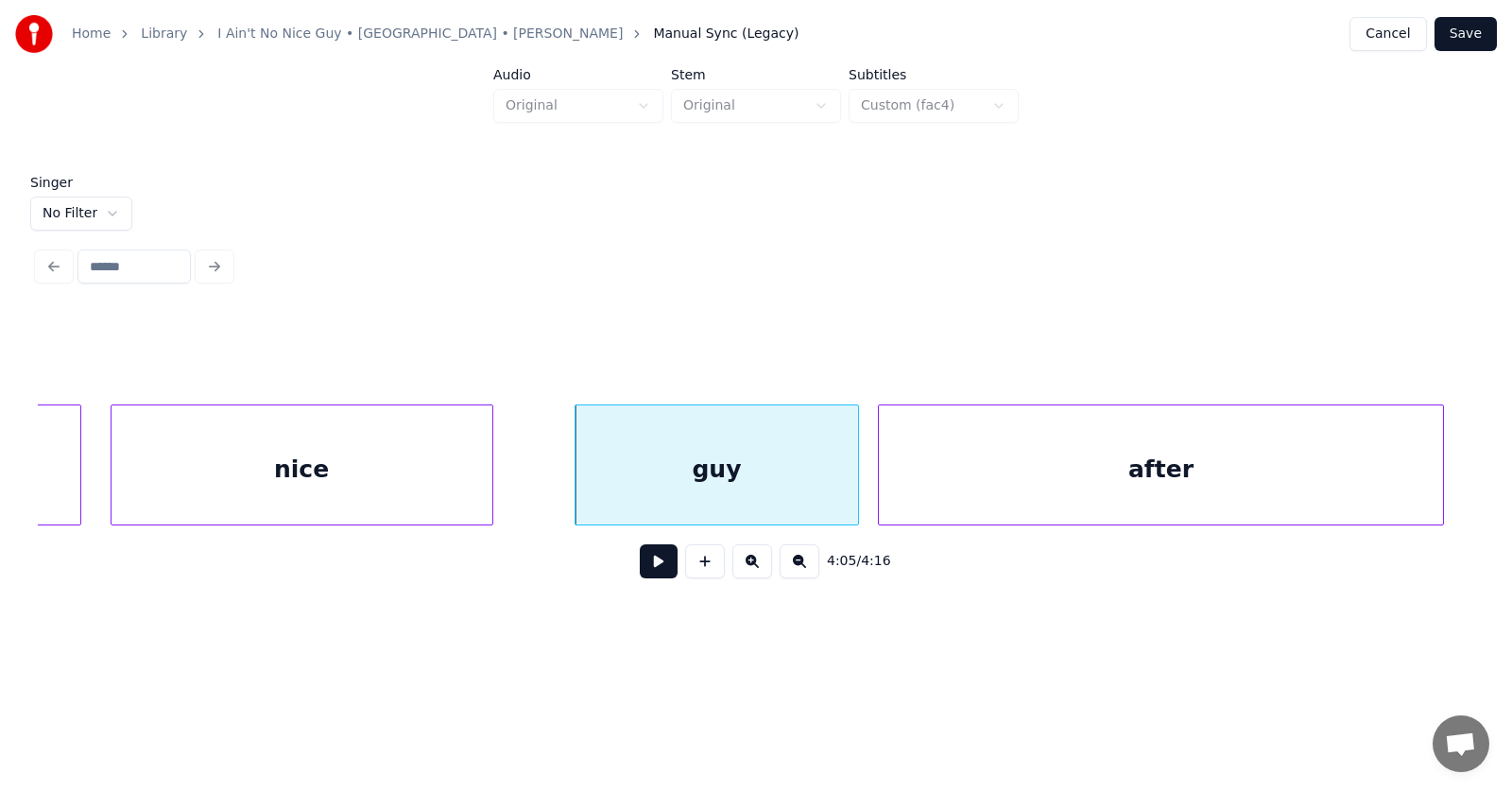
click at [1143, 474] on div "after" at bounding box center [1162, 471] width 566 height 129
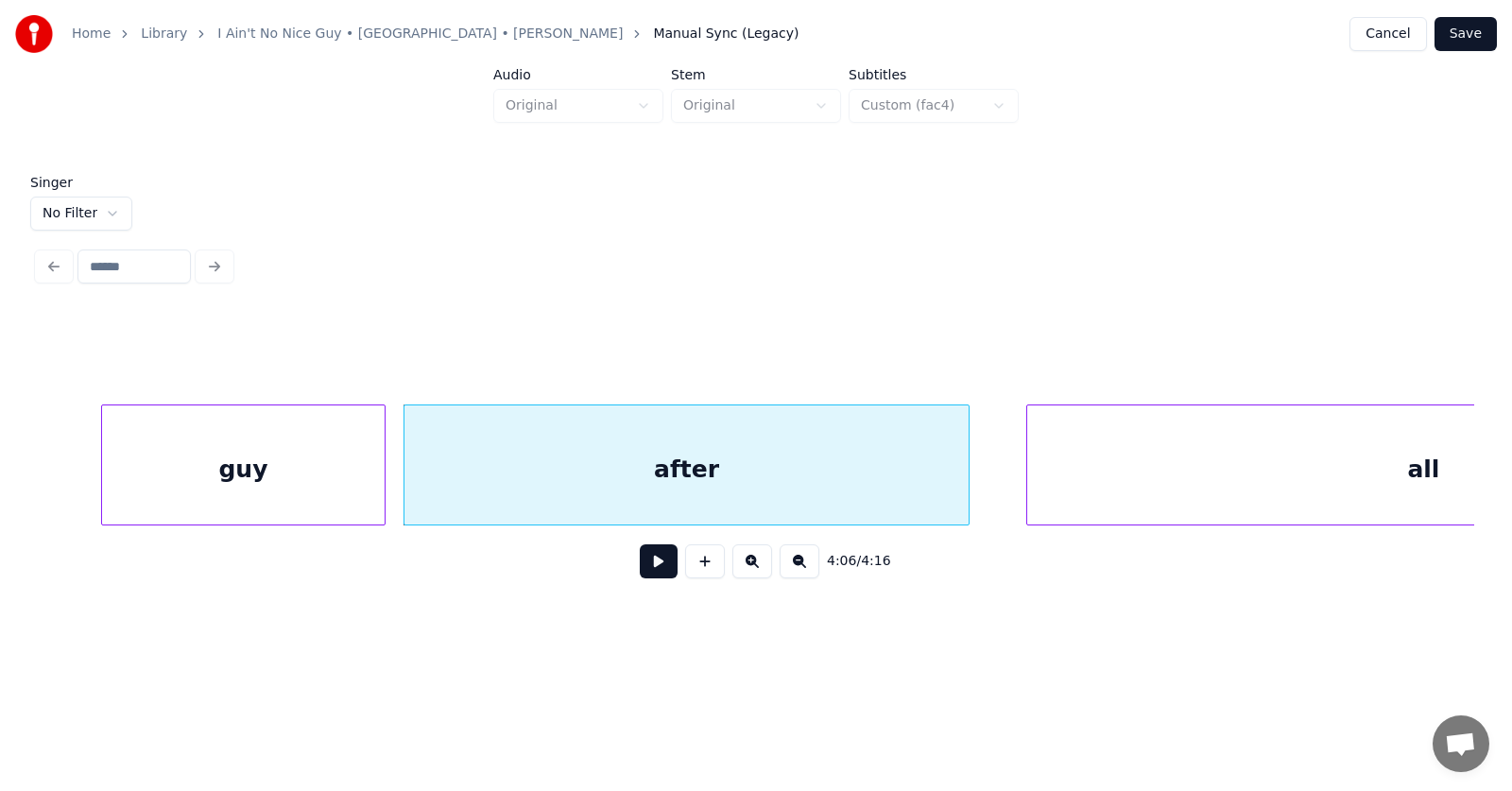
scroll to position [0, 174531]
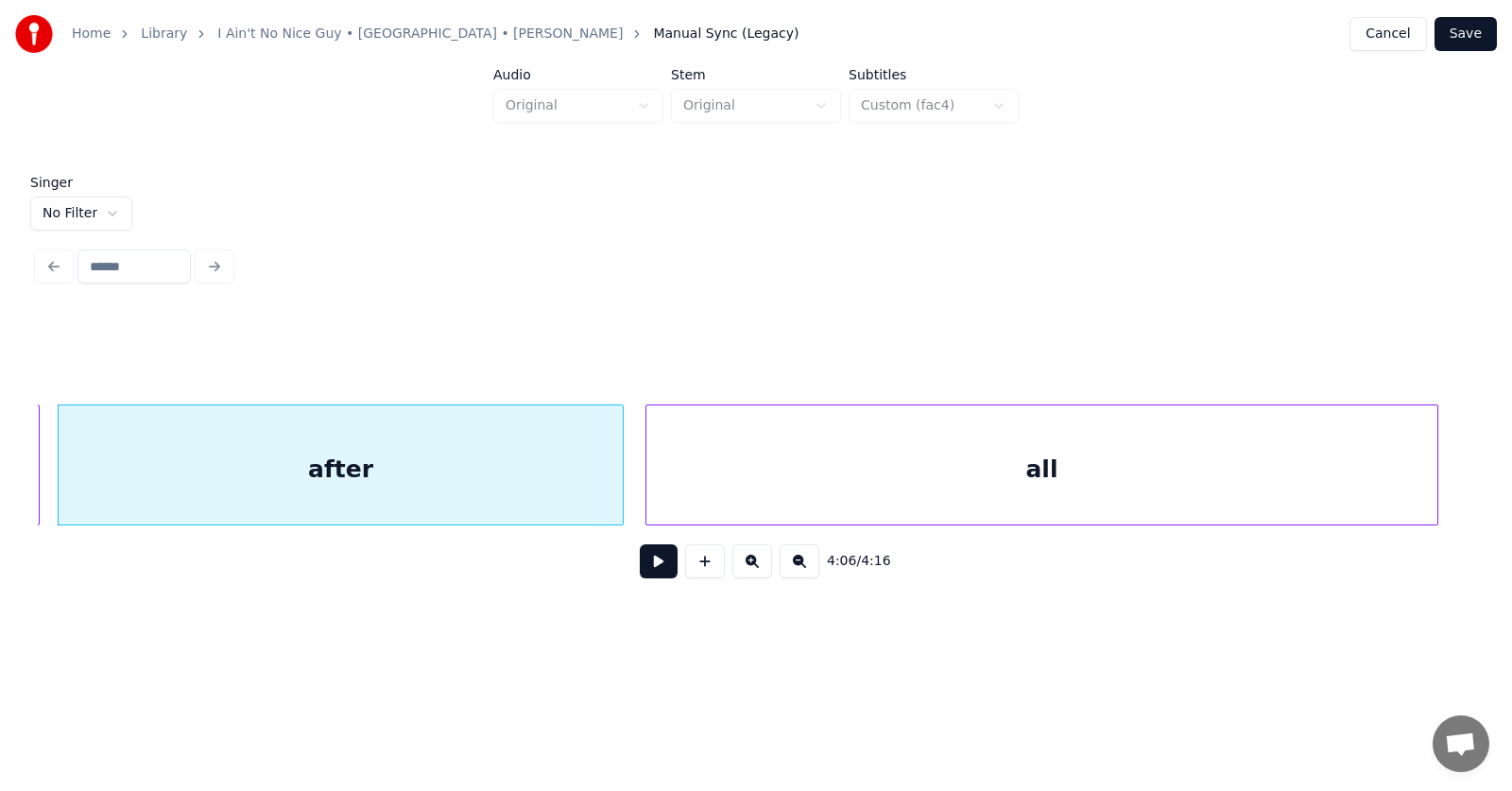
click at [1177, 473] on div "all" at bounding box center [1042, 471] width 792 height 129
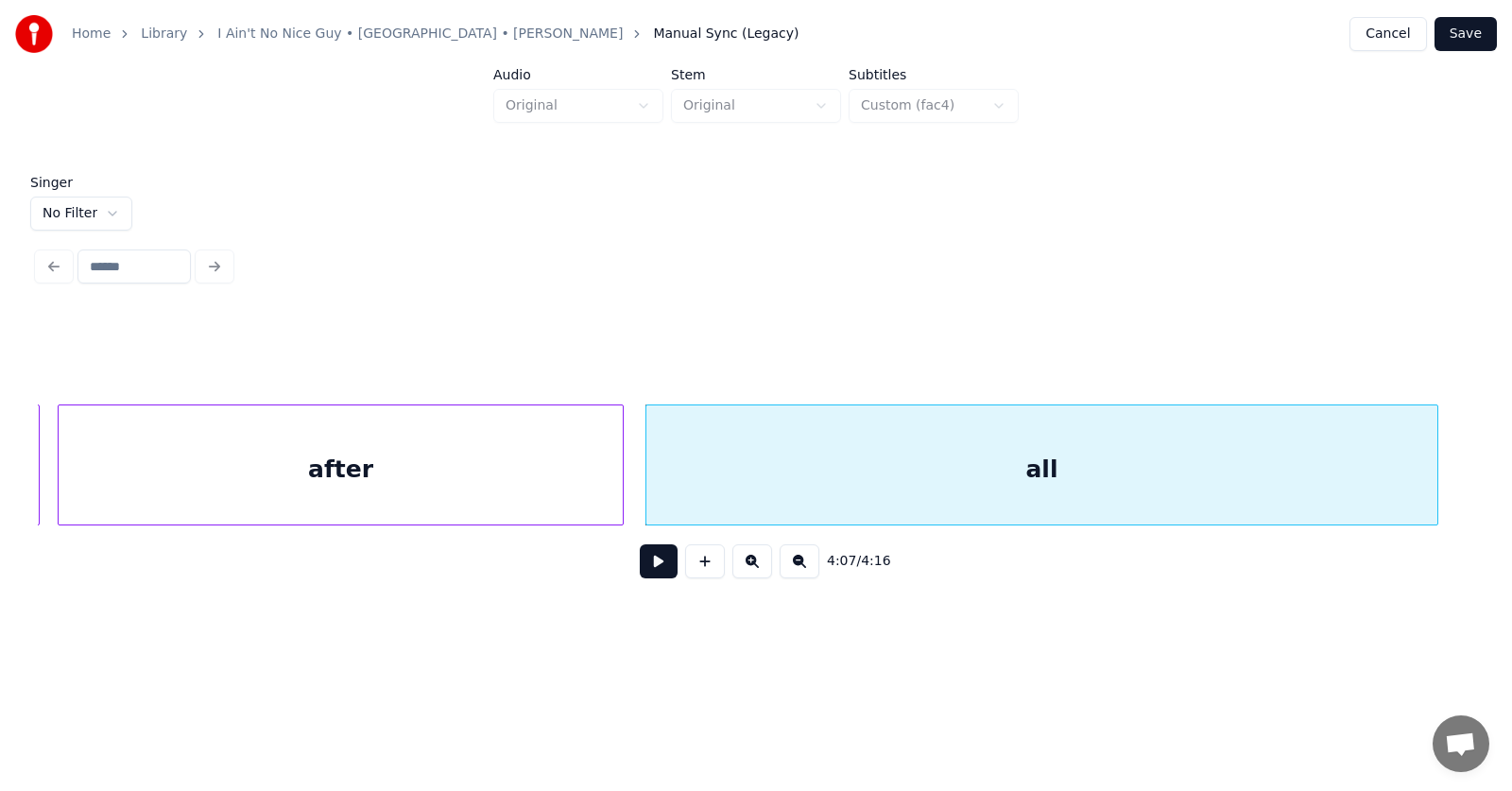
click at [428, 477] on div "after" at bounding box center [341, 471] width 566 height 129
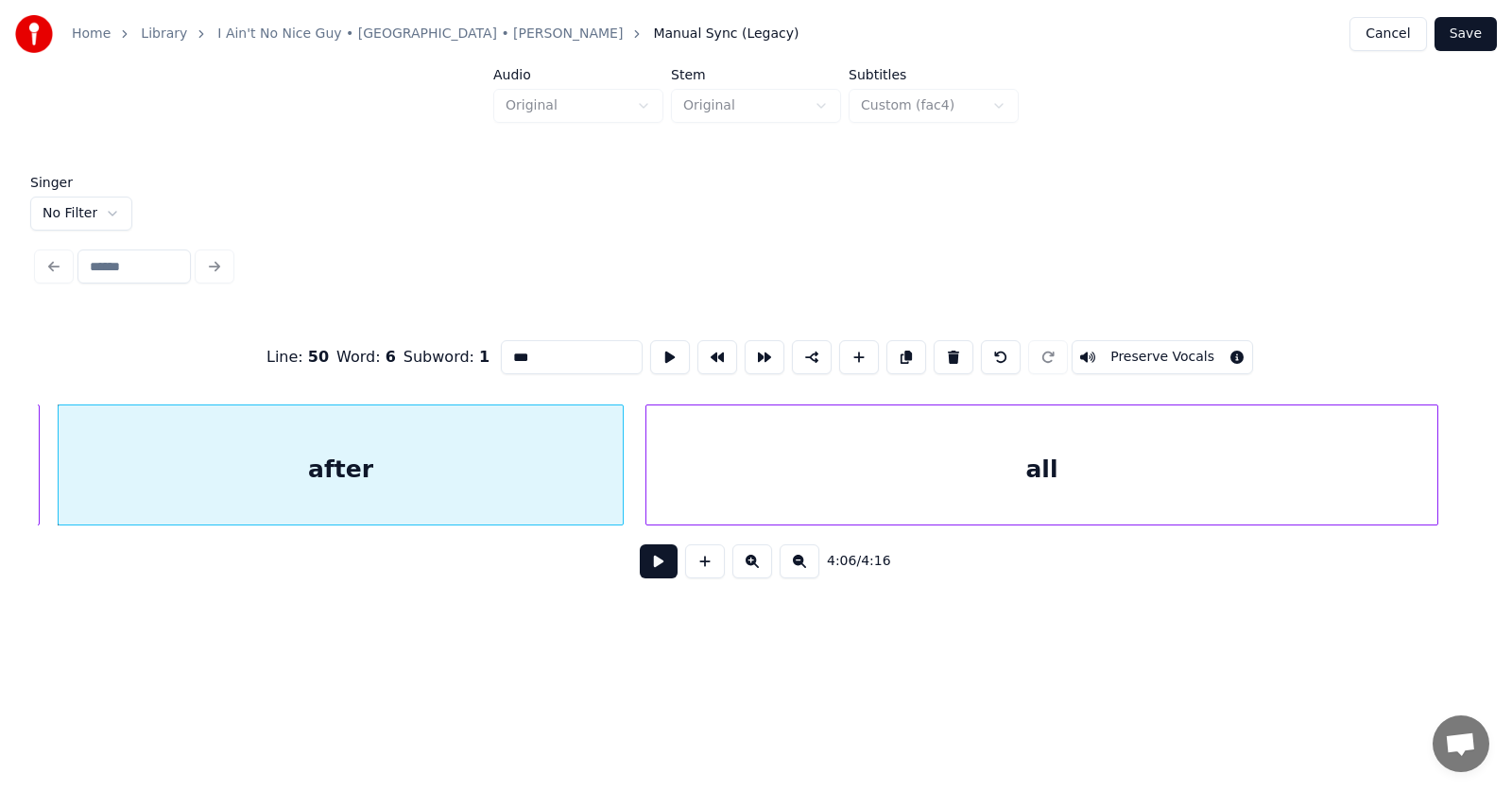
type input "*****"
click at [657, 574] on button at bounding box center [658, 561] width 38 height 34
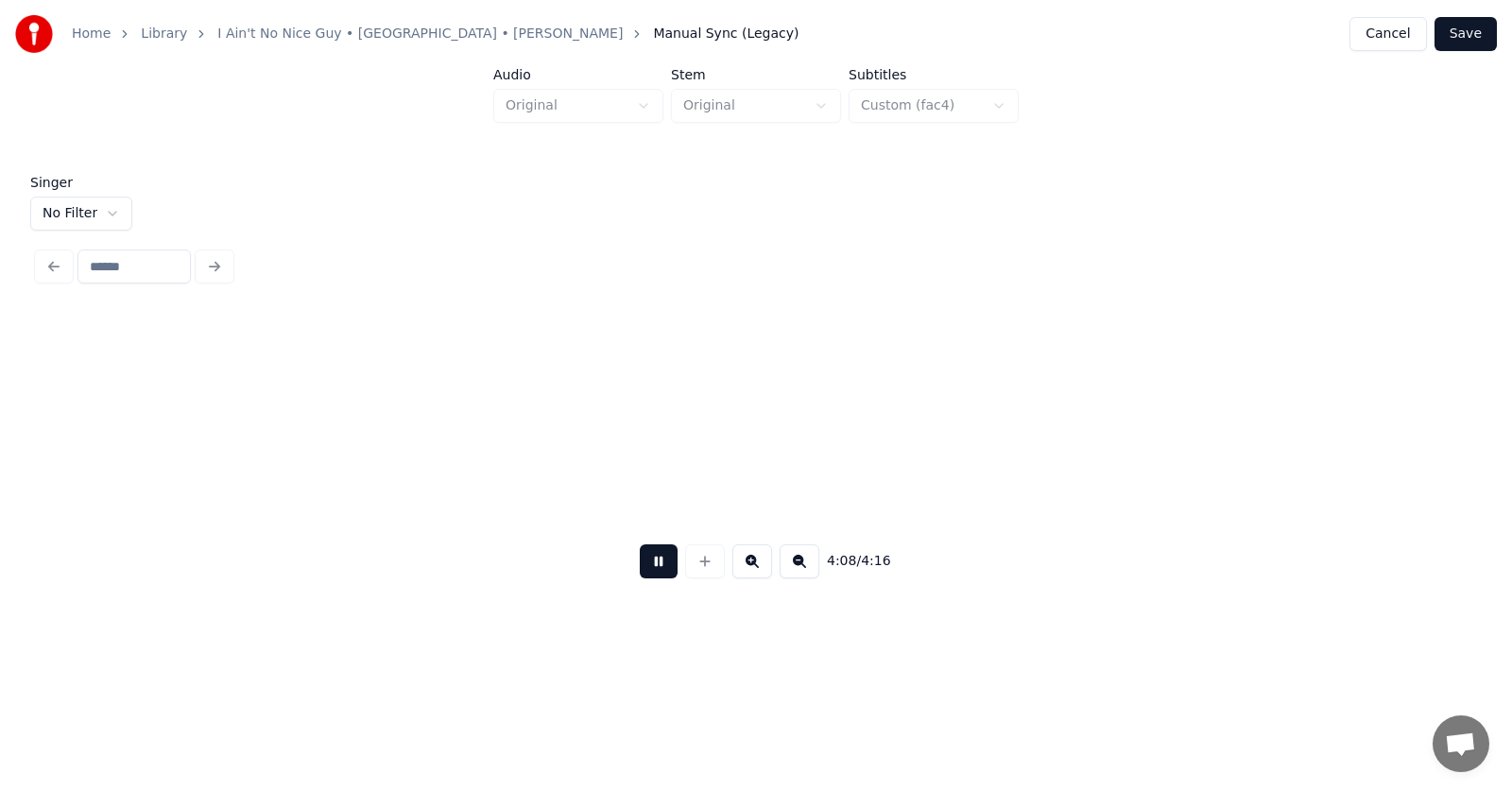
scroll to position [0, 175971]
click at [657, 574] on button at bounding box center [658, 561] width 38 height 34
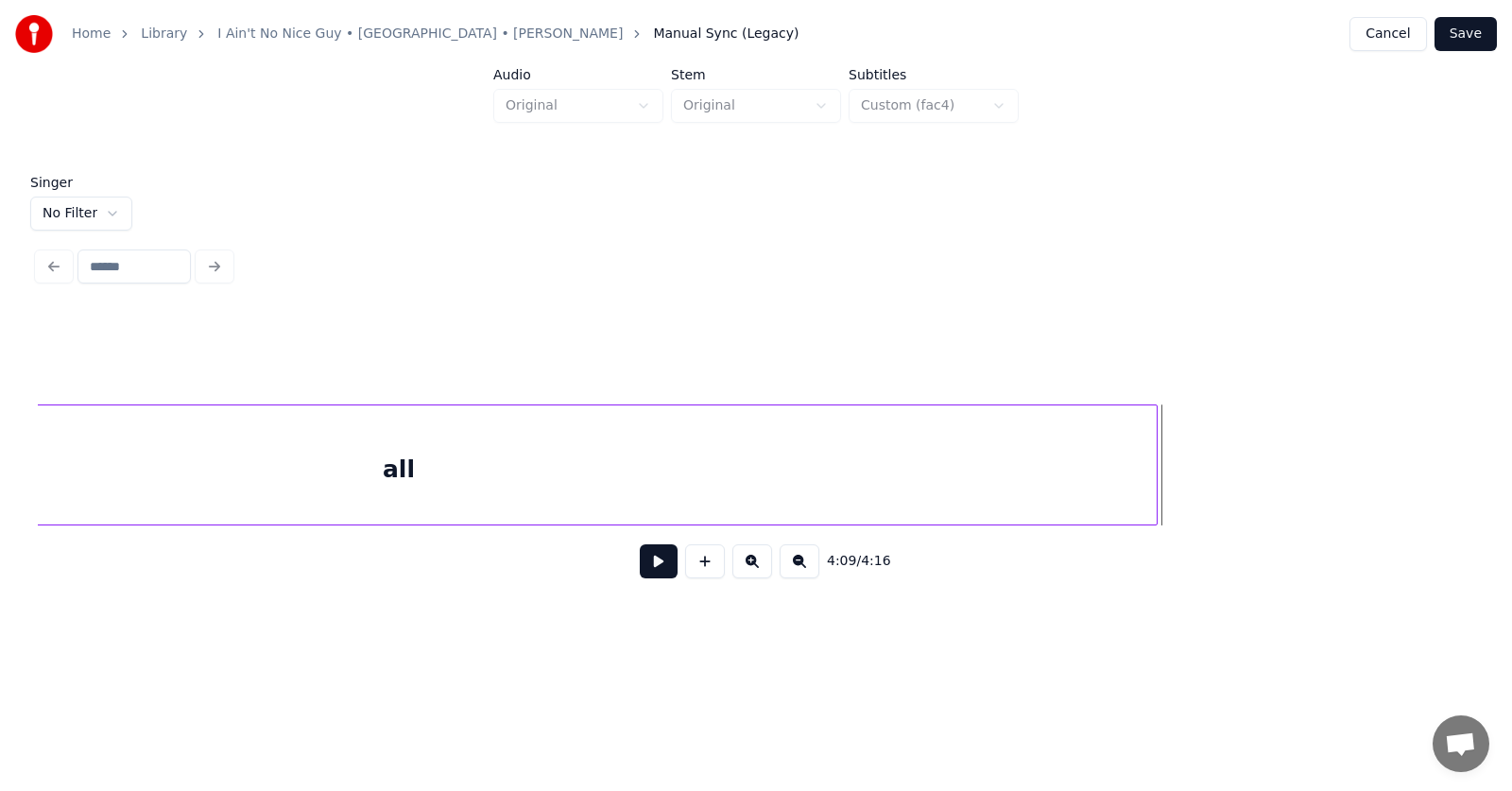
click at [1157, 473] on div at bounding box center [1154, 466] width 6 height 119
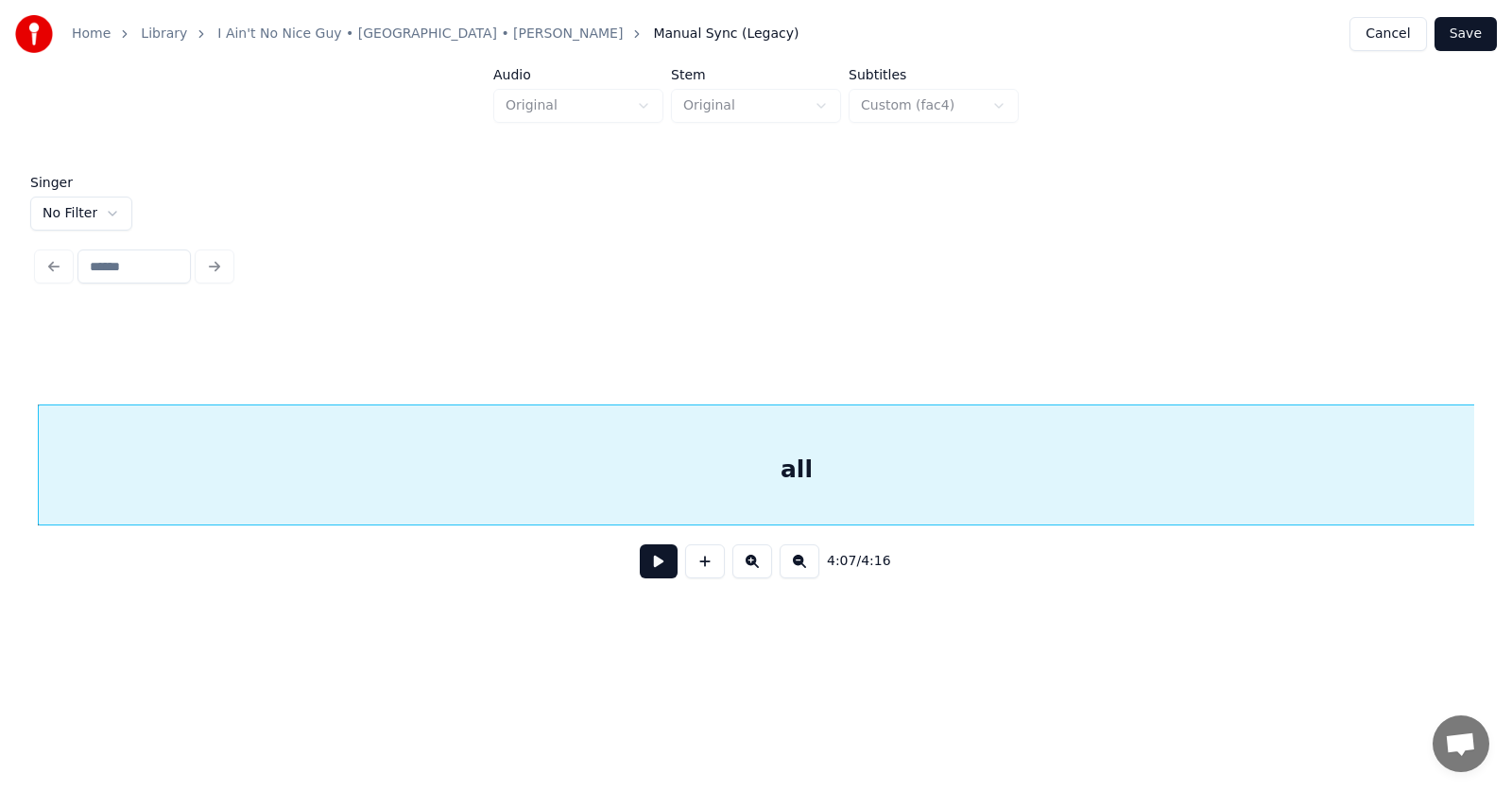
click at [1481, 37] on button "Save" at bounding box center [1466, 34] width 63 height 34
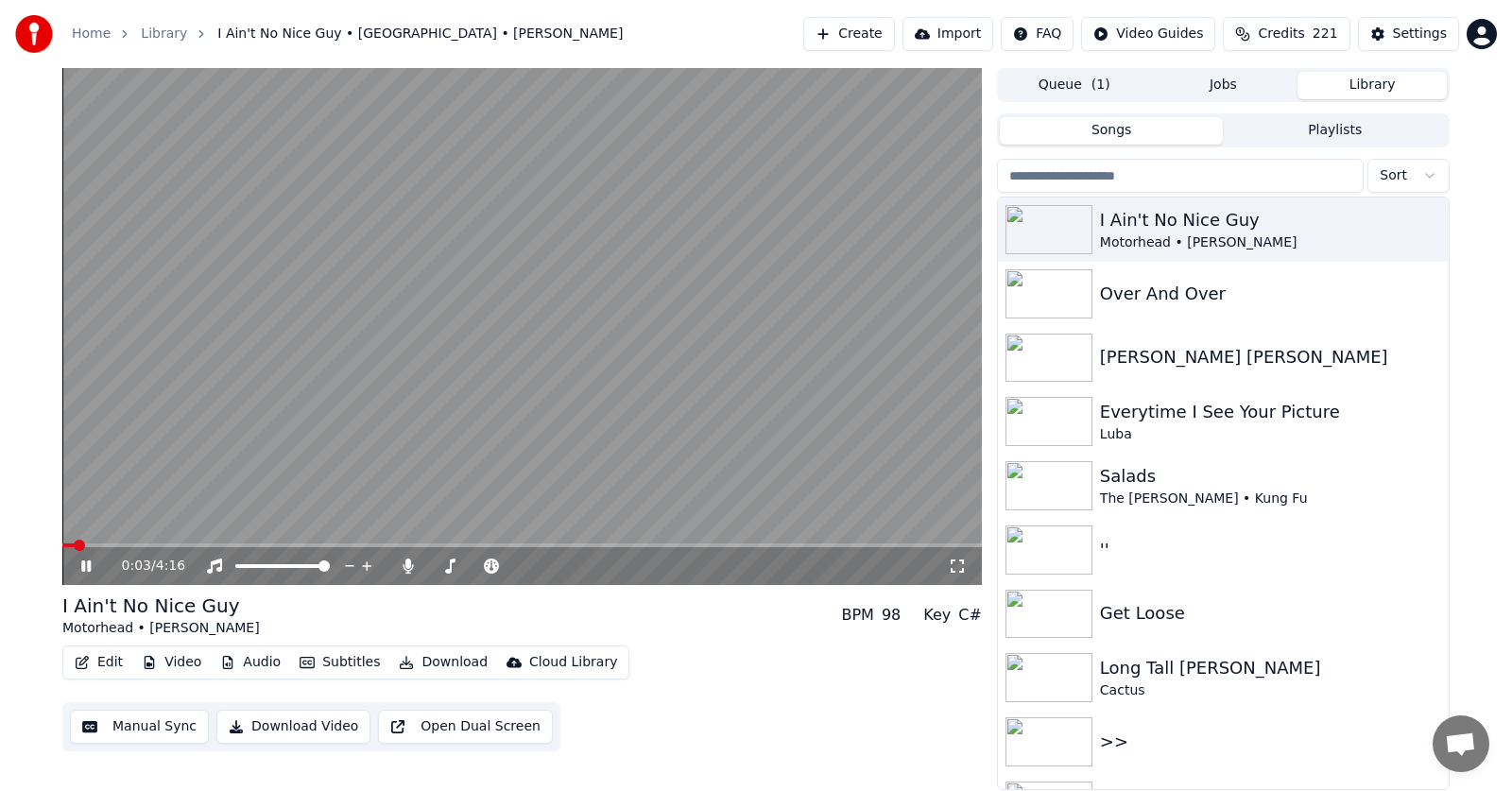
click at [261, 660] on button "Audio" at bounding box center [250, 663] width 76 height 27
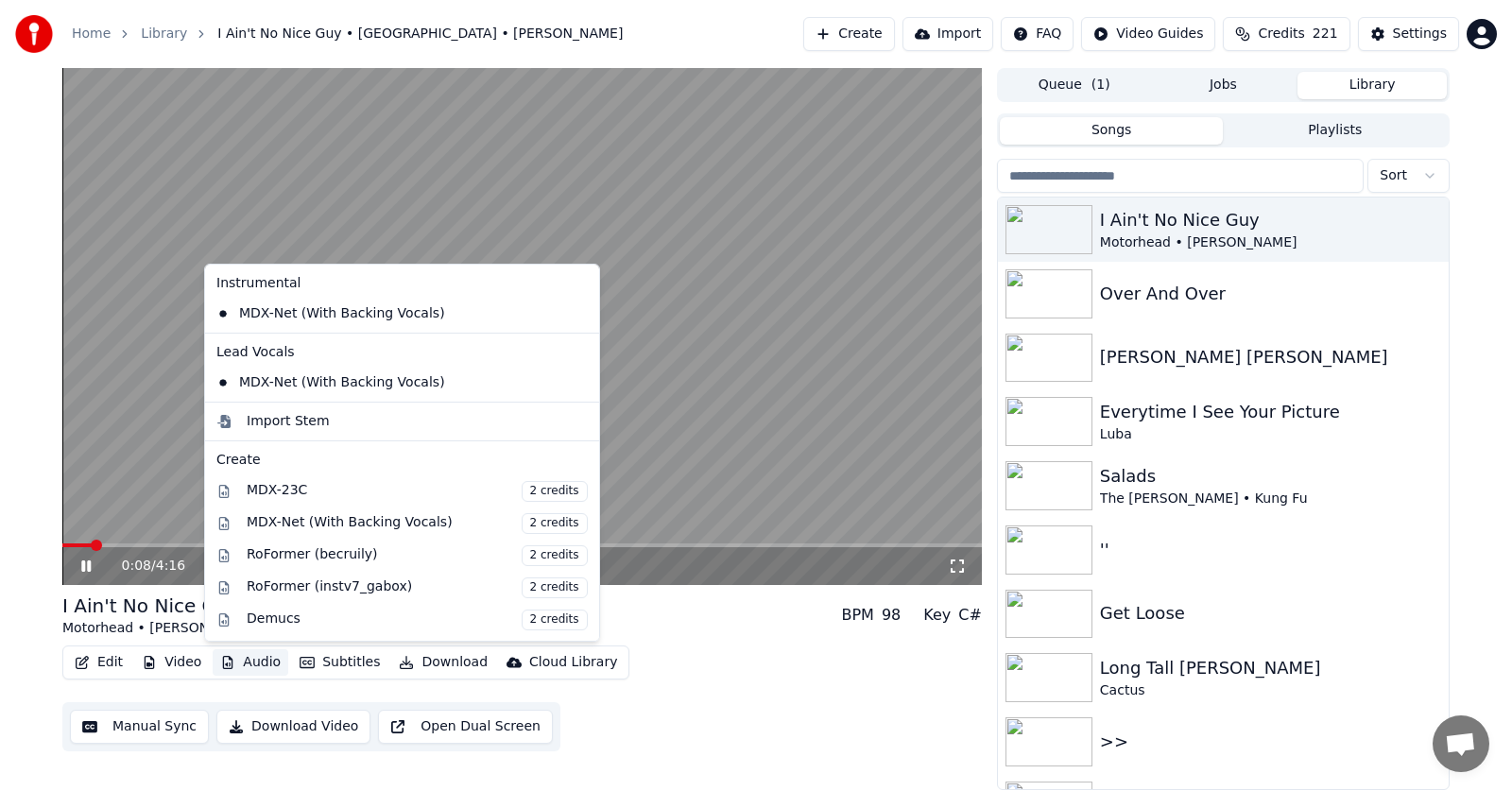
click at [29, 496] on div "0:08 / 4:16 I Ain't No Nice Guy Motorhead • [PERSON_NAME] BPM 98 Key C# Edit Vi…" at bounding box center [756, 429] width 1512 height 723
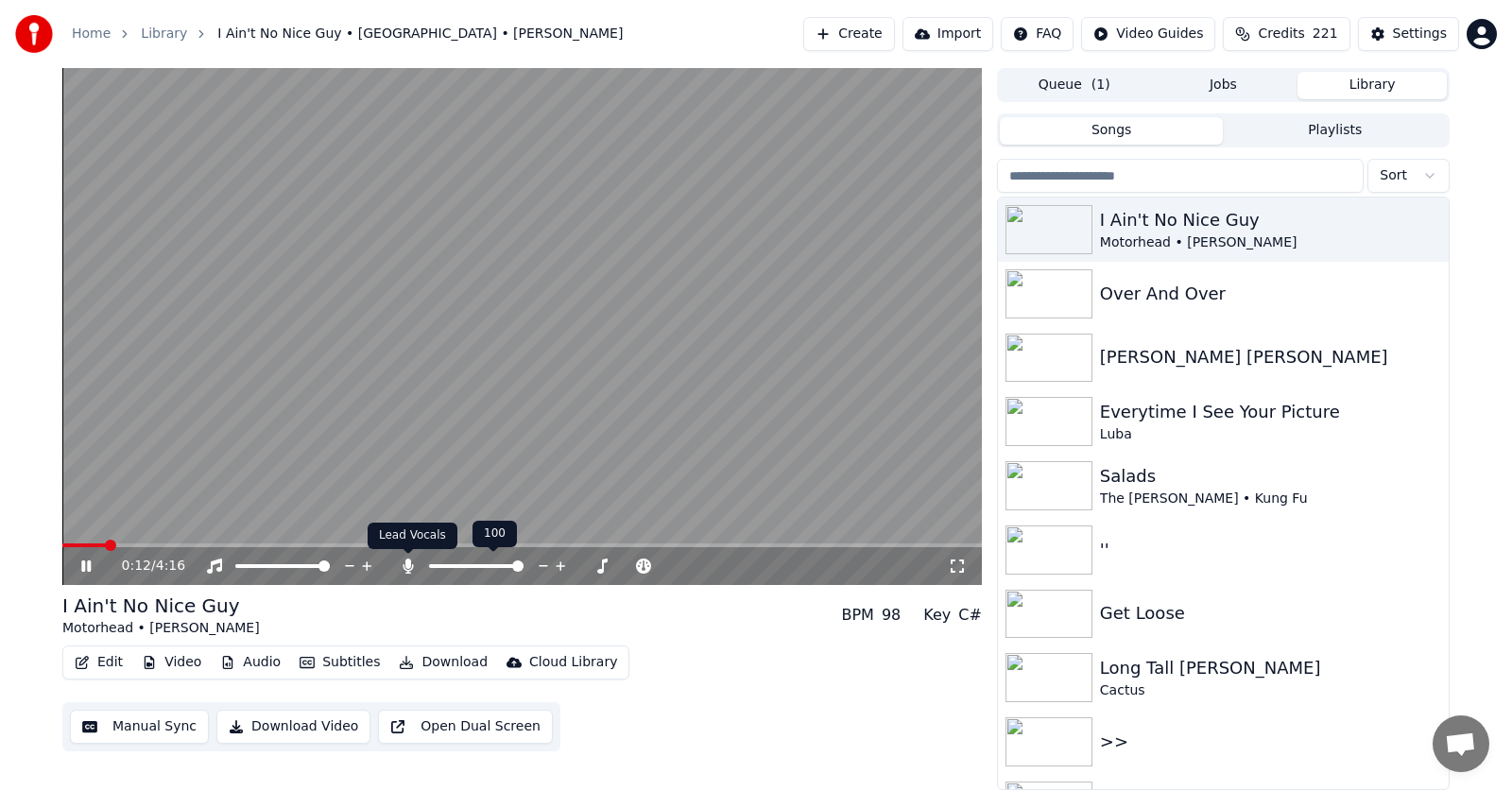
click at [408, 571] on icon at bounding box center [409, 567] width 19 height 15
click at [86, 565] on icon at bounding box center [100, 567] width 44 height 15
click at [86, 564] on icon at bounding box center [87, 567] width 12 height 13
click at [614, 543] on span at bounding box center [614, 546] width 12 height 12
click at [550, 541] on span at bounding box center [549, 546] width 12 height 12
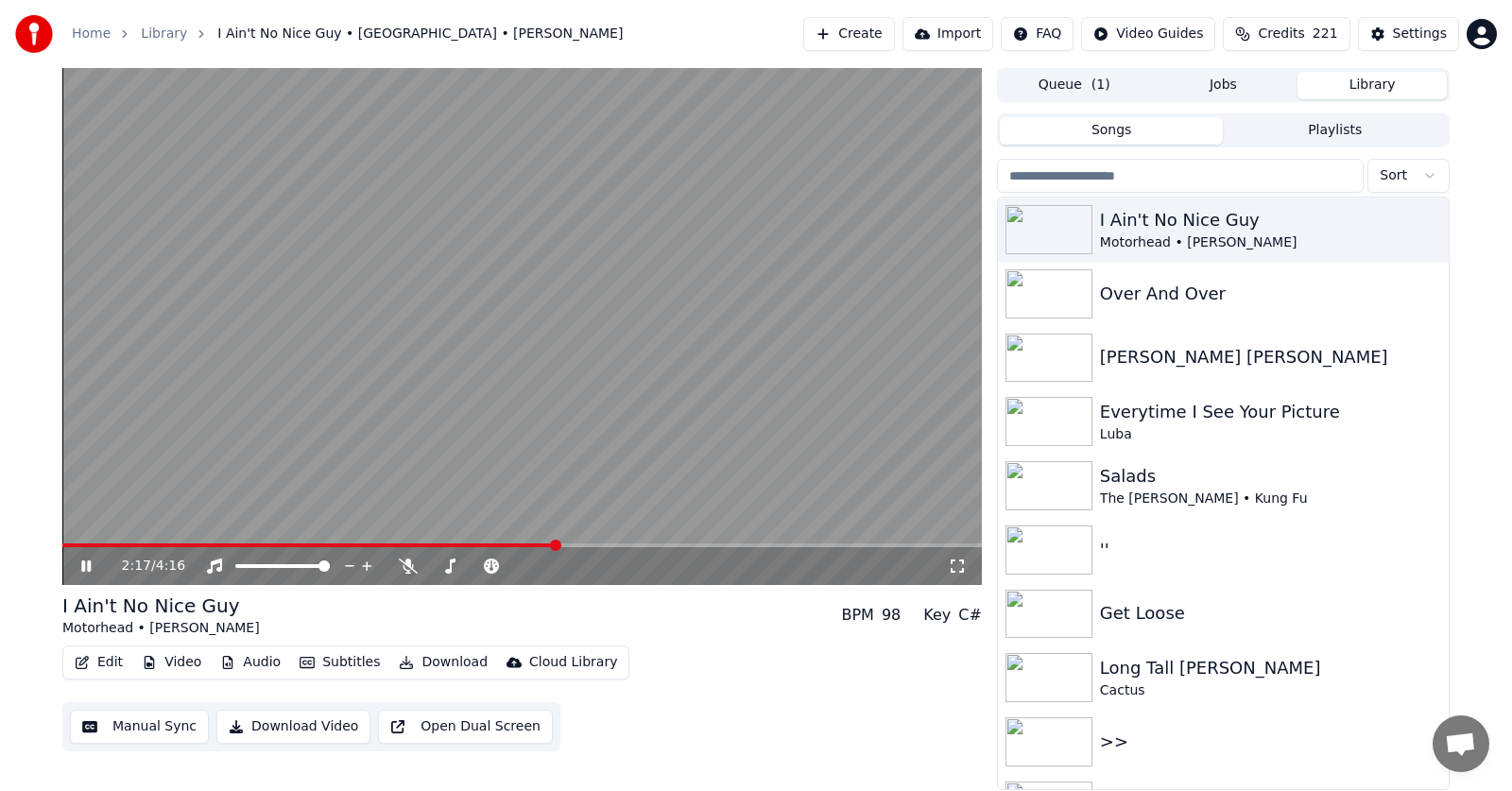
click at [82, 564] on icon at bounding box center [100, 567] width 44 height 15
click at [82, 564] on icon at bounding box center [87, 567] width 12 height 13
click at [84, 566] on icon at bounding box center [87, 567] width 10 height 12
click at [84, 566] on icon at bounding box center [87, 567] width 12 height 13
click at [84, 568] on icon at bounding box center [87, 567] width 10 height 12
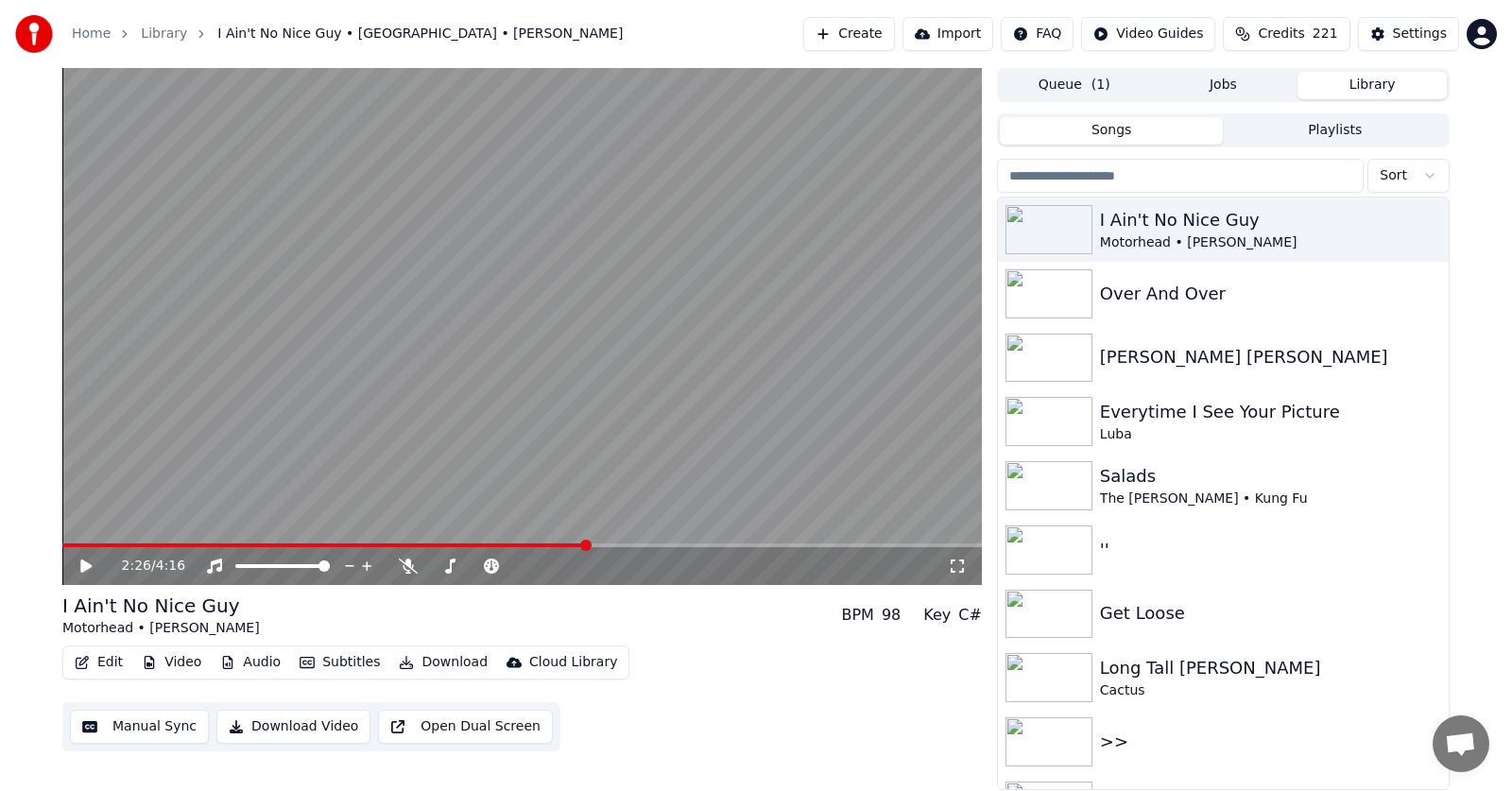
click at [84, 568] on icon at bounding box center [87, 567] width 12 height 13
click at [84, 568] on icon at bounding box center [87, 567] width 10 height 12
click at [84, 568] on icon at bounding box center [87, 567] width 12 height 13
click at [594, 543] on span at bounding box center [595, 546] width 12 height 12
click at [86, 564] on icon at bounding box center [100, 567] width 44 height 15
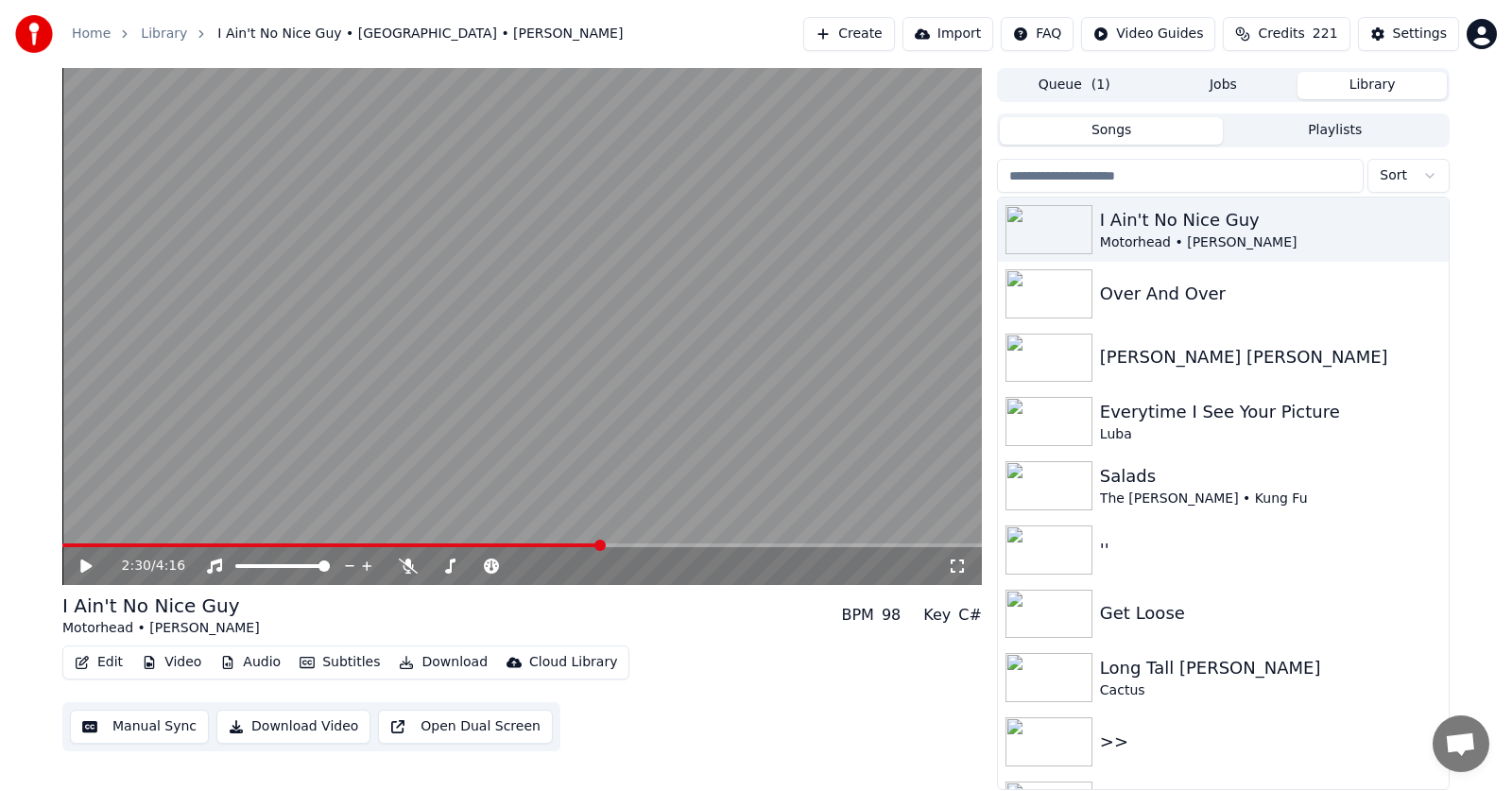
click at [86, 564] on icon at bounding box center [87, 567] width 12 height 13
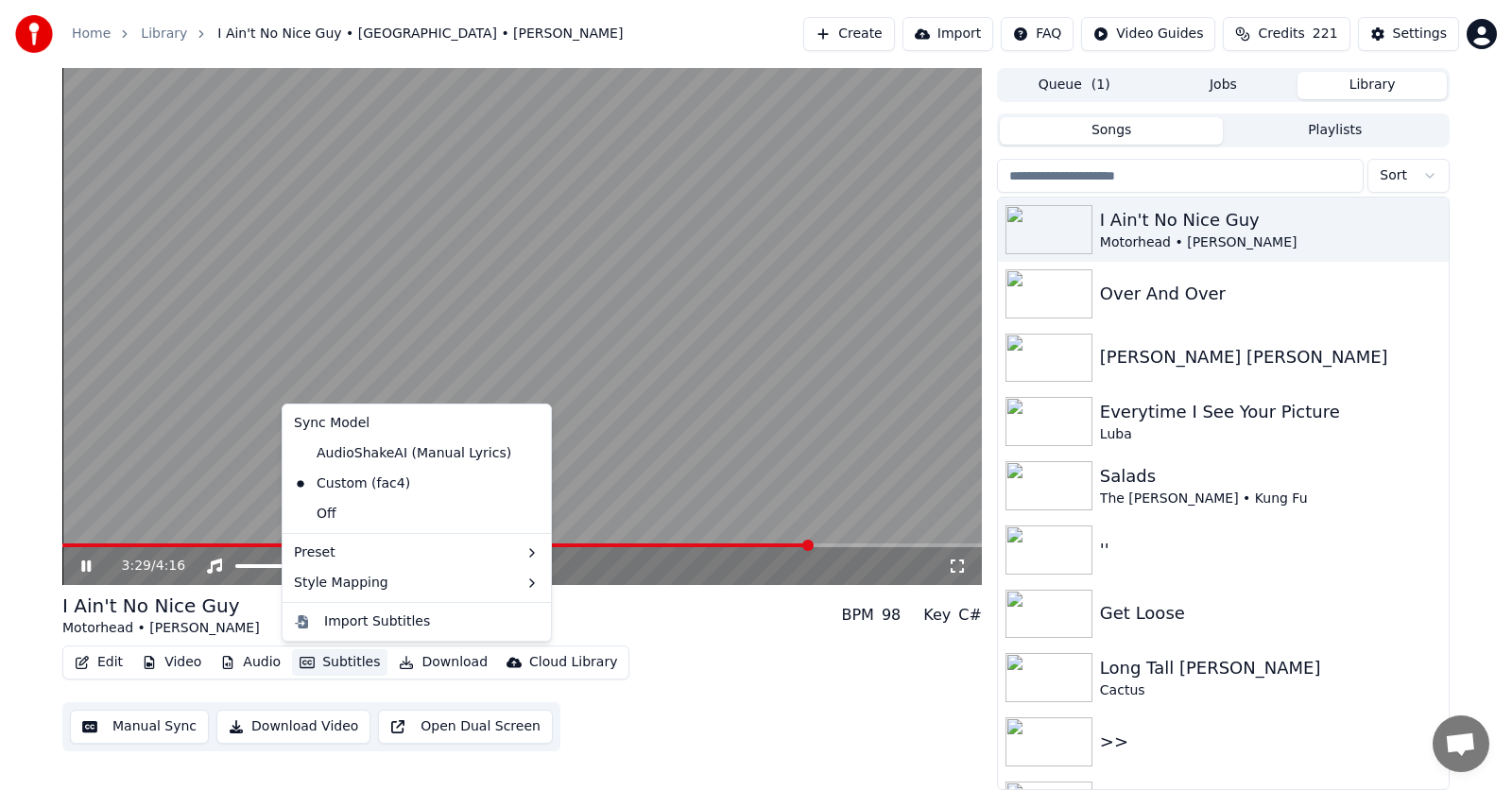
click at [313, 666] on button "Subtitles" at bounding box center [340, 663] width 95 height 27
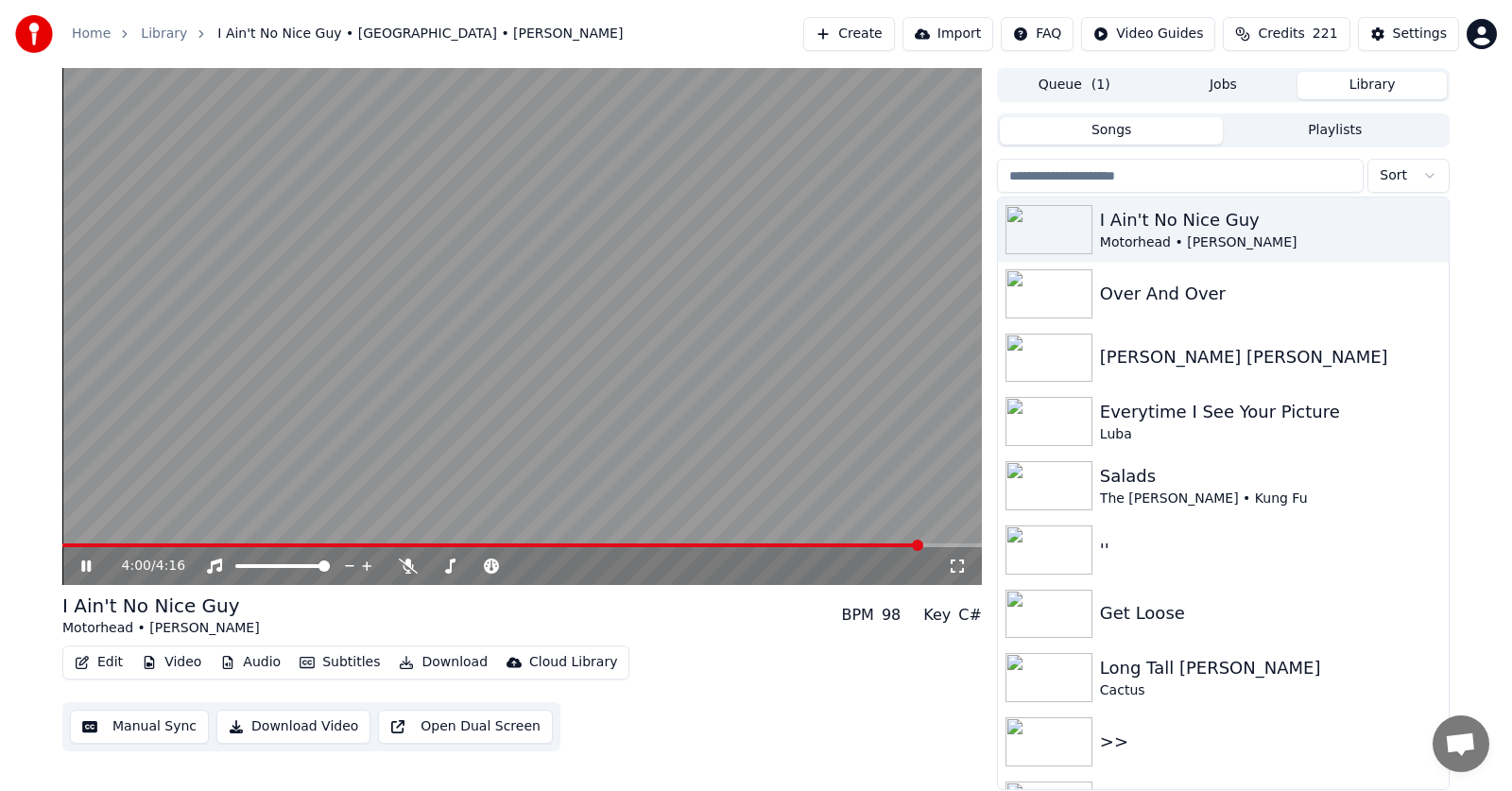
click at [91, 567] on icon at bounding box center [100, 567] width 44 height 15
click at [82, 567] on icon at bounding box center [87, 567] width 12 height 13
click at [84, 566] on icon at bounding box center [87, 567] width 10 height 12
click at [422, 665] on button "Download" at bounding box center [443, 663] width 104 height 27
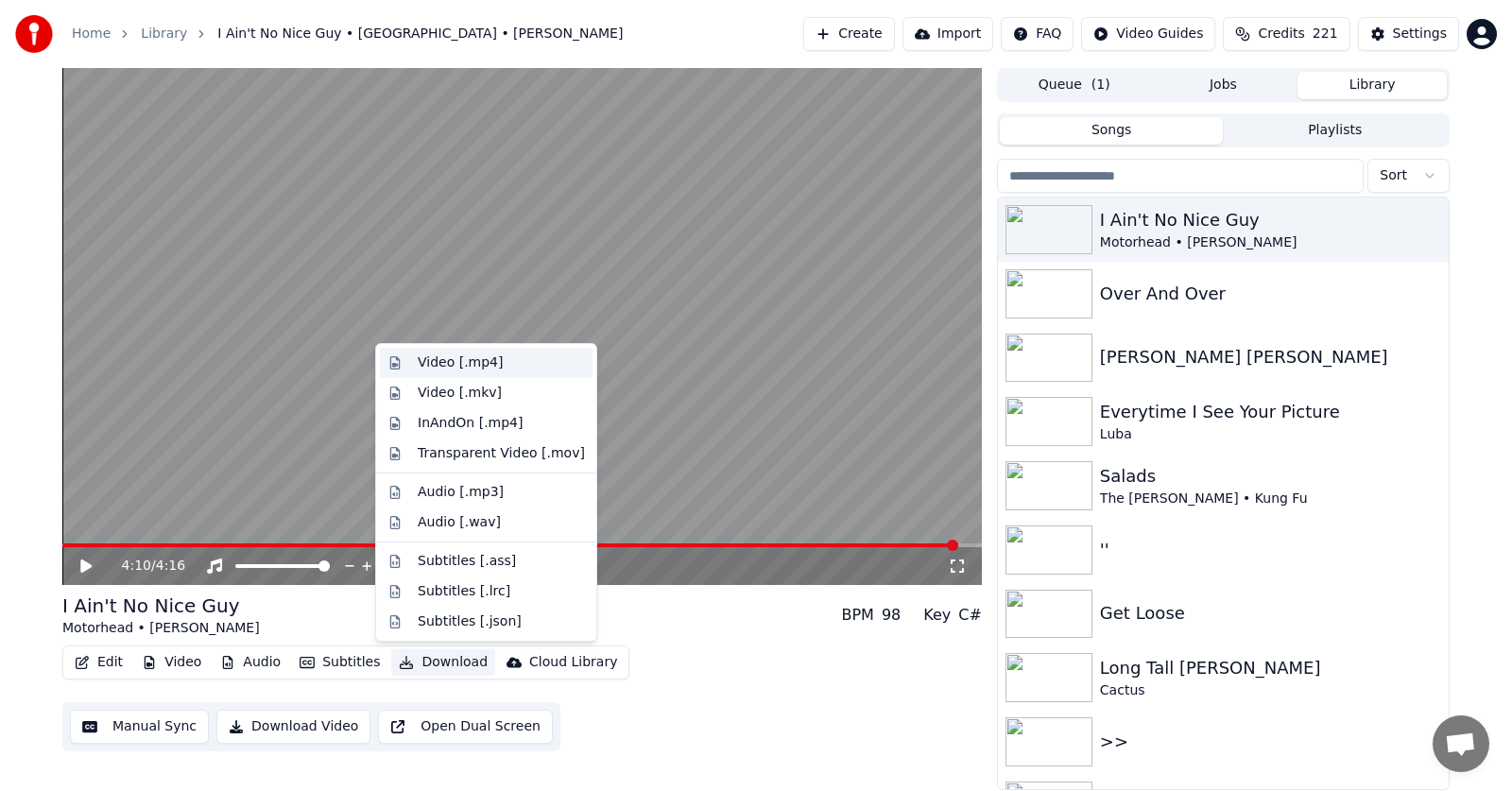
click at [436, 359] on div "Video [.mp4]" at bounding box center [460, 364] width 85 height 19
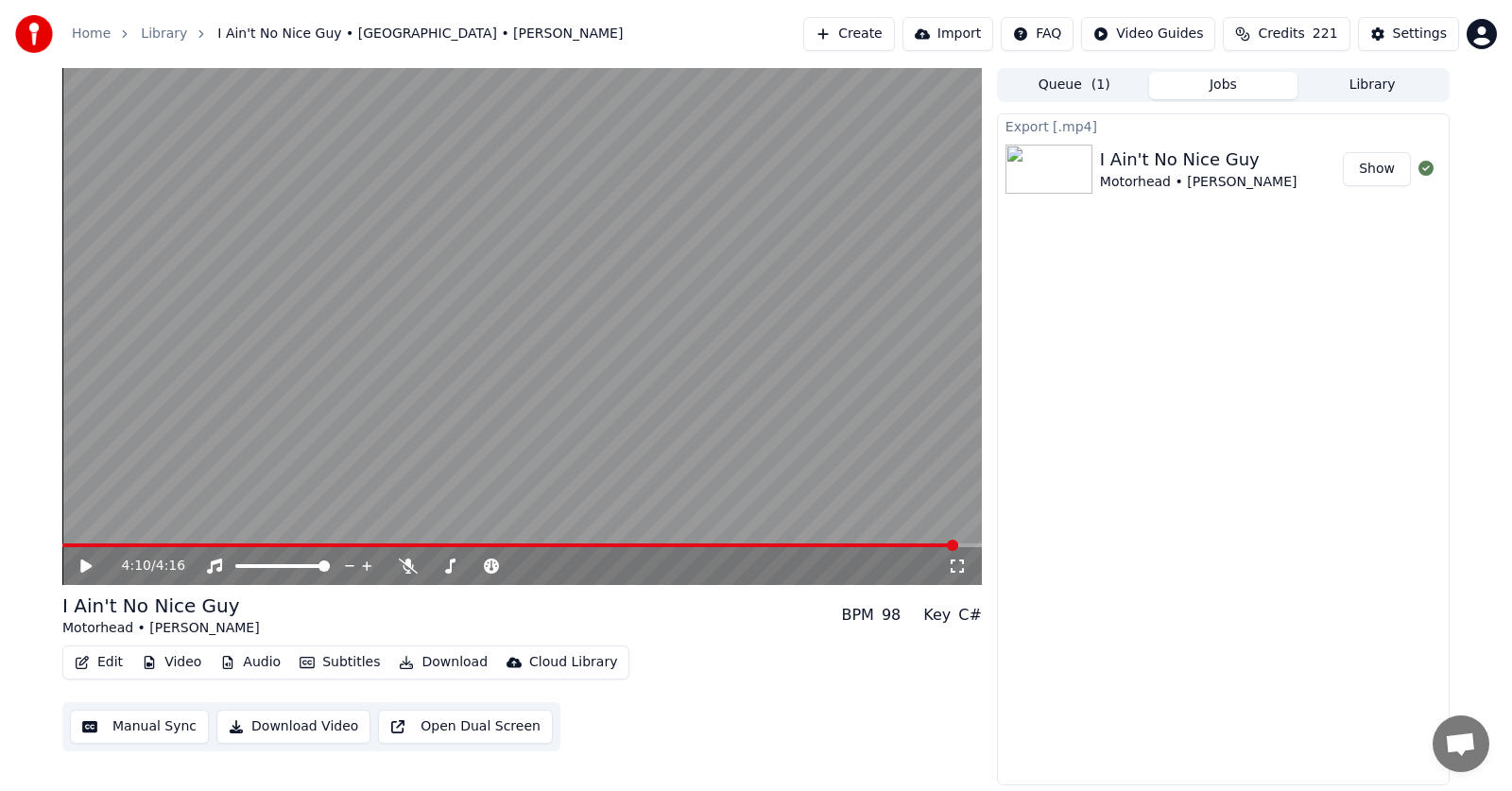
click at [1389, 415] on div "Export [.mp4] I Ain't No Nice Guy Motorhead • [PERSON_NAME] Show" at bounding box center [1223, 449] width 453 height 673
